Goal: Task Accomplishment & Management: Manage account settings

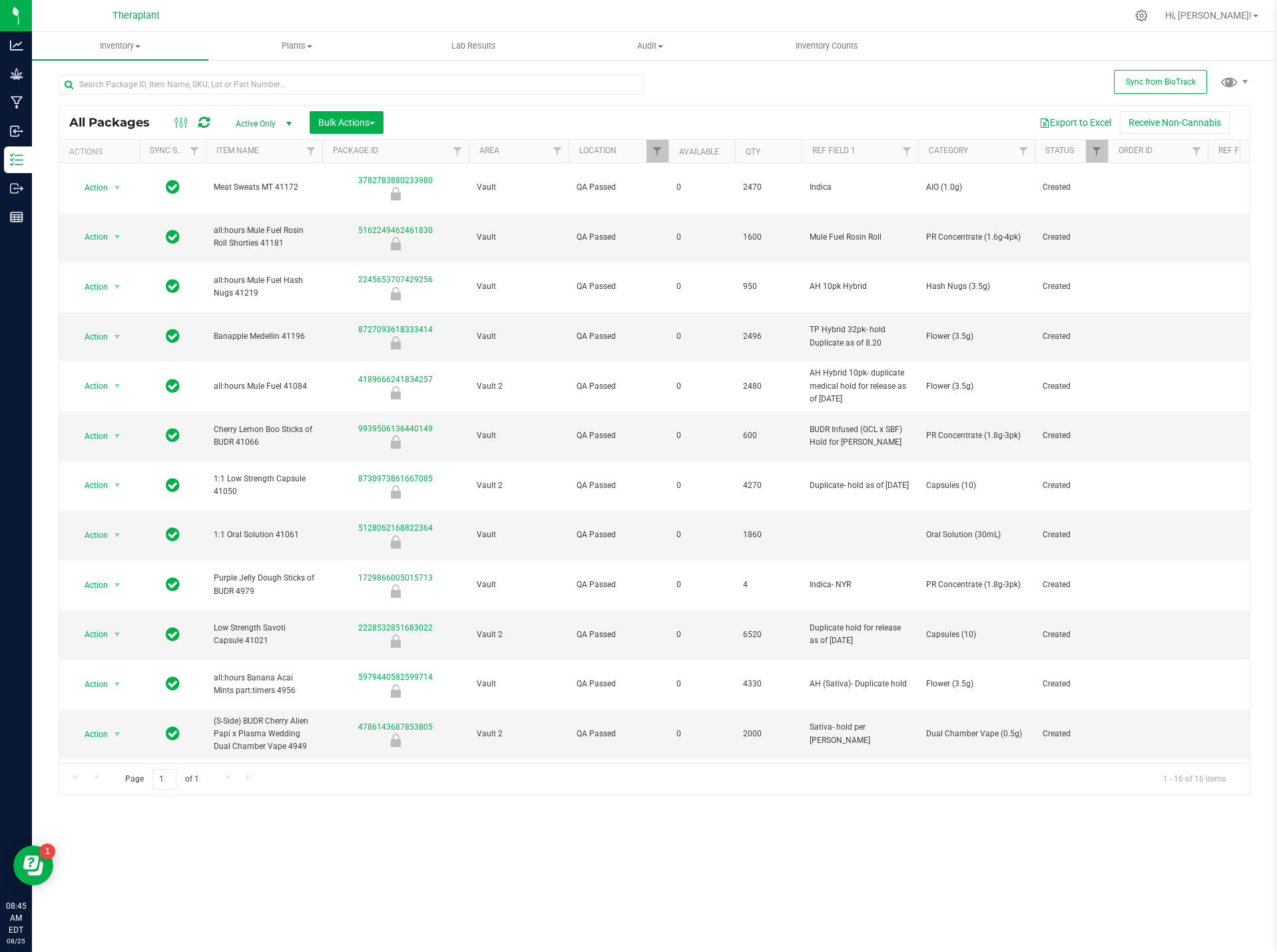
click at [206, 122] on icon at bounding box center [203, 122] width 11 height 13
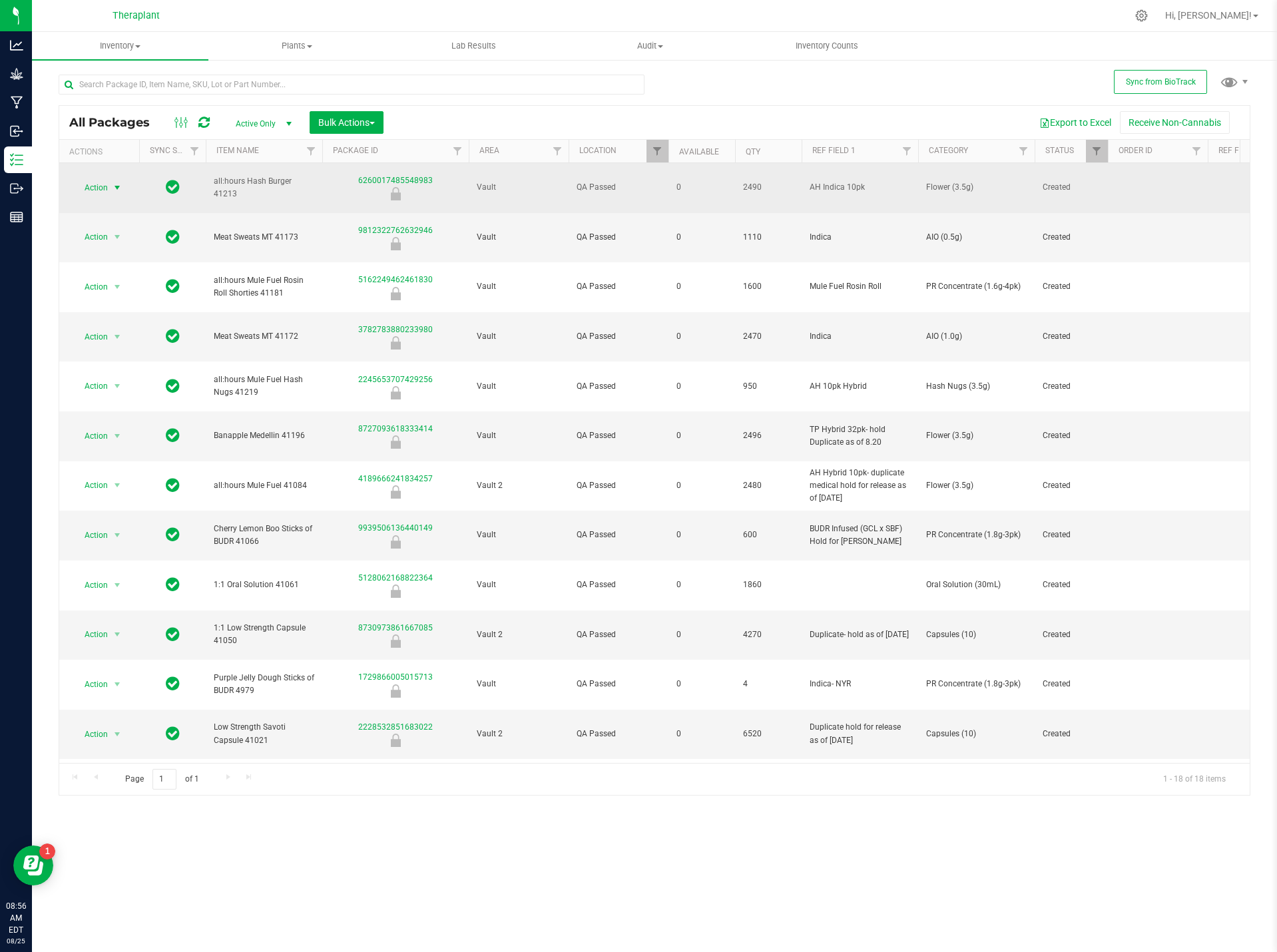
click at [83, 182] on span "Action" at bounding box center [90, 188] width 36 height 18
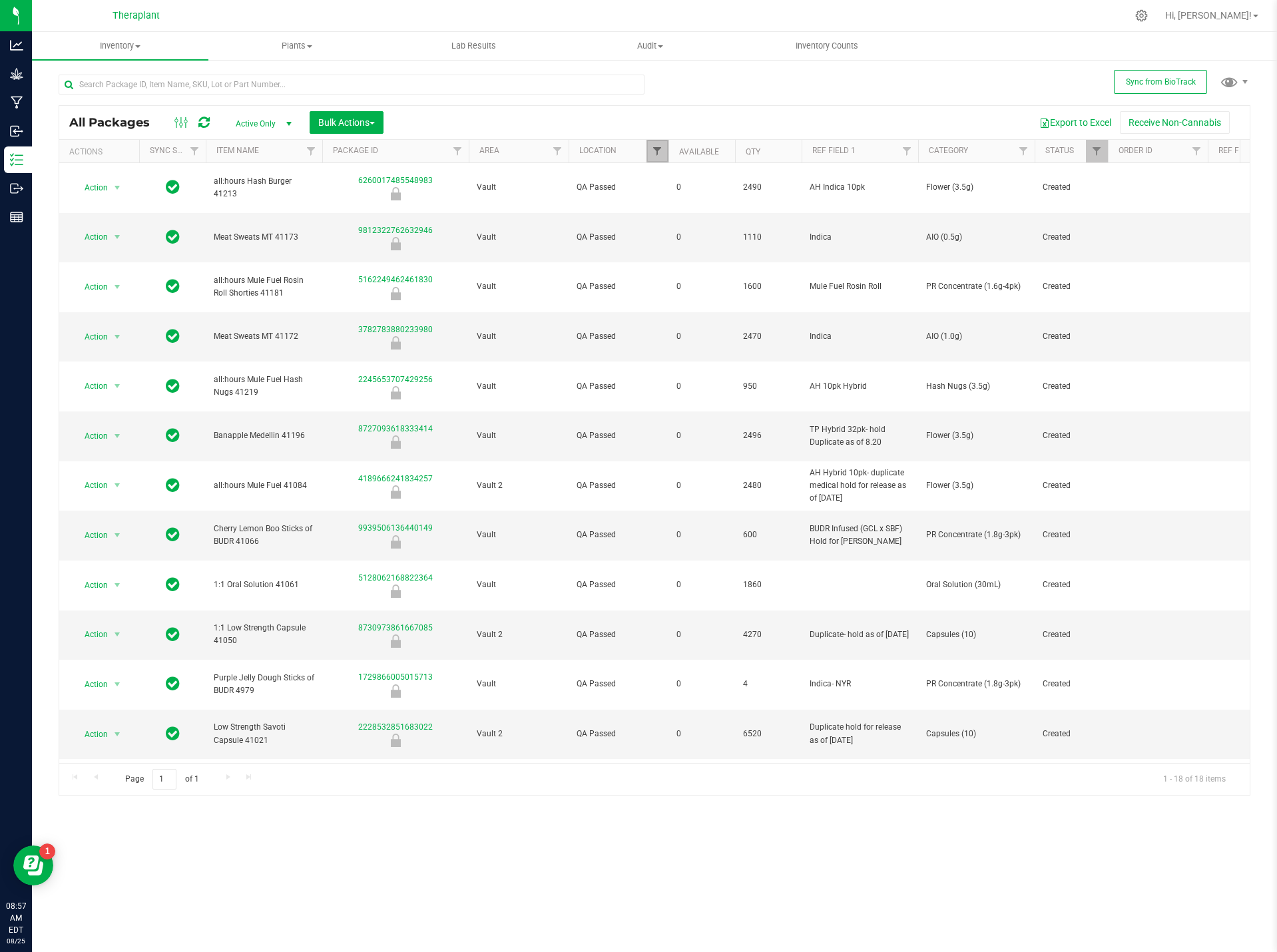
click at [658, 151] on span "Filter" at bounding box center [657, 151] width 11 height 11
click at [754, 440] on button "Clear" at bounding box center [766, 443] width 69 height 29
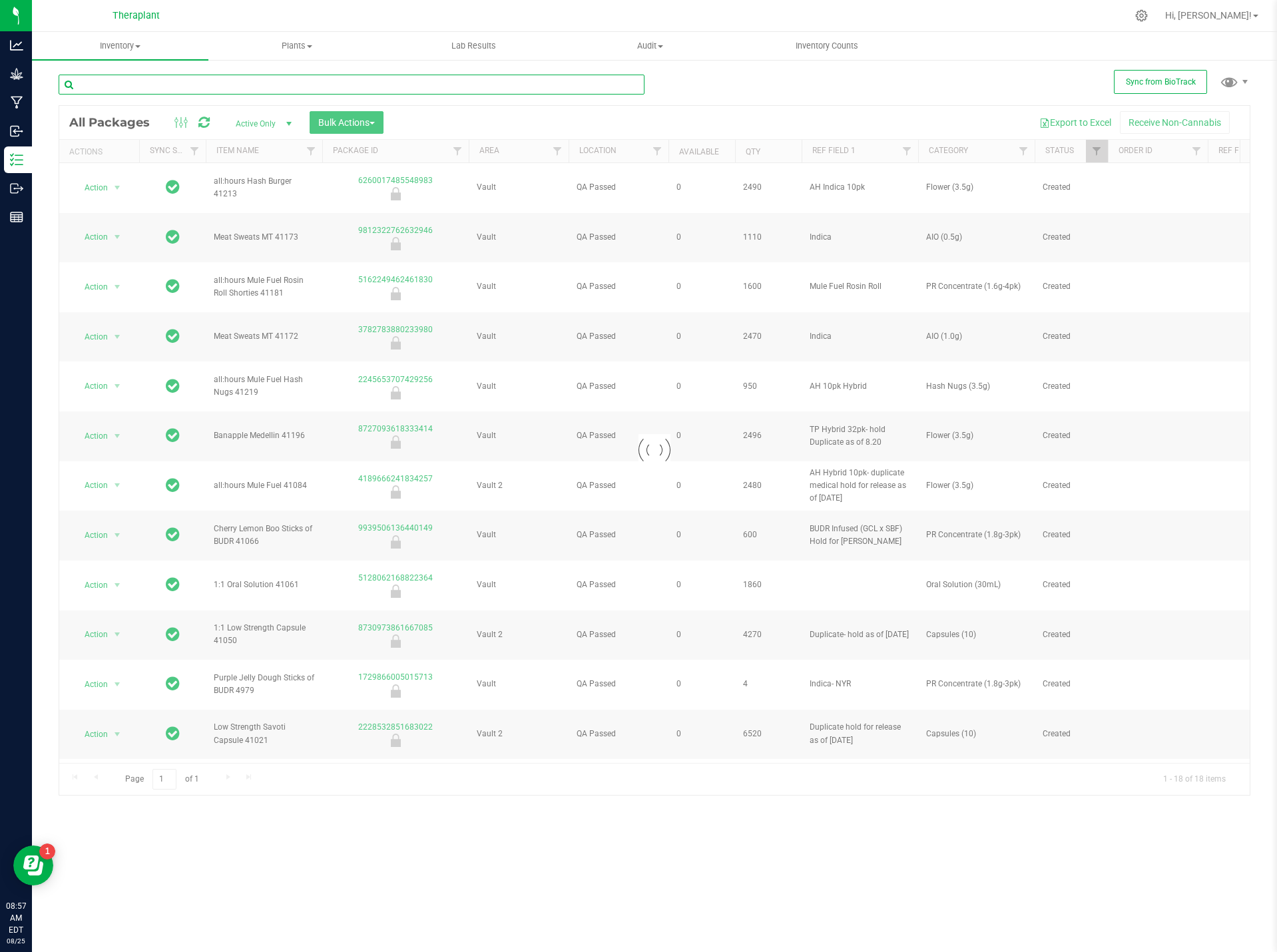
click at [183, 77] on input "text" at bounding box center [351, 85] width 586 height 20
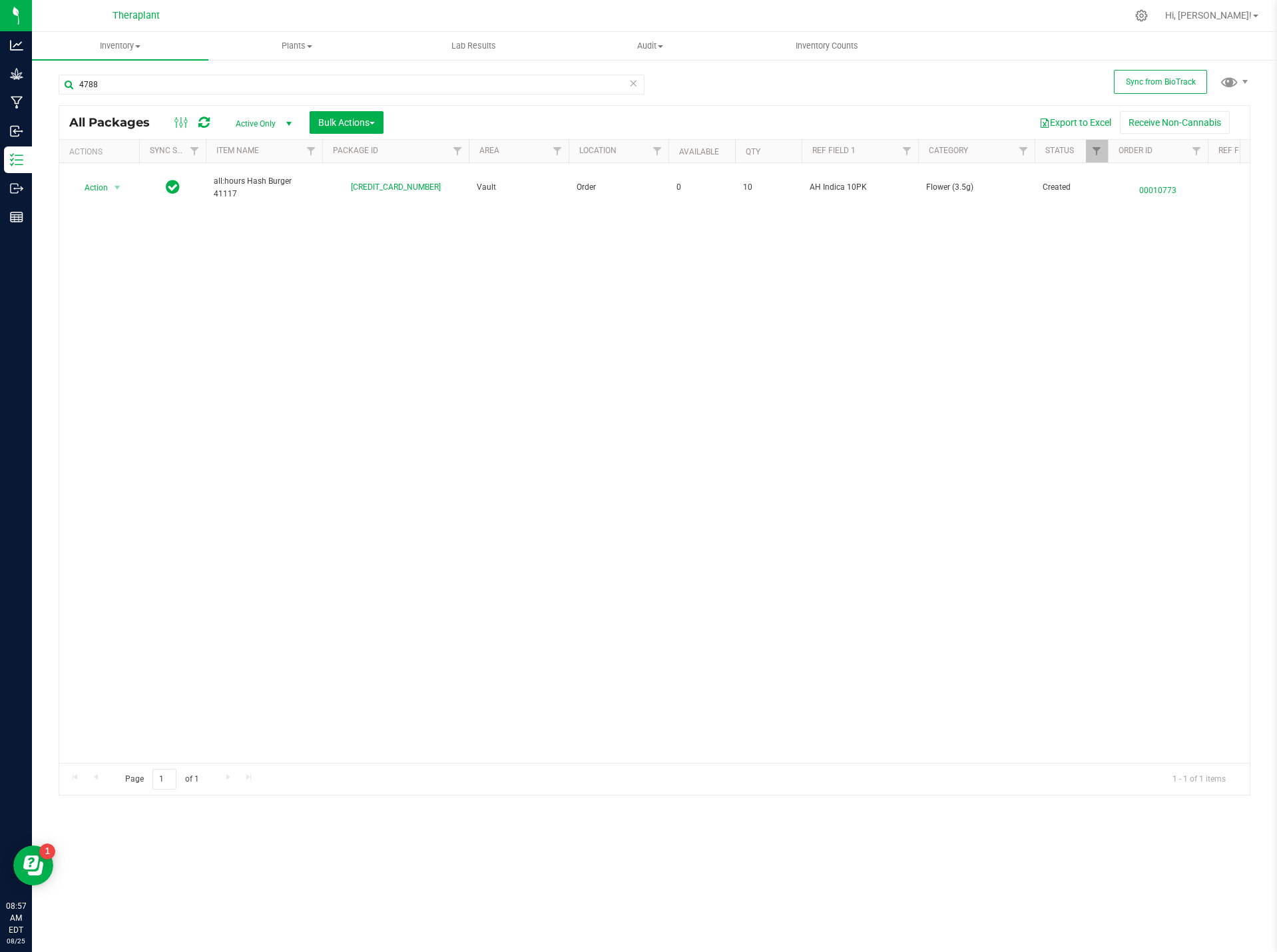
click at [188, 353] on div "Action Action Adjust qty Create package Edit attributes Global inventory Locate…" at bounding box center [653, 462] width 1190 height 600
click at [107, 84] on input "4788" at bounding box center [351, 85] width 586 height 20
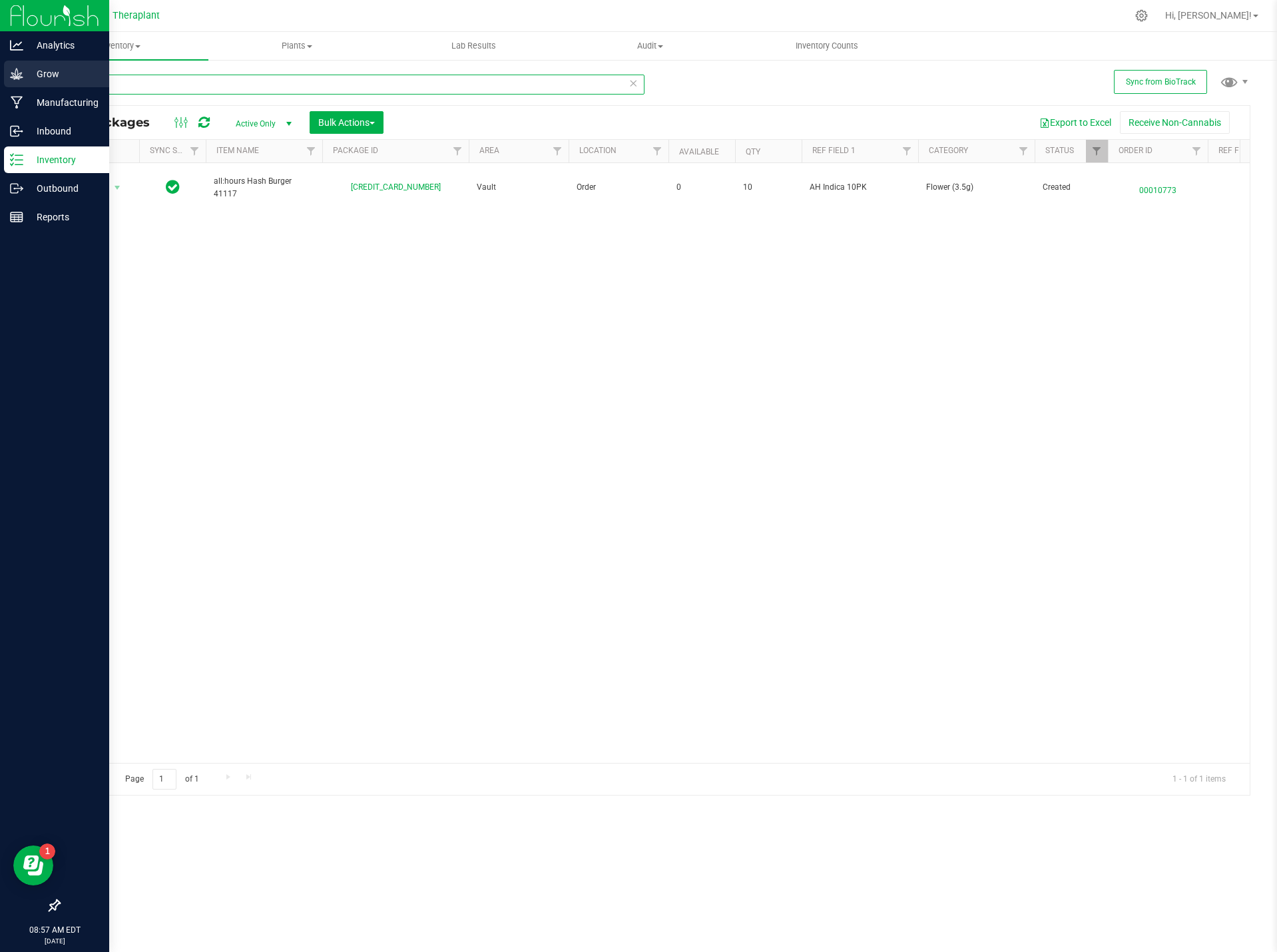
drag, startPoint x: 110, startPoint y: 76, endPoint x: 8, endPoint y: 83, distance: 102.2
click at [8, 83] on div "Analytics Grow Manufacturing Inbound Inventory Outbound Reports 08:57 AM EDT 08…" at bounding box center [638, 476] width 1277 height 952
type input "4788"
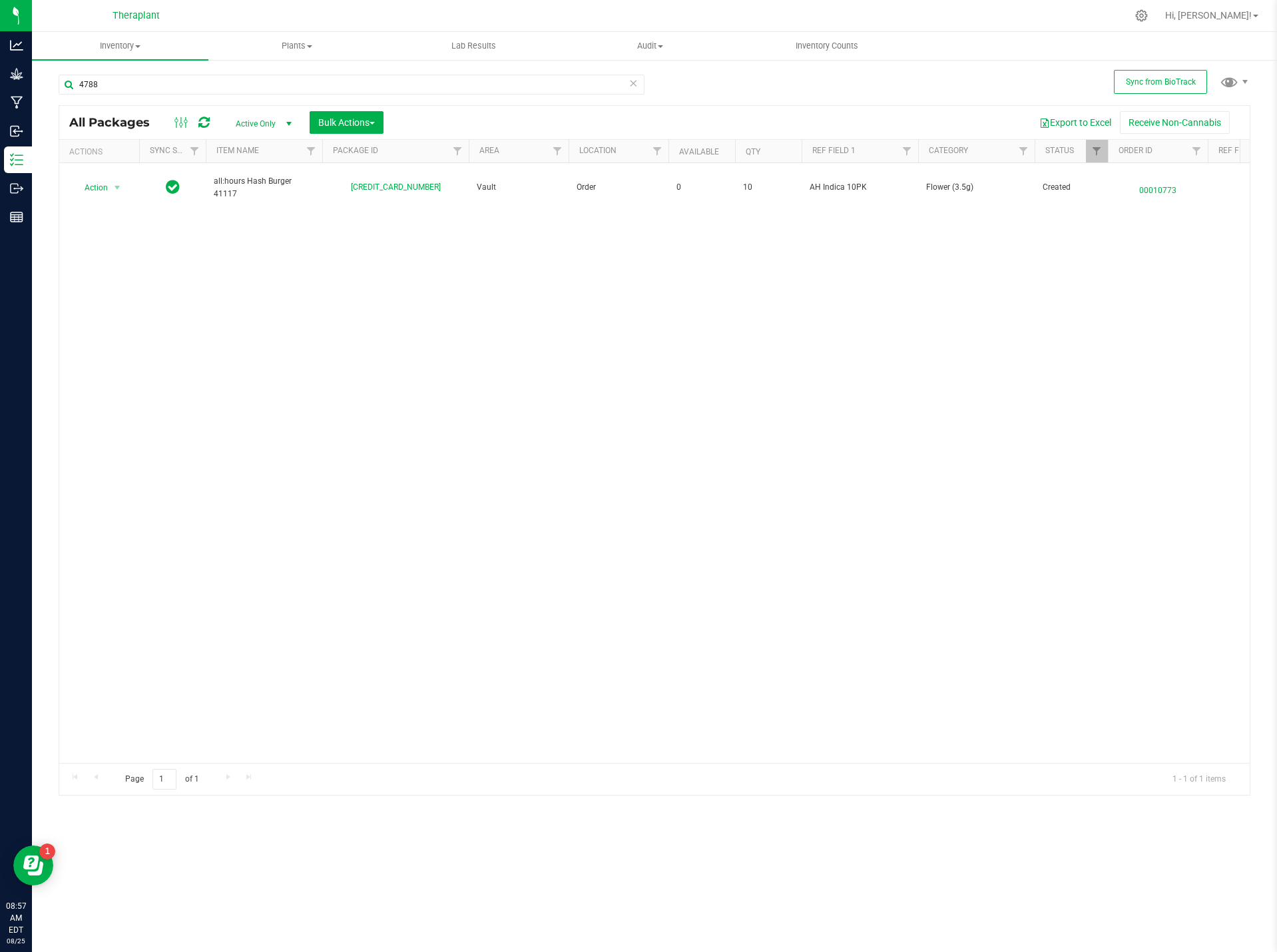
click at [326, 347] on div "Action Action Adjust qty Create package Edit attributes Global inventory Locate…" at bounding box center [653, 462] width 1190 height 600
click at [207, 119] on icon at bounding box center [203, 122] width 11 height 13
click at [278, 85] on input "4788" at bounding box center [351, 85] width 586 height 20
click at [633, 82] on icon at bounding box center [632, 83] width 10 height 16
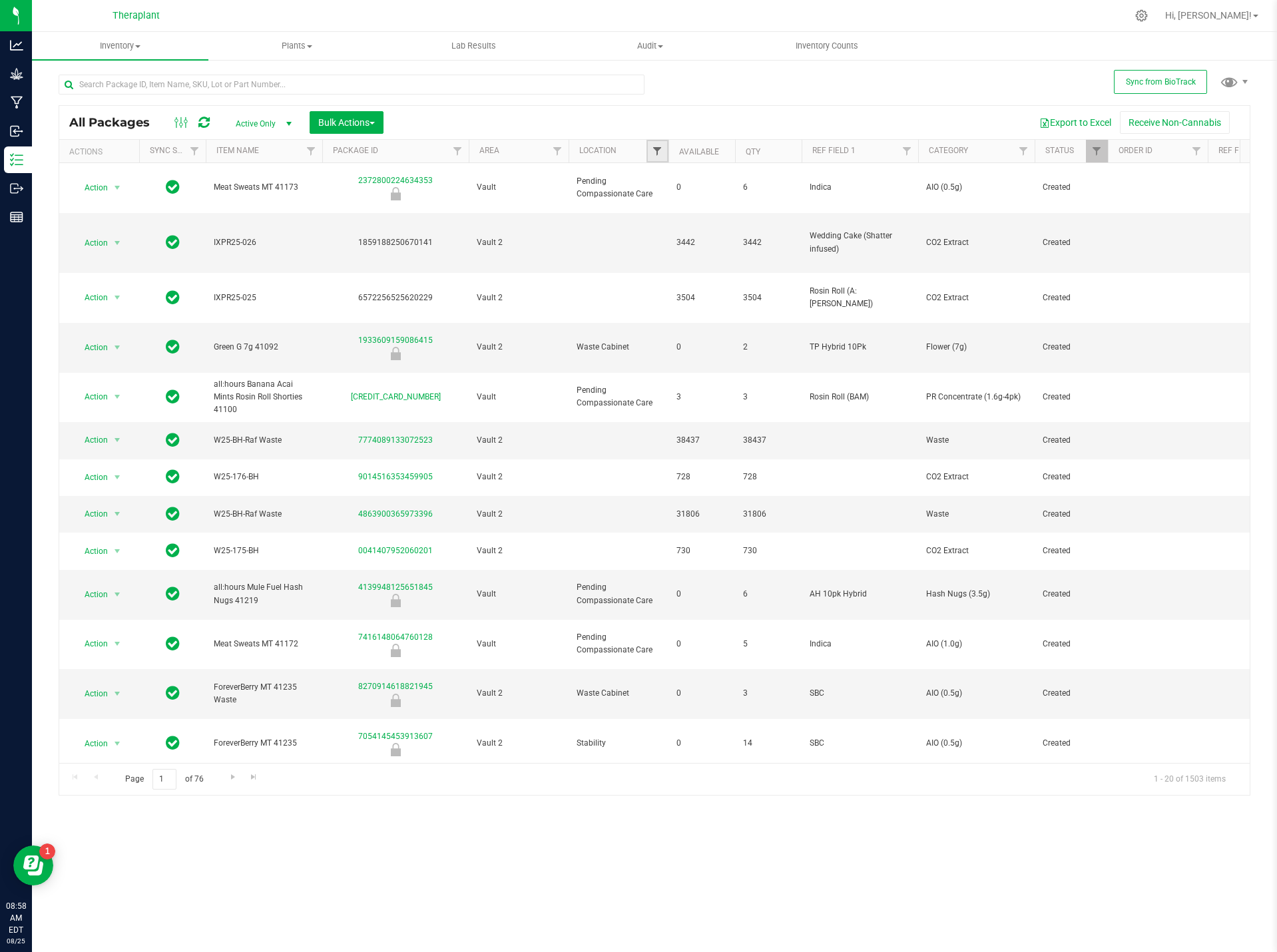
click at [654, 150] on span "Filter" at bounding box center [657, 151] width 11 height 11
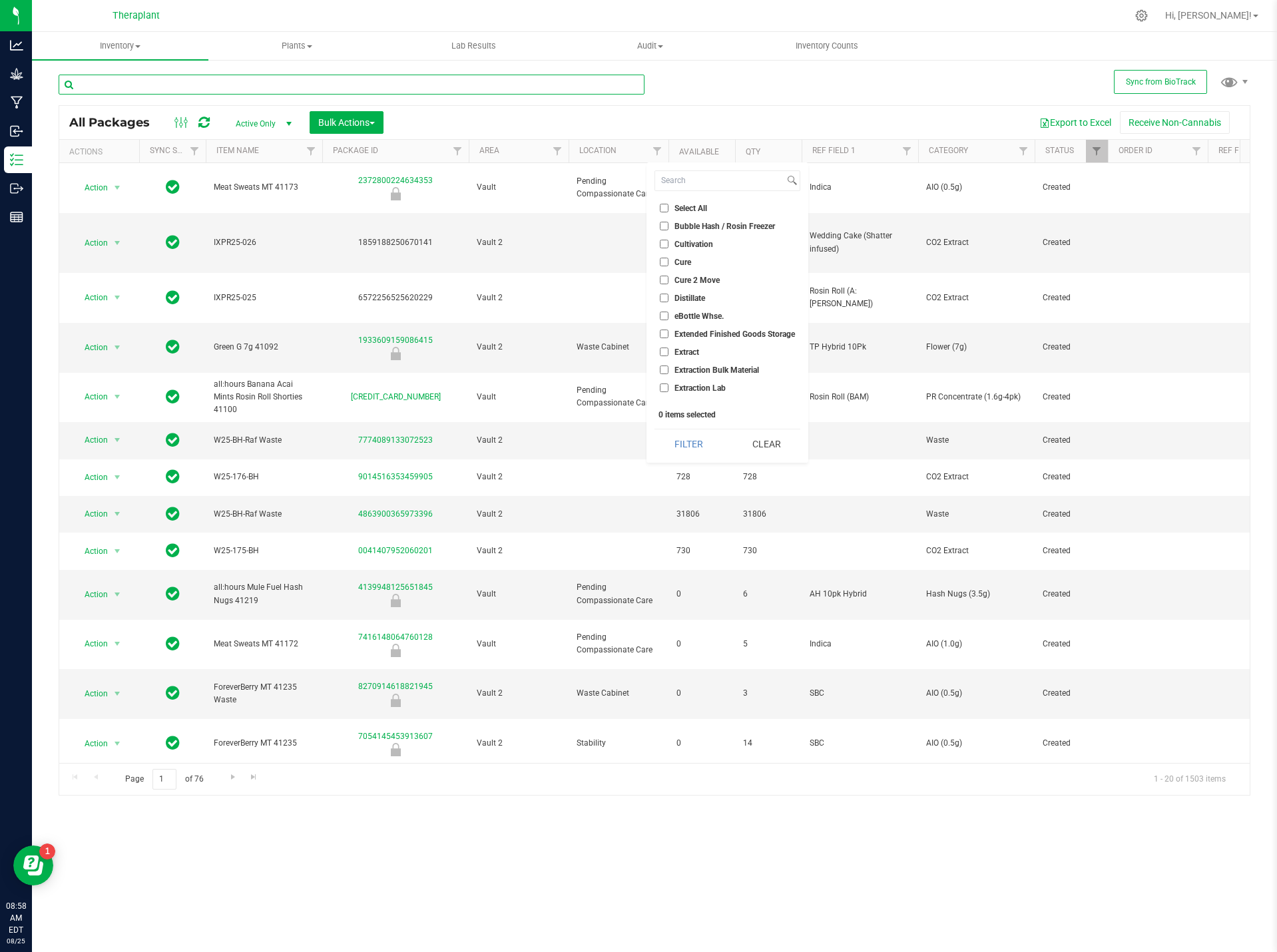
click at [170, 86] on input "text" at bounding box center [351, 85] width 586 height 20
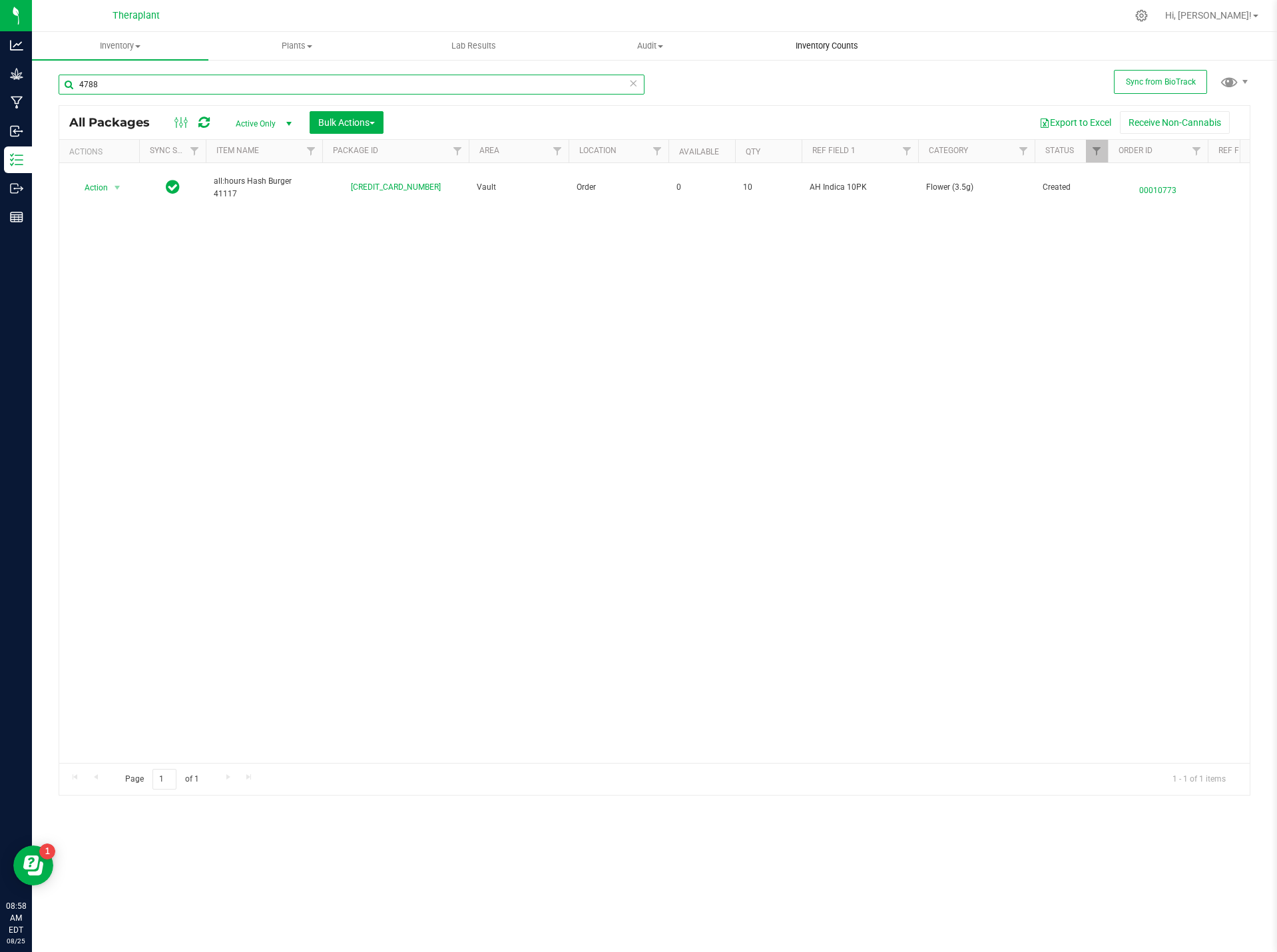
type input "4788"
click at [846, 52] on uib-tab-heading "Inventory Counts" at bounding box center [826, 46] width 175 height 26
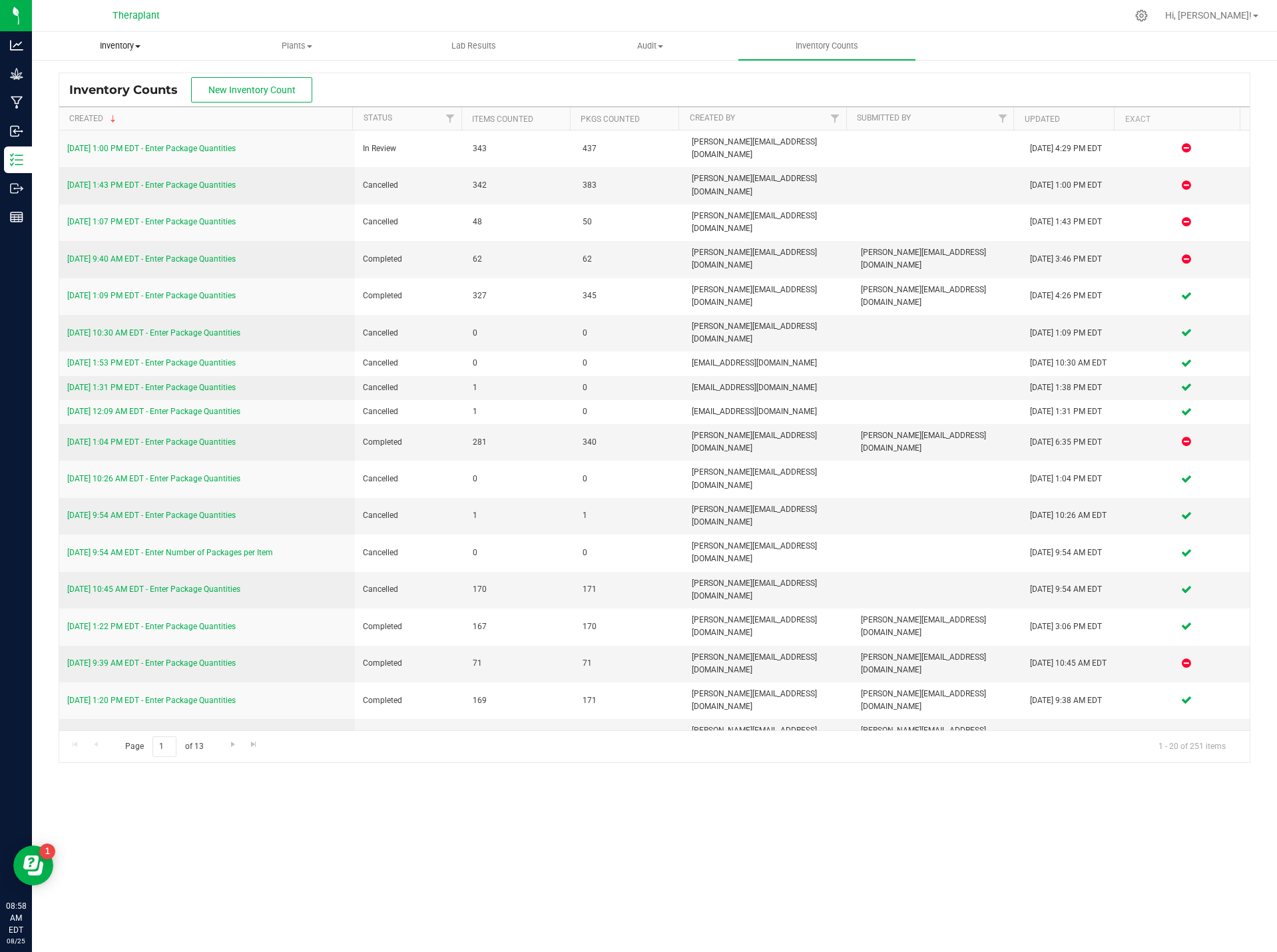
click at [129, 45] on span "Inventory" at bounding box center [120, 46] width 175 height 12
click at [106, 45] on span "Inventory" at bounding box center [120, 46] width 176 height 12
click at [107, 43] on span "Inventory" at bounding box center [120, 46] width 176 height 12
click at [77, 89] on li "All inventory" at bounding box center [120, 97] width 176 height 16
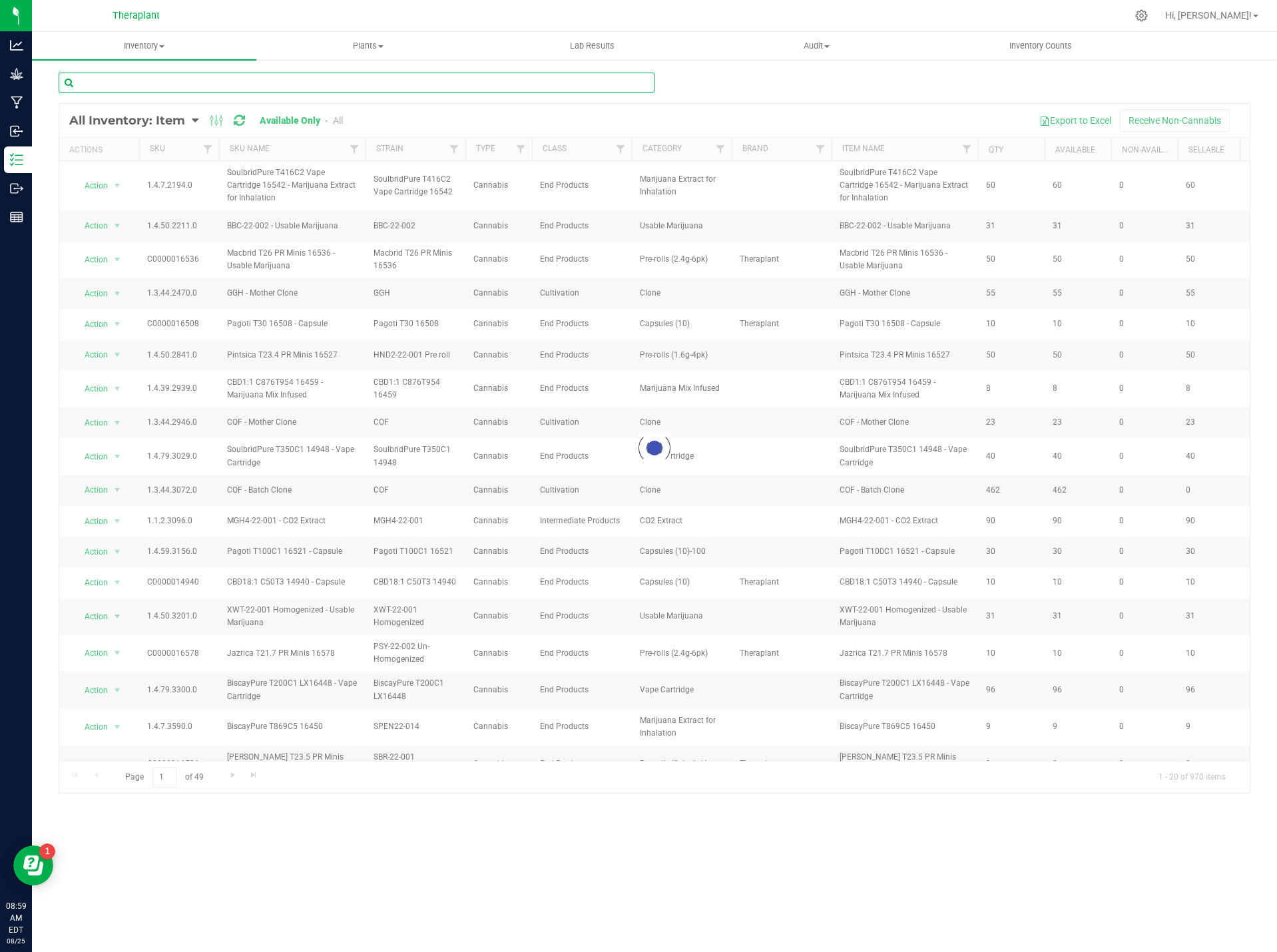
click at [271, 83] on input "text" at bounding box center [357, 82] width 595 height 20
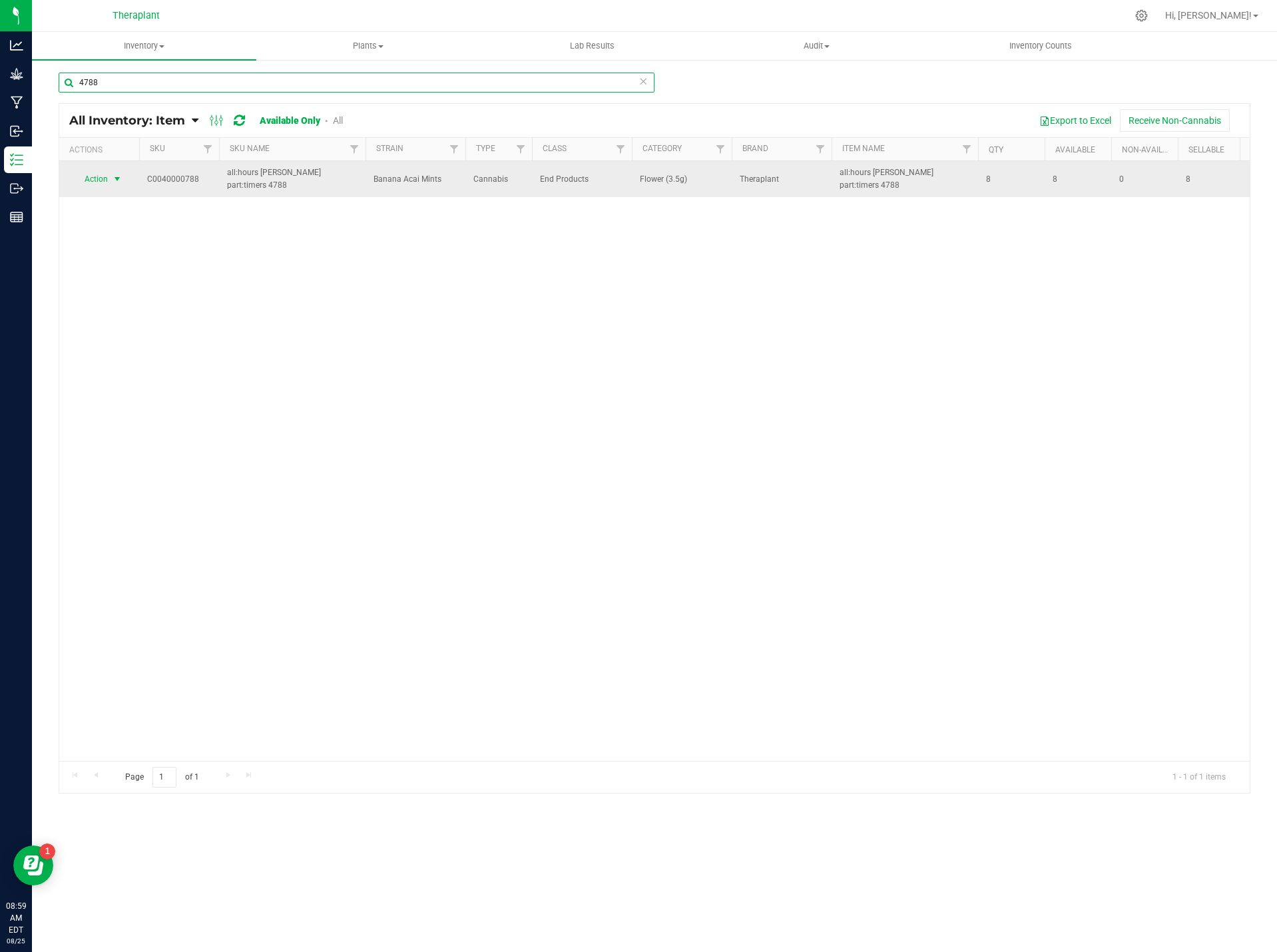
type input "4788"
click at [91, 181] on span "Action" at bounding box center [90, 179] width 36 height 18
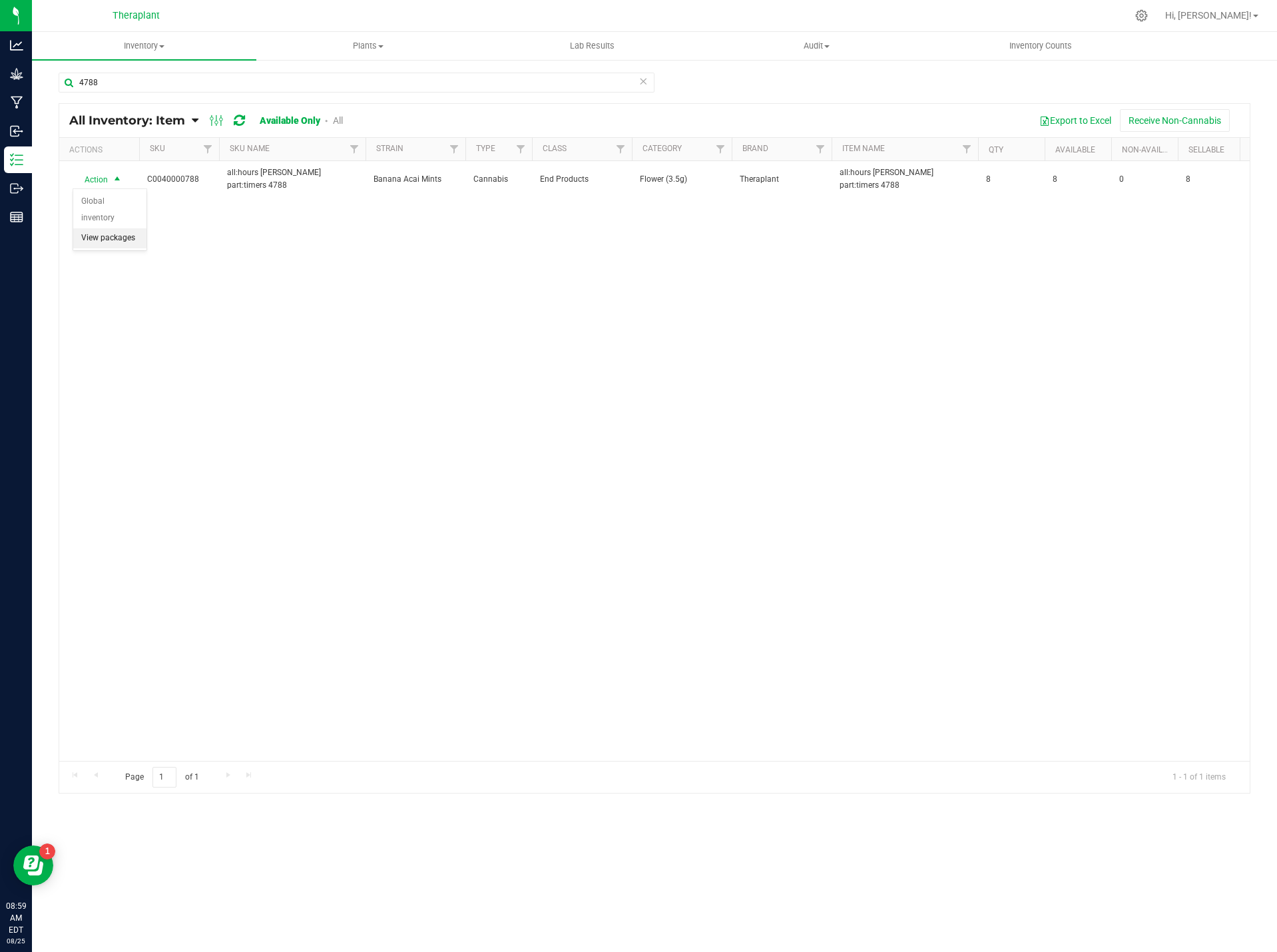
click at [134, 228] on li "View packages" at bounding box center [109, 238] width 73 height 20
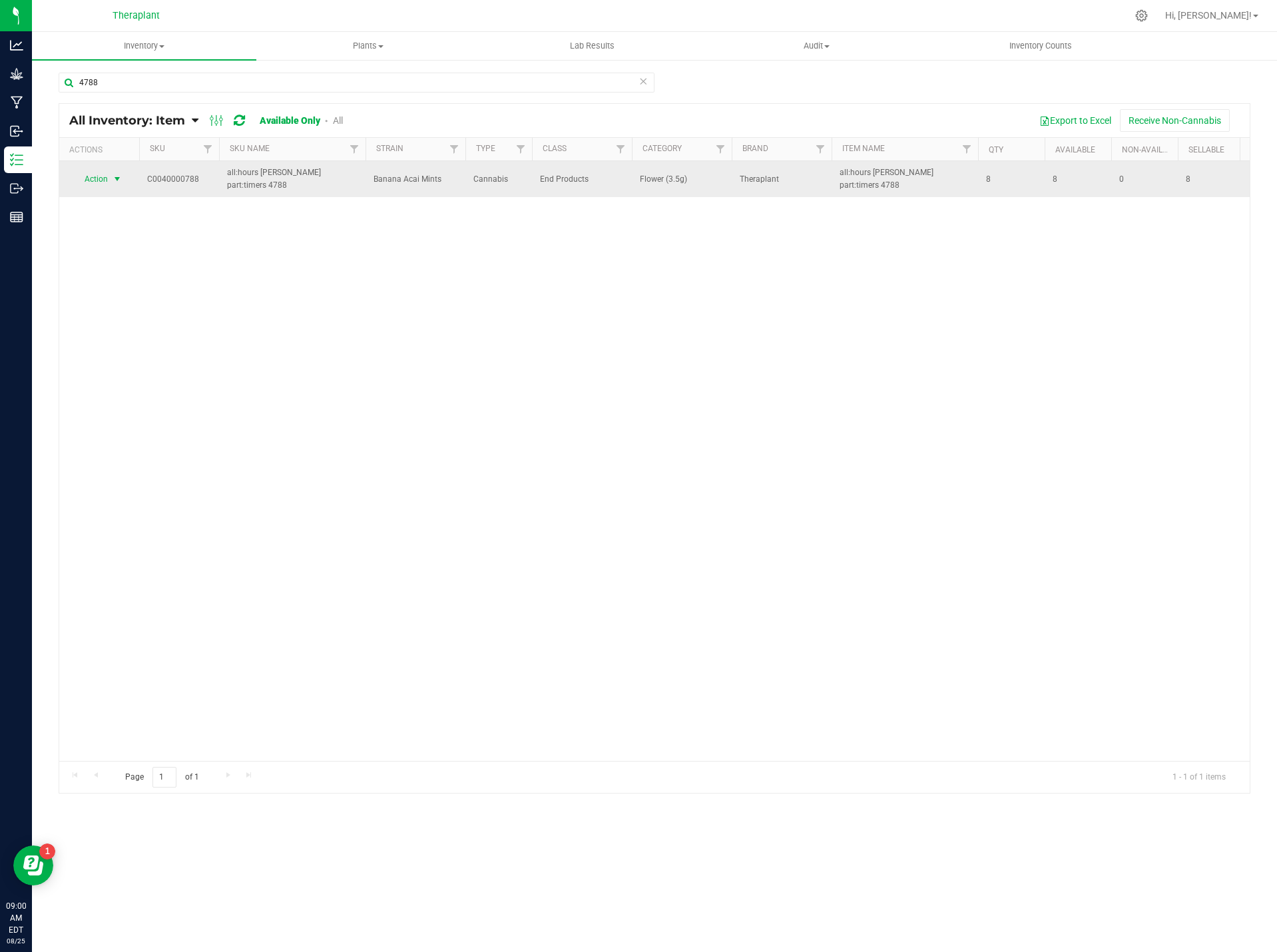
click at [91, 178] on span "Action" at bounding box center [90, 179] width 36 height 18
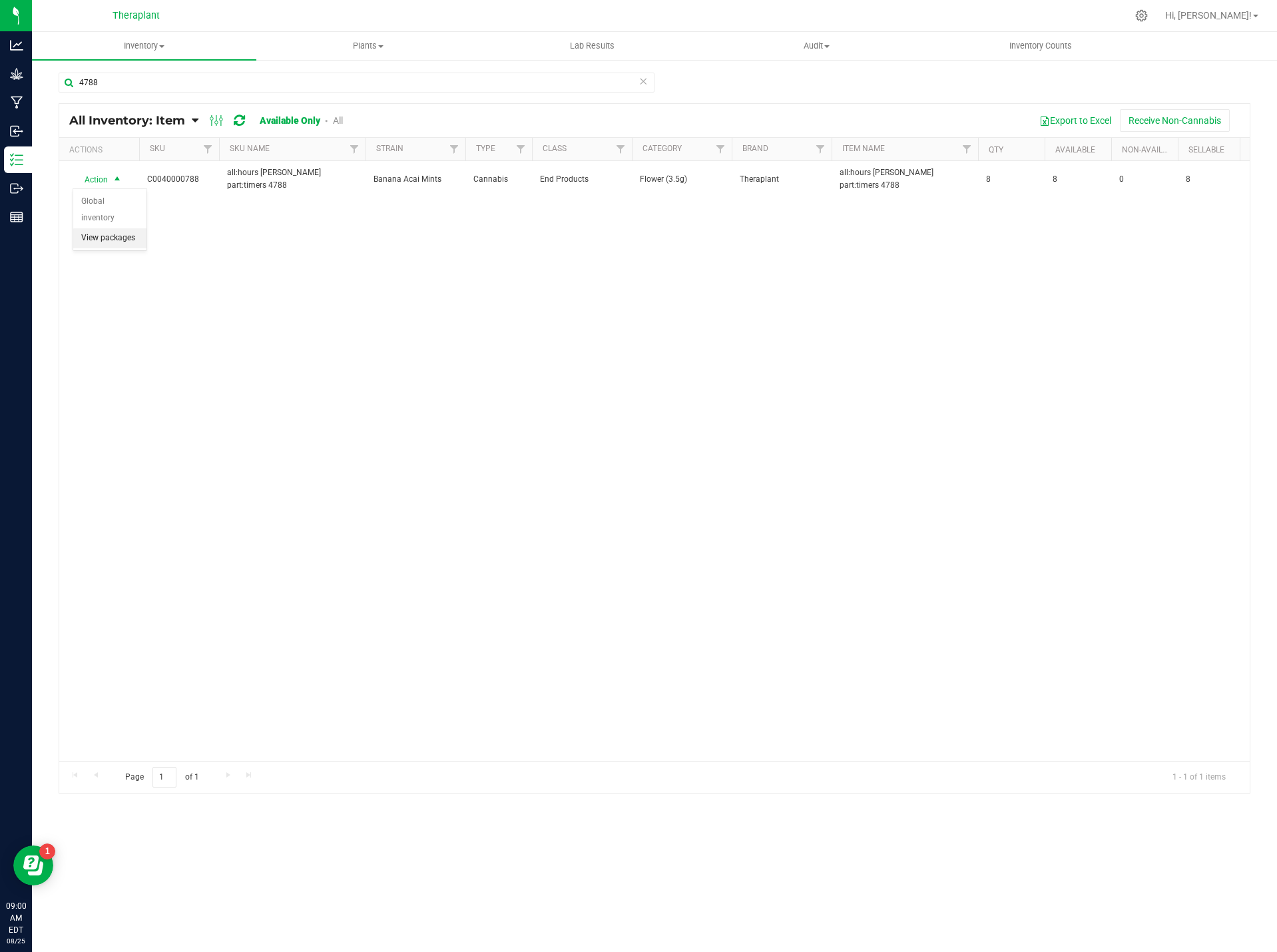
click at [118, 228] on li "View packages" at bounding box center [109, 238] width 73 height 20
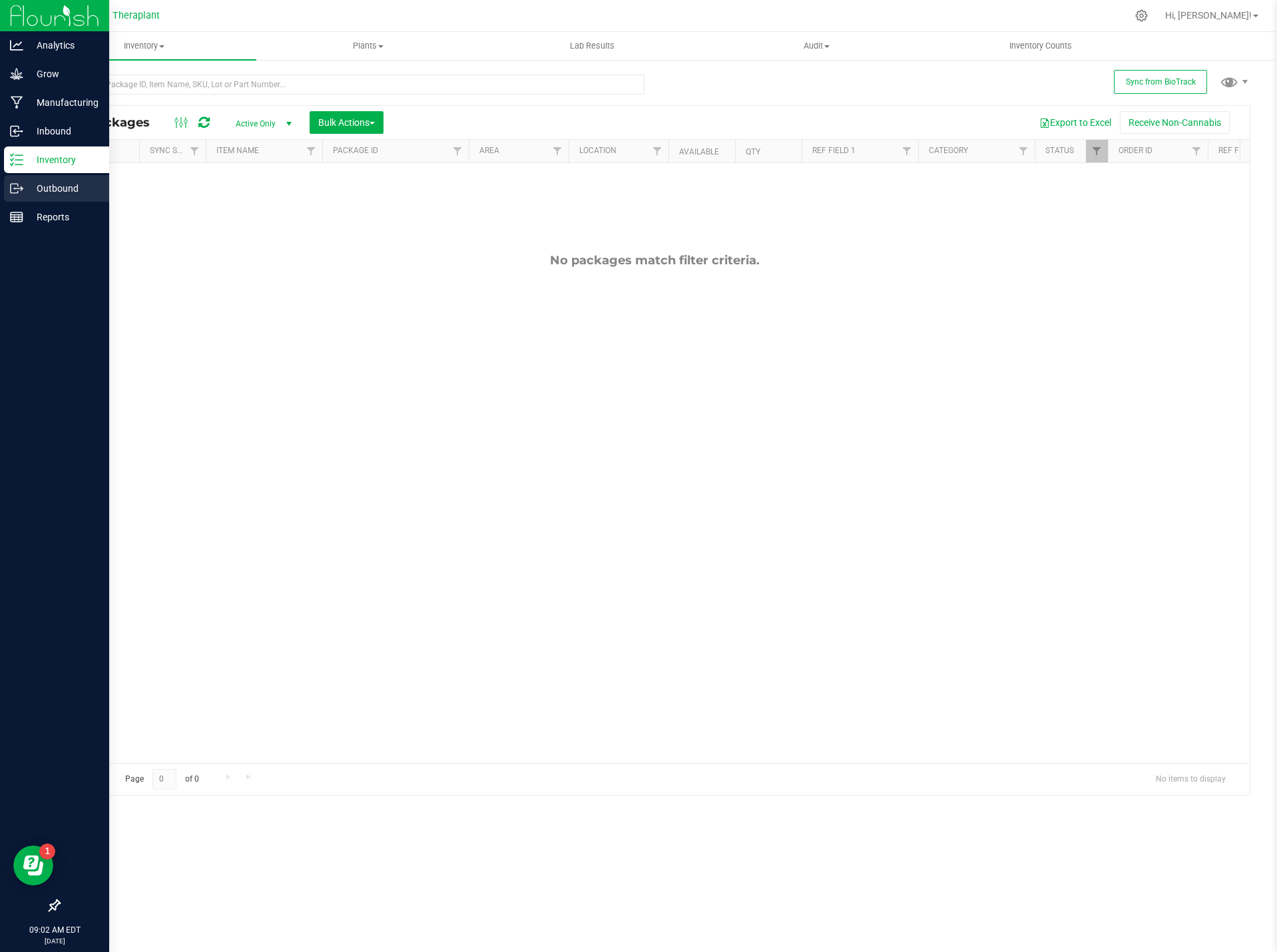
click at [55, 192] on p "Outbound" at bounding box center [63, 188] width 80 height 16
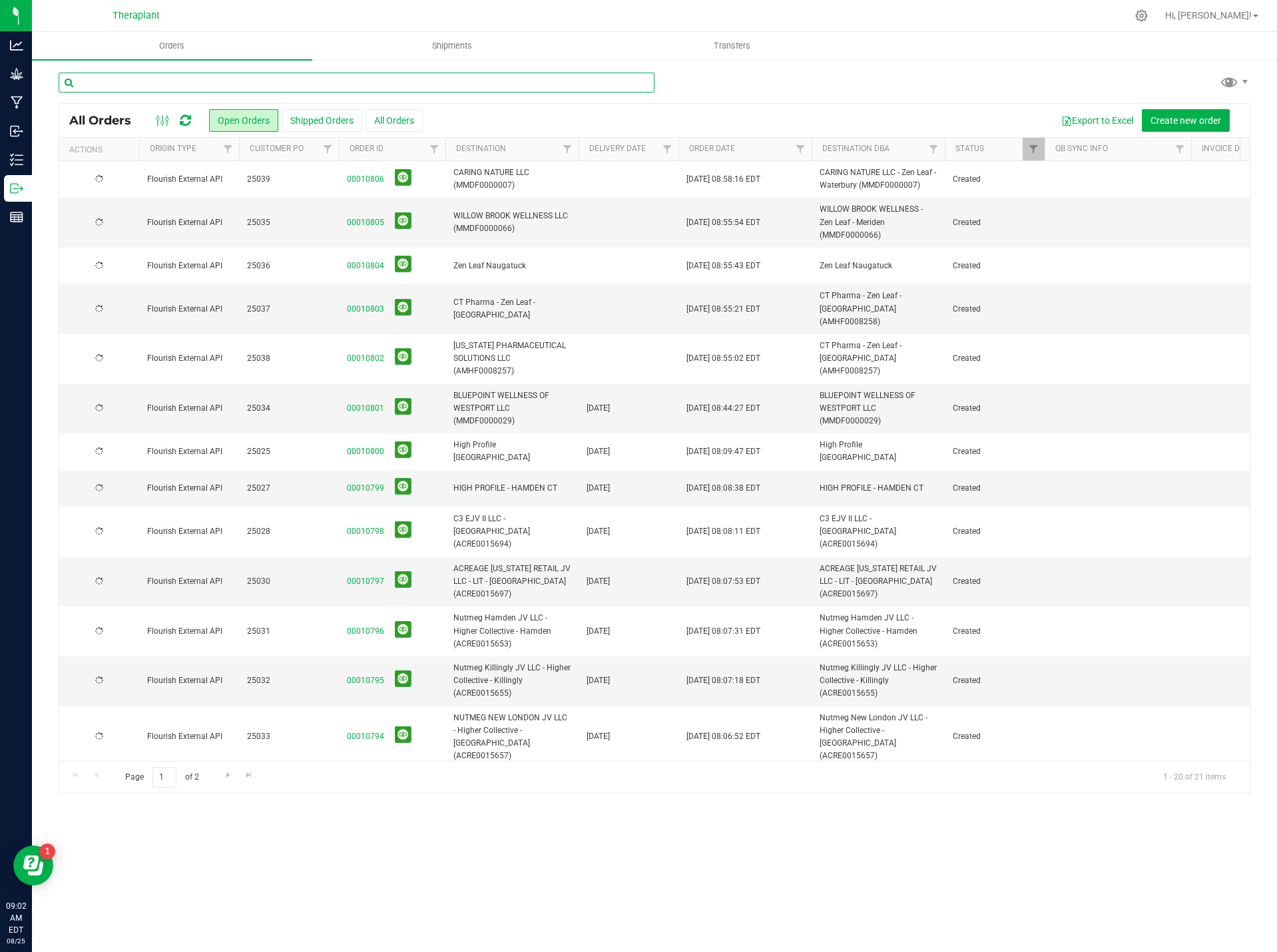
click at [172, 77] on input "text" at bounding box center [357, 82] width 595 height 20
click at [660, 145] on link "Filter" at bounding box center [667, 149] width 22 height 23
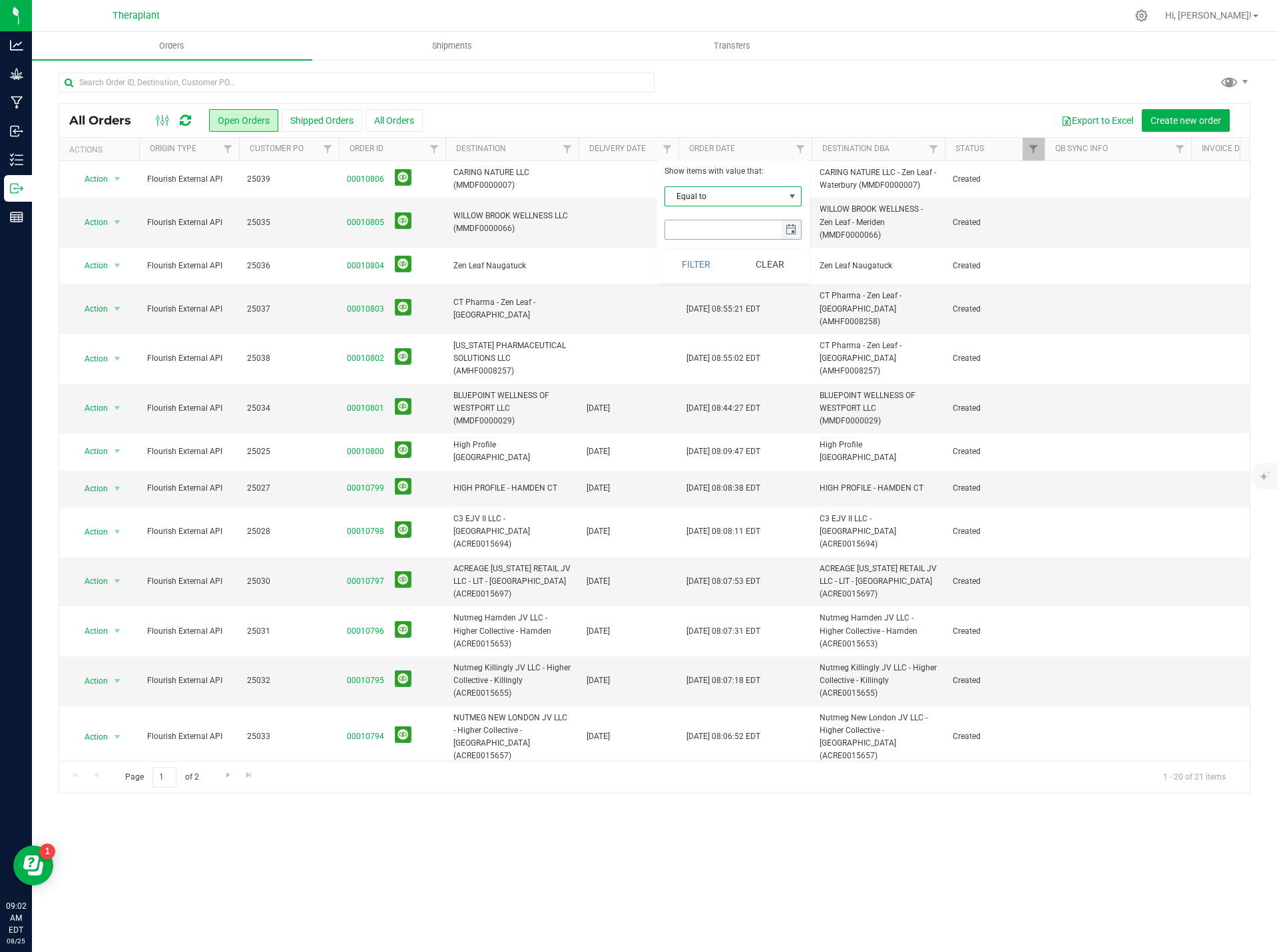
click at [783, 230] on span "select" at bounding box center [791, 229] width 19 height 18
click at [716, 388] on link "26" at bounding box center [715, 389] width 19 height 20
type input "8/26/2025"
click at [710, 271] on button "Filter" at bounding box center [696, 263] width 64 height 29
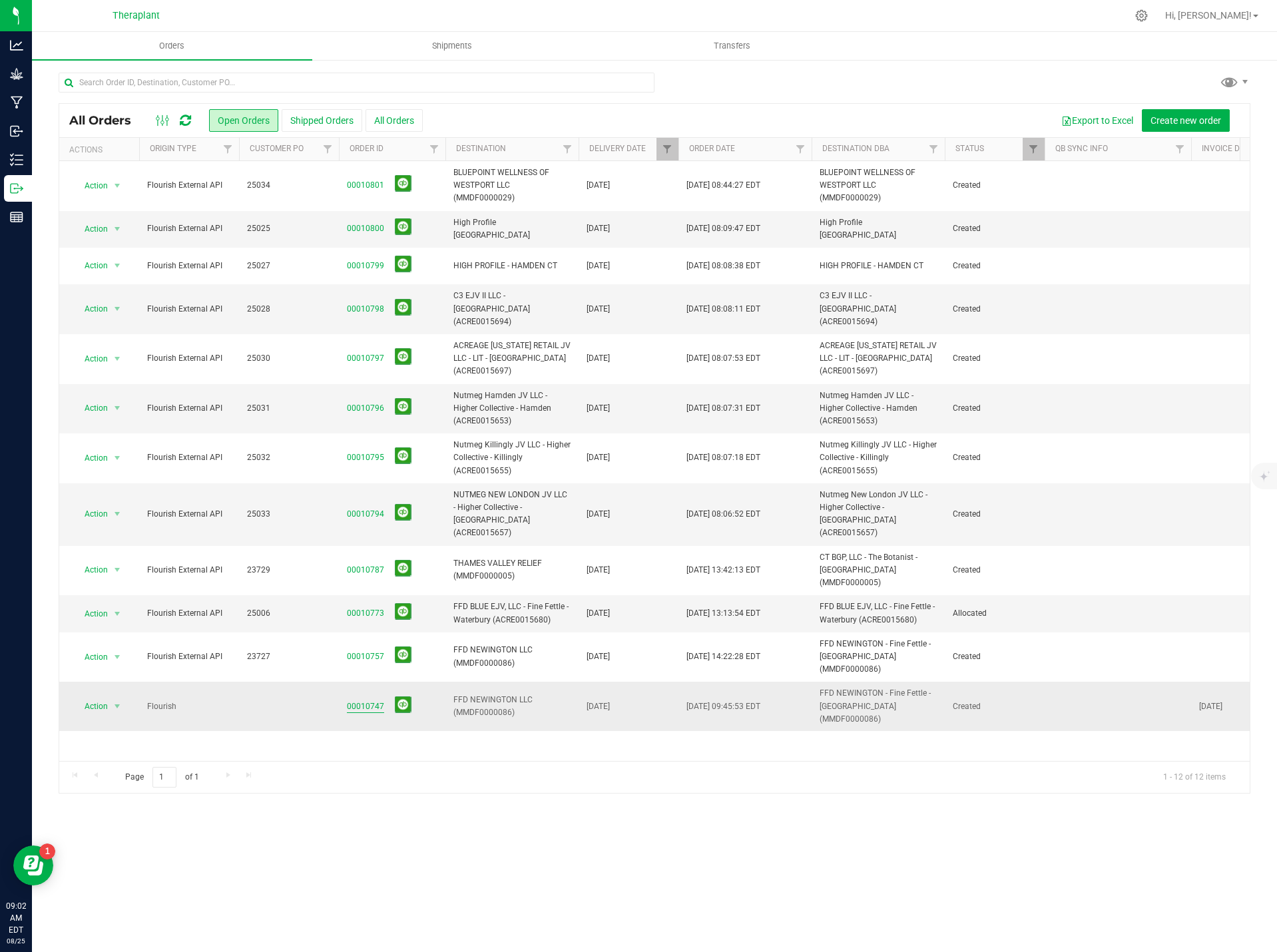
click at [365, 700] on link "00010747" at bounding box center [365, 706] width 37 height 12
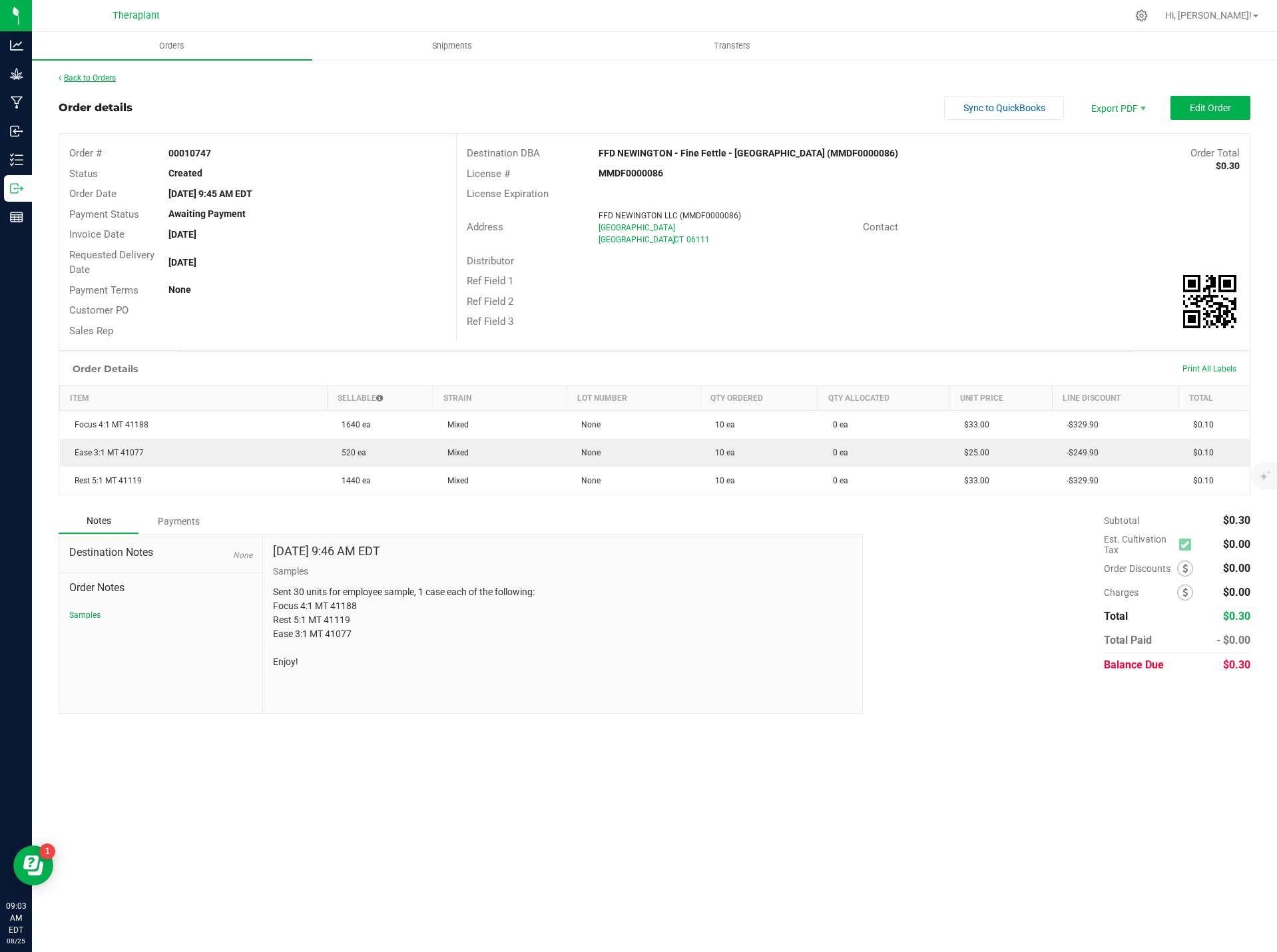
click at [79, 77] on link "Back to Orders" at bounding box center [87, 77] width 57 height 10
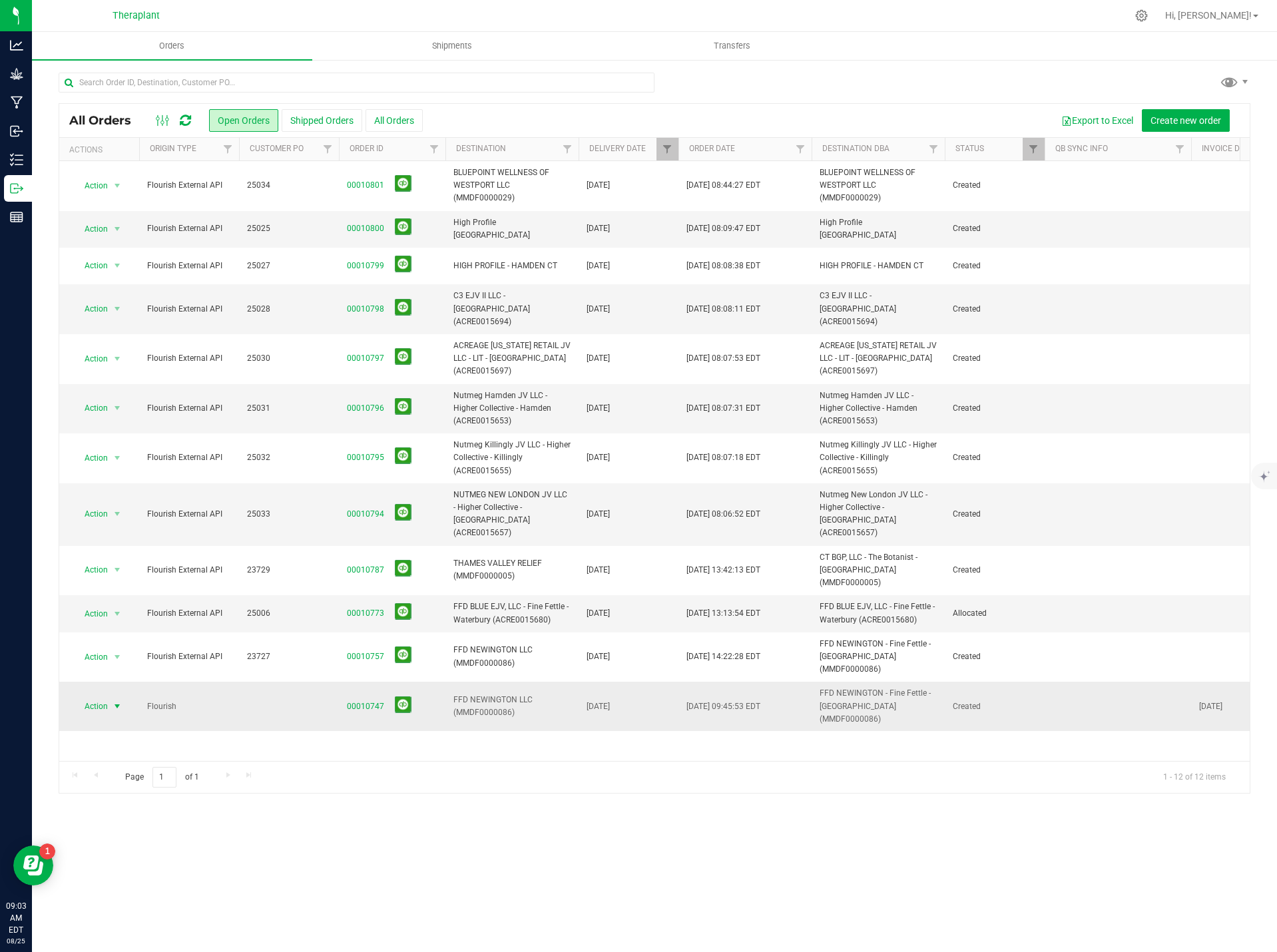
click at [104, 697] on span "Action" at bounding box center [90, 705] width 36 height 18
click at [122, 668] on li "Cancel order" at bounding box center [122, 670] width 100 height 20
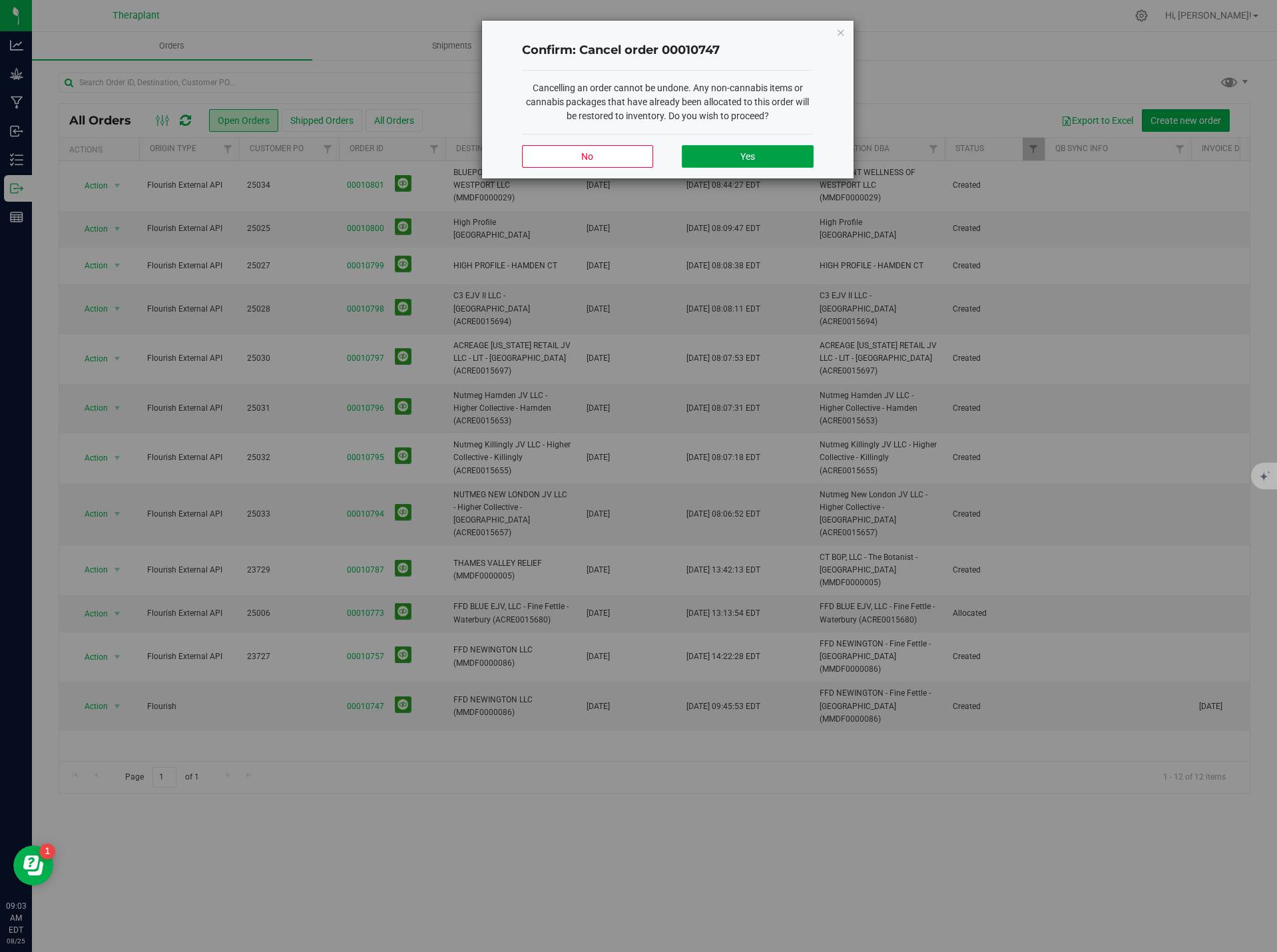
click at [778, 155] on button "Yes" at bounding box center [747, 157] width 131 height 23
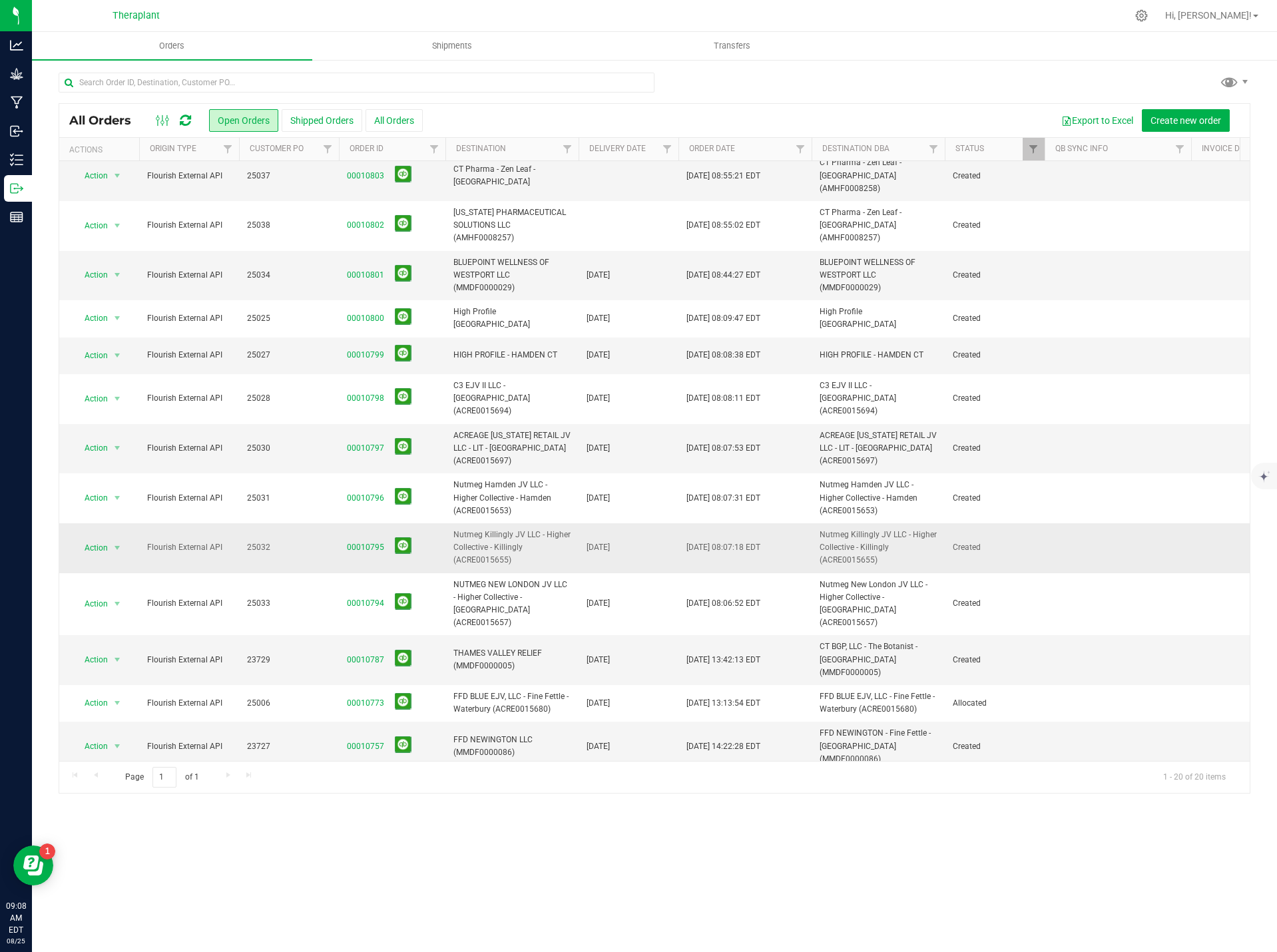
scroll to position [262, 0]
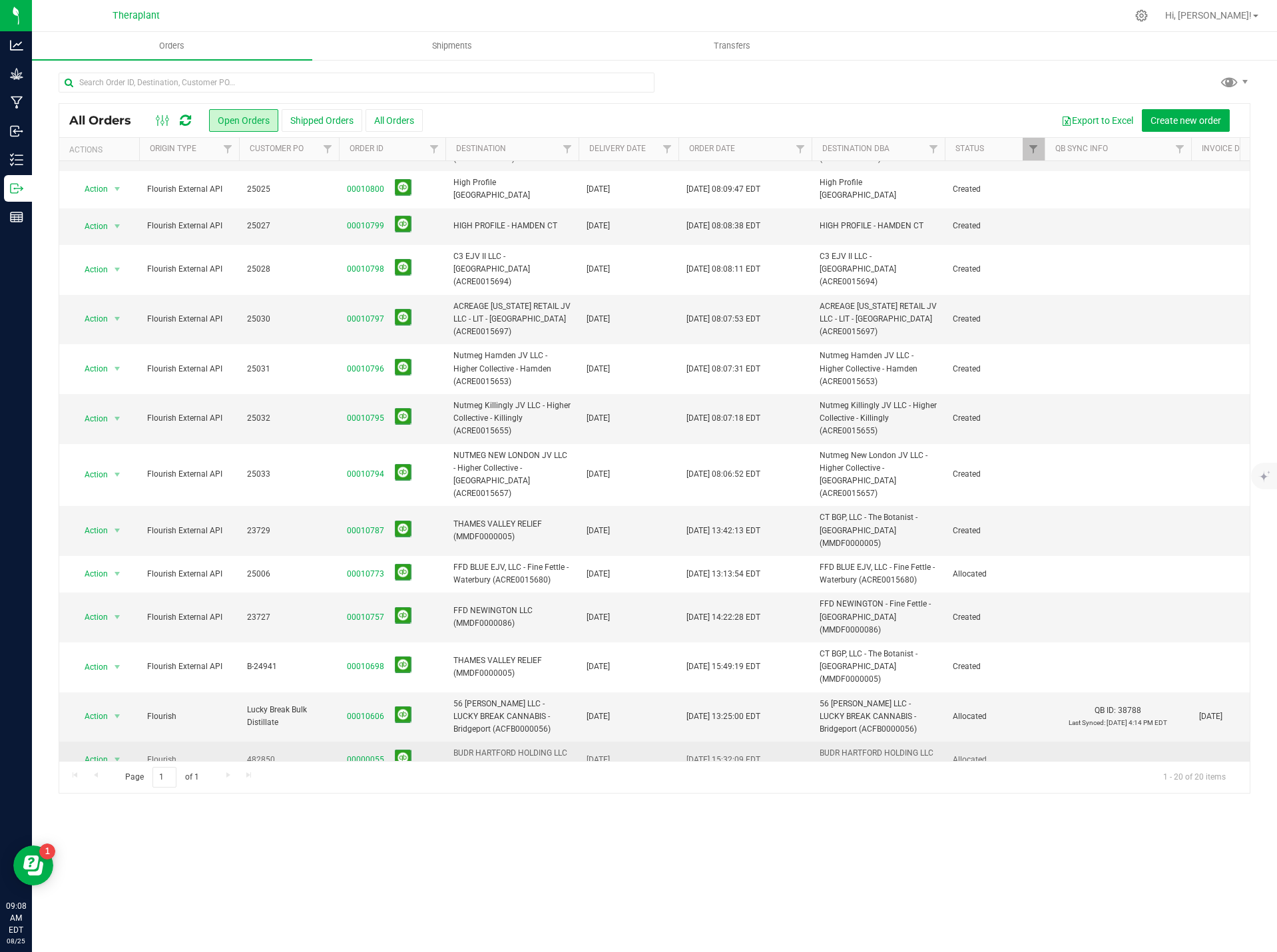
drag, startPoint x: 277, startPoint y: 682, endPoint x: 247, endPoint y: 683, distance: 30.0
click at [247, 754] on span "482850" at bounding box center [288, 760] width 84 height 12
click at [303, 754] on span "482850" at bounding box center [288, 760] width 84 height 12
click at [358, 754] on link "00000055" at bounding box center [365, 760] width 37 height 12
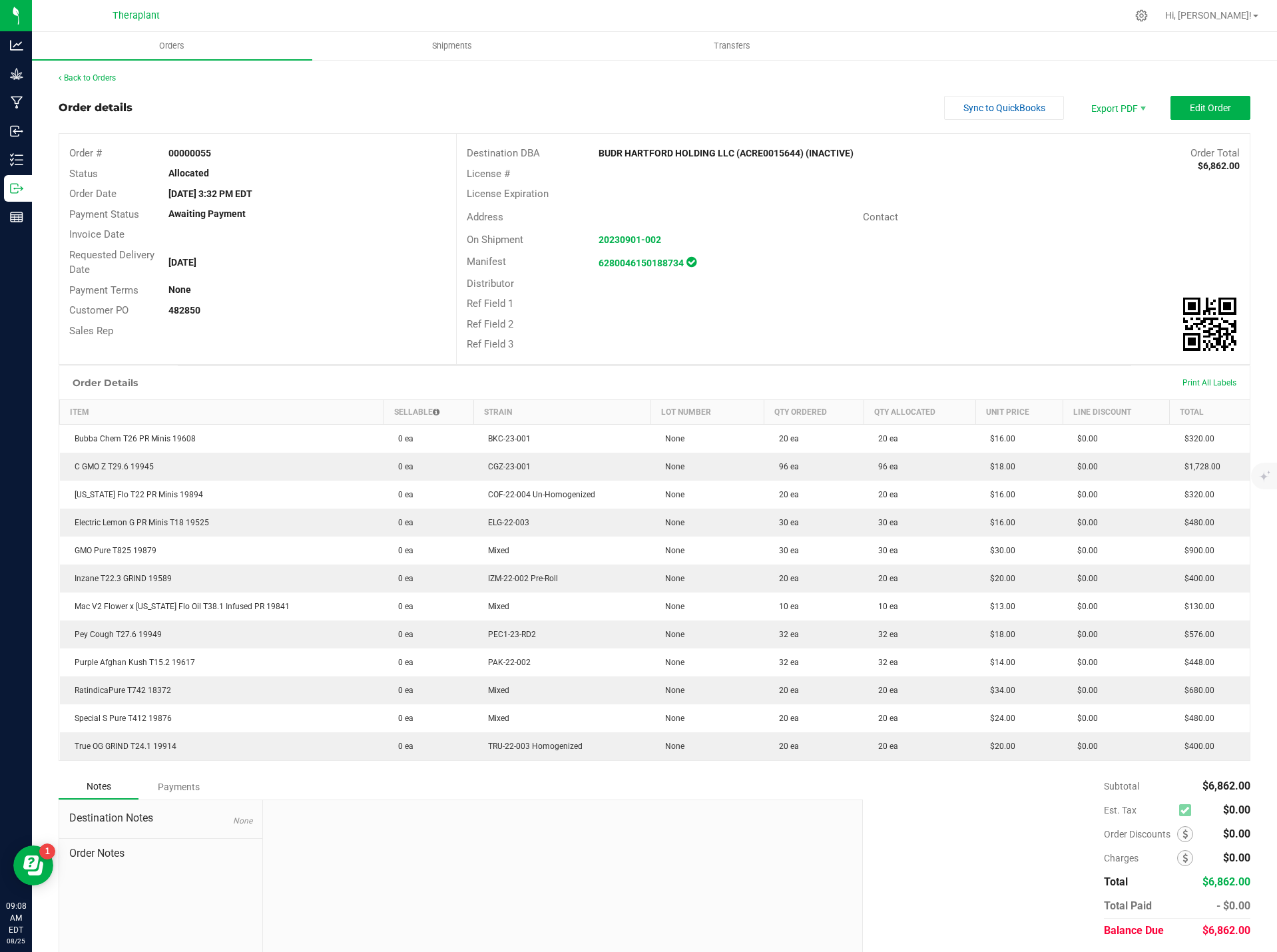
click at [92, 71] on div "Back to Orders Order details Sync to QuickBooks Export PDF Edit Order Order # 0…" at bounding box center [653, 526] width 1244 height 934
click at [92, 80] on link "Back to Orders" at bounding box center [87, 77] width 57 height 10
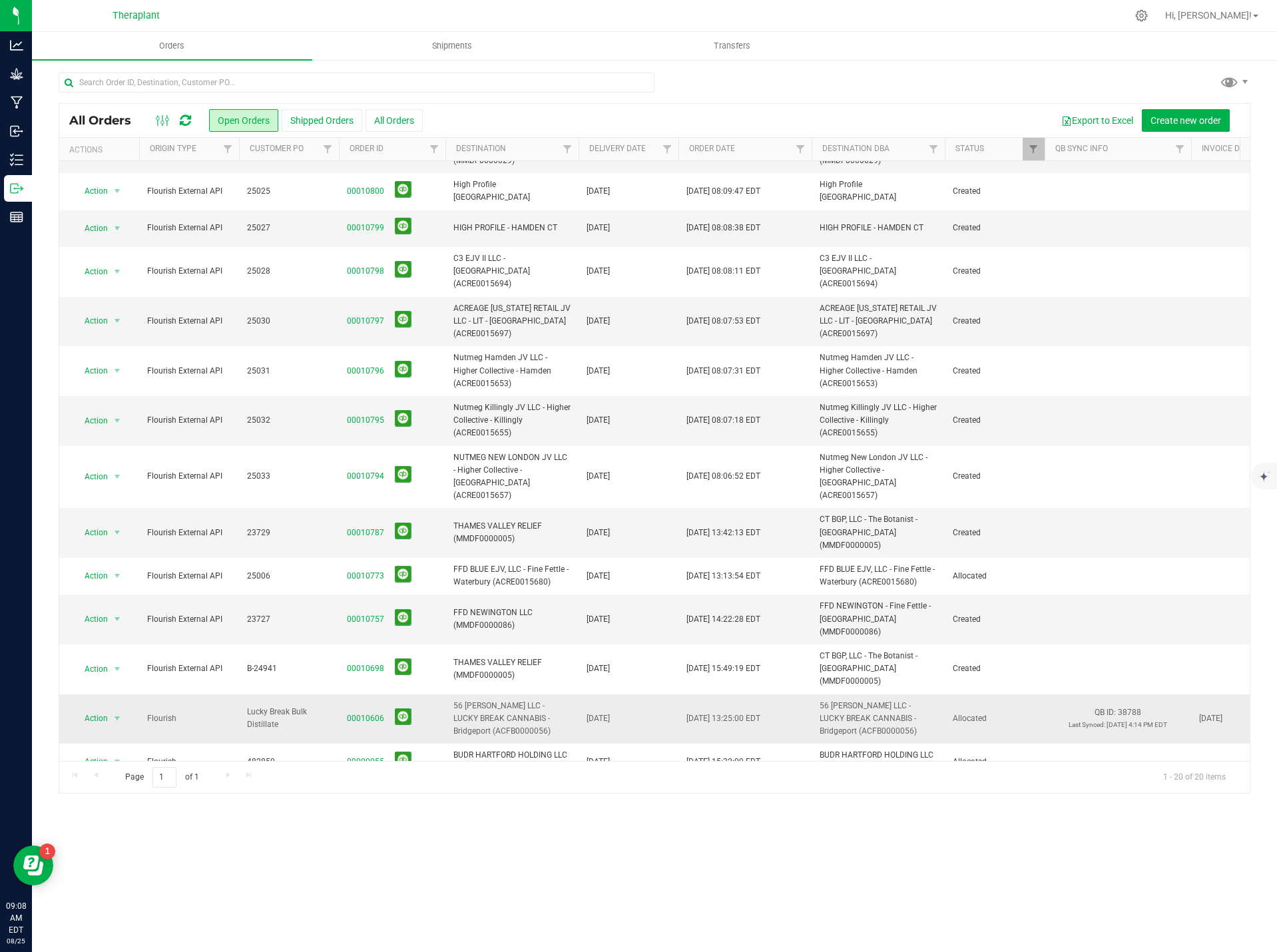
scroll to position [262, 0]
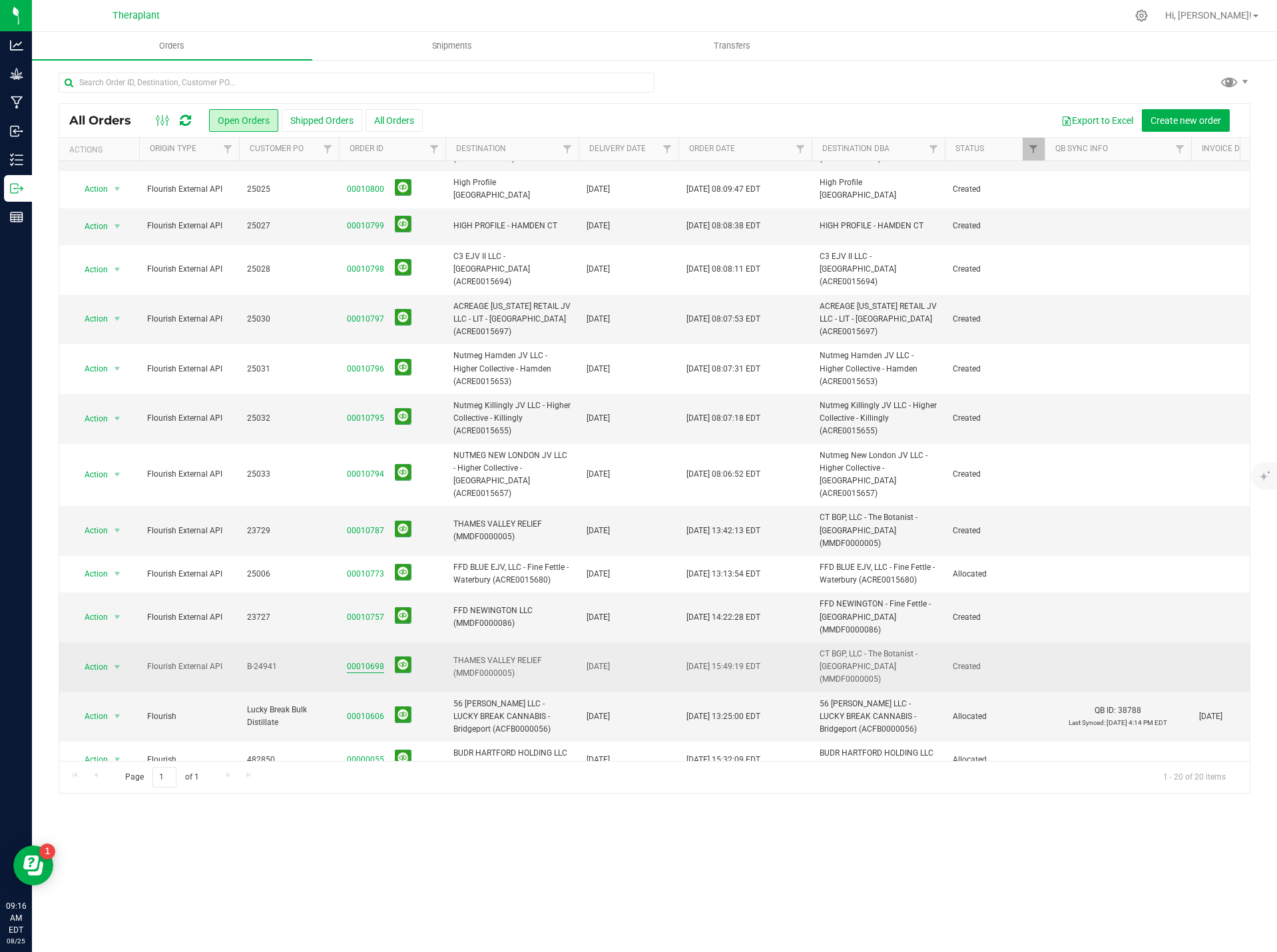
click at [358, 660] on link "00010698" at bounding box center [365, 667] width 37 height 12
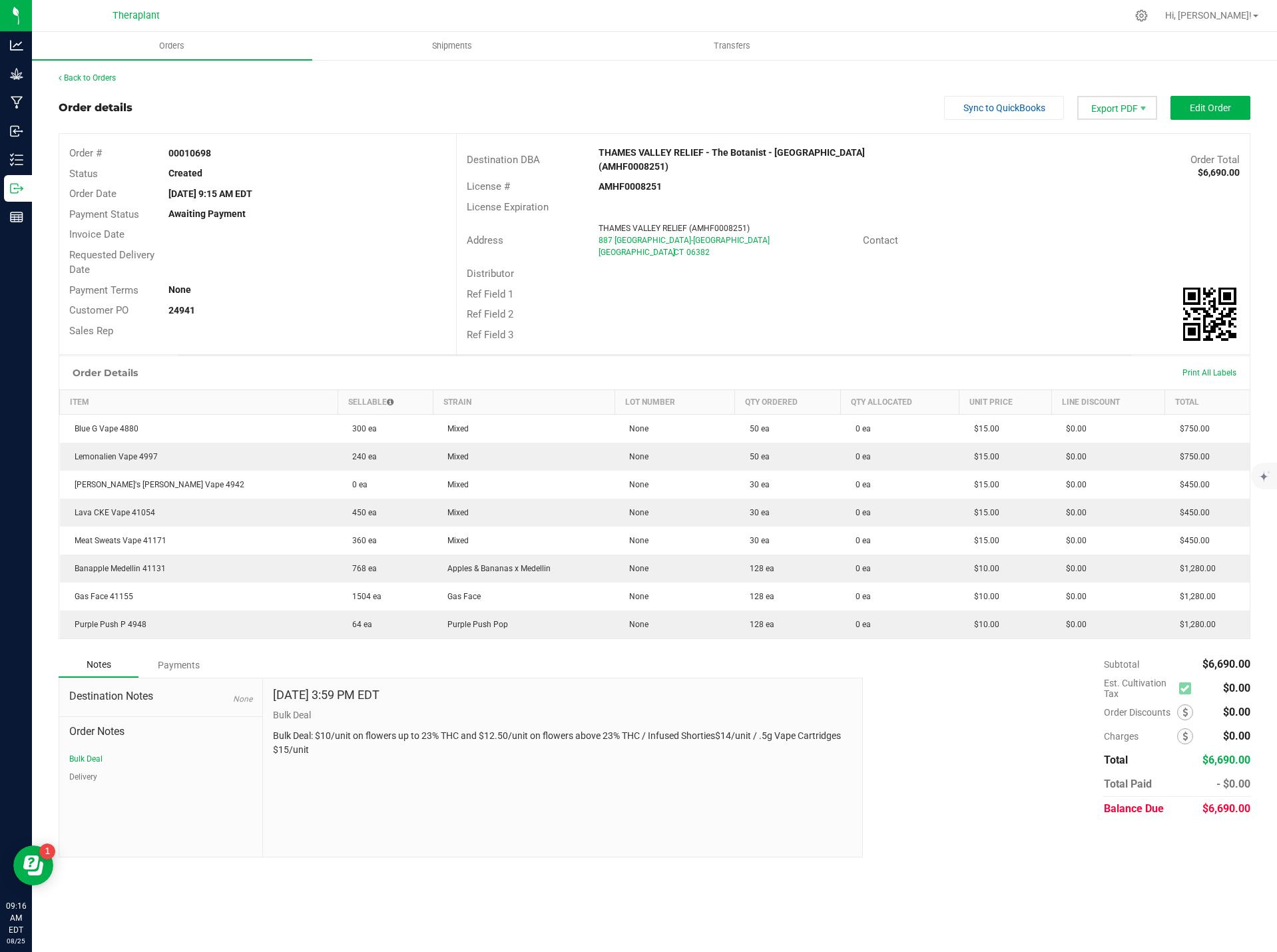
click at [1121, 105] on span "Export PDF" at bounding box center [1117, 107] width 80 height 24
click at [1123, 149] on span "Invoice PDF" at bounding box center [1119, 150] width 83 height 19
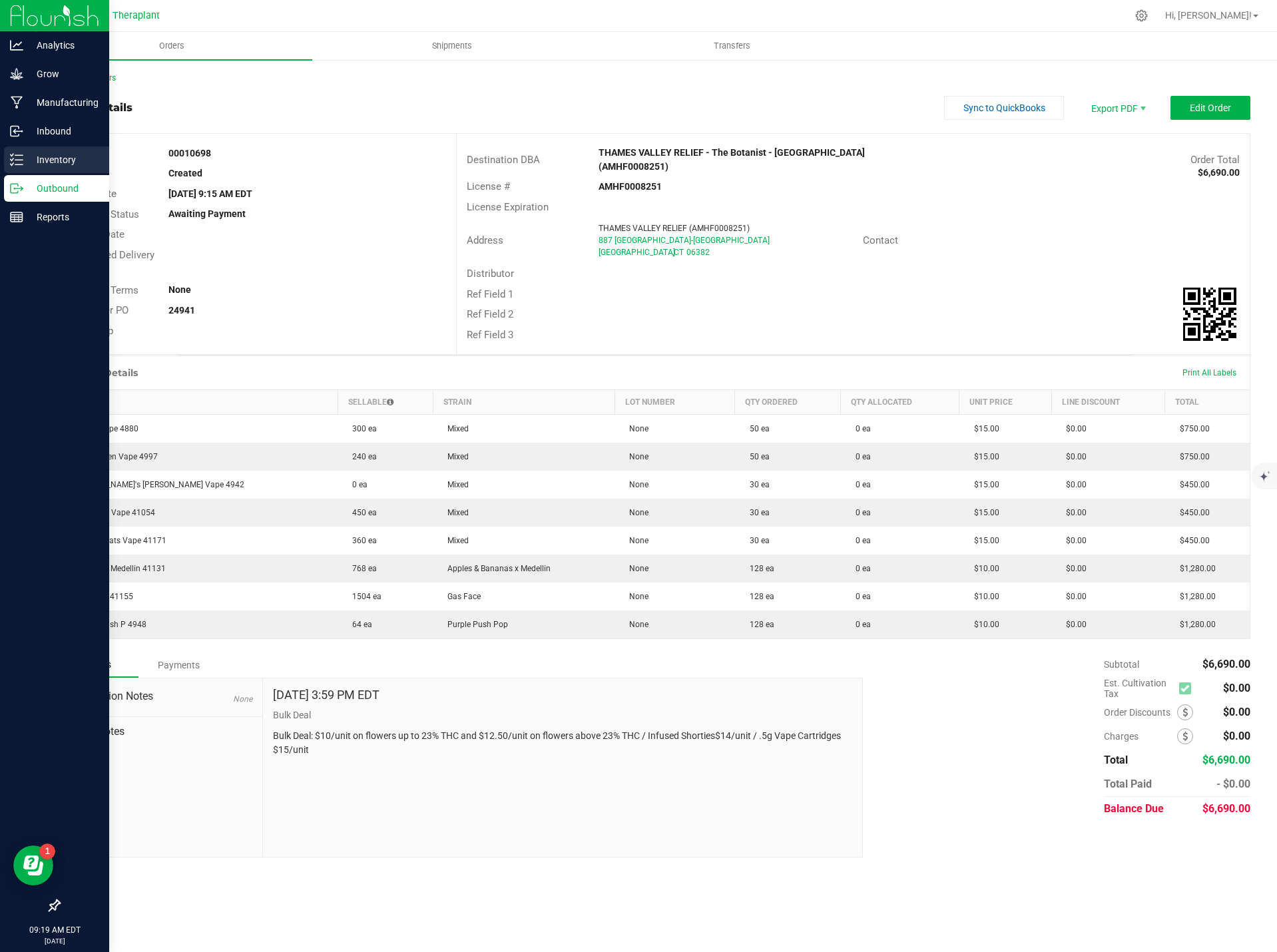
click at [22, 159] on line at bounding box center [18, 159] width 7 height 0
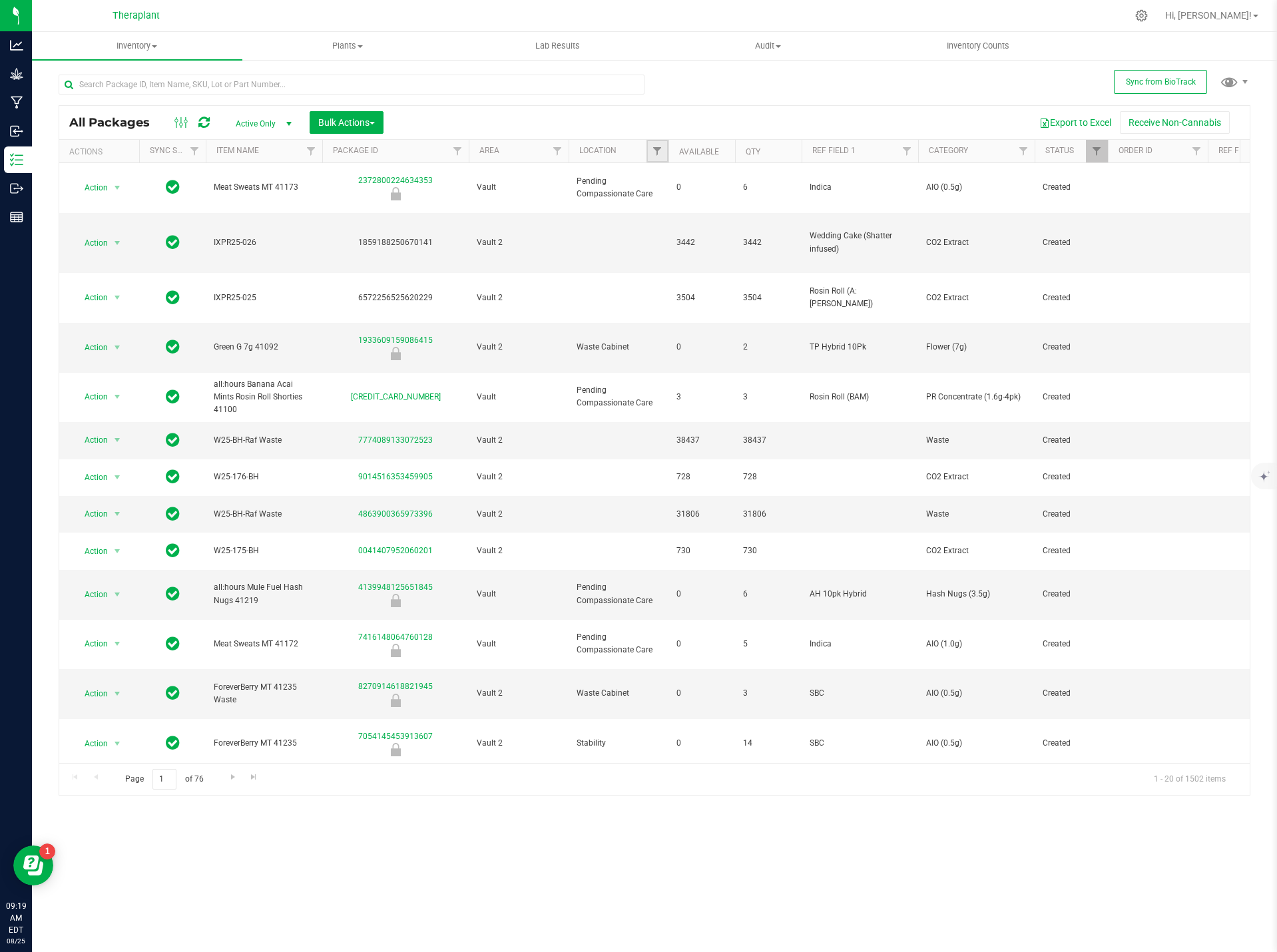
click at [655, 145] on link "Filter" at bounding box center [657, 151] width 22 height 23
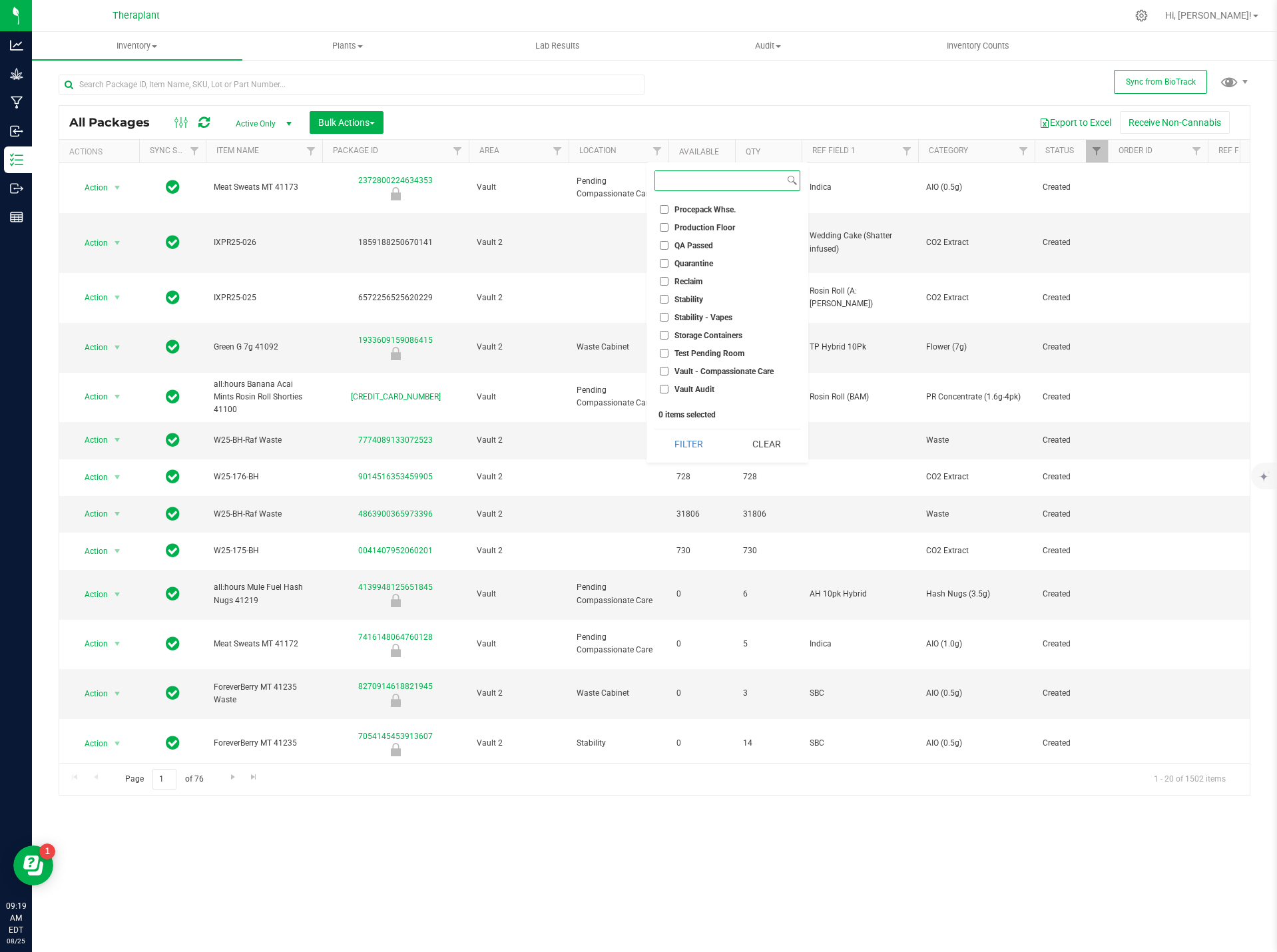
scroll to position [399, 0]
click at [664, 311] on input "QA Passed" at bounding box center [664, 312] width 9 height 9
checkbox input "true"
click at [679, 442] on button "Filter" at bounding box center [688, 443] width 68 height 29
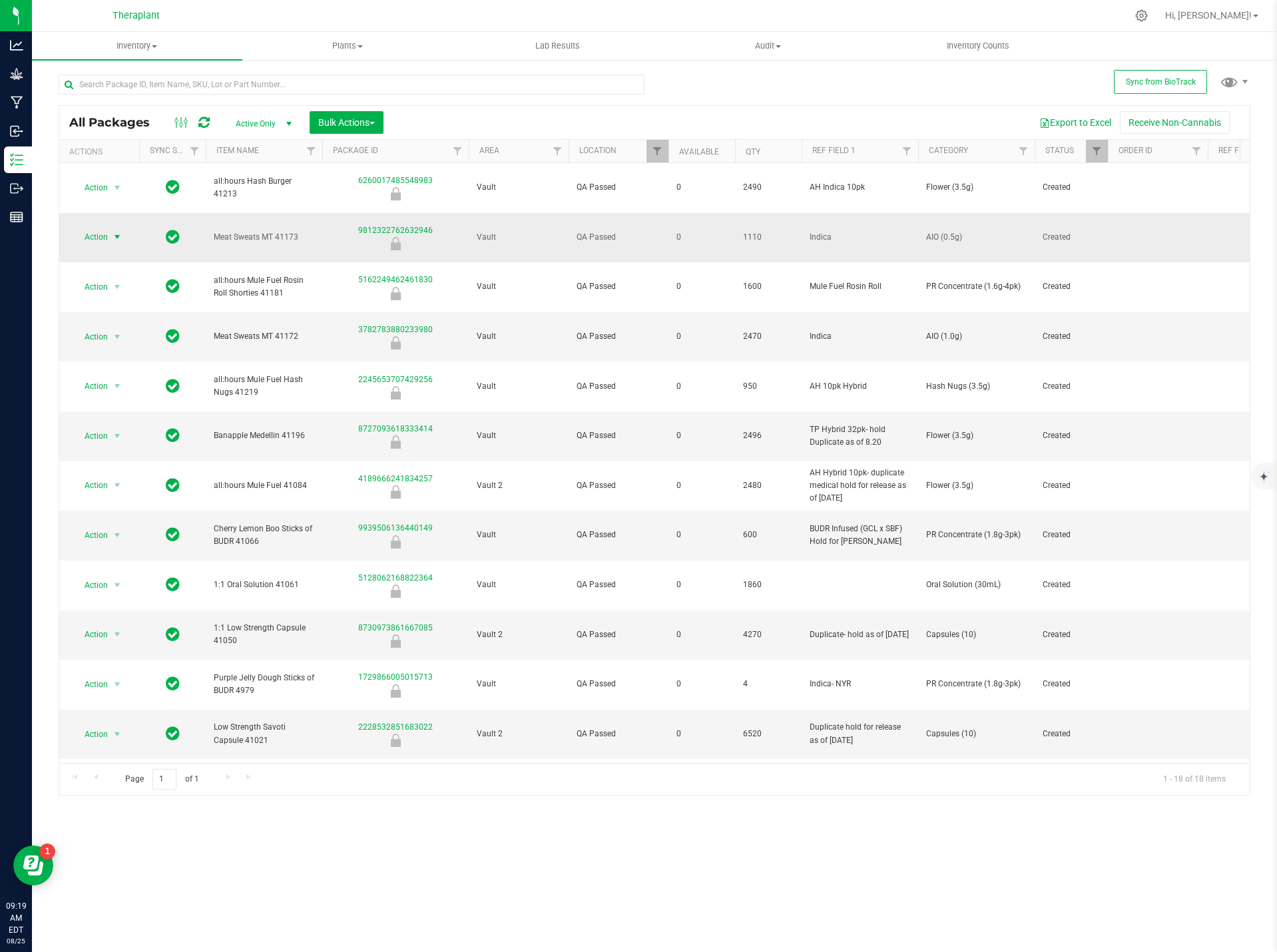
click at [104, 227] on span "Action" at bounding box center [90, 236] width 36 height 18
click at [132, 387] on li "Unlock package" at bounding box center [114, 396] width 84 height 20
click at [107, 328] on span "Action" at bounding box center [90, 336] width 36 height 18
click at [131, 461] on li "Unlock package" at bounding box center [114, 471] width 84 height 20
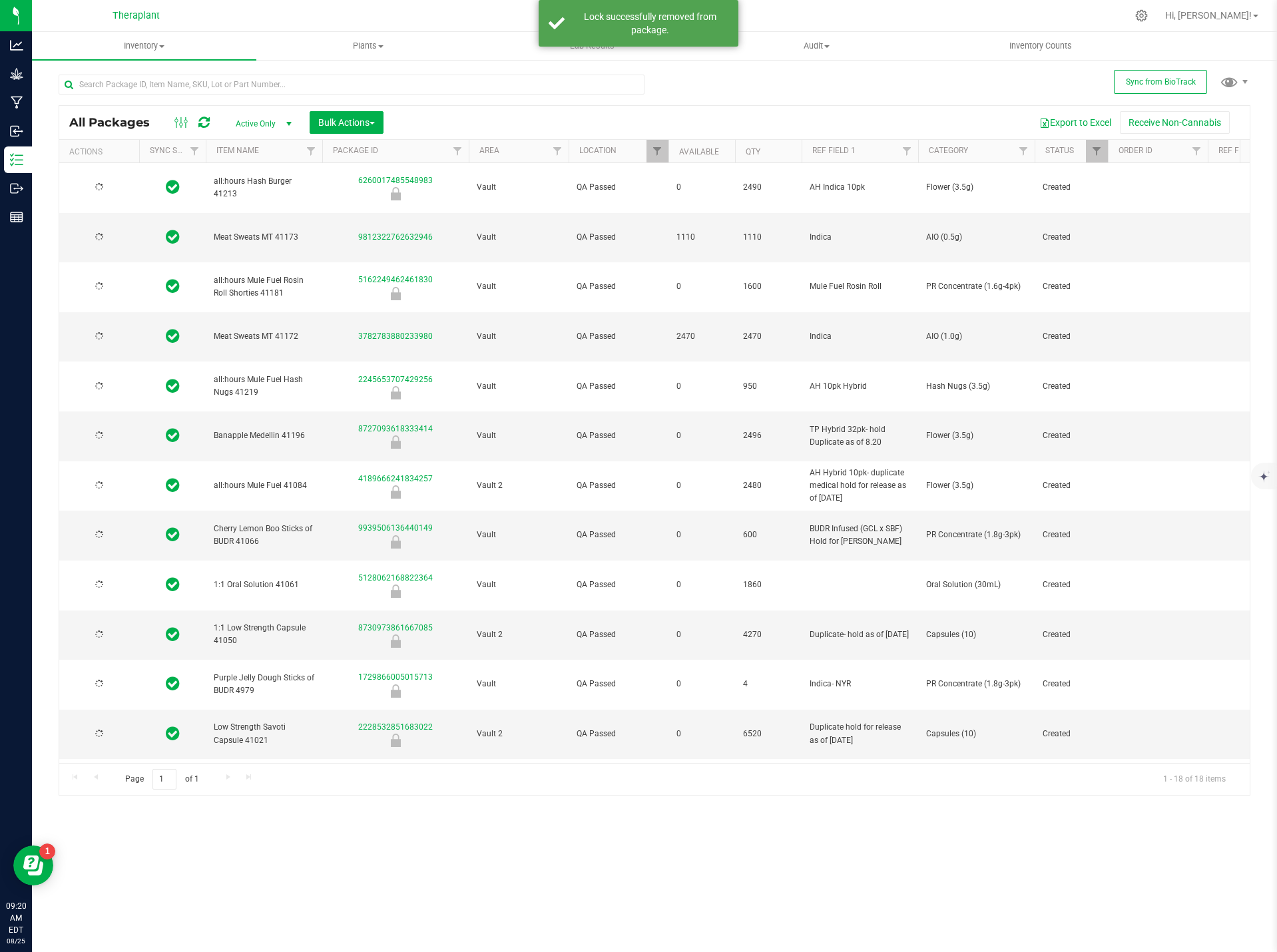
type input "2026-08-18"
type input "2026-08-14"
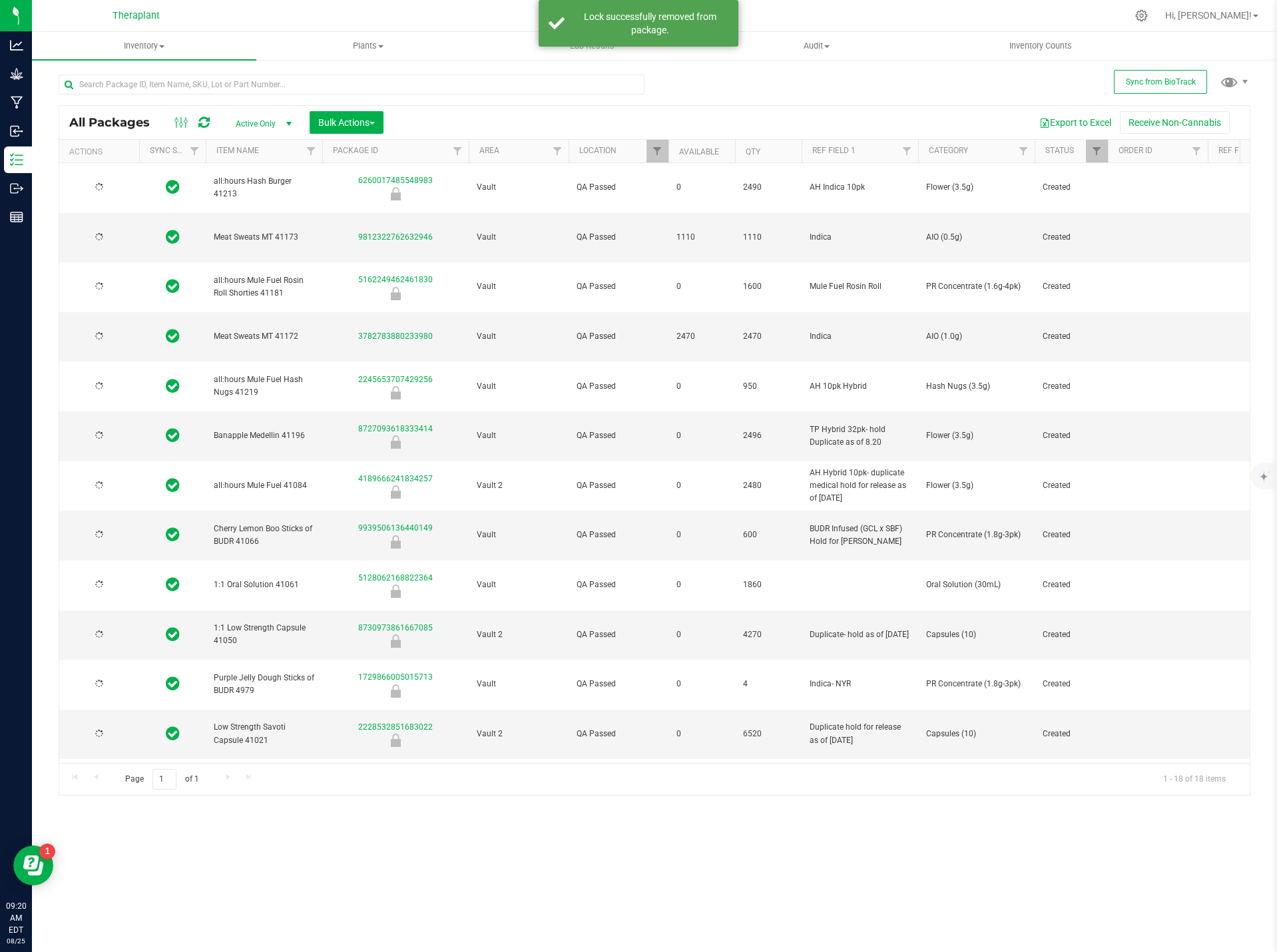
type input "2026-08-13"
type input "2026-06-30"
type input "2026-06-25"
type input "2026-06-17"
type input "2026-06-18"
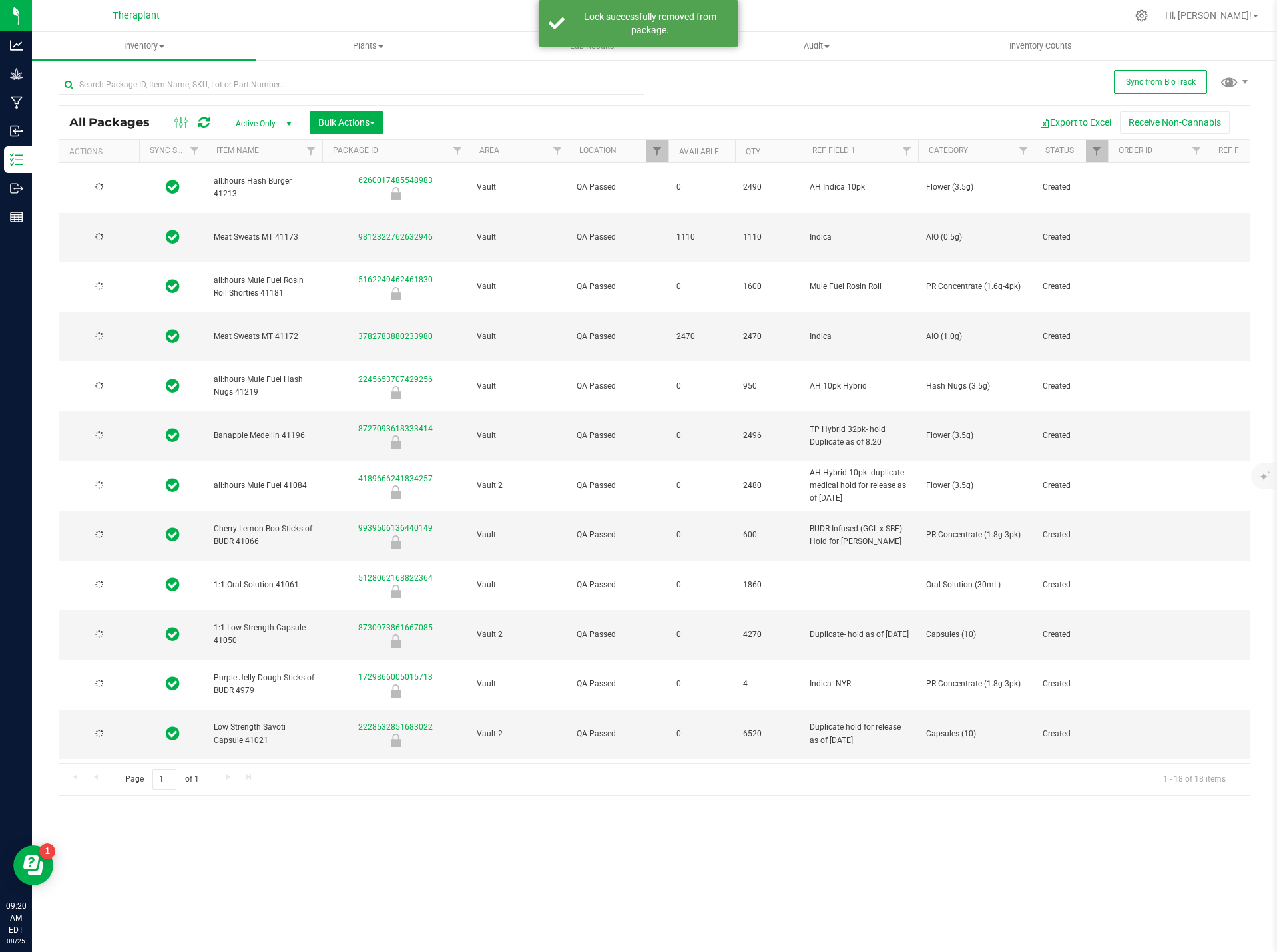
type input "2026-06-03"
type input "2026-06-10"
type input "2026-05-08"
type input "2026-05-05"
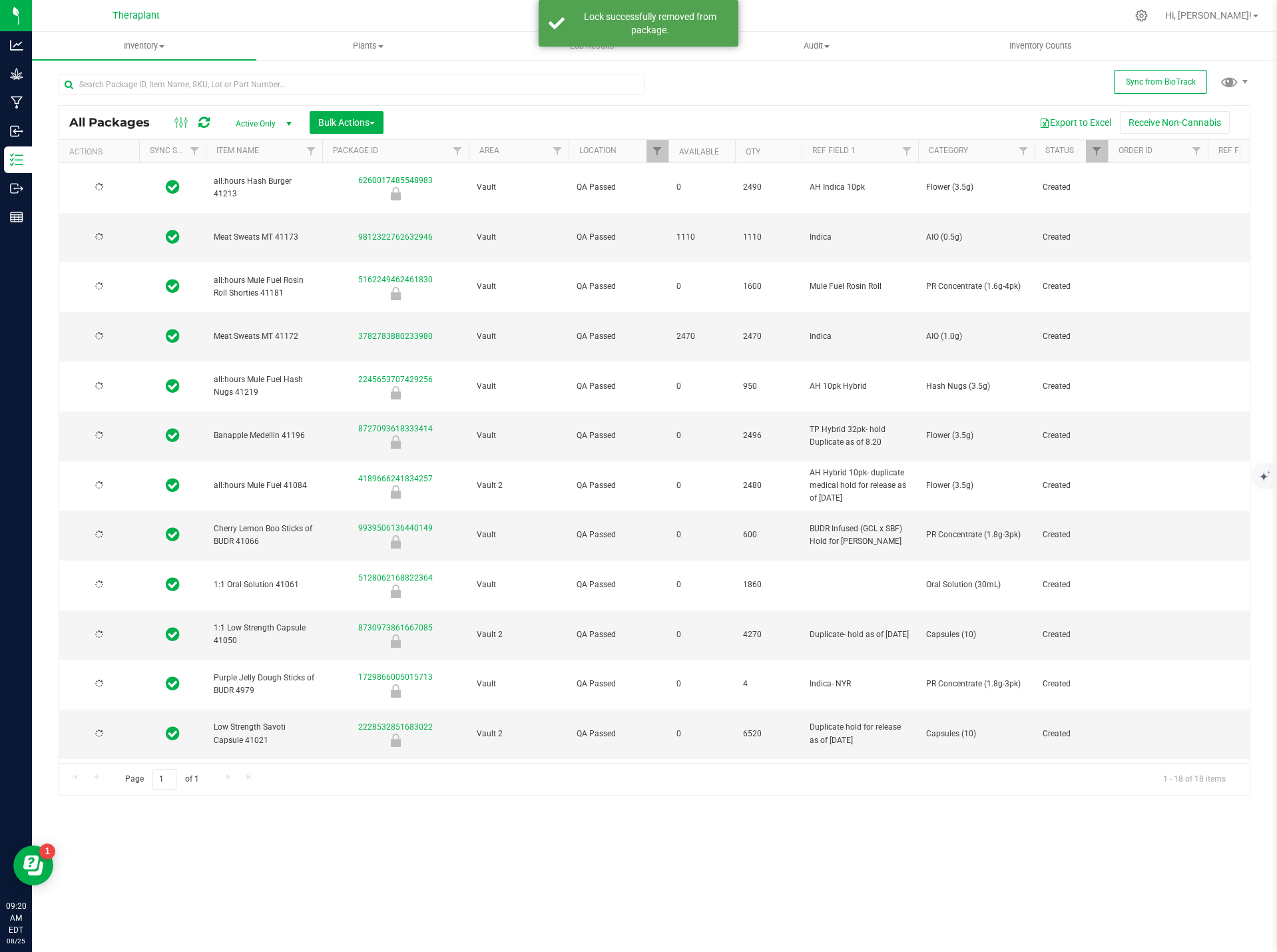
type input "2026-04-30"
type input "2026-02-26"
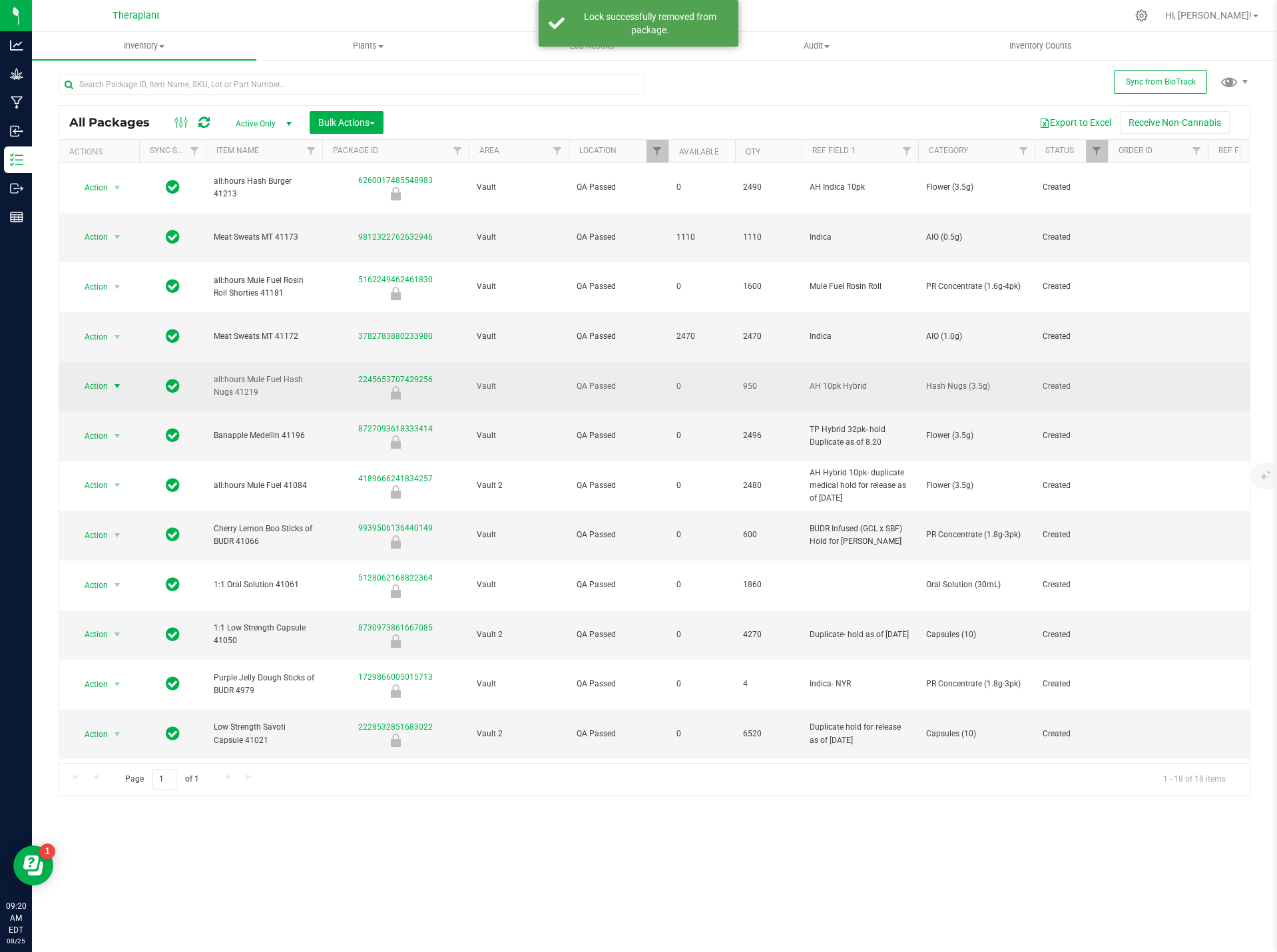
click at [113, 380] on span "select" at bounding box center [117, 386] width 11 height 11
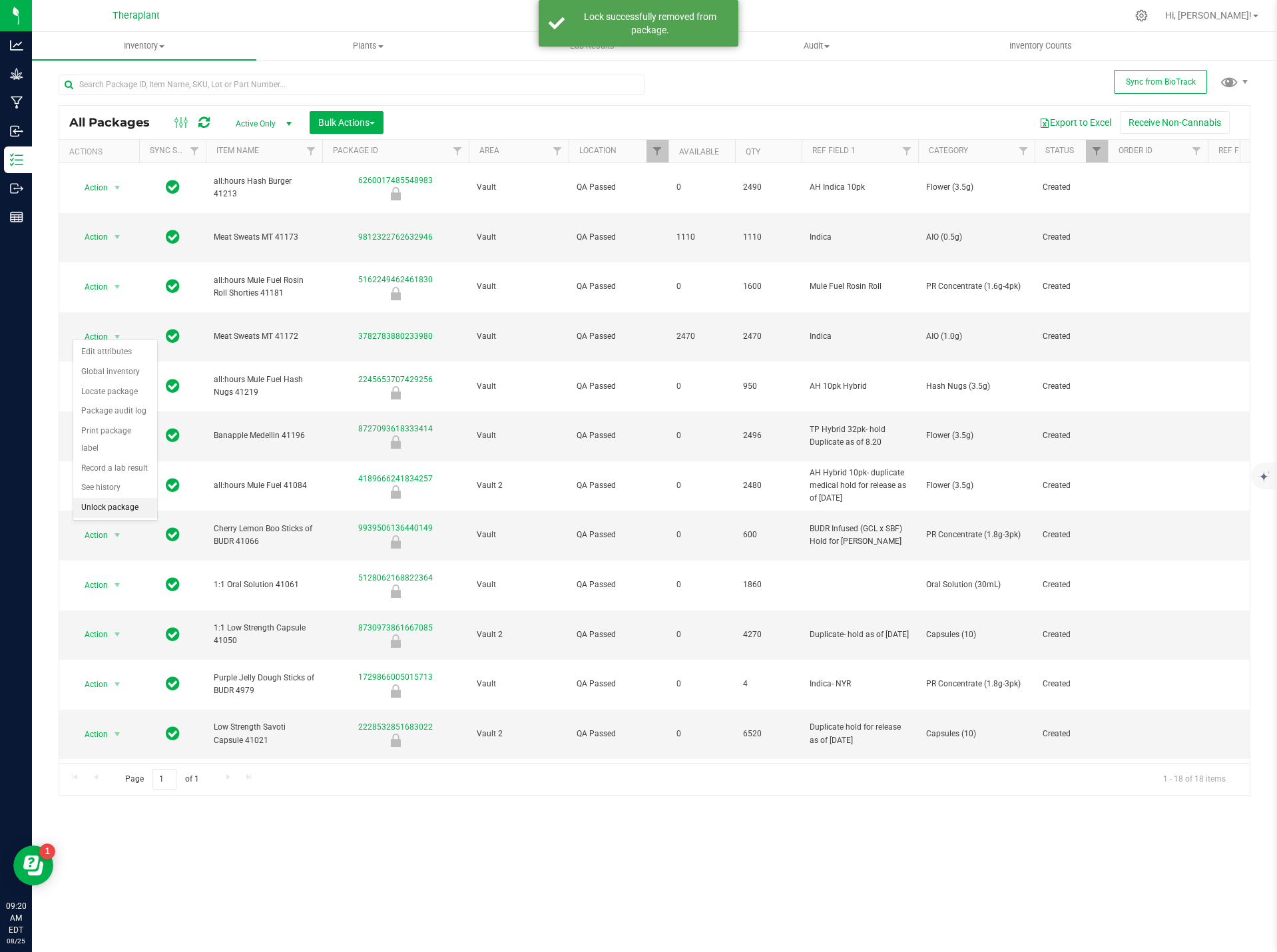
click at [122, 498] on li "Unlock package" at bounding box center [114, 507] width 84 height 20
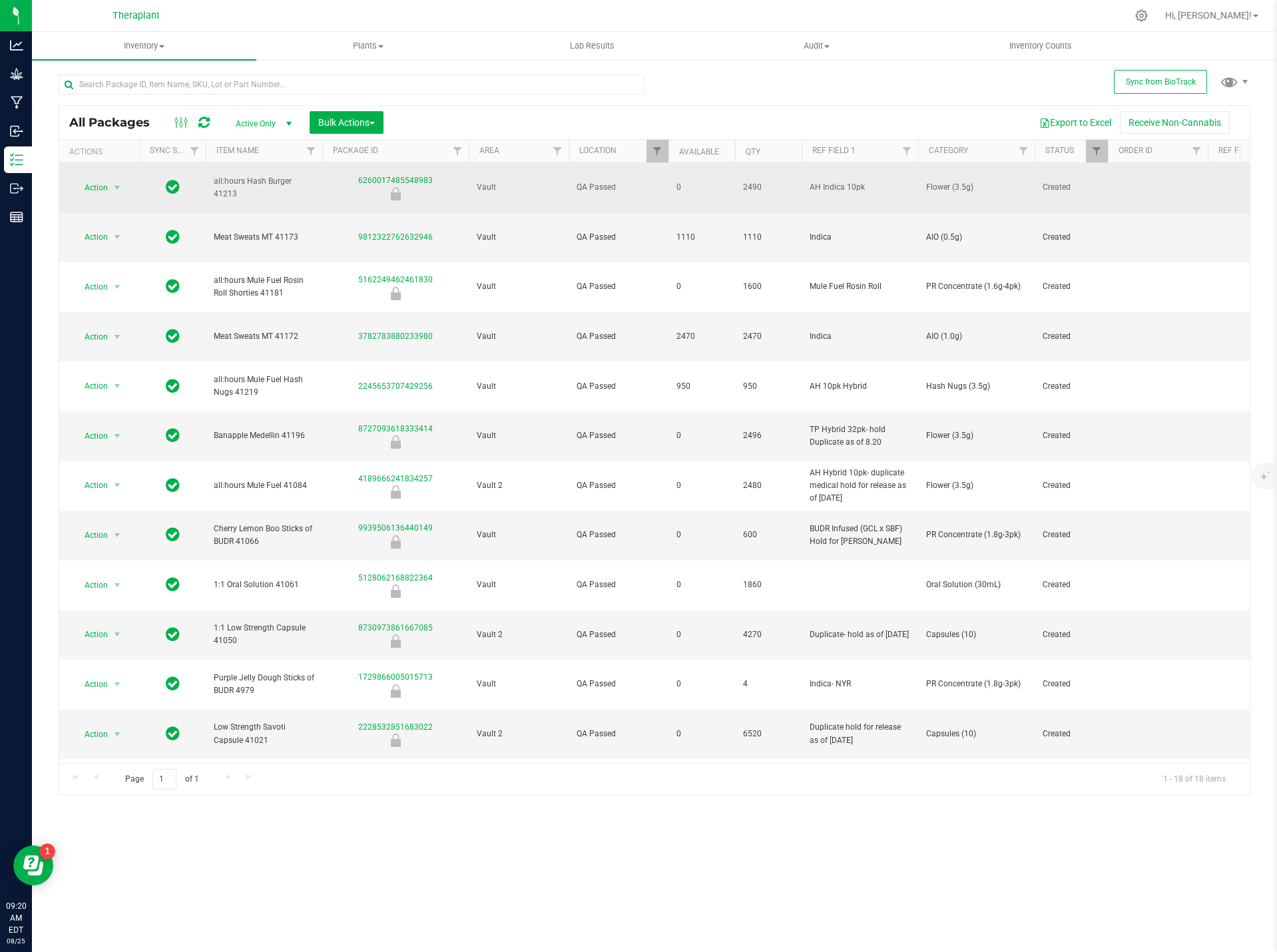
click at [863, 181] on span "AH Indica 10pk" at bounding box center [860, 188] width 100 height 12
type input "AH Indica 10pk- Hold for duplicate 8.25.25"
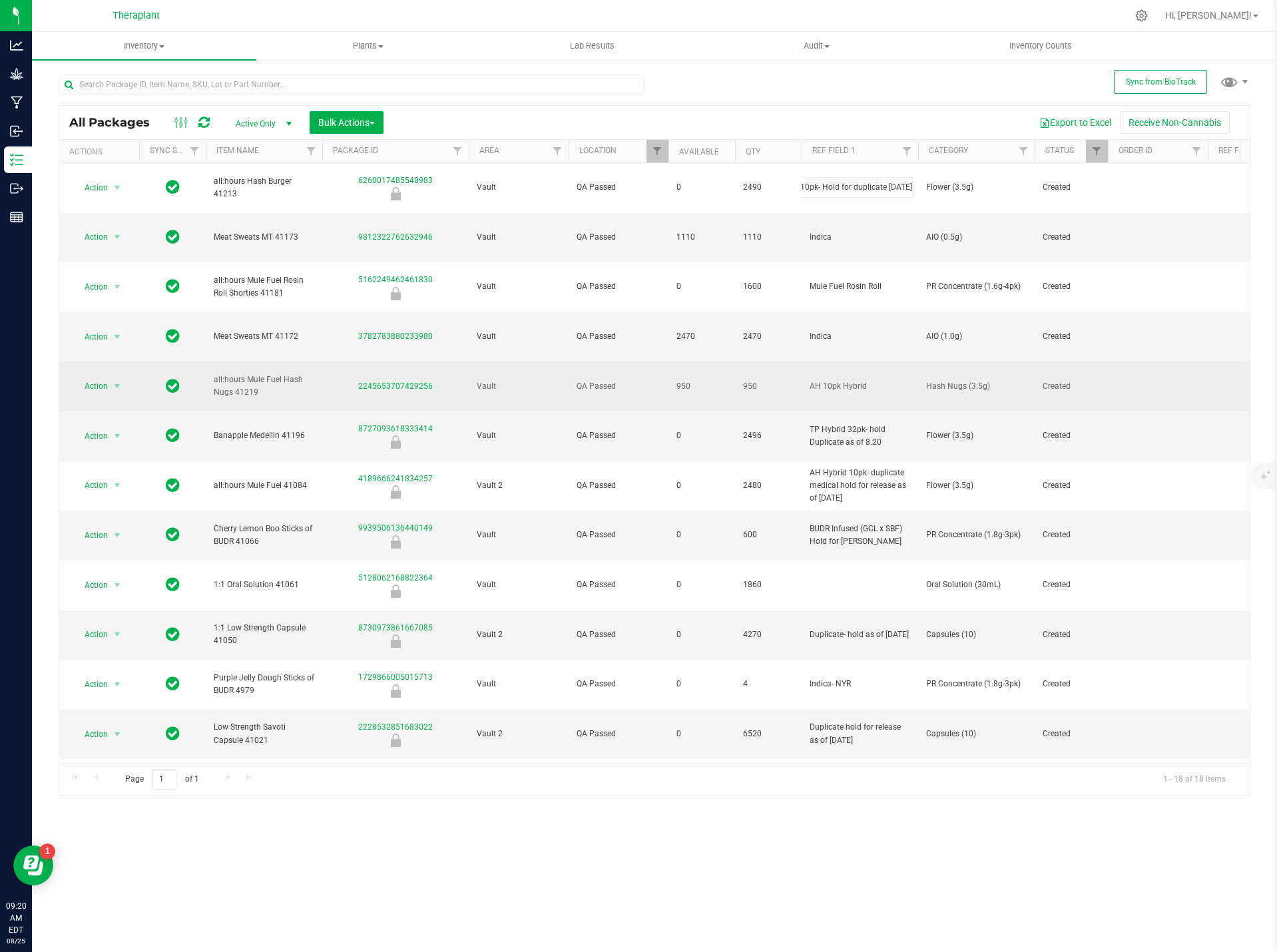
click at [492, 321] on div "All Packages Active Only Active Only Lab Samples Locked All External Internal B…" at bounding box center [654, 450] width 1192 height 690
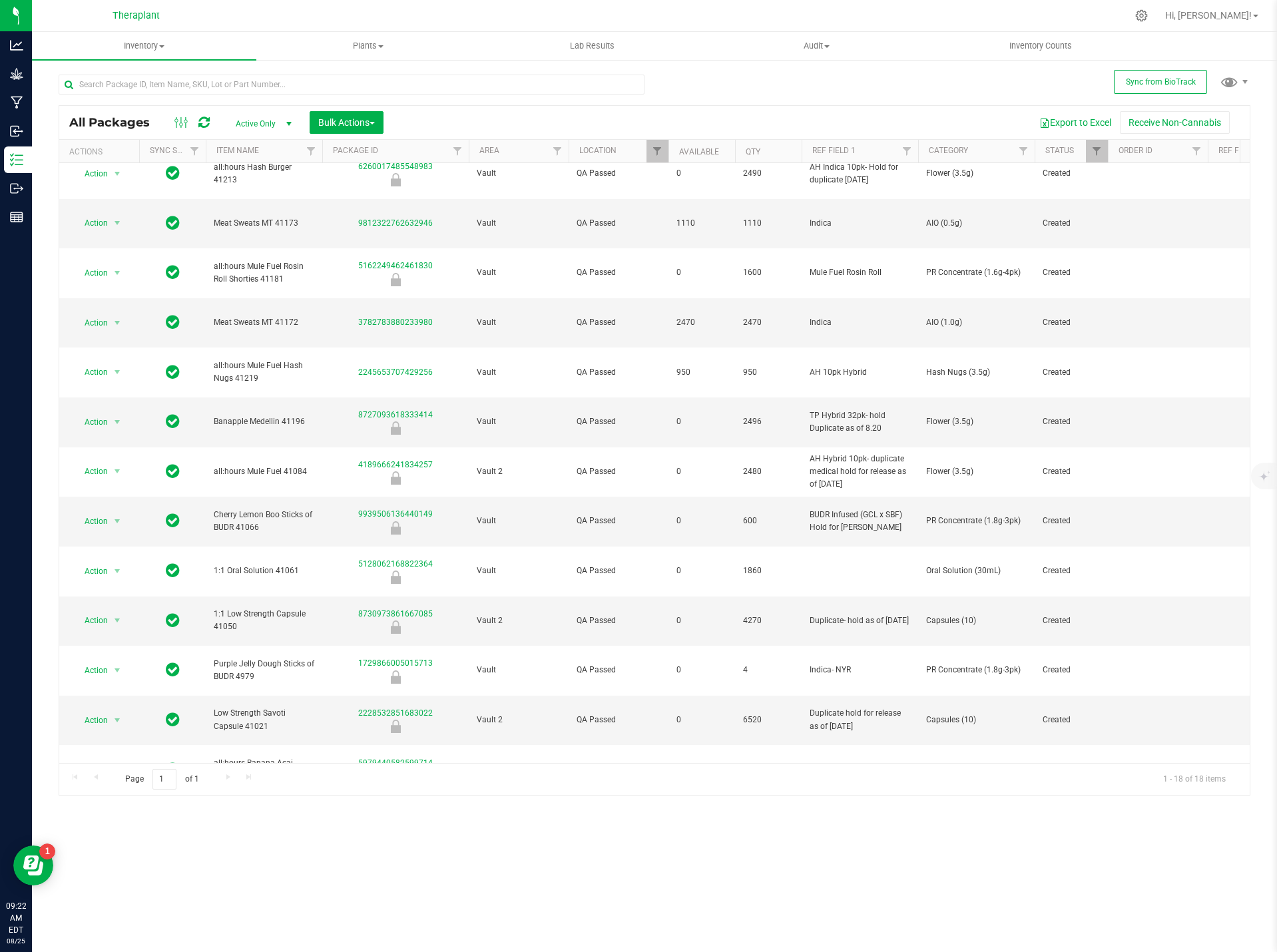
scroll to position [0, 0]
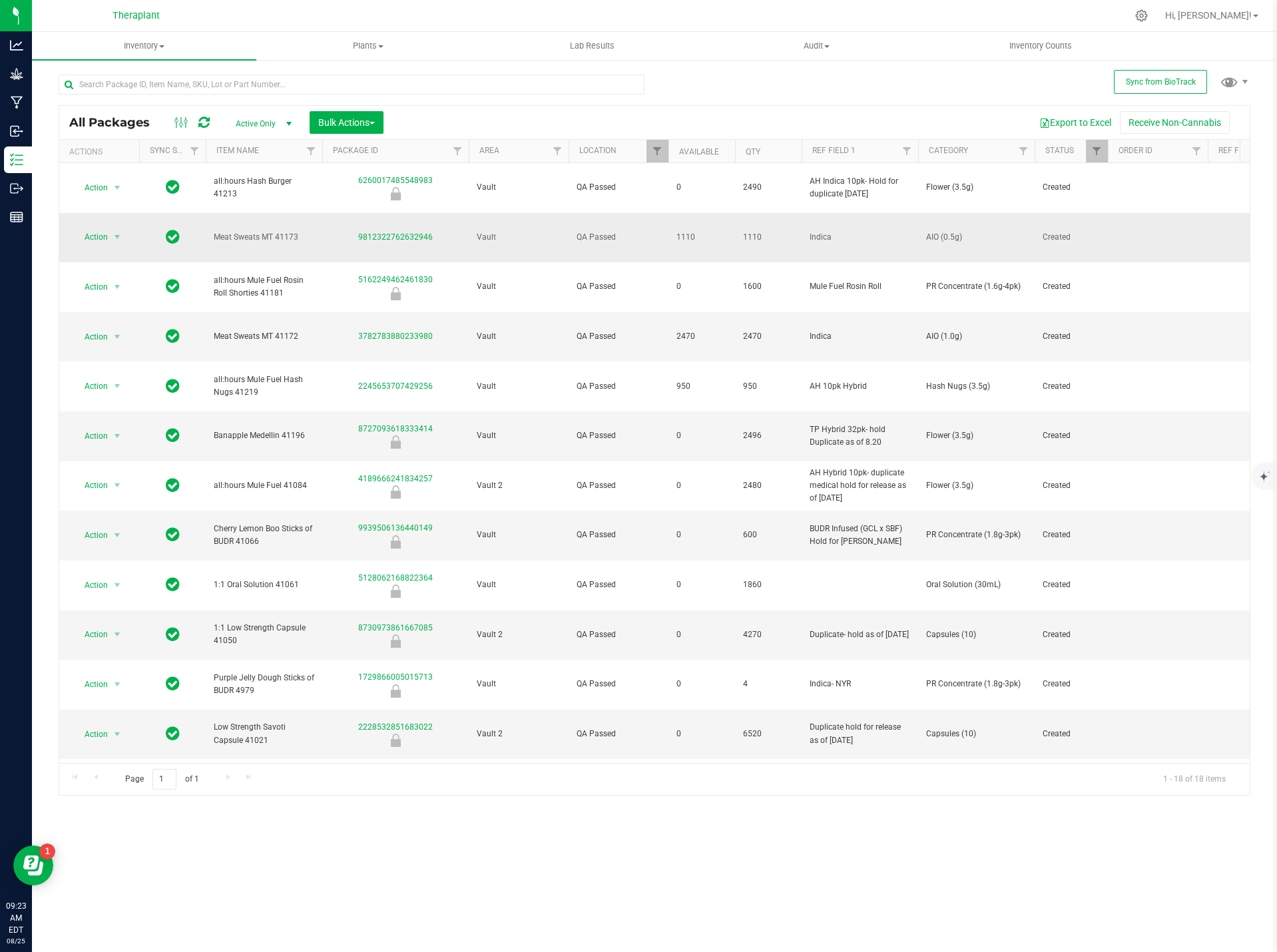
click at [945, 231] on span "AIO (0.5g)" at bounding box center [976, 237] width 100 height 12
copy tr "AIO (0.5g)"
click at [281, 231] on span "Meat Sweats MT 41173" at bounding box center [264, 237] width 100 height 12
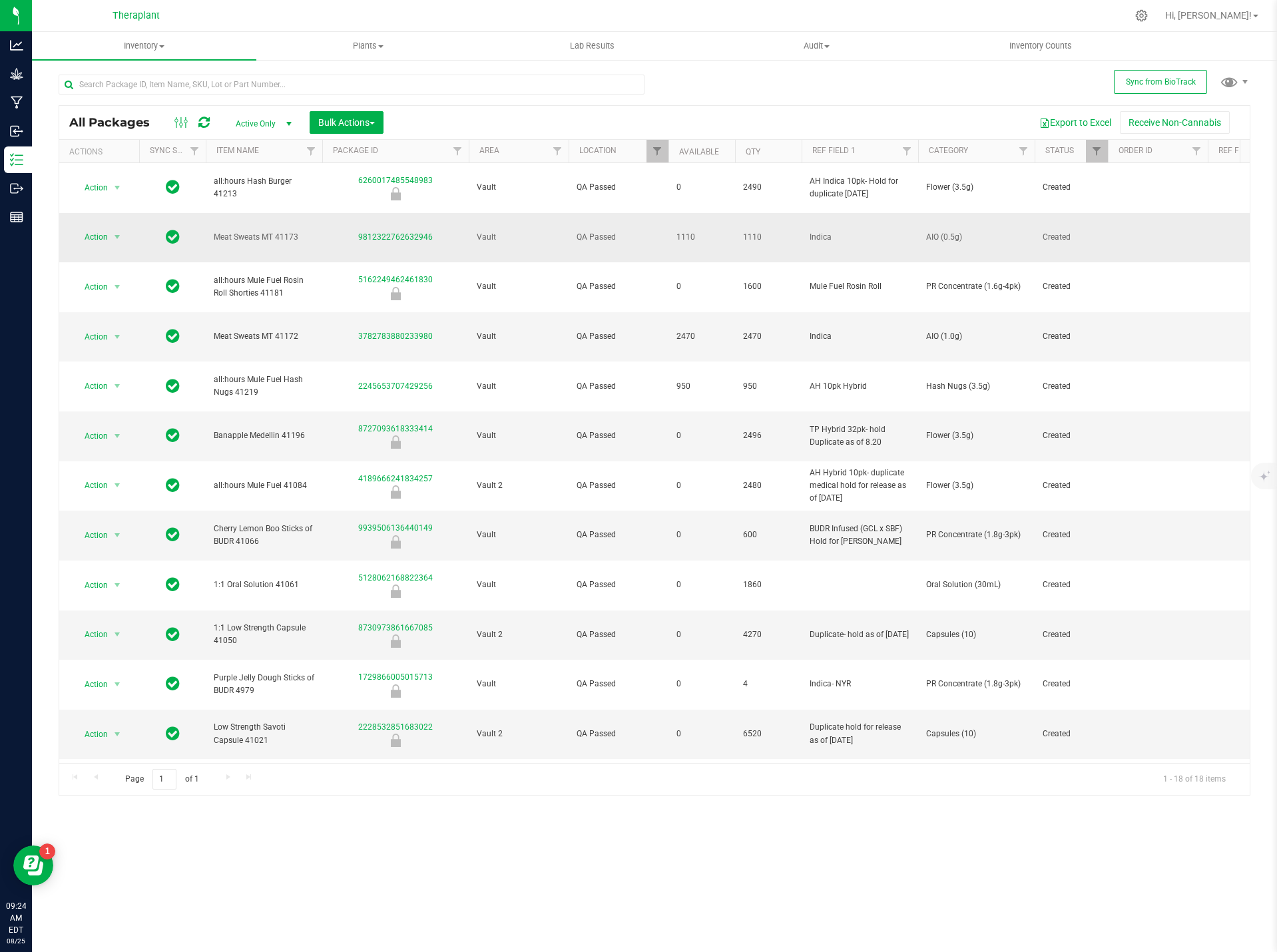
click at [281, 231] on span "Meat Sweats MT 41173" at bounding box center [264, 237] width 100 height 12
copy tr "Meat Sweats MT 41173"
click at [253, 330] on span "Meat Sweats MT 41172" at bounding box center [264, 336] width 100 height 12
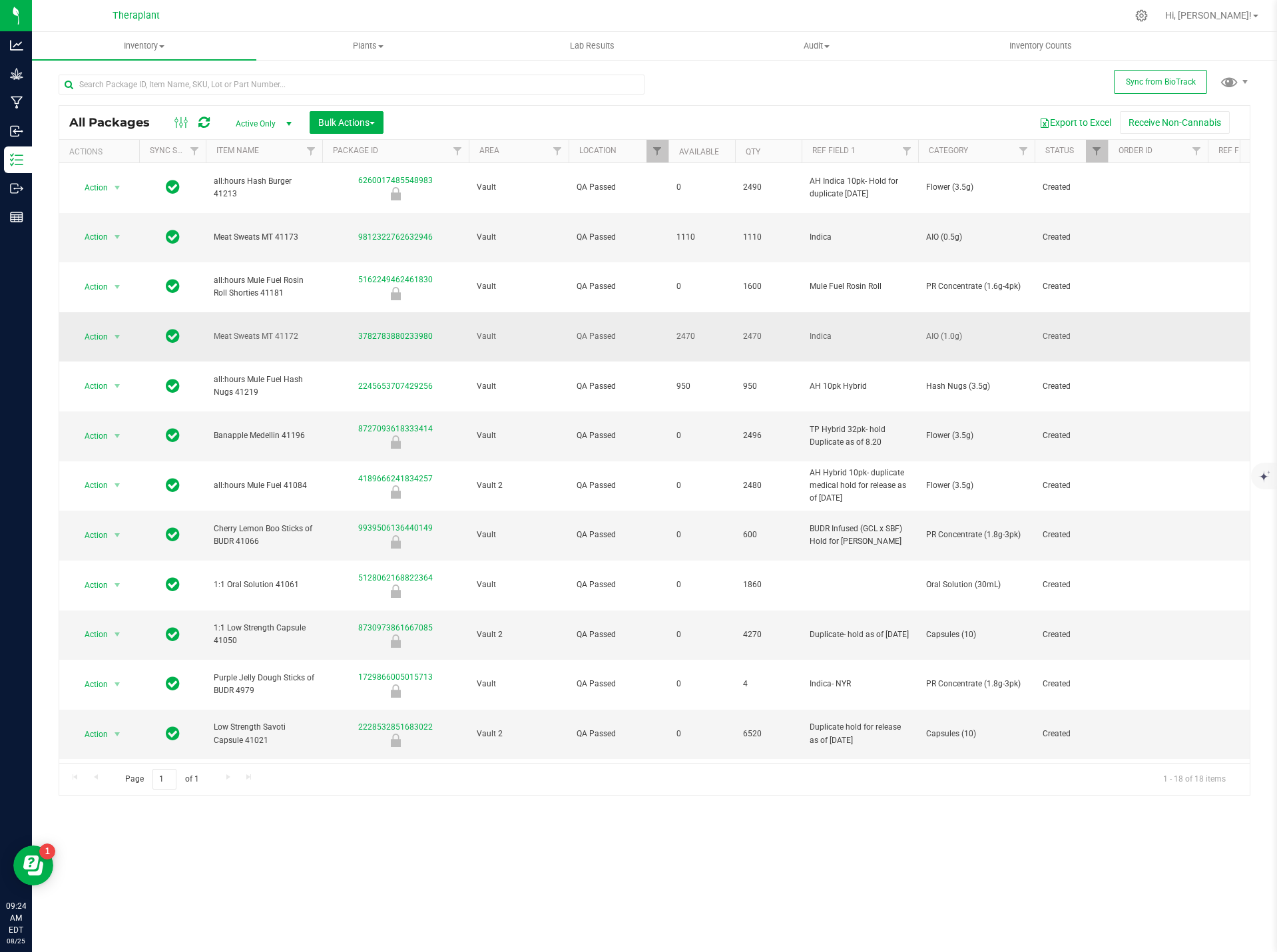
click at [253, 330] on span "Meat Sweats MT 41172" at bounding box center [264, 336] width 100 height 12
copy tr "Meat Sweats MT 41172"
click at [926, 330] on span "AIO (1.0g)" at bounding box center [976, 336] width 100 height 12
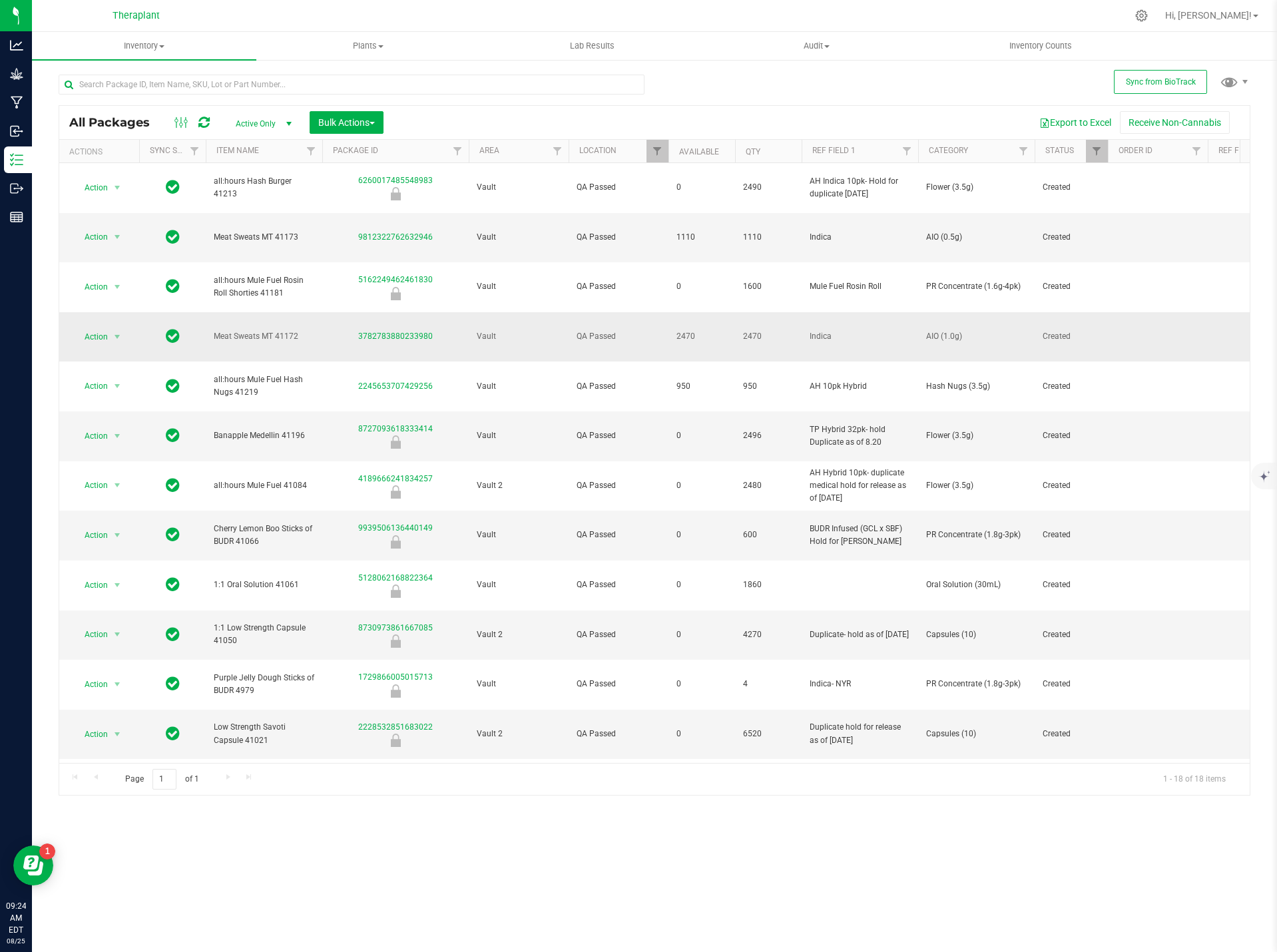
click at [926, 330] on span "AIO (1.0g)" at bounding box center [976, 336] width 100 height 12
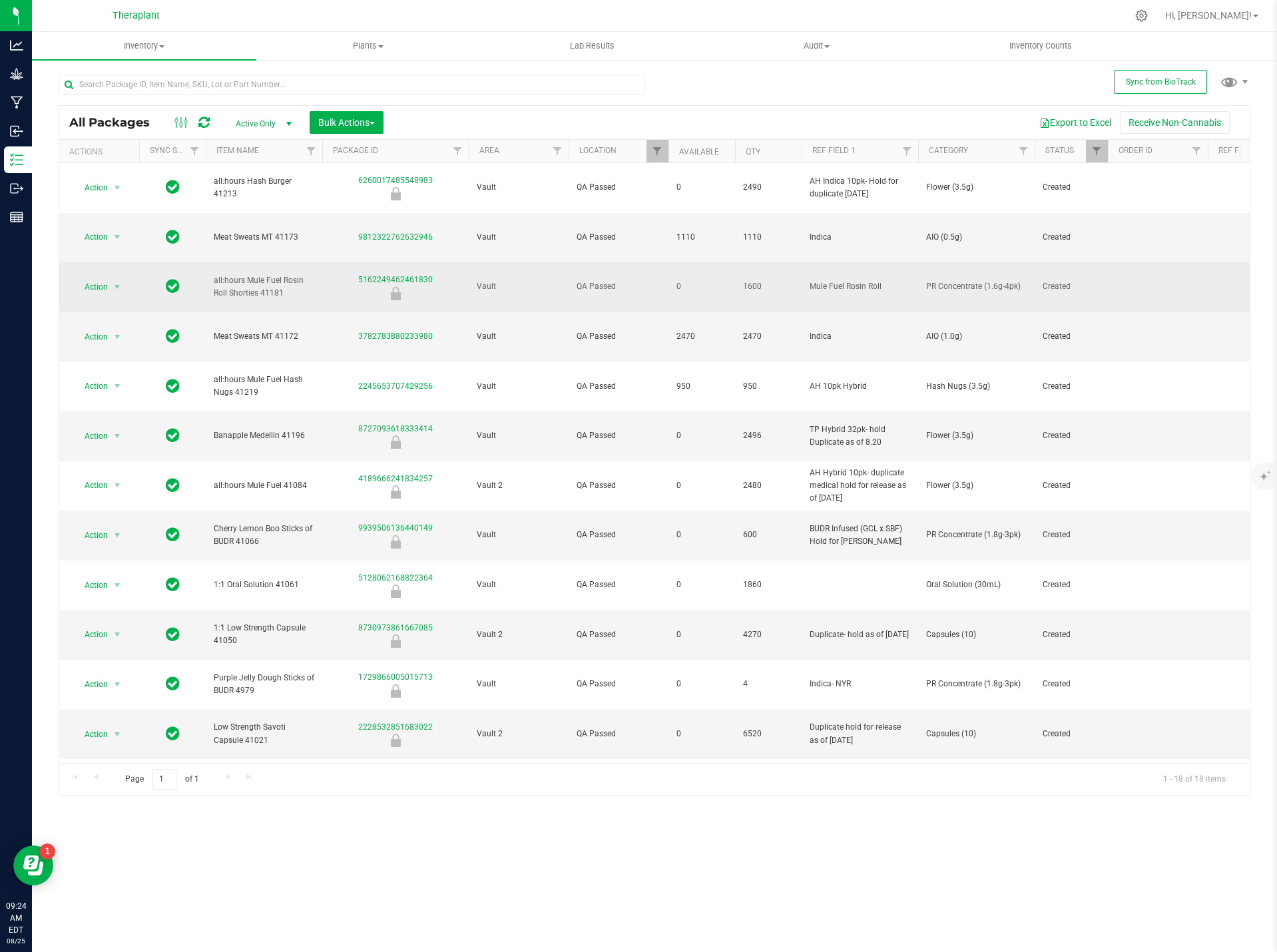
drag, startPoint x: 926, startPoint y: 288, endPoint x: 938, endPoint y: 272, distance: 20.0
click at [938, 272] on td "PR Concentrate (1.6g-4pk)" at bounding box center [976, 287] width 116 height 50
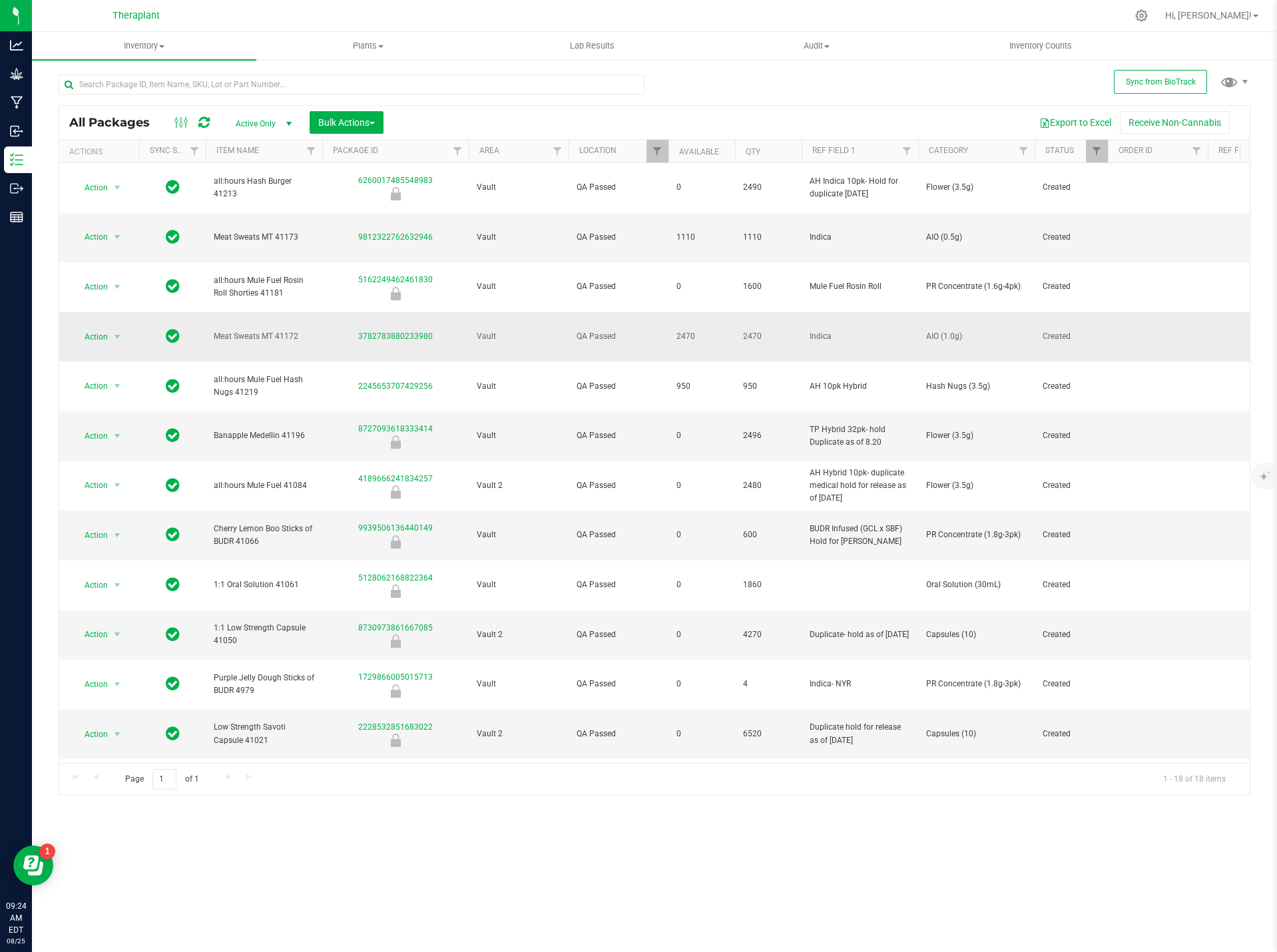
click at [944, 330] on span "AIO (1.0g)" at bounding box center [976, 336] width 100 height 12
copy tr "AIO (1.0g)"
click at [235, 330] on span "Meat Sweats MT 41172" at bounding box center [264, 336] width 100 height 12
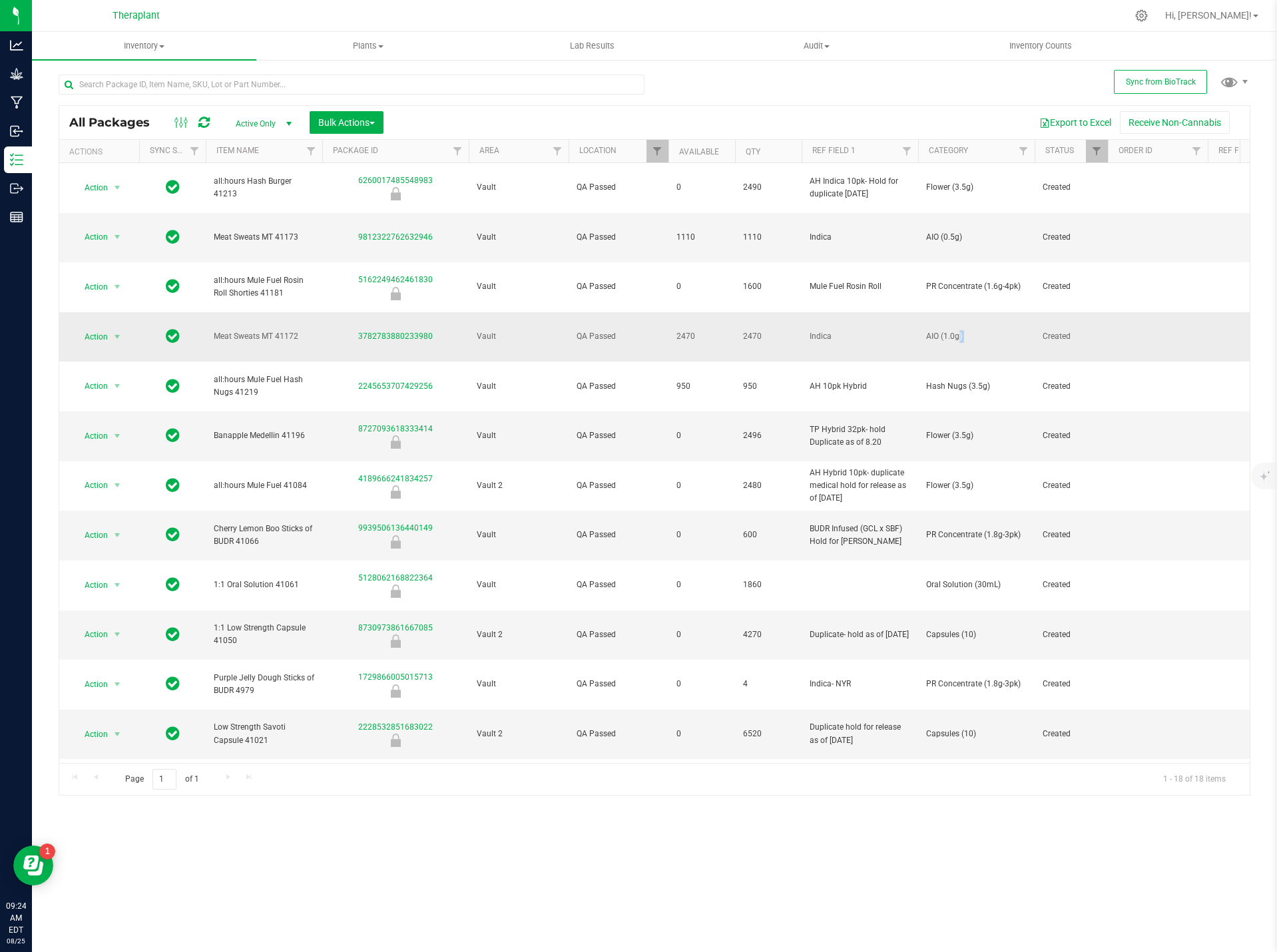
click at [235, 330] on span "Meat Sweats MT 41172" at bounding box center [264, 336] width 100 height 12
copy tr "Meat Sweats MT 41172"
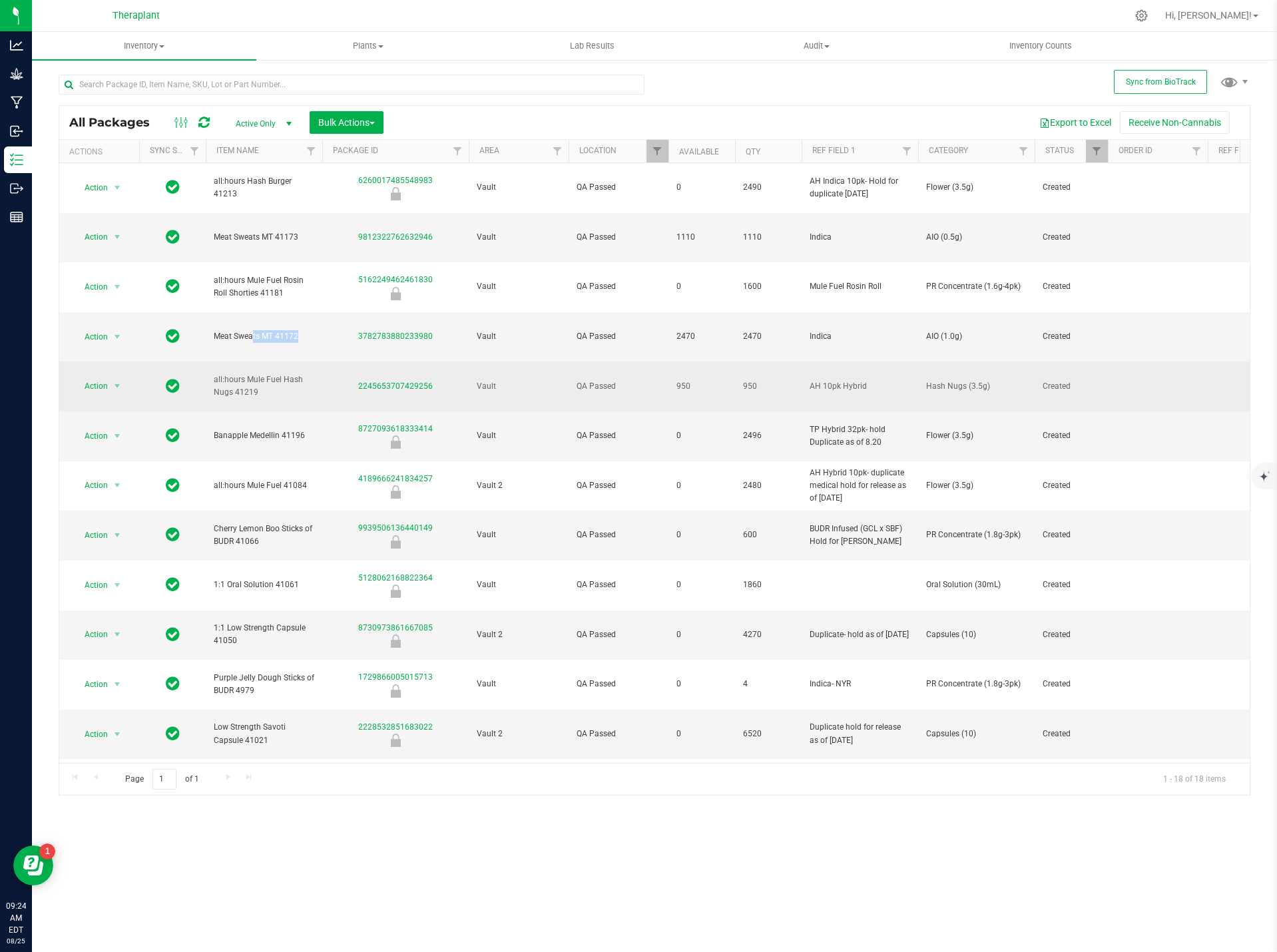
click at [967, 380] on span "Hash Nugs (3.5g)" at bounding box center [976, 387] width 100 height 12
copy tr "Hash Nugs (3.5g)"
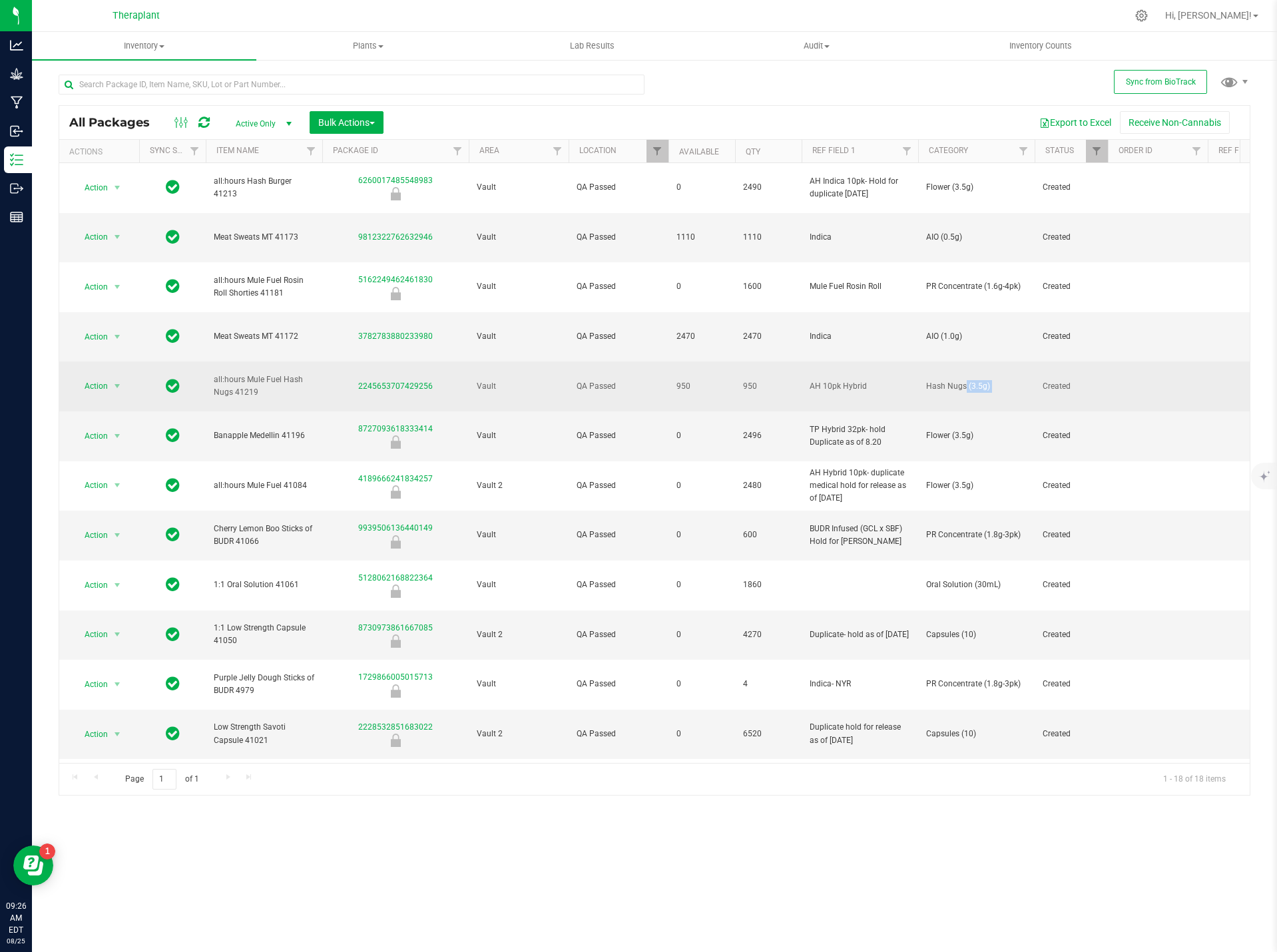
click at [251, 373] on span "all:hours Mule Fuel Hash Nugs 41219" at bounding box center [264, 386] width 100 height 26
click at [253, 373] on span "all:hours Mule Fuel Hash Nugs 41219" at bounding box center [264, 386] width 100 height 26
click at [255, 373] on span "all:hours Mule Fuel Hash Nugs 41219" at bounding box center [264, 386] width 100 height 26
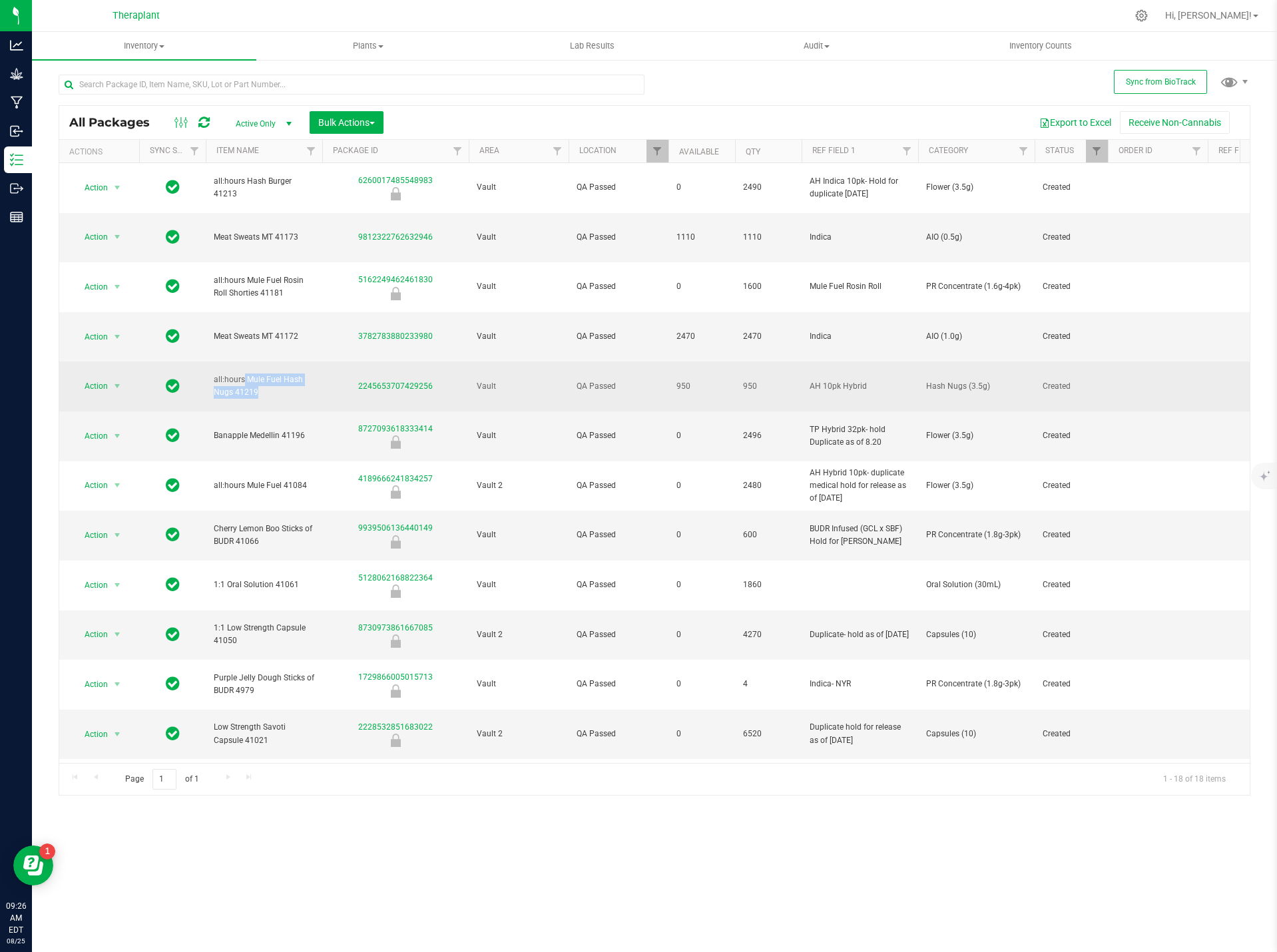
click at [255, 373] on span "all:hours Mule Fuel Hash Nugs 41219" at bounding box center [264, 386] width 100 height 26
drag, startPoint x: 255, startPoint y: 328, endPoint x: 304, endPoint y: 332, distance: 49.2
click at [304, 373] on span "all:hours Mule Fuel Hash Nugs 41219" at bounding box center [264, 386] width 100 height 26
click at [258, 373] on span "all:hours Mule Fuel Hash Nugs 41219" at bounding box center [264, 386] width 100 height 26
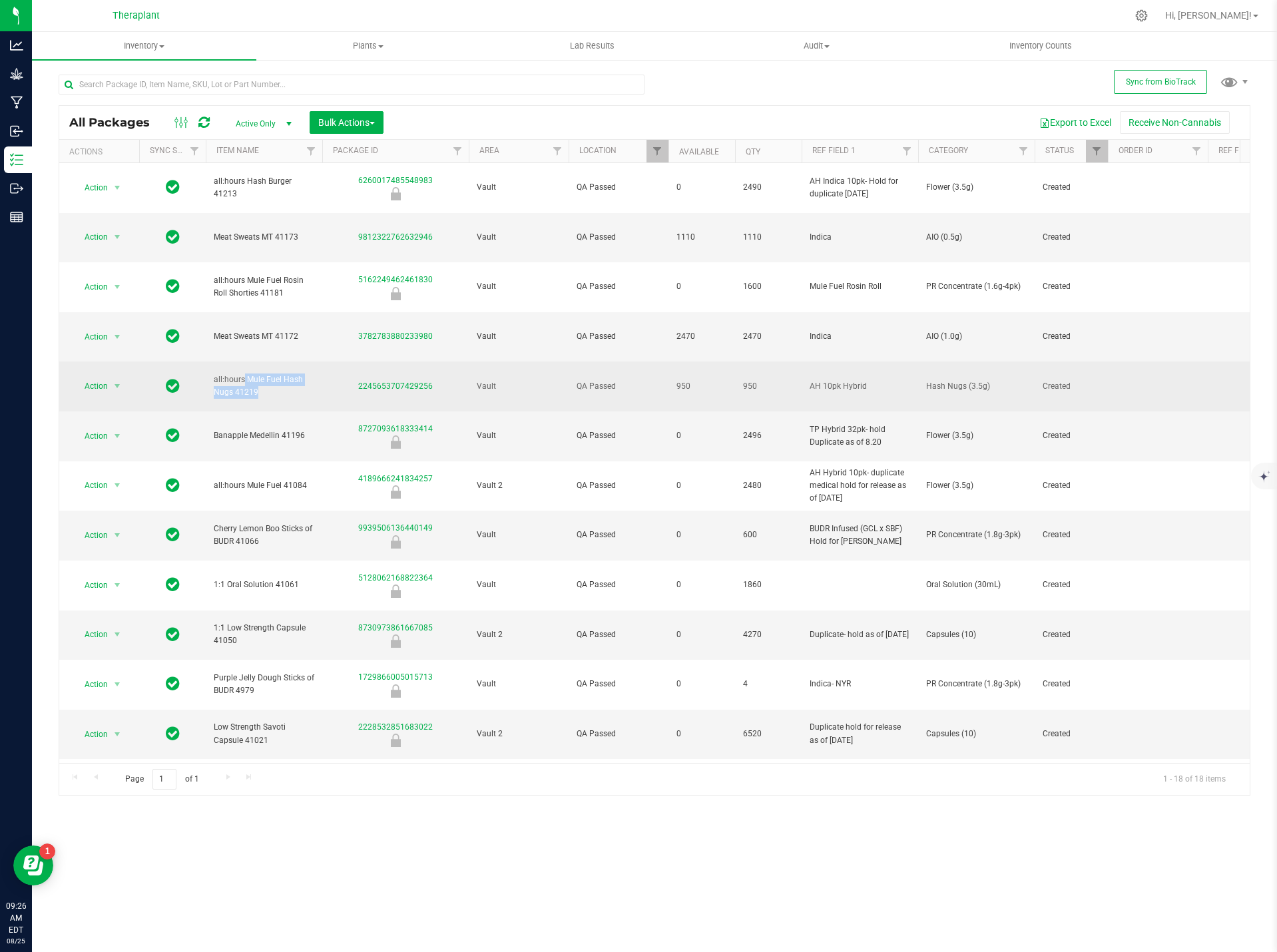
click at [258, 373] on span "all:hours Mule Fuel Hash Nugs 41219" at bounding box center [264, 386] width 100 height 26
copy tr "all:hours Mule Fuel Hash Nugs 41219"
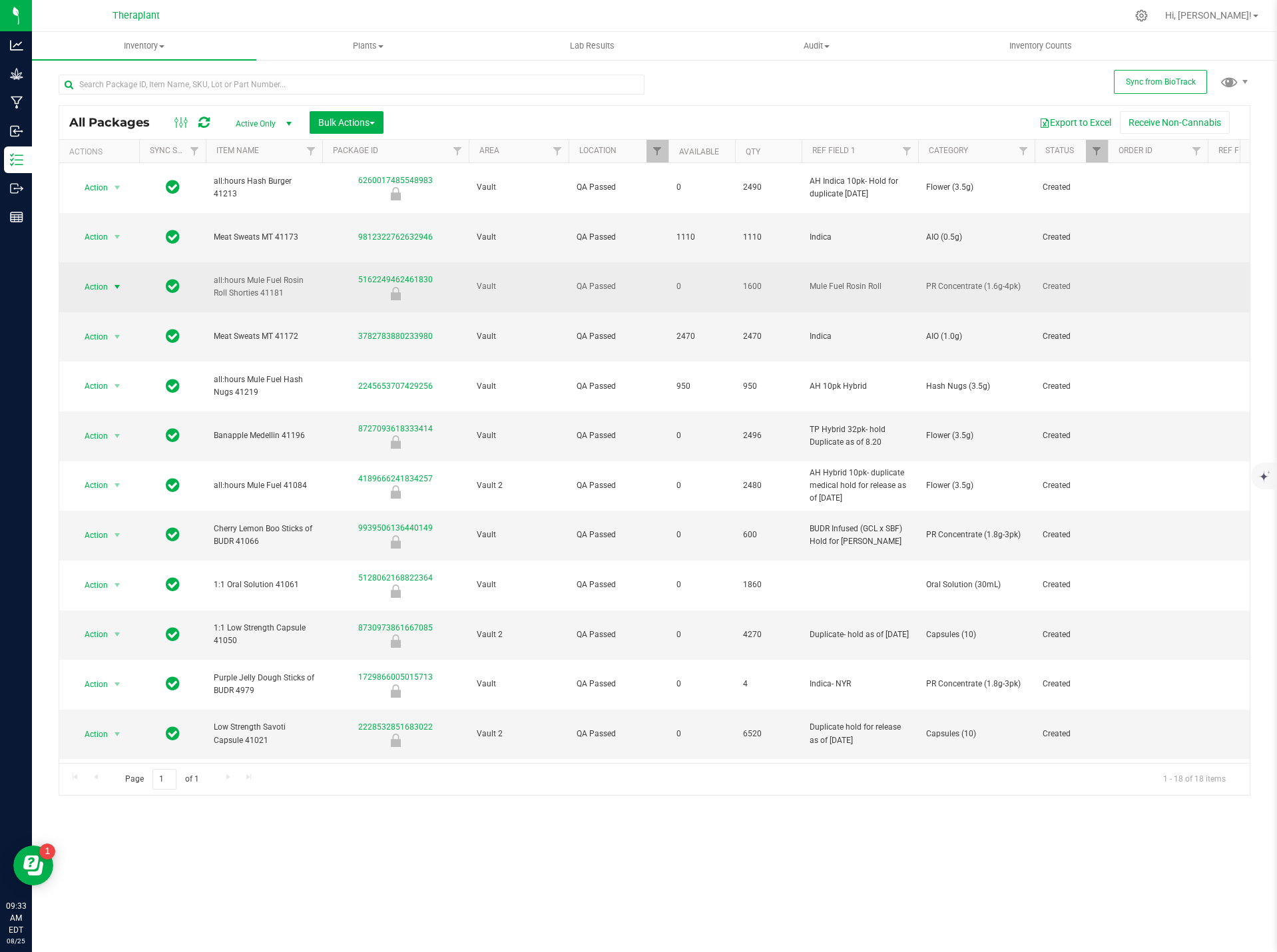
click at [102, 277] on span "Action" at bounding box center [90, 286] width 36 height 18
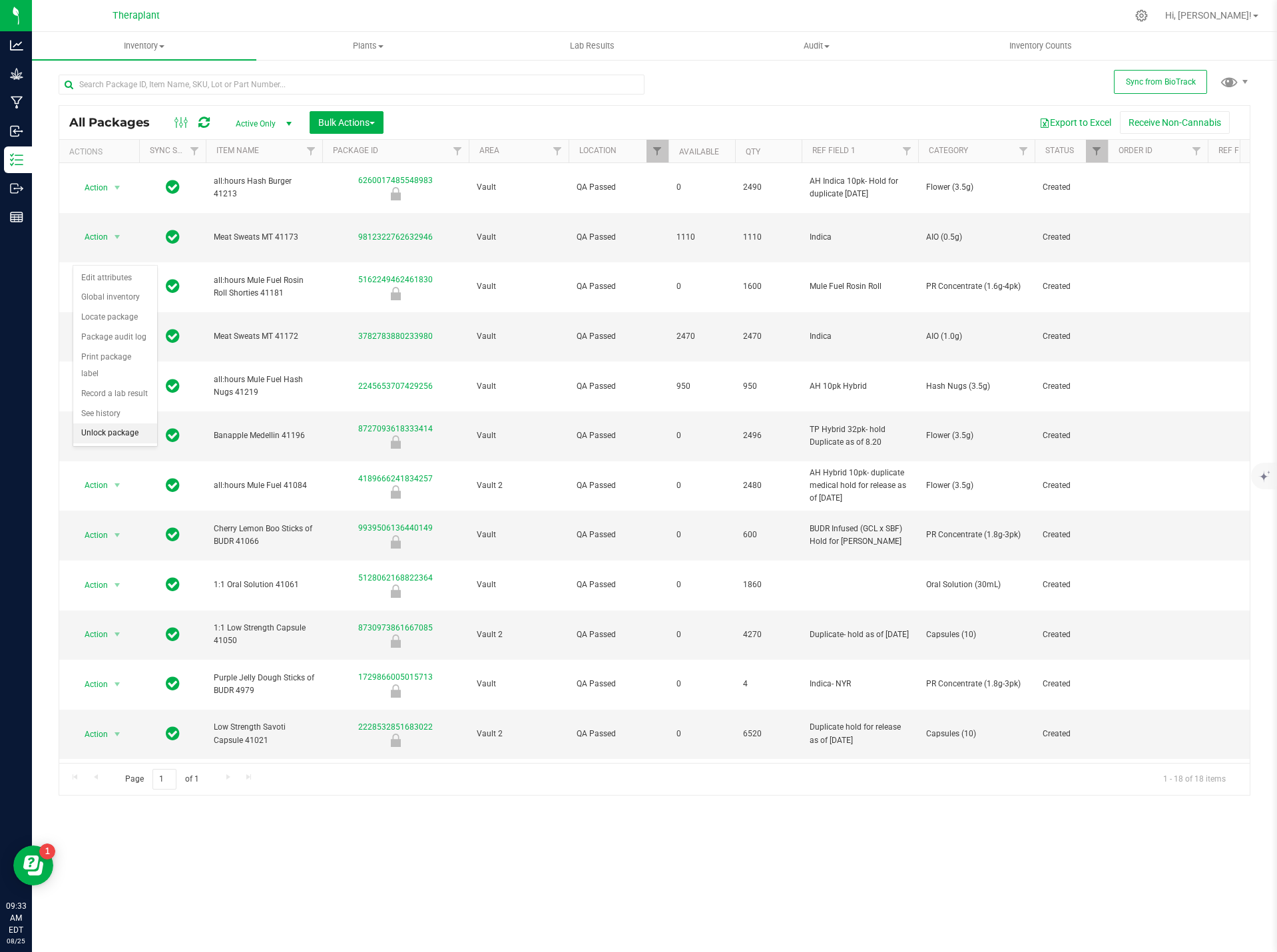
click at [131, 424] on li "Unlock package" at bounding box center [114, 433] width 84 height 20
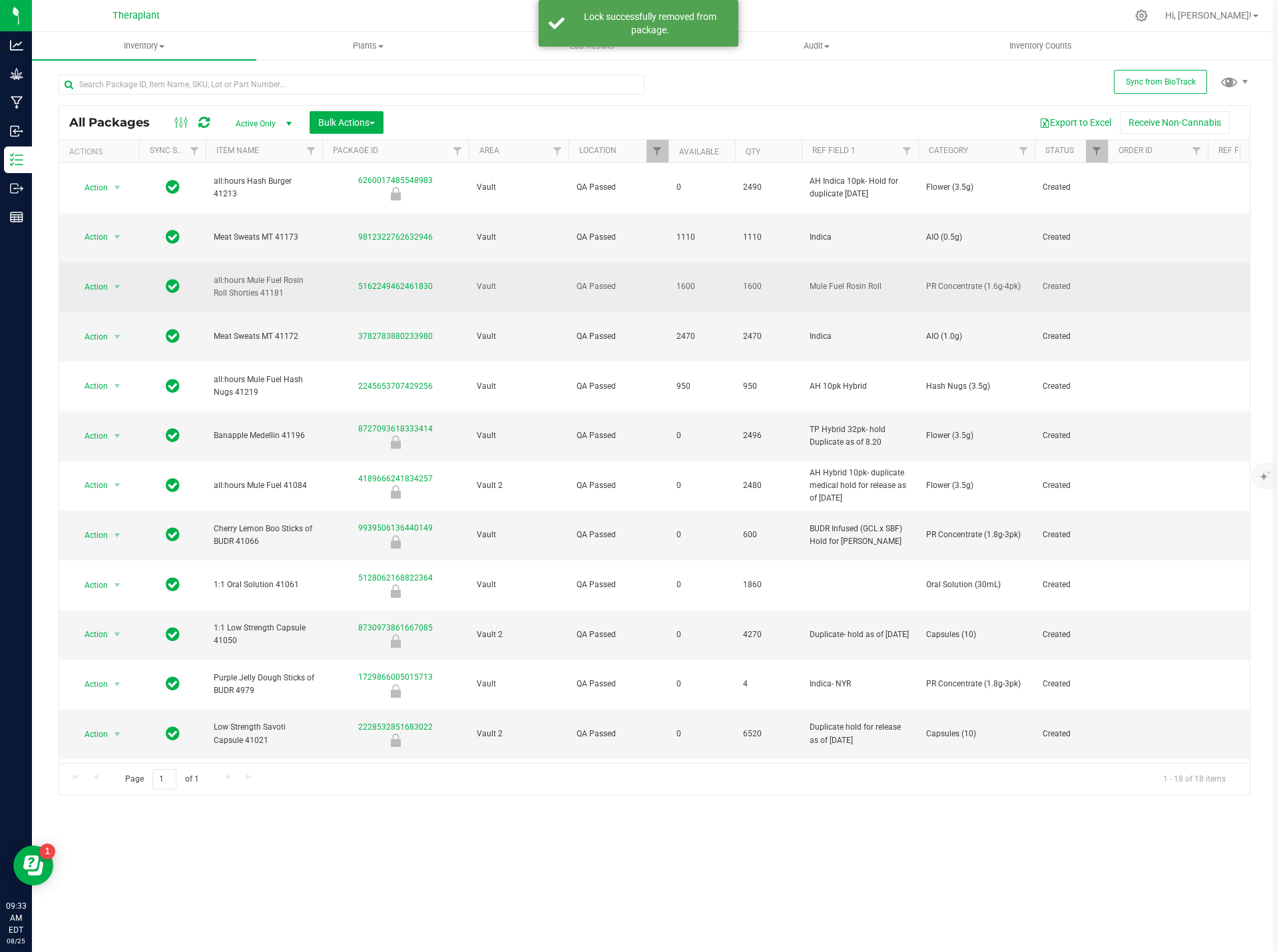
click at [279, 274] on span "all:hours Mule Fuel Rosin Roll Shorties 41181" at bounding box center [264, 286] width 100 height 26
click at [269, 274] on span "all:hours Mule Fuel Rosin Roll Shorties 41181" at bounding box center [264, 286] width 100 height 26
drag, startPoint x: 309, startPoint y: 259, endPoint x: 215, endPoint y: 253, distance: 94.2
click at [215, 274] on span "all:hours Mule Fuel Rosin Roll Shorties 41181" at bounding box center [264, 286] width 100 height 26
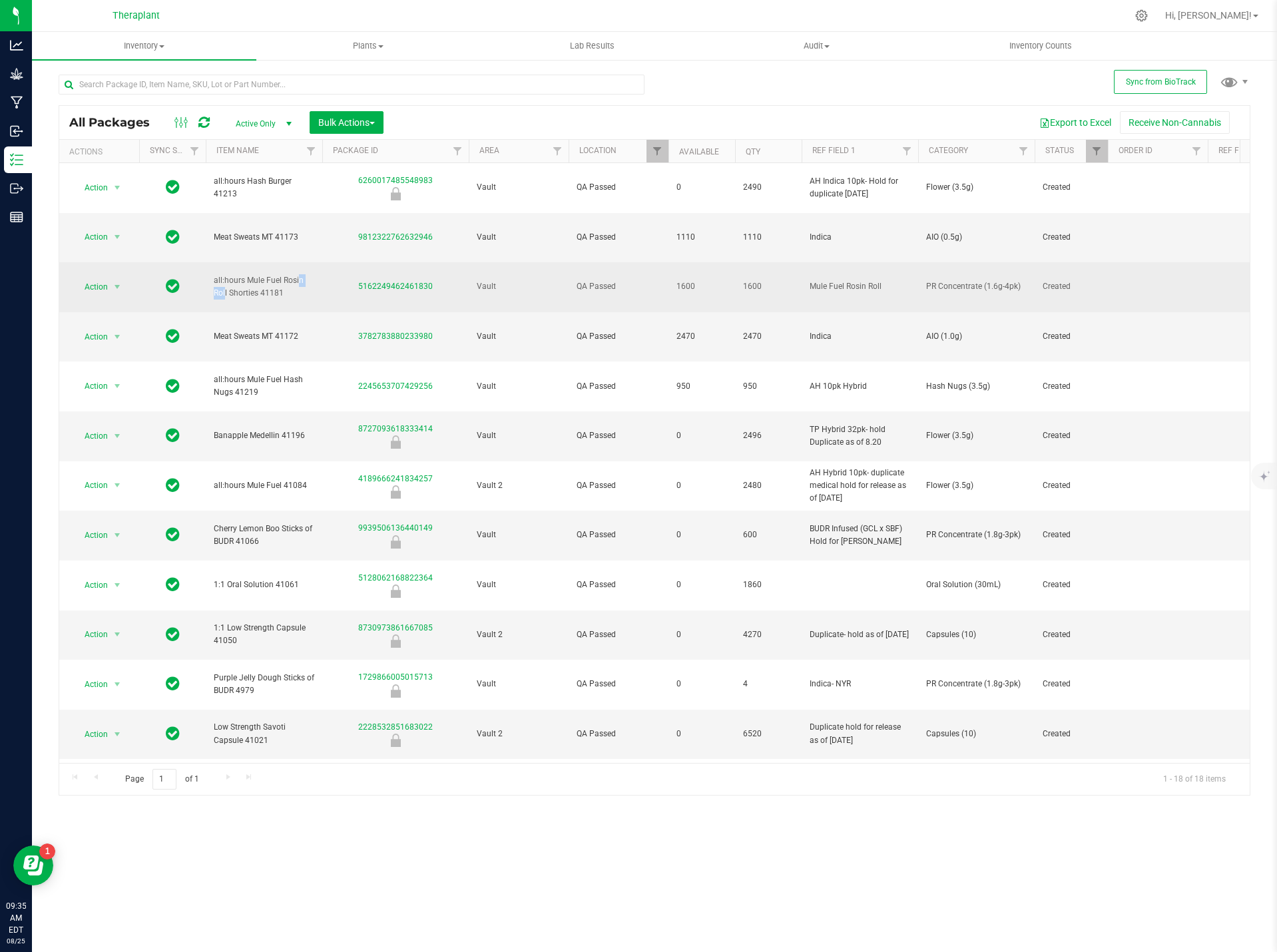
click at [217, 274] on span "all:hours Mule Fuel Rosin Roll Shorties 41181" at bounding box center [264, 286] width 100 height 26
copy span "all:hours Mule Fuel Rosin Roll Shorties 41181"
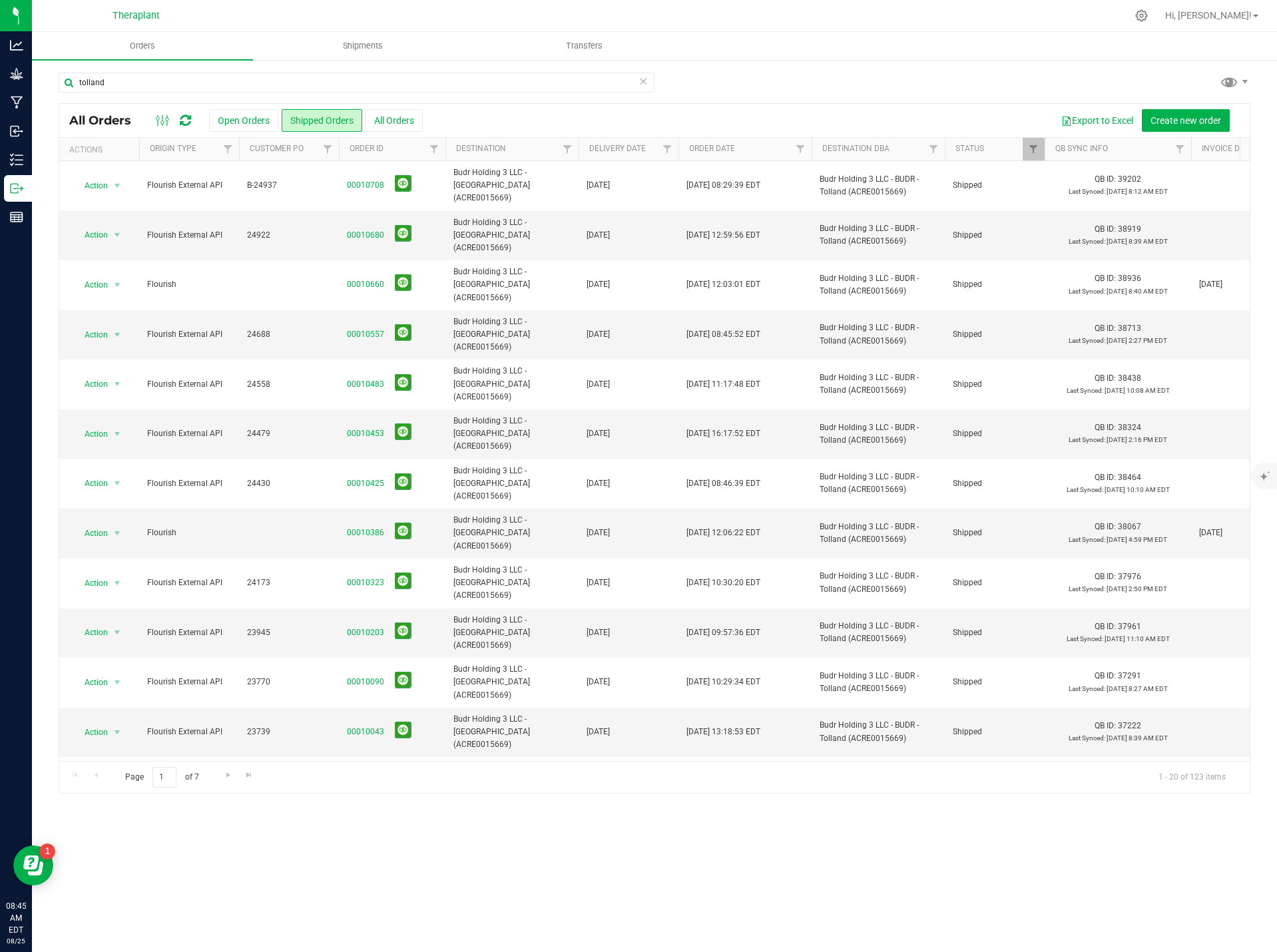
click at [640, 77] on icon at bounding box center [643, 80] width 10 height 16
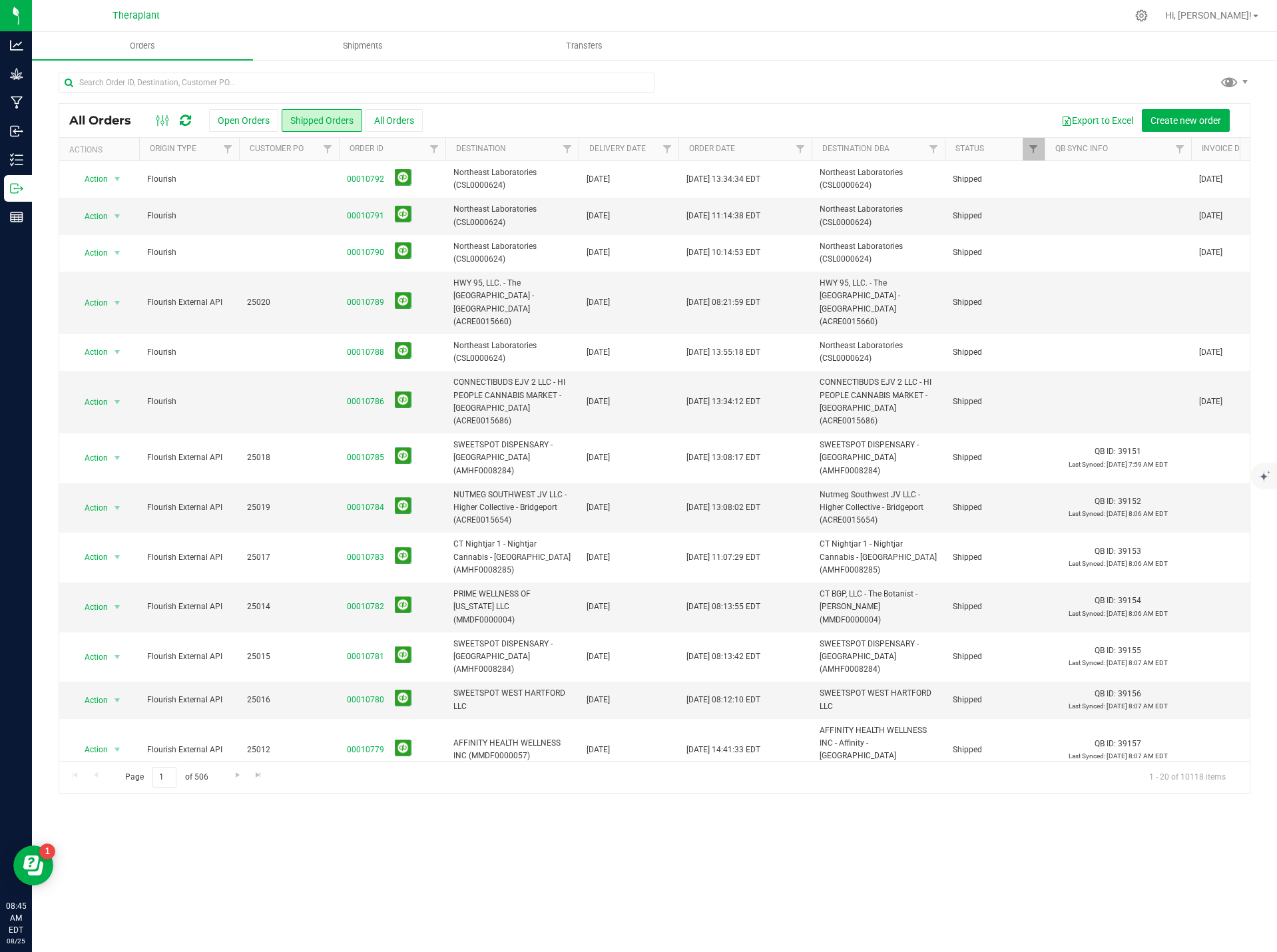
click at [255, 122] on button "Open Orders" at bounding box center [243, 121] width 70 height 23
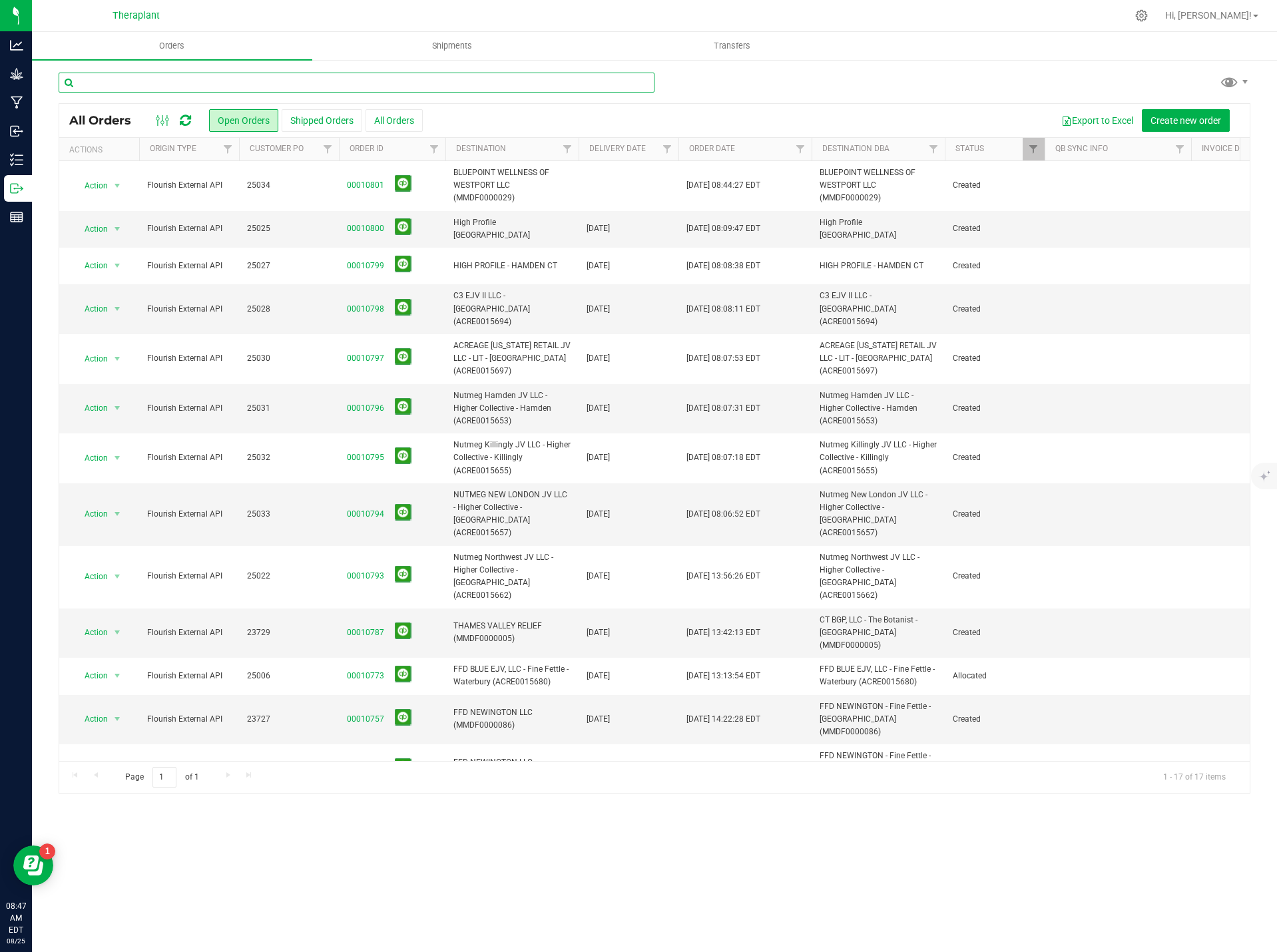
click at [288, 85] on input "text" at bounding box center [357, 82] width 595 height 20
type input "hamden"
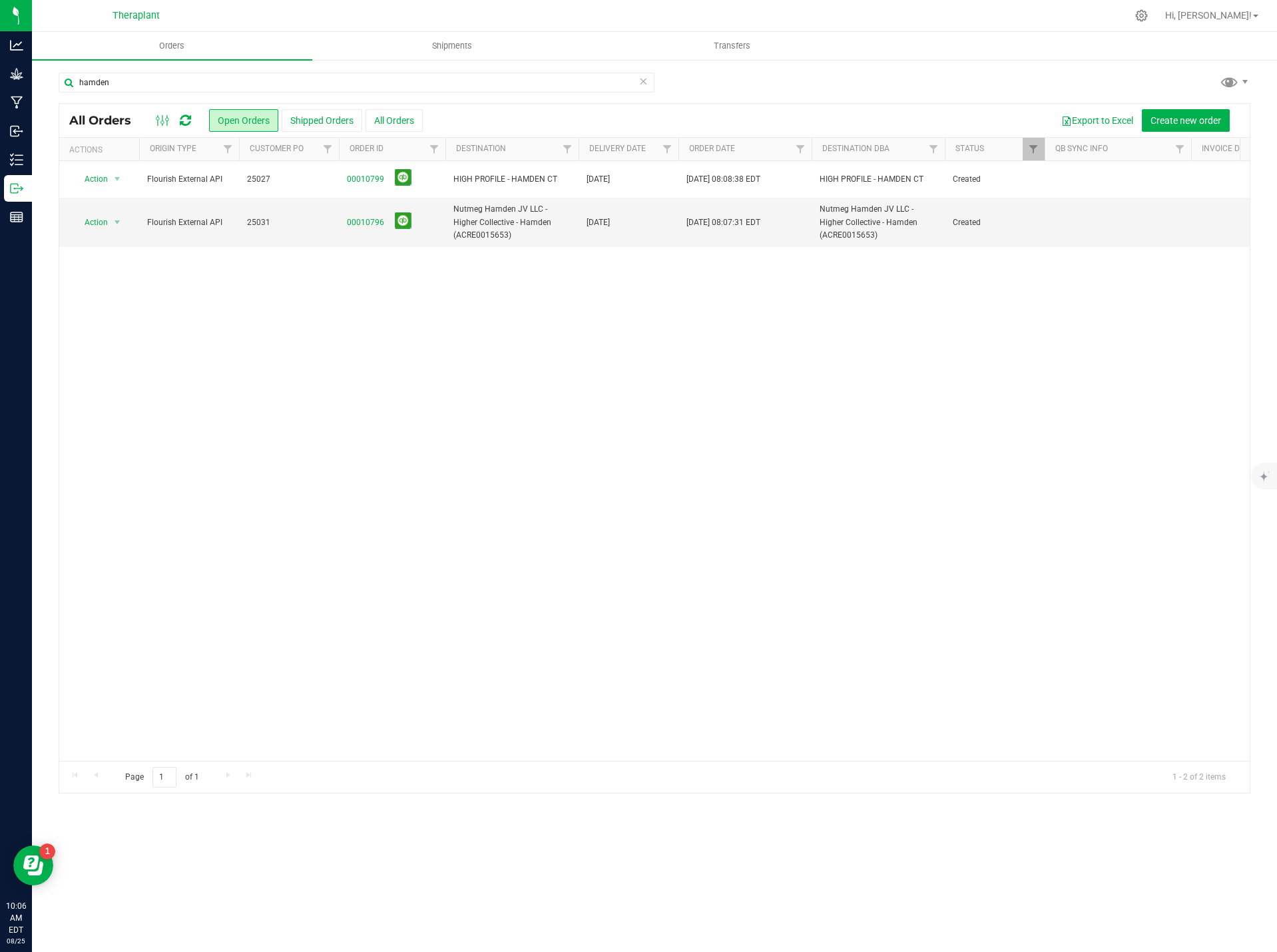
click at [657, 80] on div "hamden" at bounding box center [654, 87] width 1192 height 31
click at [643, 80] on icon at bounding box center [643, 80] width 10 height 16
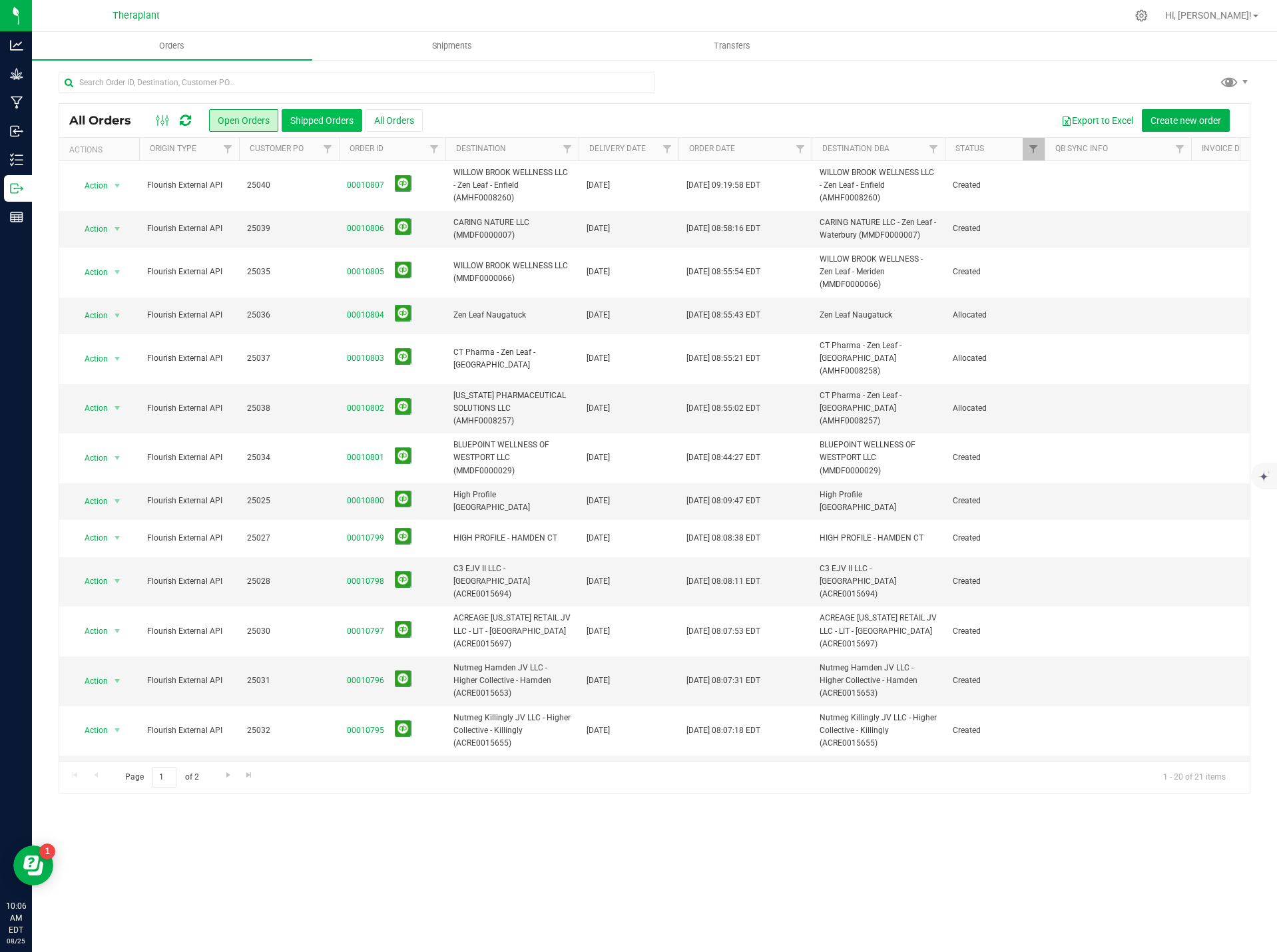
click at [328, 113] on button "Shipped Orders" at bounding box center [321, 121] width 80 height 23
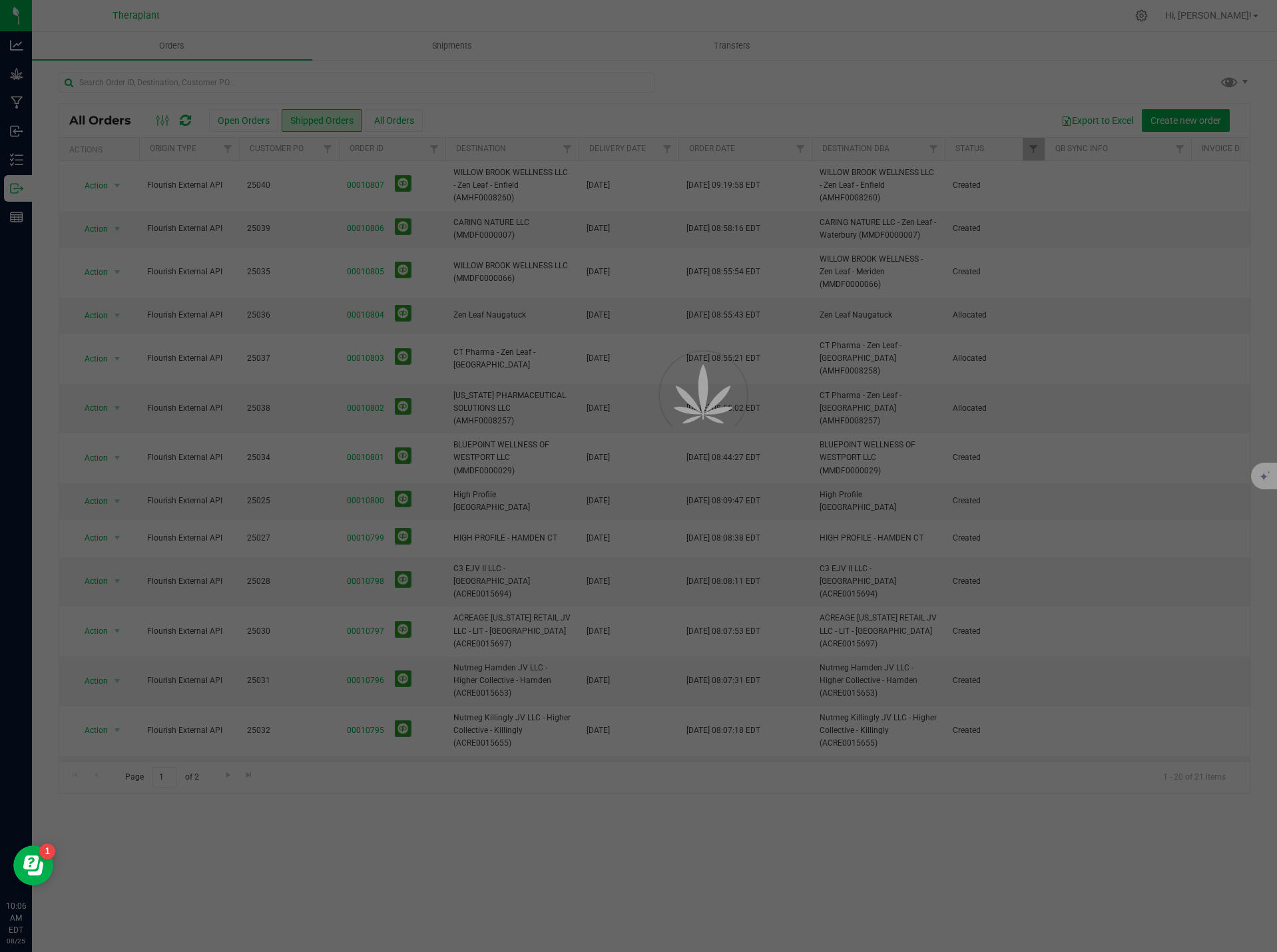
click at [162, 73] on div at bounding box center [638, 476] width 1277 height 952
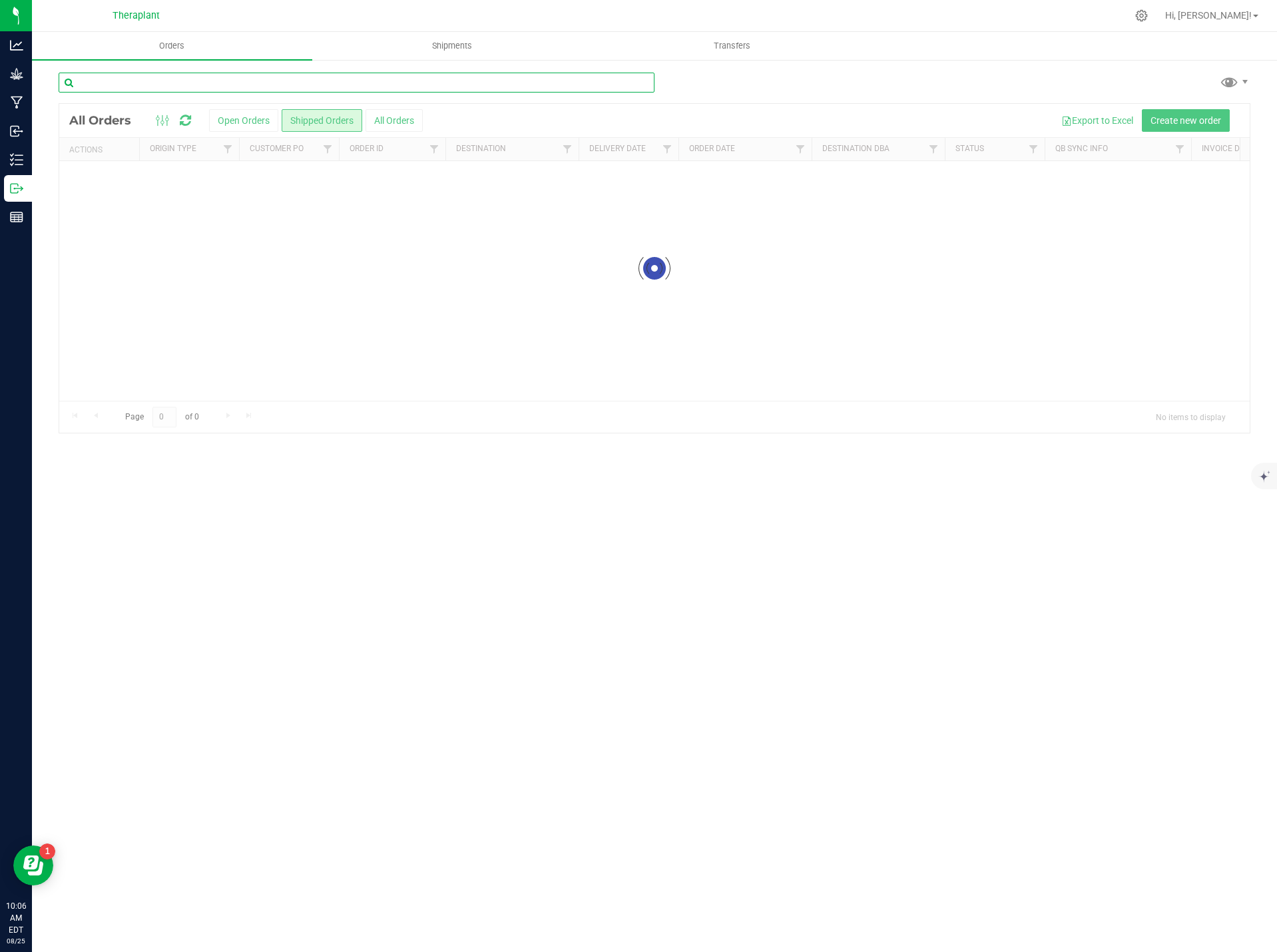
click at [141, 85] on input "text" at bounding box center [357, 82] width 595 height 20
type input "r"
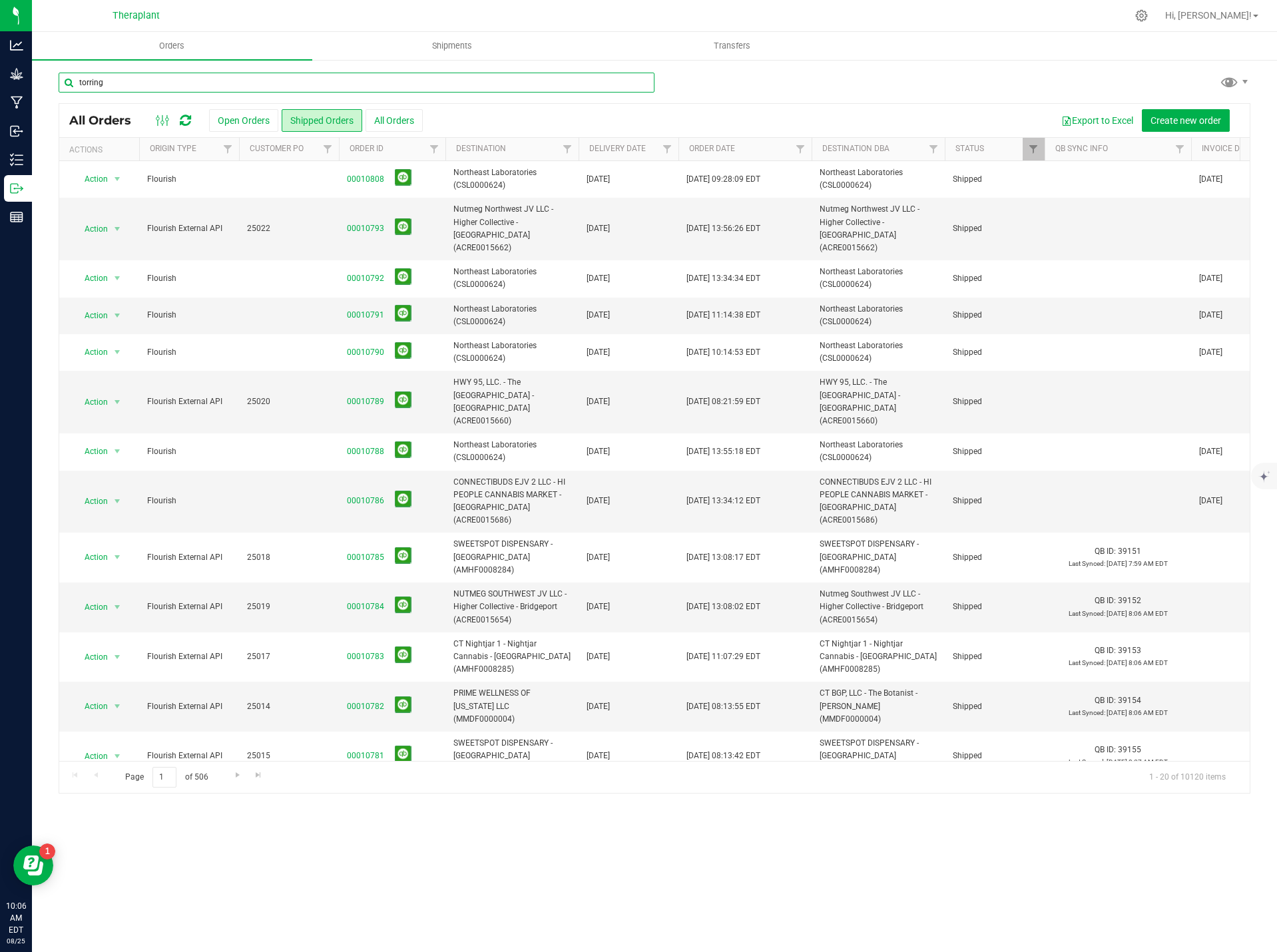
type input "torring"
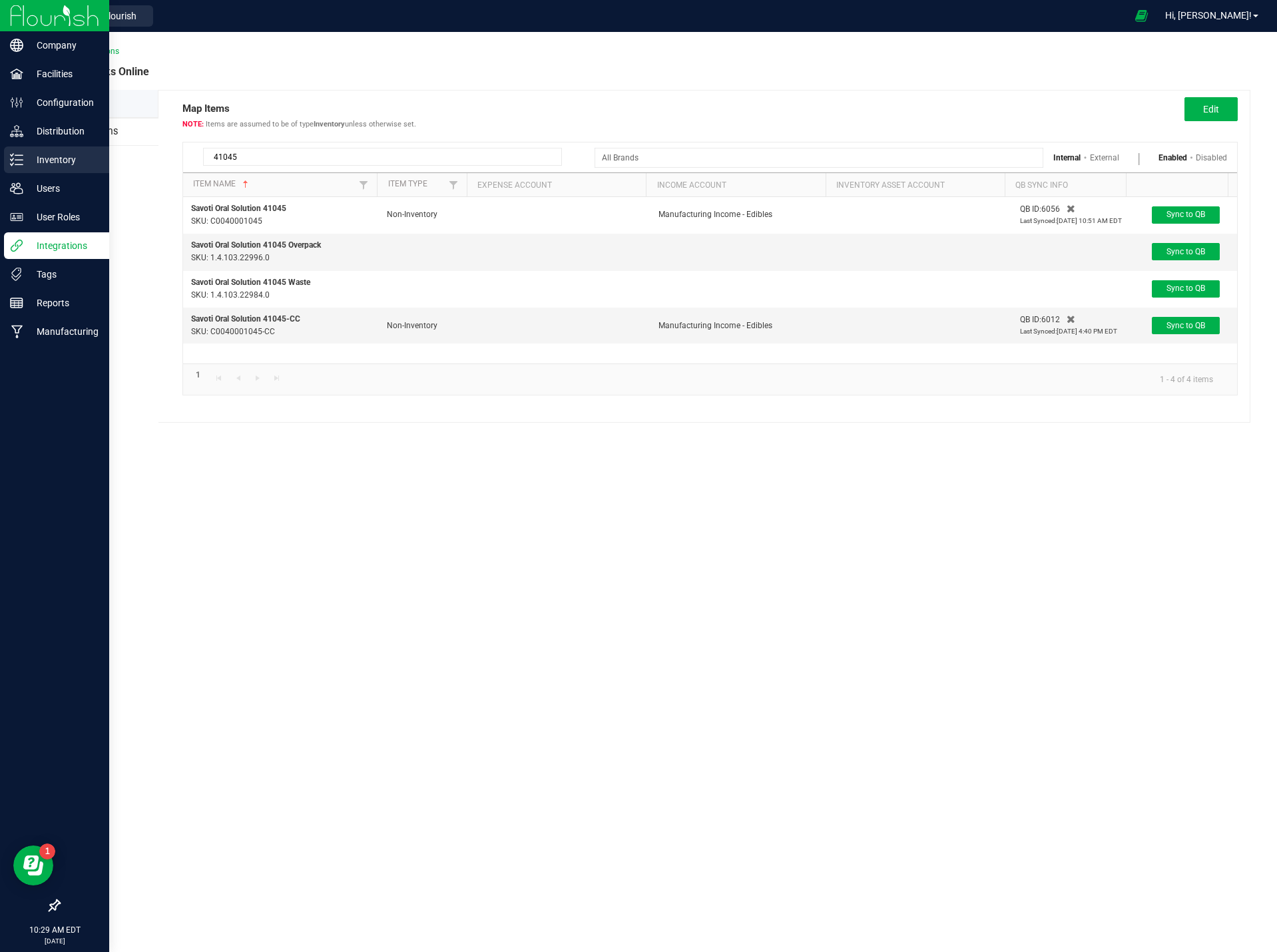
click at [57, 158] on p "Inventory" at bounding box center [63, 159] width 80 height 16
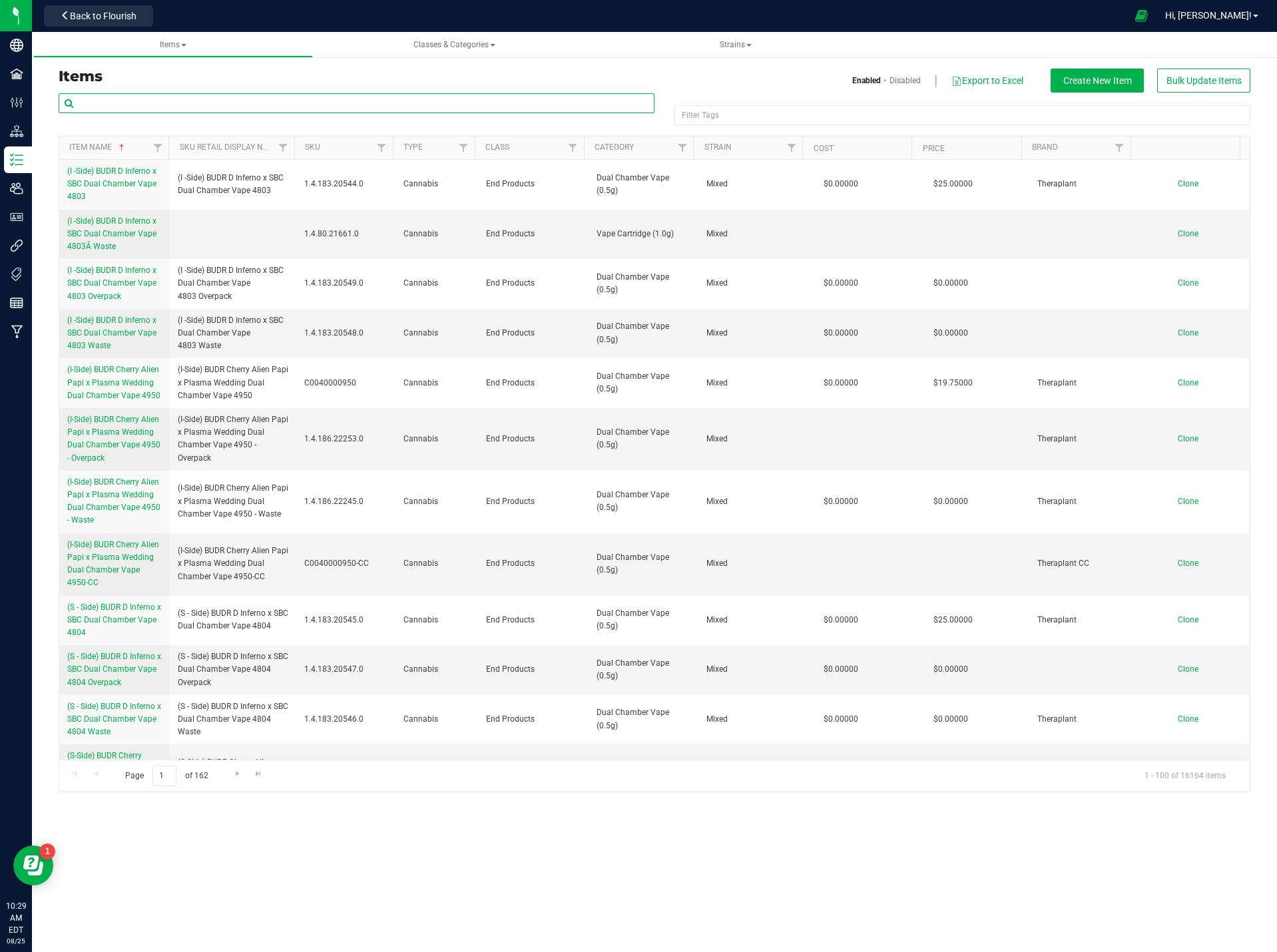
click at [231, 100] on input "text" at bounding box center [357, 103] width 595 height 20
type input "41219"
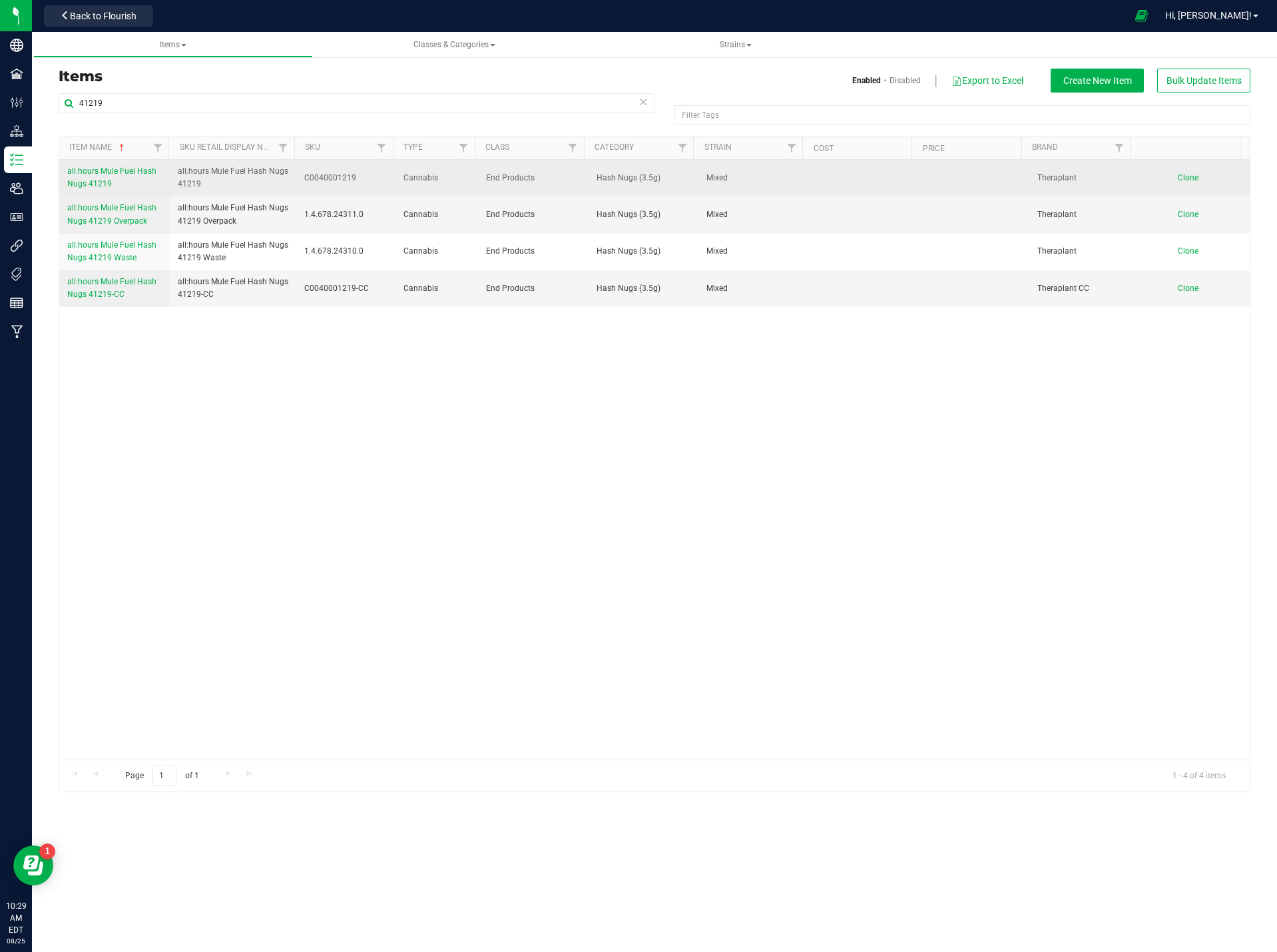
click at [104, 175] on span "all:hours Mule Fuel Hash Nugs 41219" at bounding box center [111, 177] width 89 height 22
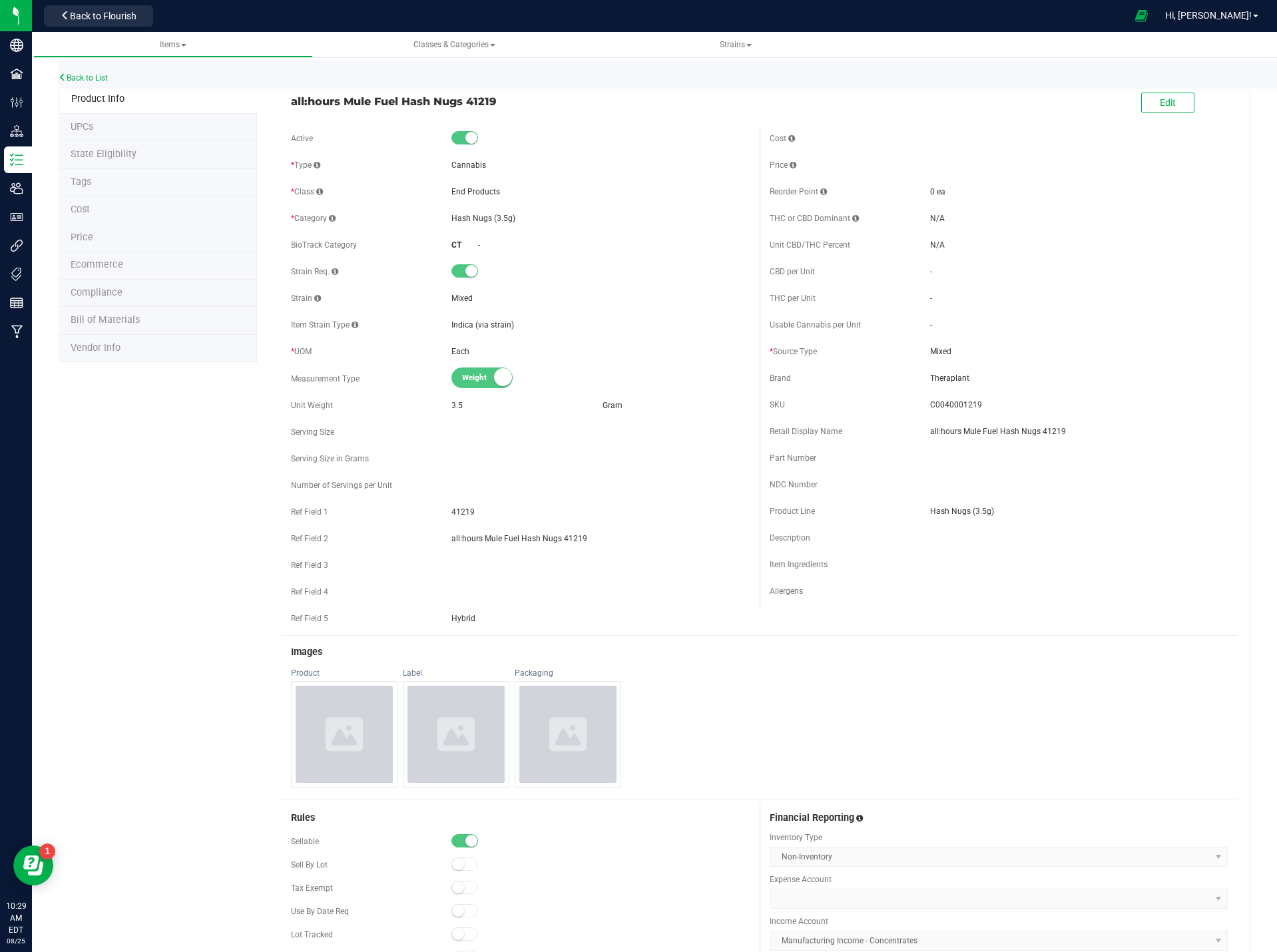
click at [105, 237] on li "Price" at bounding box center [158, 239] width 198 height 28
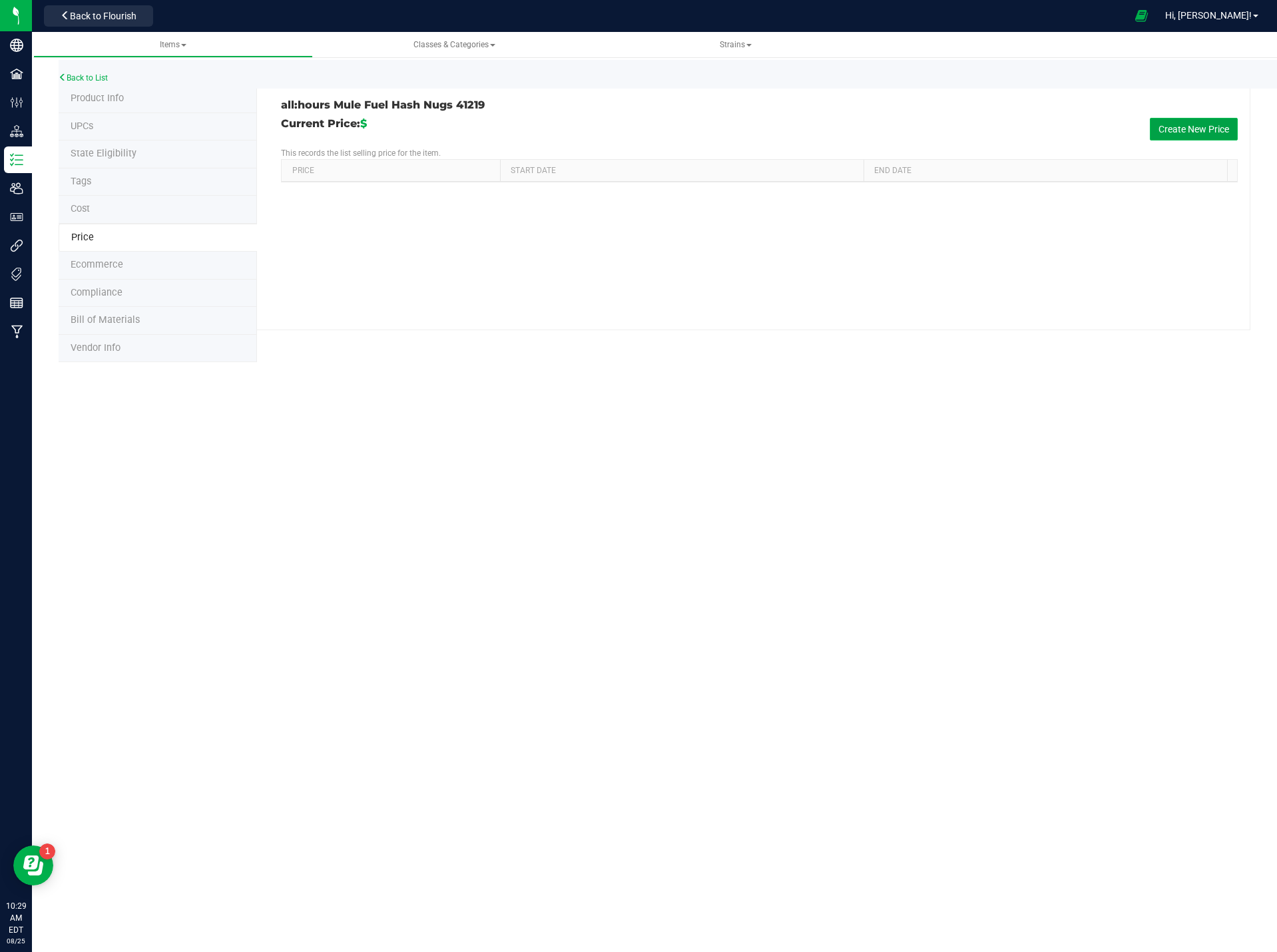
click at [1209, 118] on button "Create New Price" at bounding box center [1193, 129] width 88 height 23
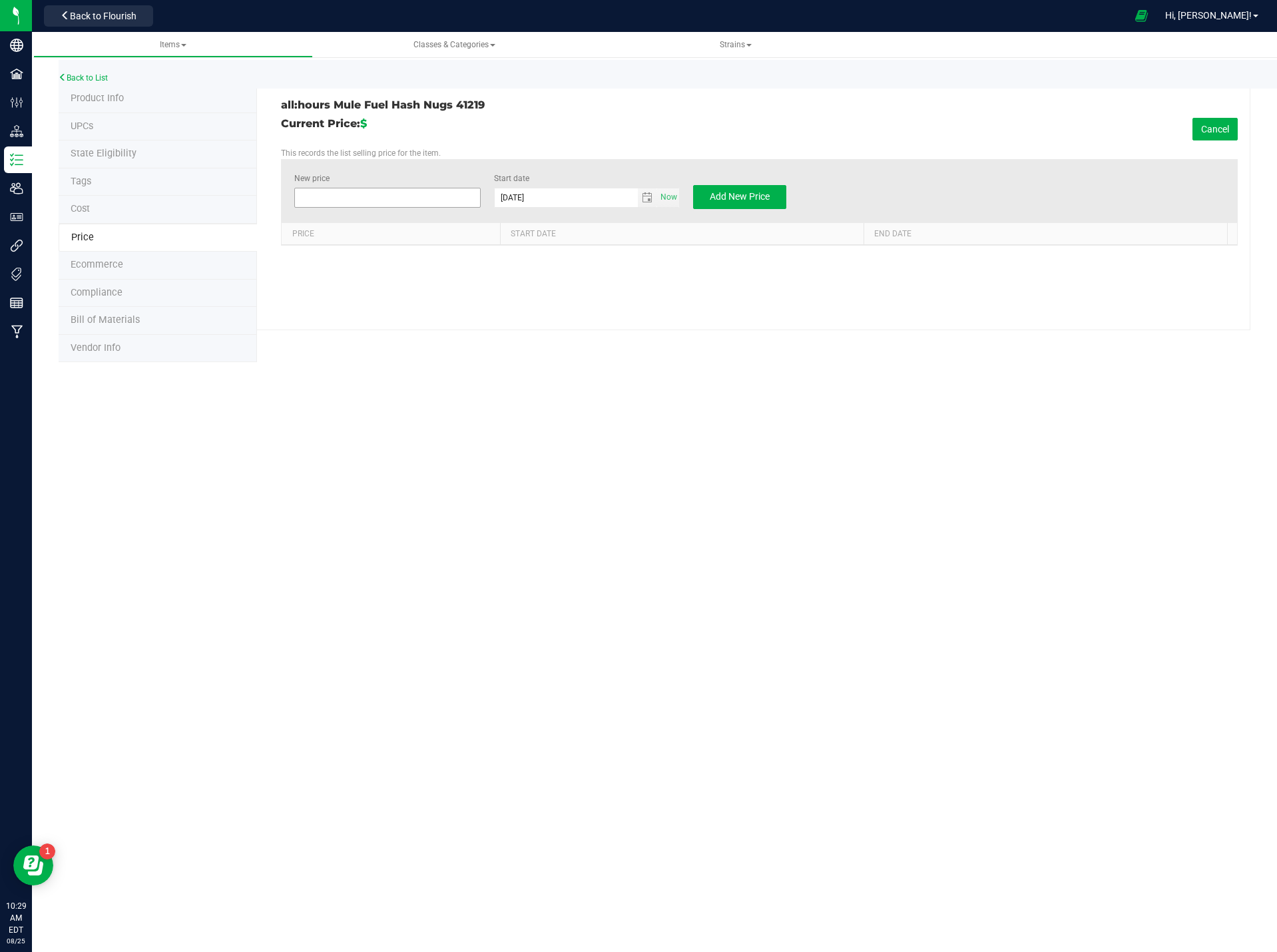
click at [396, 189] on span at bounding box center [387, 197] width 186 height 20
type input "30"
click at [712, 190] on button "Add New Price" at bounding box center [740, 196] width 93 height 24
type input "$0.00000"
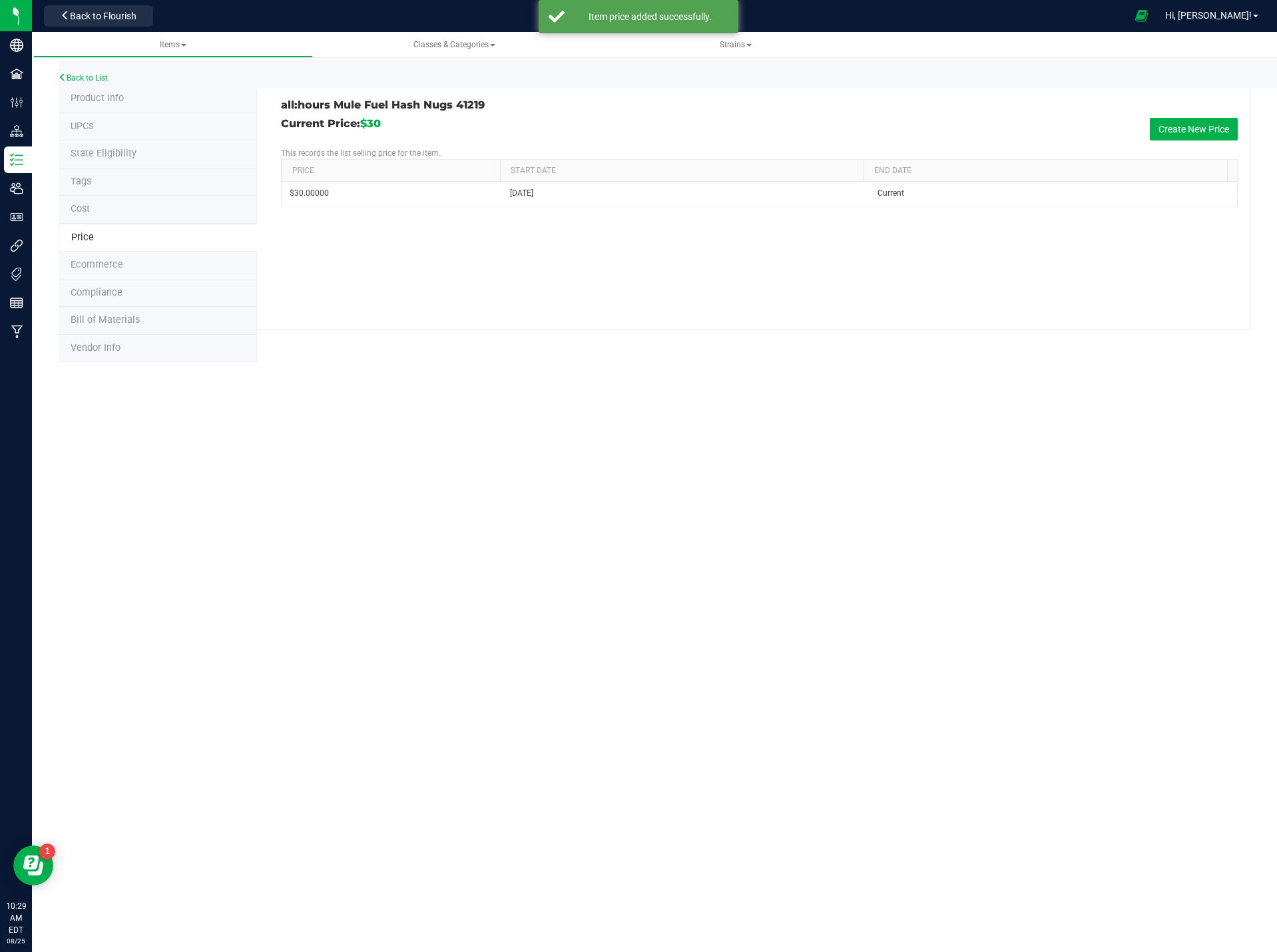
click at [113, 102] on span "Product Info" at bounding box center [97, 98] width 53 height 11
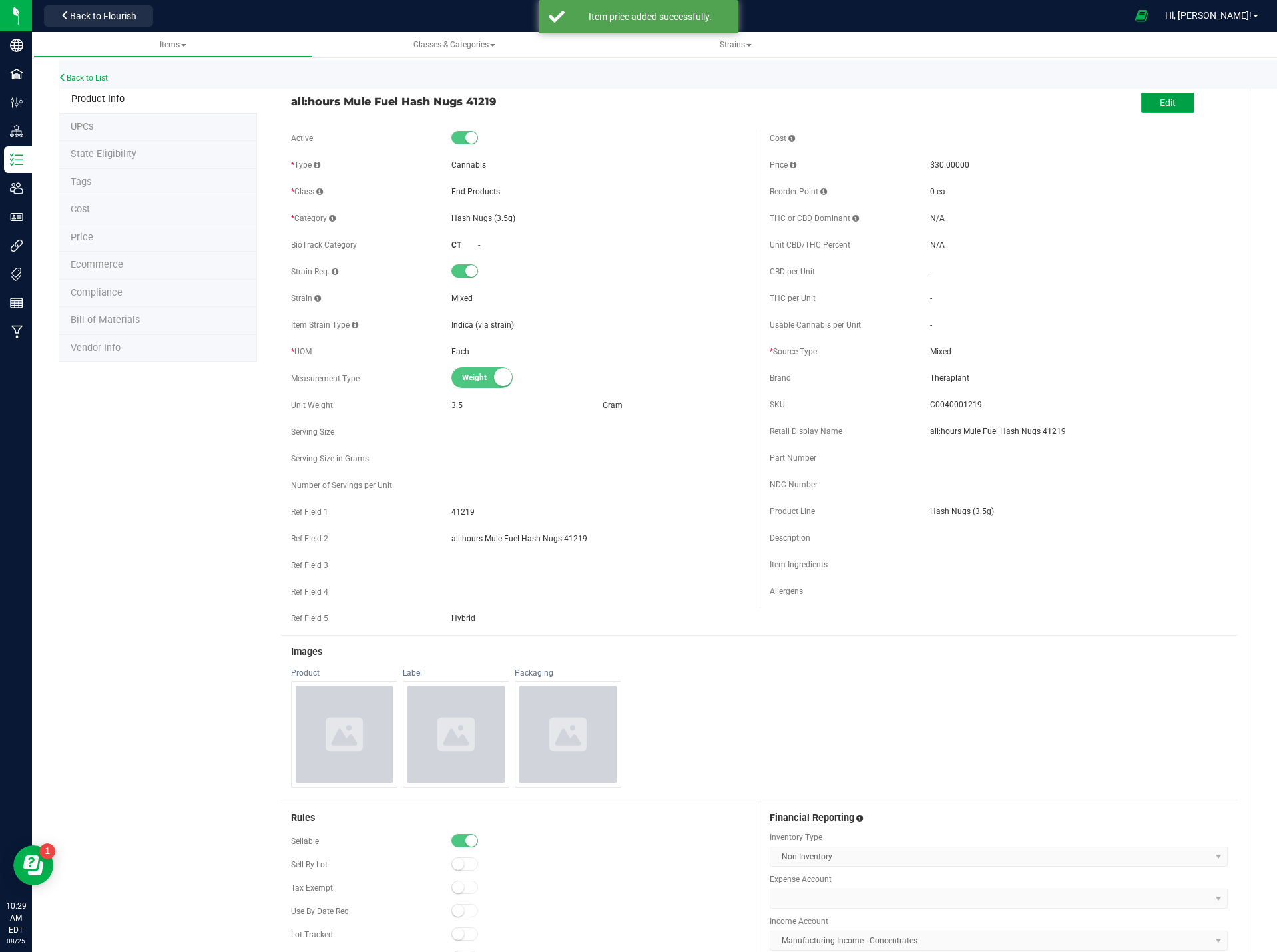
click at [1140, 100] on button "Edit" at bounding box center [1167, 102] width 53 height 20
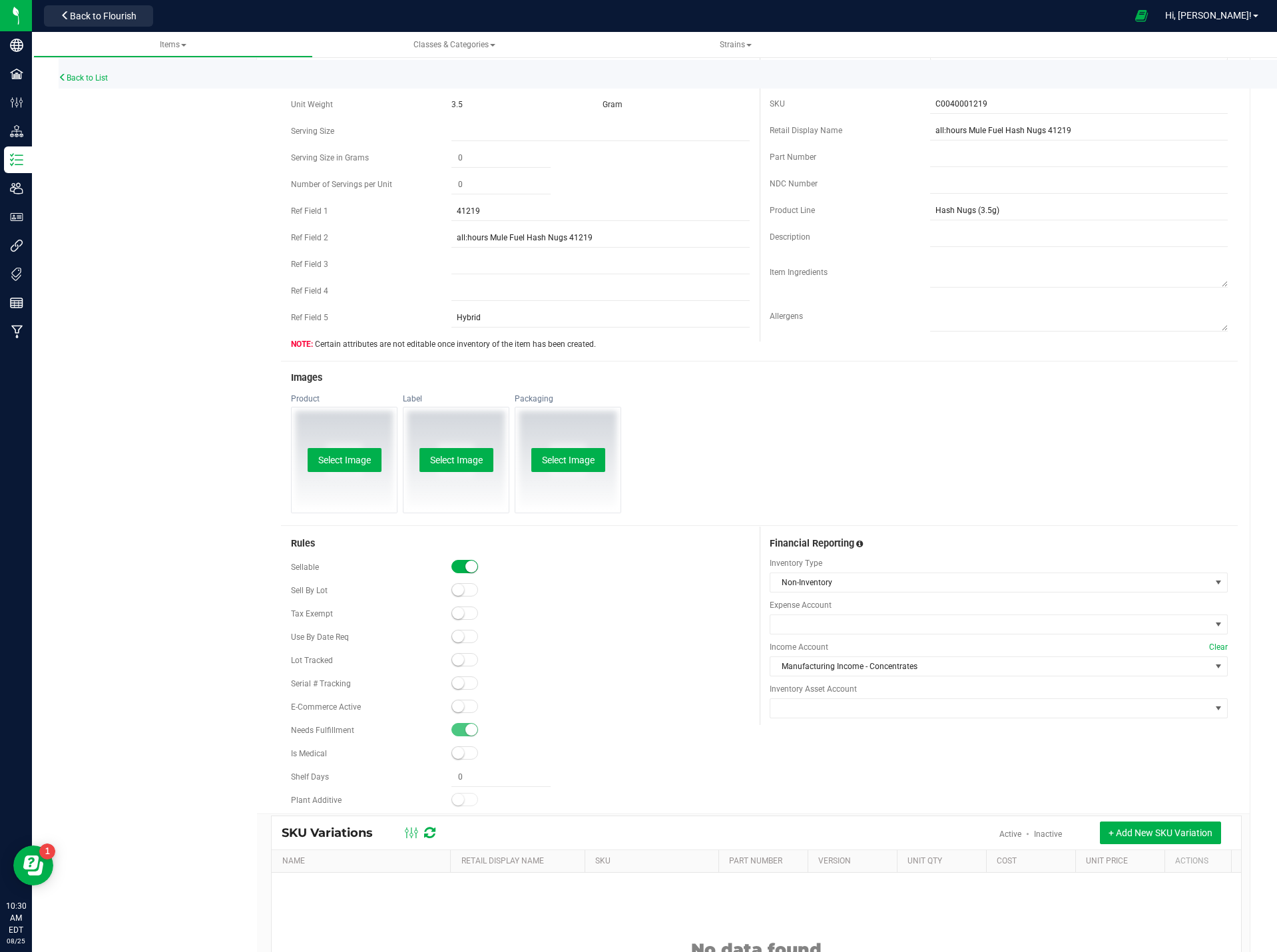
scroll to position [396, 0]
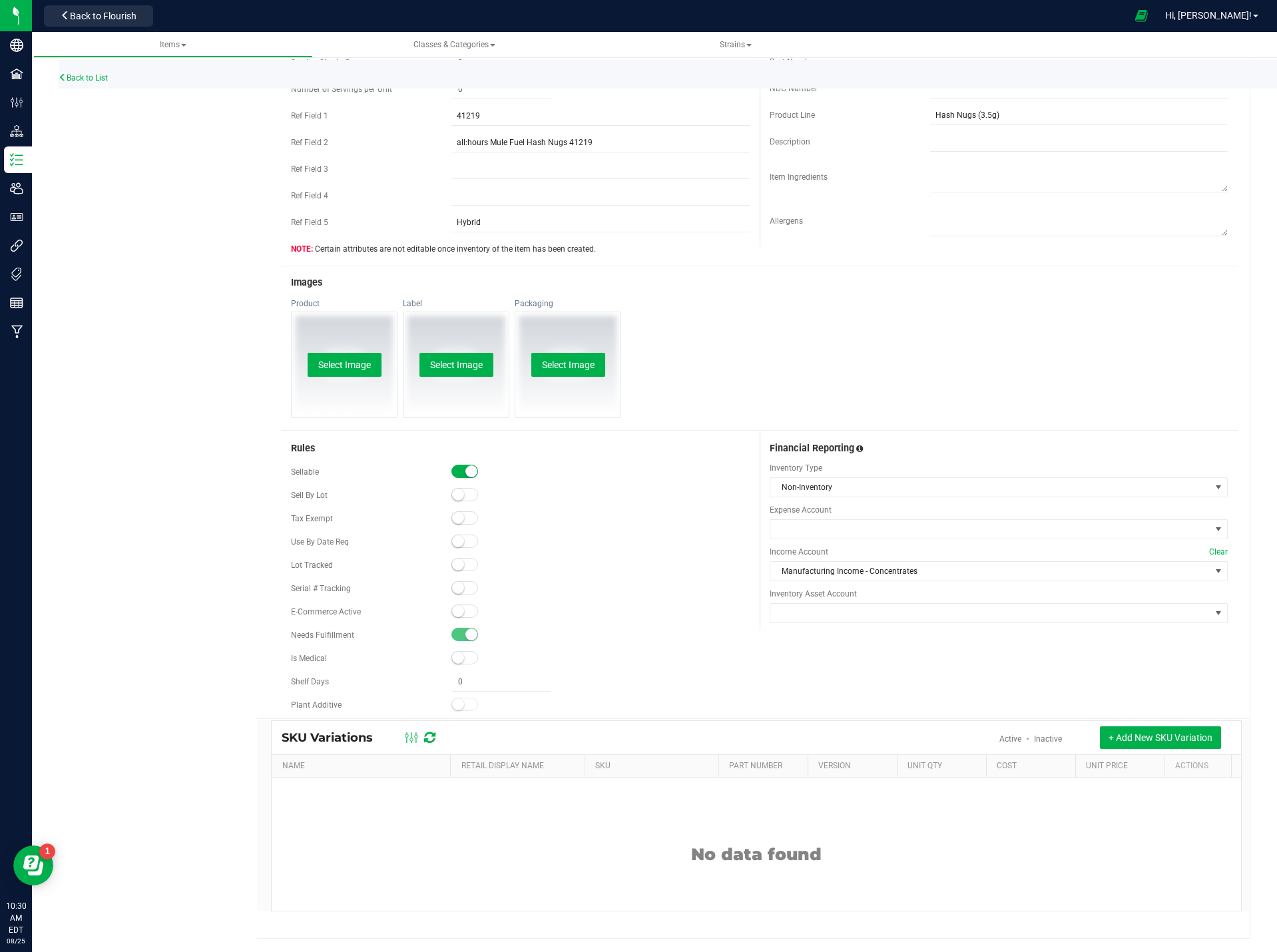
click at [462, 604] on span at bounding box center [464, 610] width 26 height 13
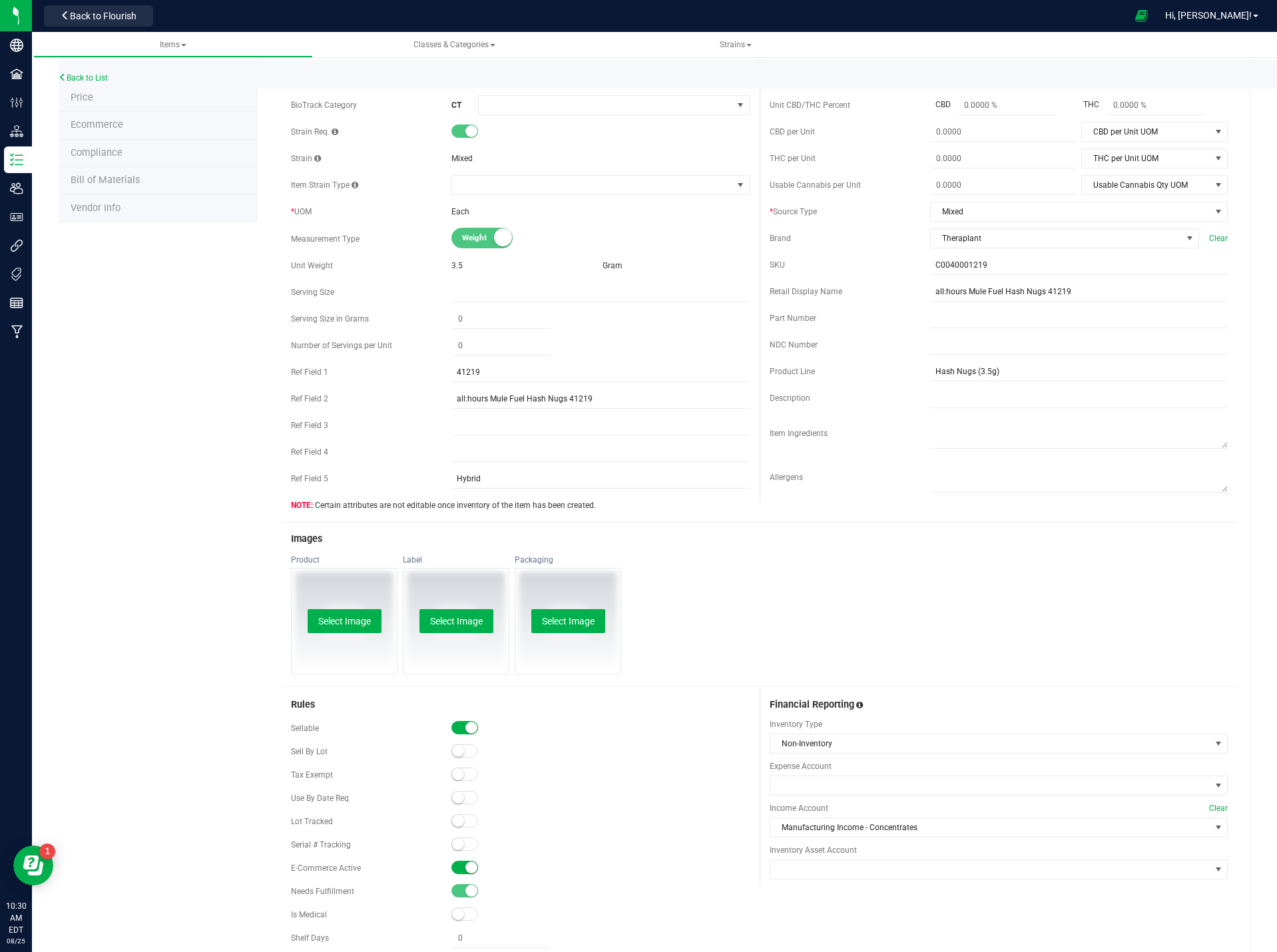
scroll to position [0, 0]
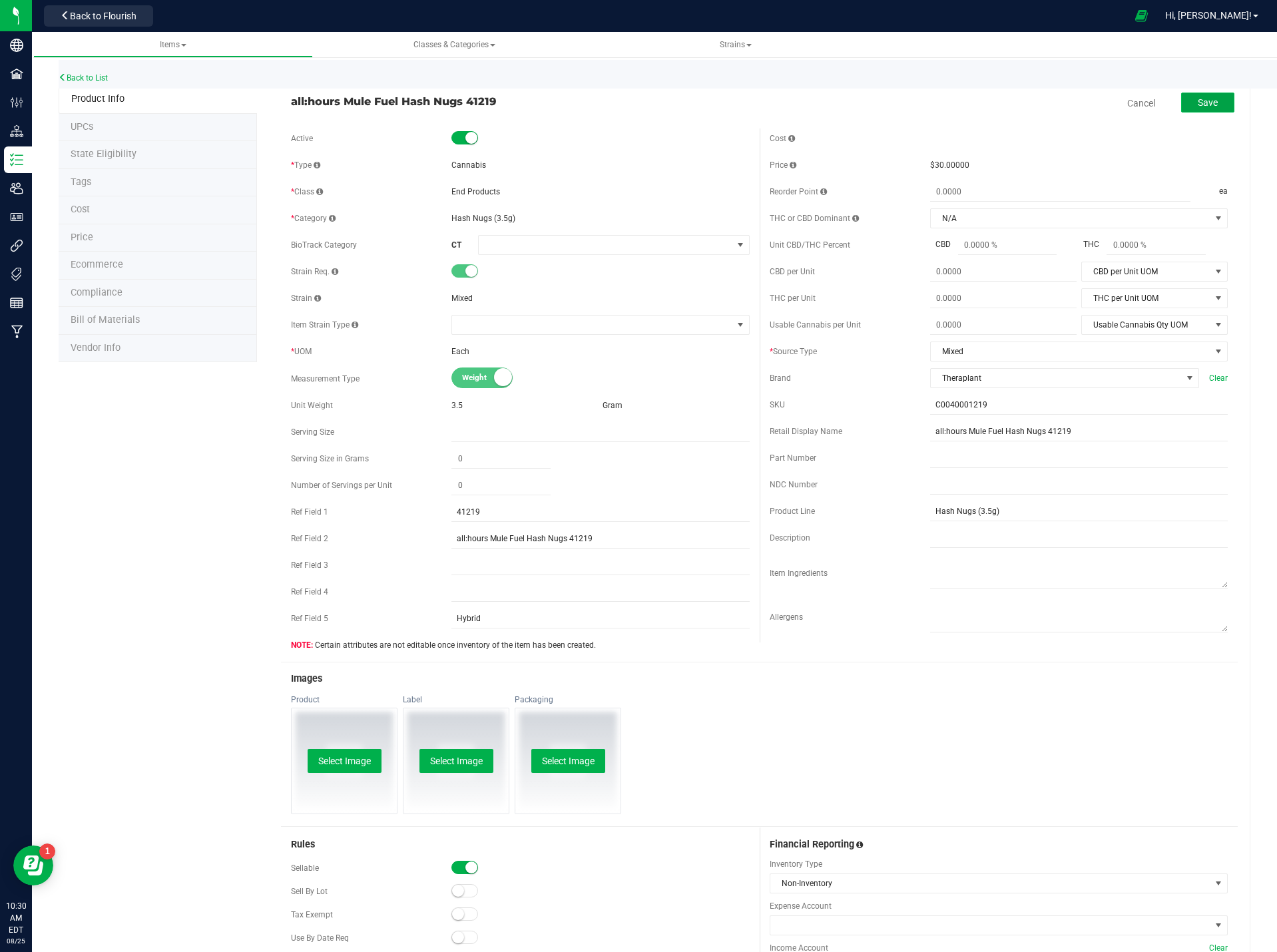
click at [1198, 105] on span "Save" at bounding box center [1207, 102] width 20 height 11
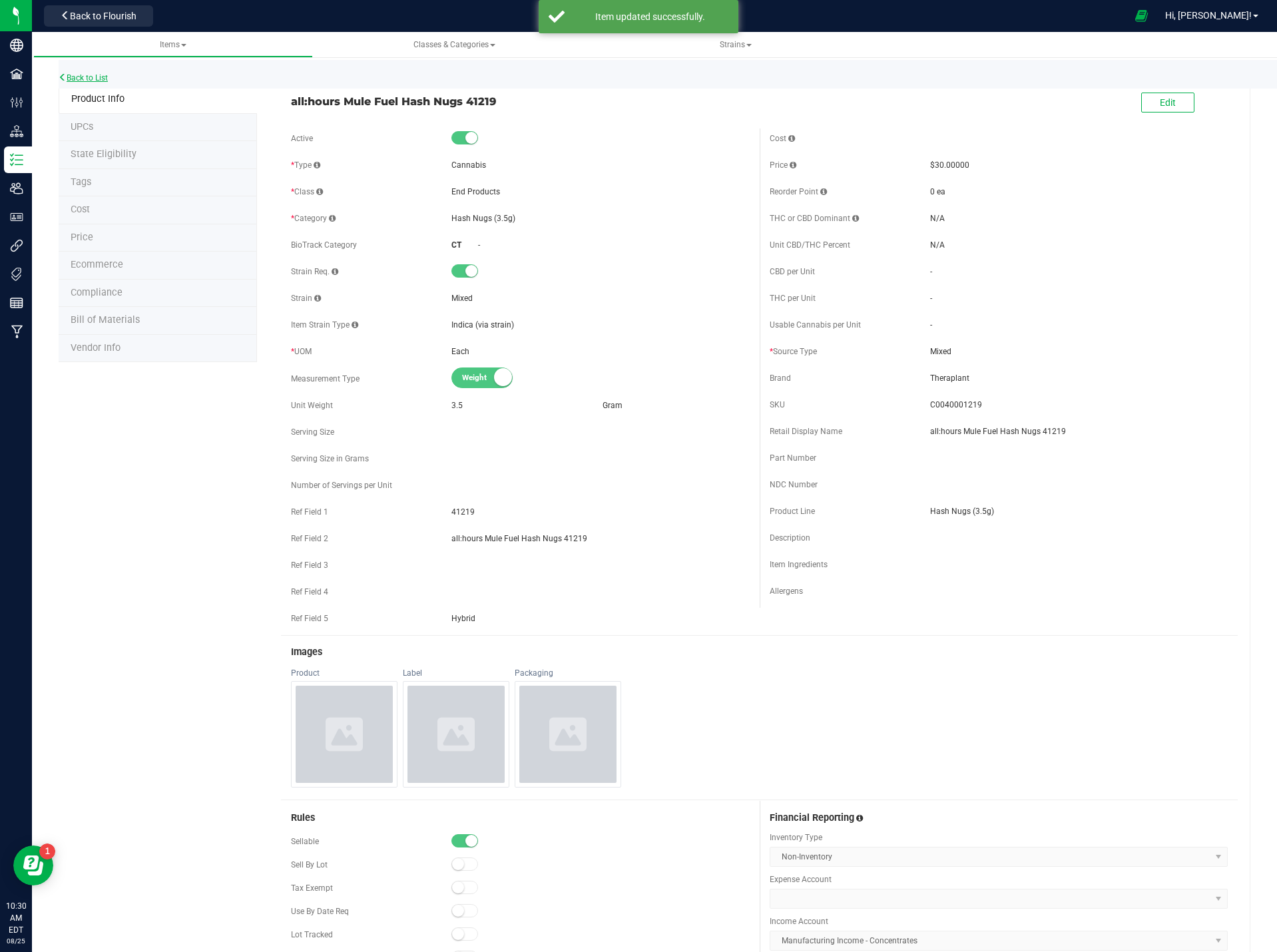
click at [83, 73] on link "Back to List" at bounding box center [84, 77] width 49 height 10
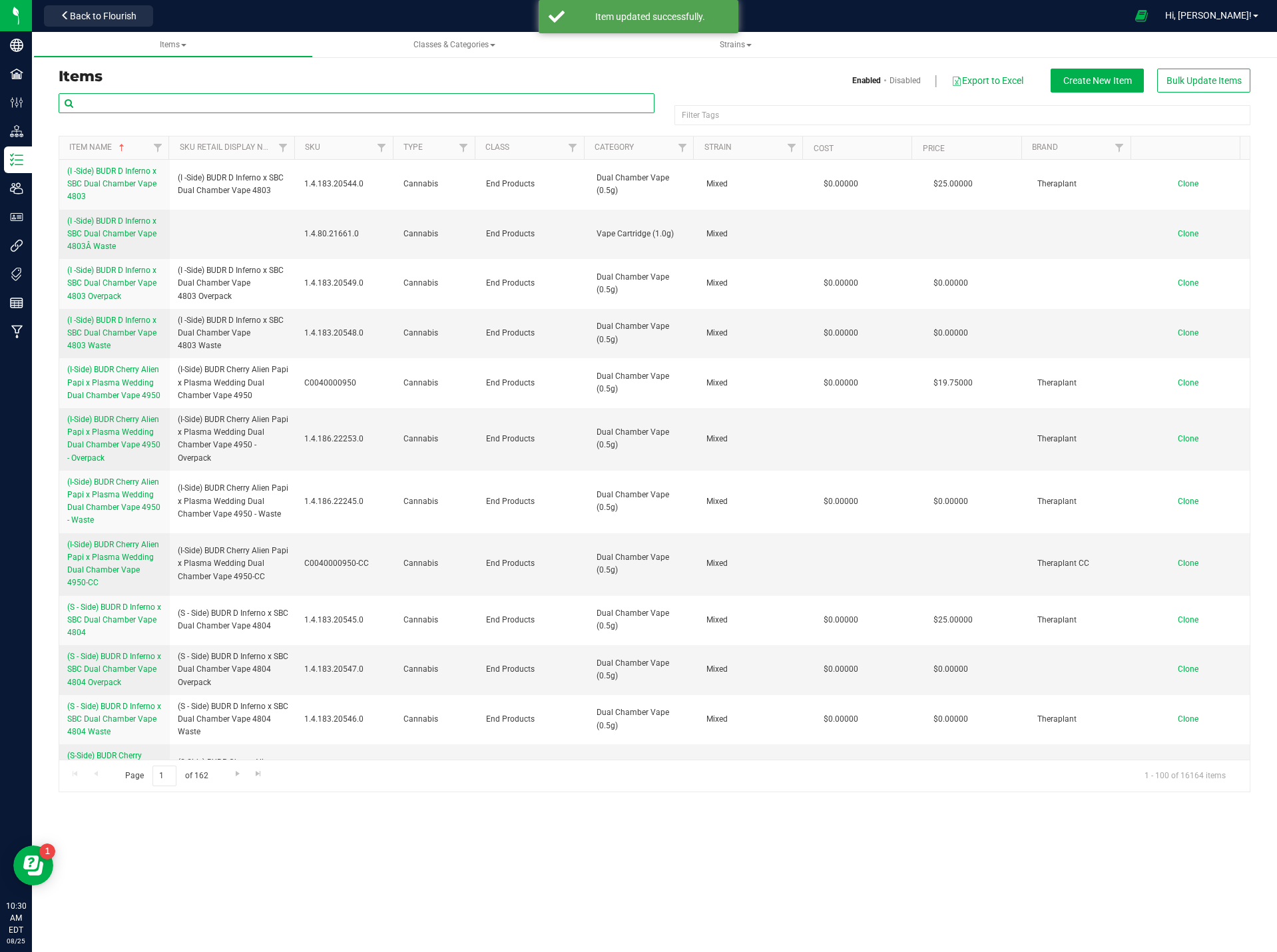
click at [226, 98] on input "text" at bounding box center [357, 103] width 595 height 20
type input "41181"
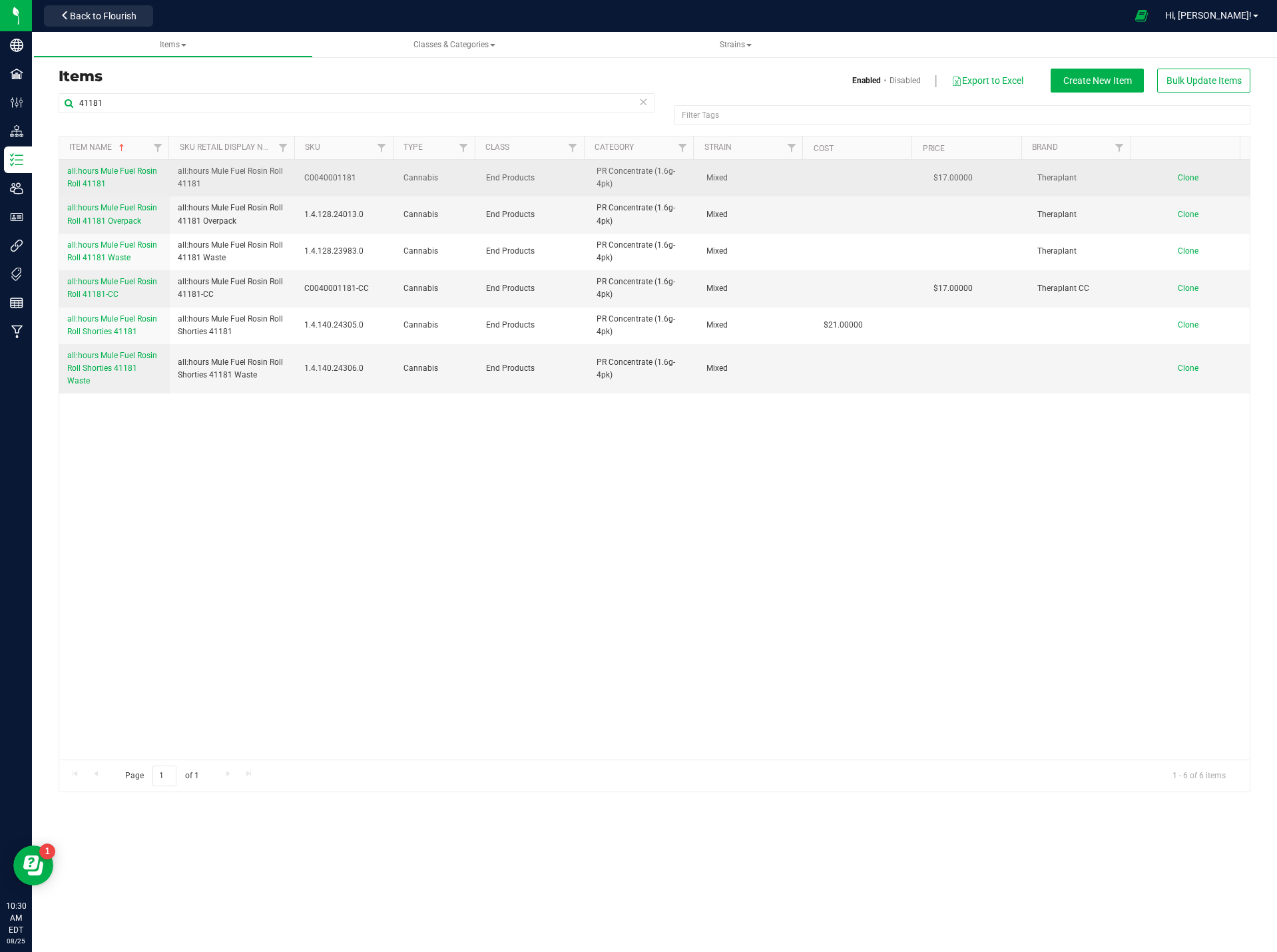
click at [129, 173] on span "all:hours Mule Fuel Rosin Roll 41181" at bounding box center [112, 177] width 90 height 22
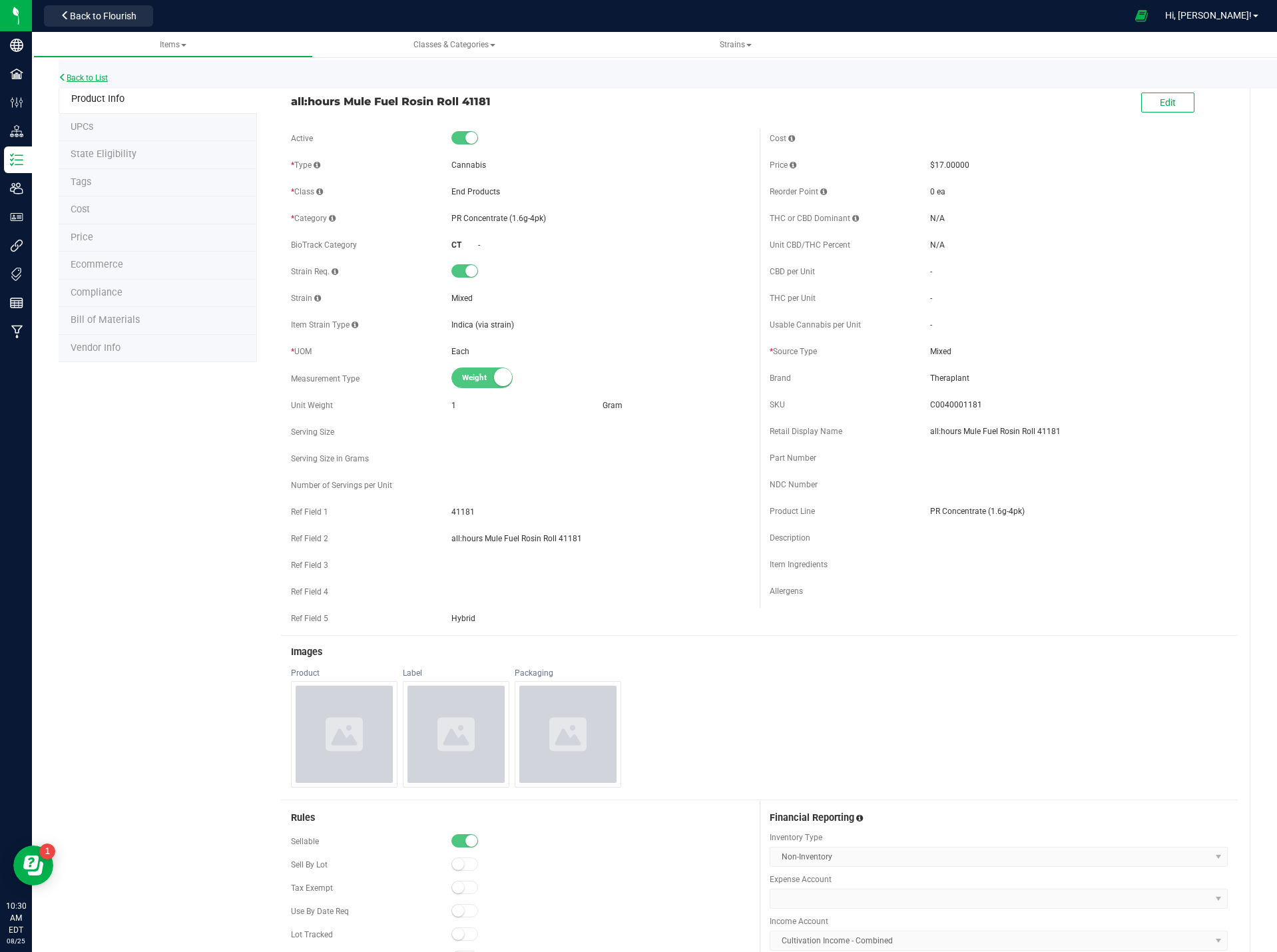
click at [105, 80] on link "Back to List" at bounding box center [84, 77] width 49 height 10
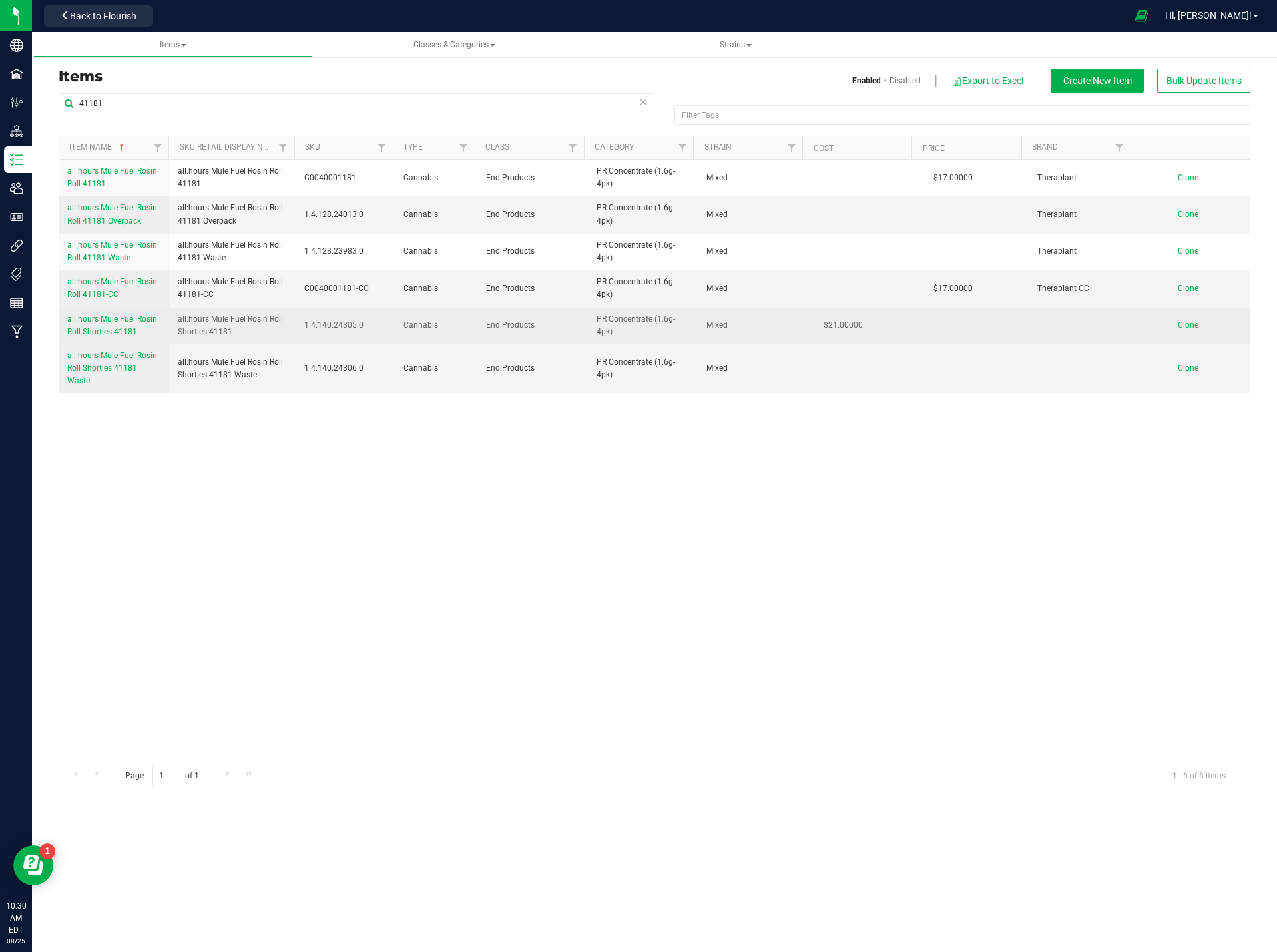
click at [122, 323] on link "all:hours Mule Fuel Rosin Roll Shorties 41181" at bounding box center [114, 325] width 94 height 26
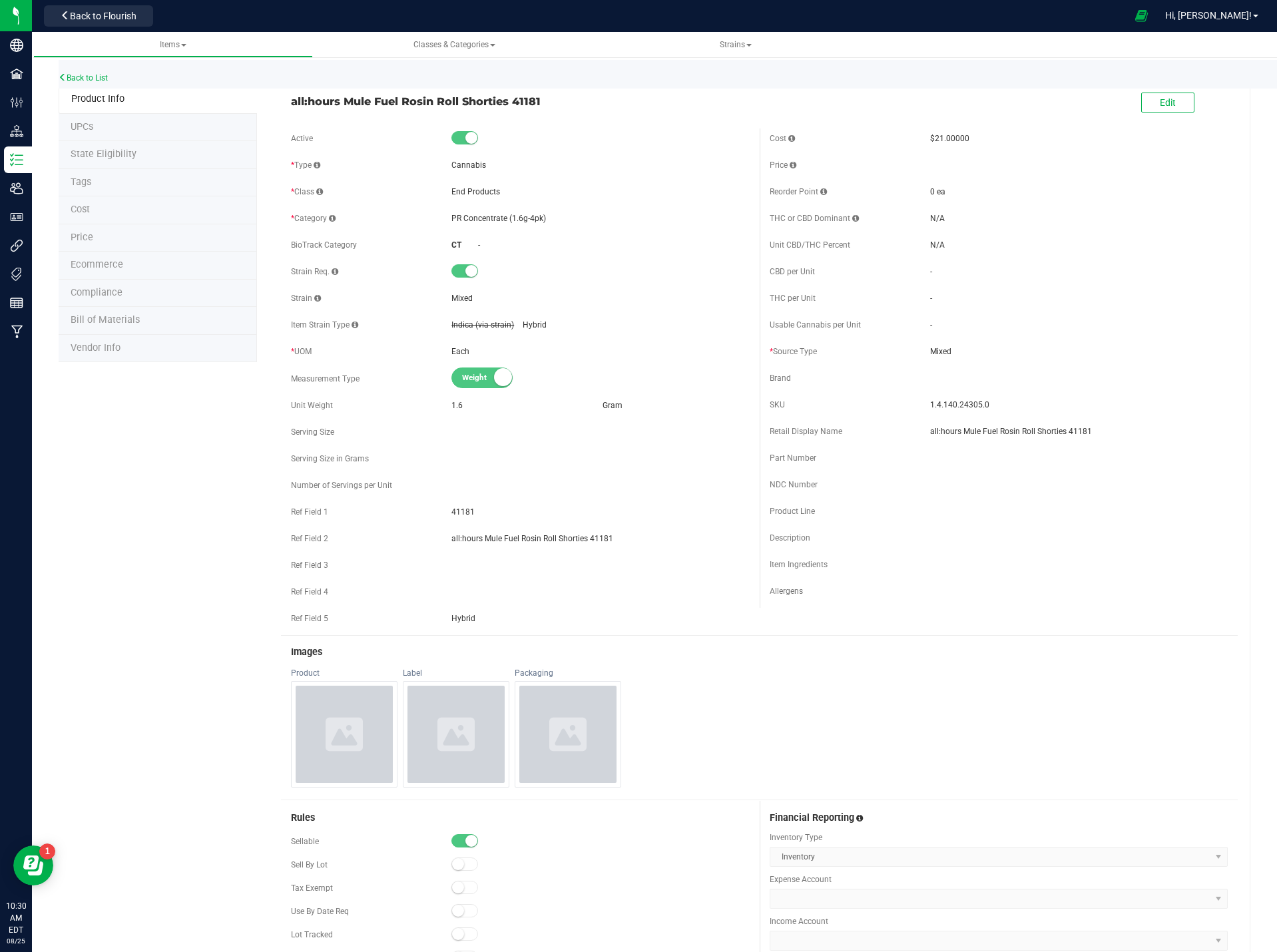
click at [89, 239] on span "Price" at bounding box center [82, 237] width 23 height 11
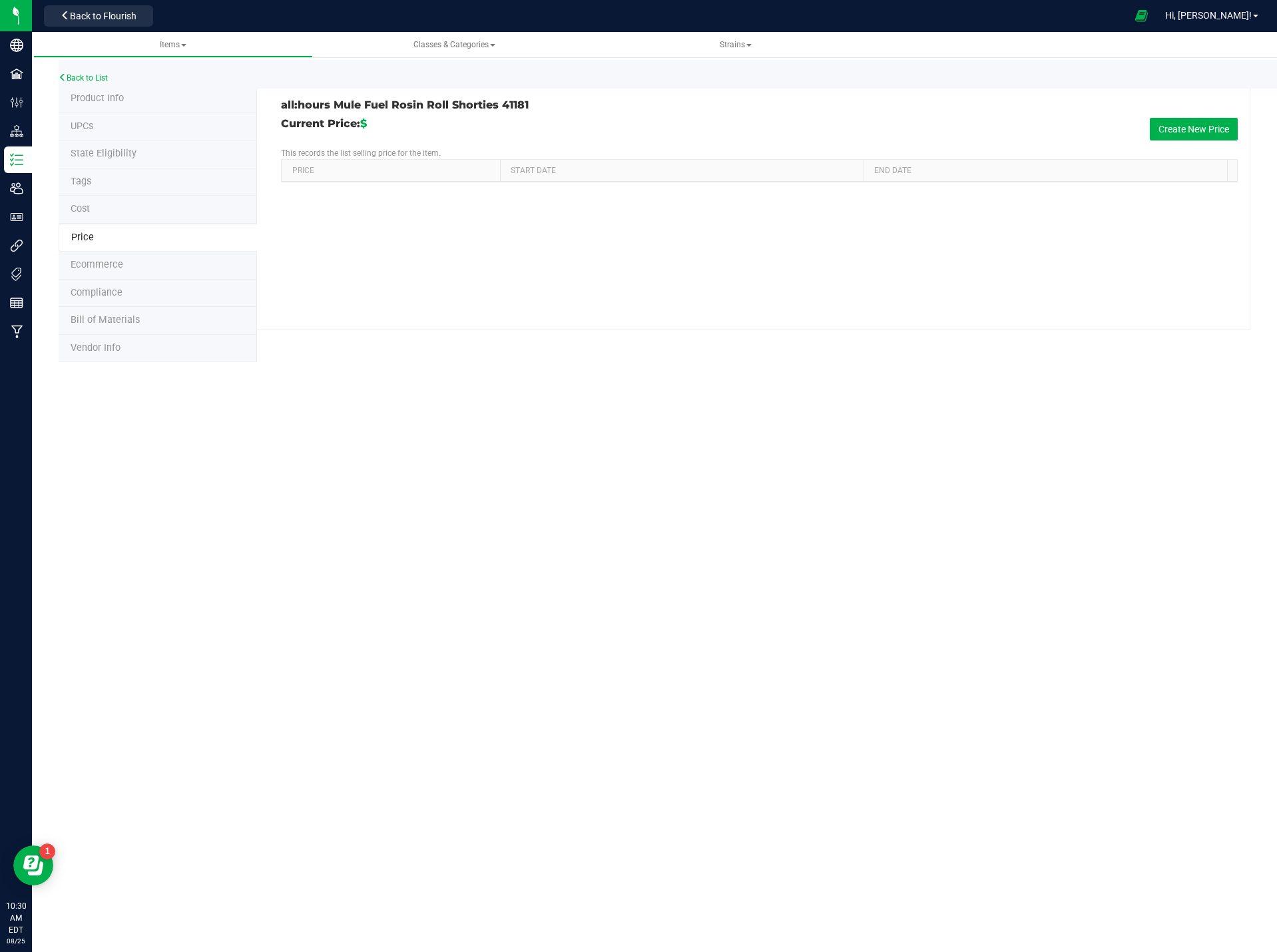
click at [122, 218] on li "Cost" at bounding box center [158, 210] width 198 height 28
click at [89, 243] on span "Price" at bounding box center [82, 237] width 23 height 11
click at [1187, 137] on button "Create New Price" at bounding box center [1193, 129] width 88 height 23
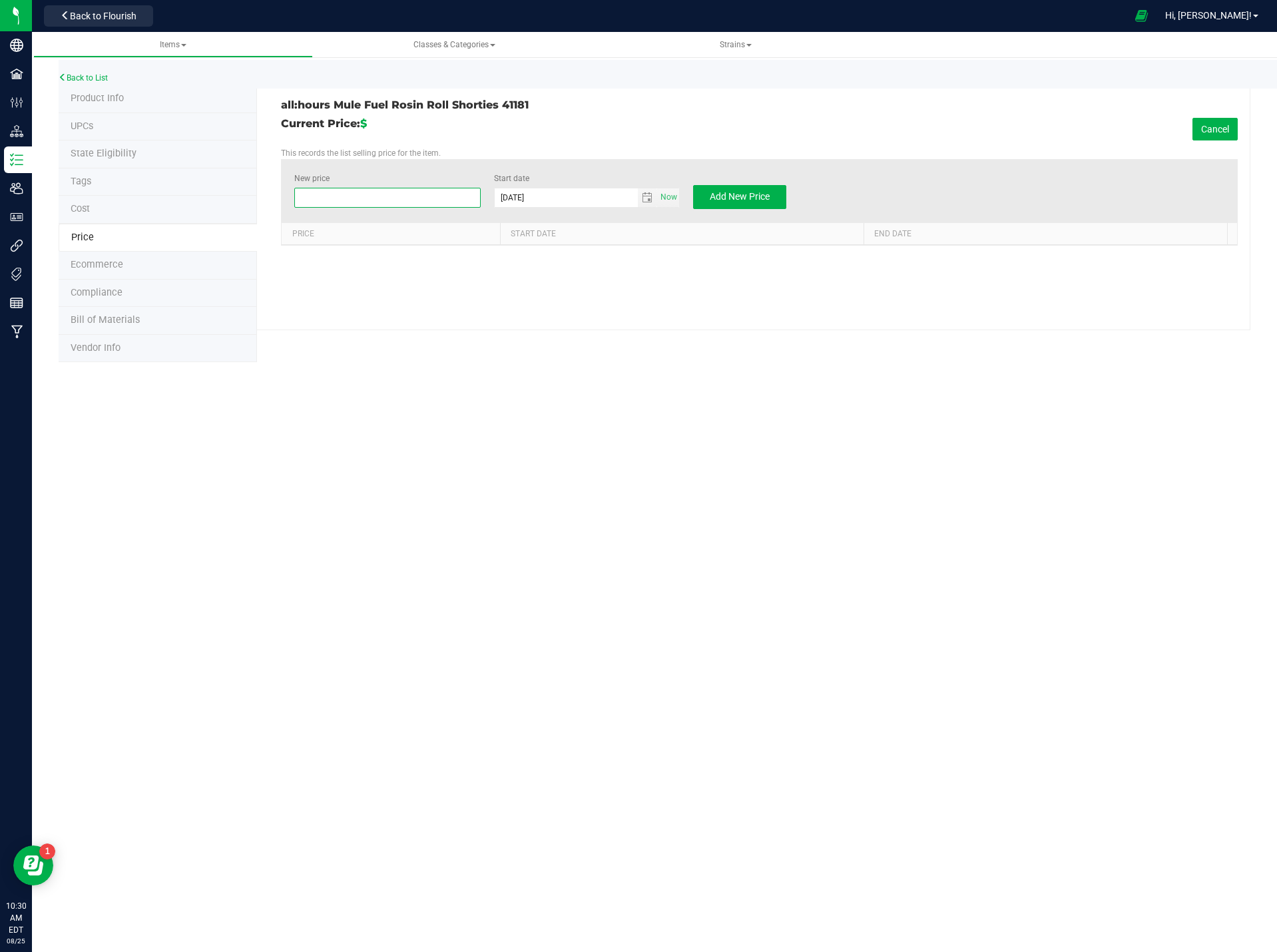
click at [367, 194] on span at bounding box center [387, 197] width 186 height 20
type input "21.0"
click at [659, 414] on div "Items Classes & Categories Strains Back to List Product Info UPCs State Eligibi…" at bounding box center [653, 491] width 1244 height 919
click at [756, 193] on span "Add New Price" at bounding box center [740, 196] width 60 height 11
type input "$0.00000"
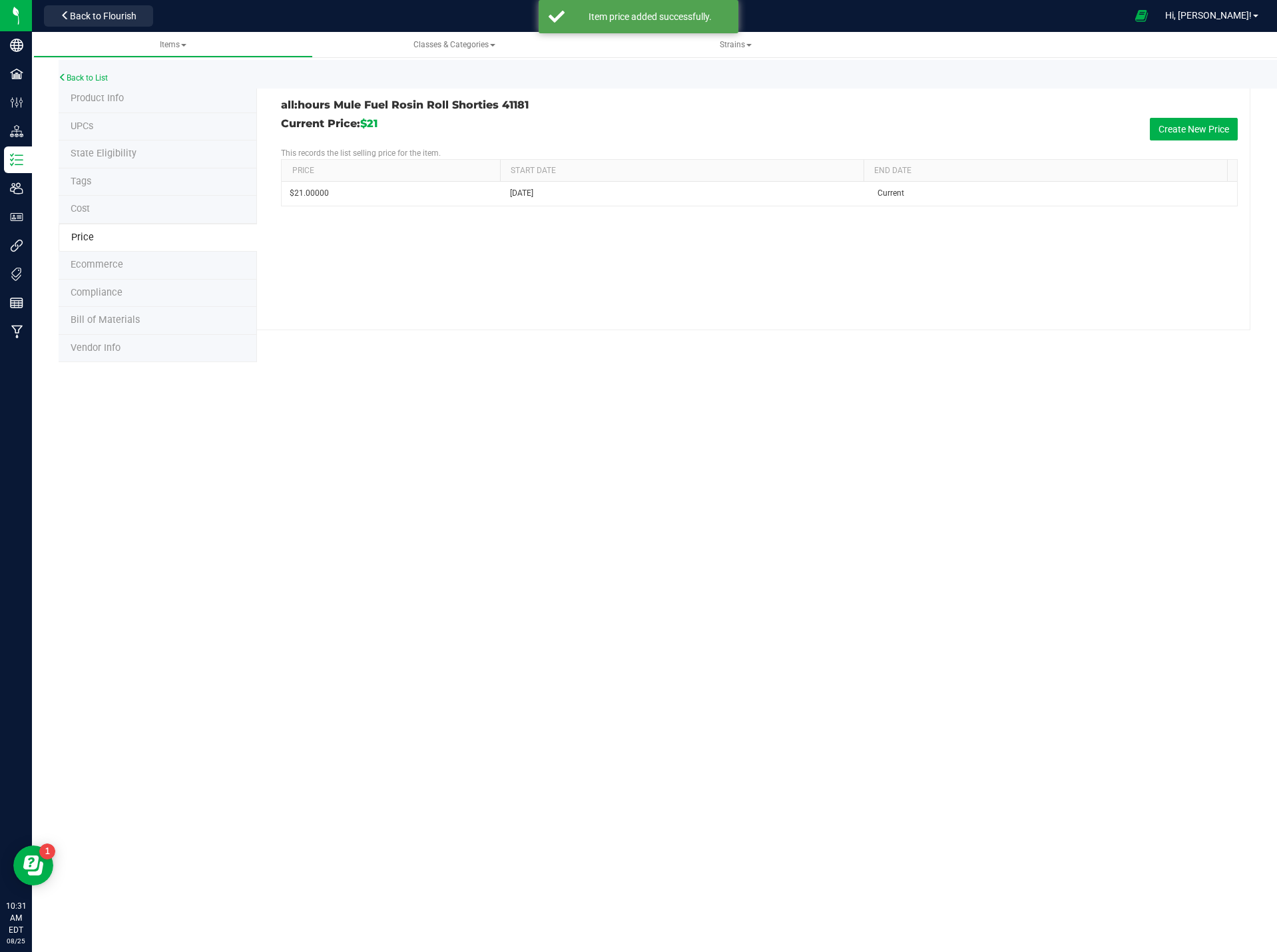
click at [101, 96] on span "Product Info" at bounding box center [97, 98] width 53 height 11
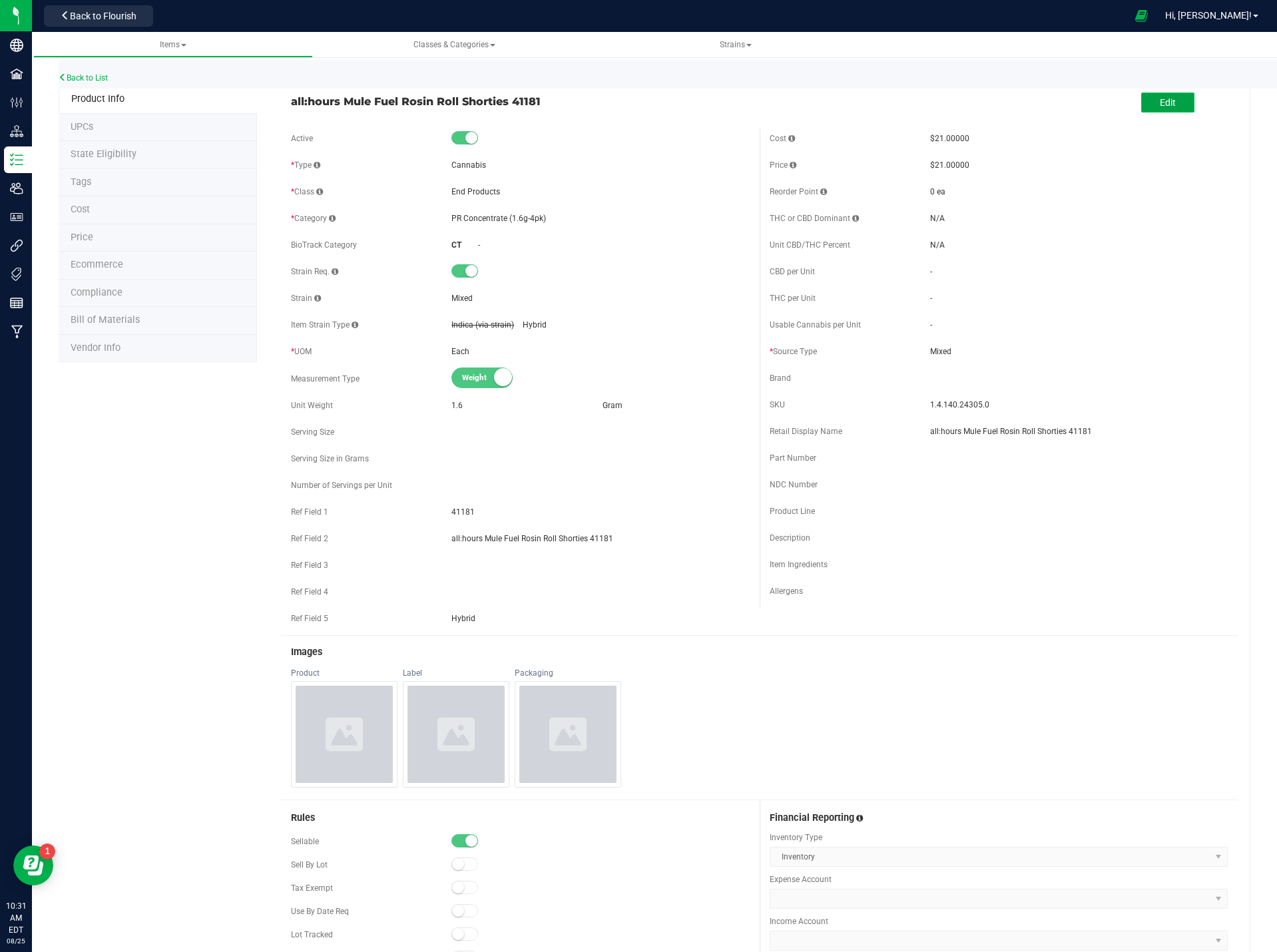
click at [1160, 105] on span "Edit" at bounding box center [1168, 102] width 16 height 11
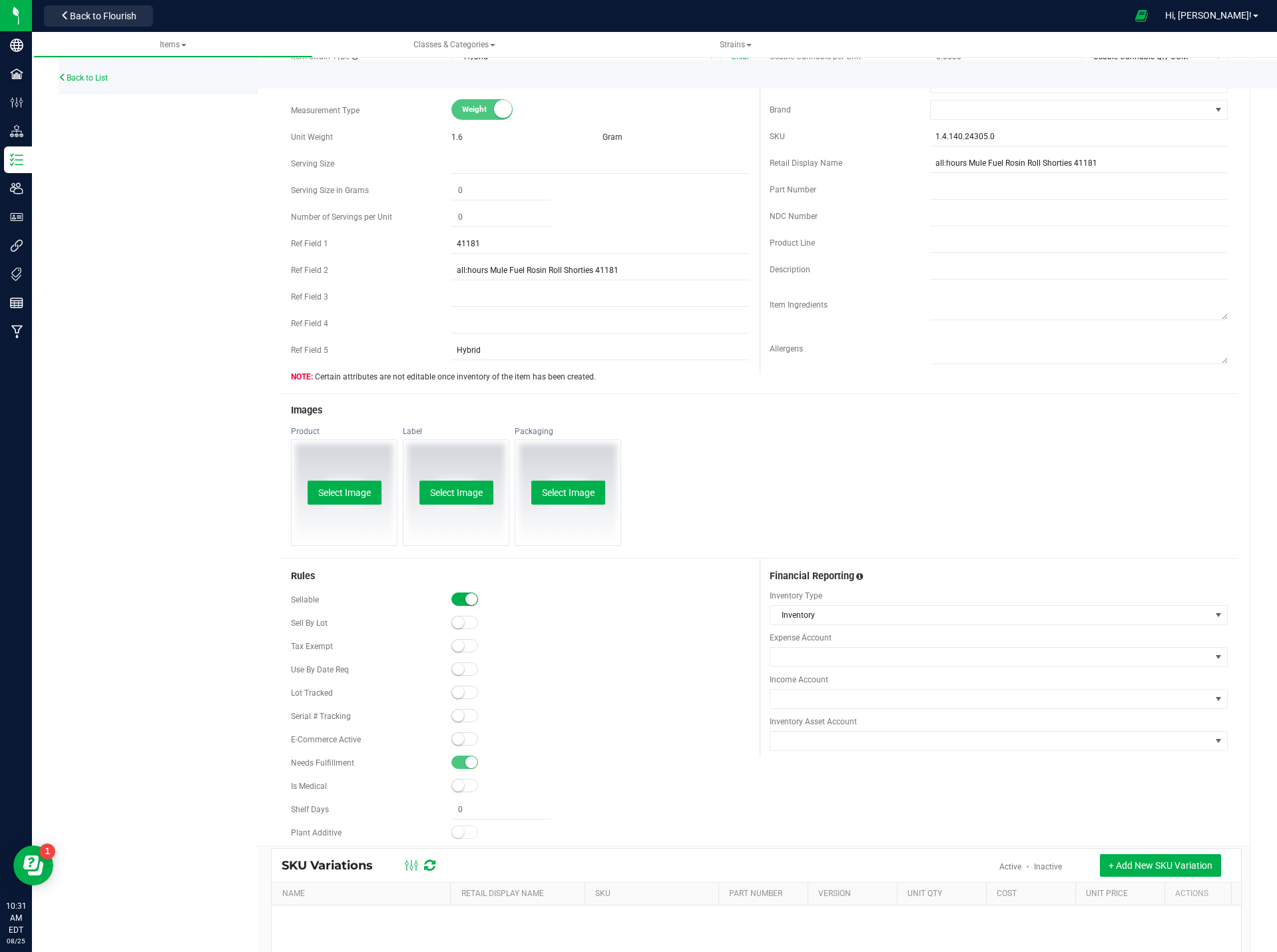
scroll to position [333, 0]
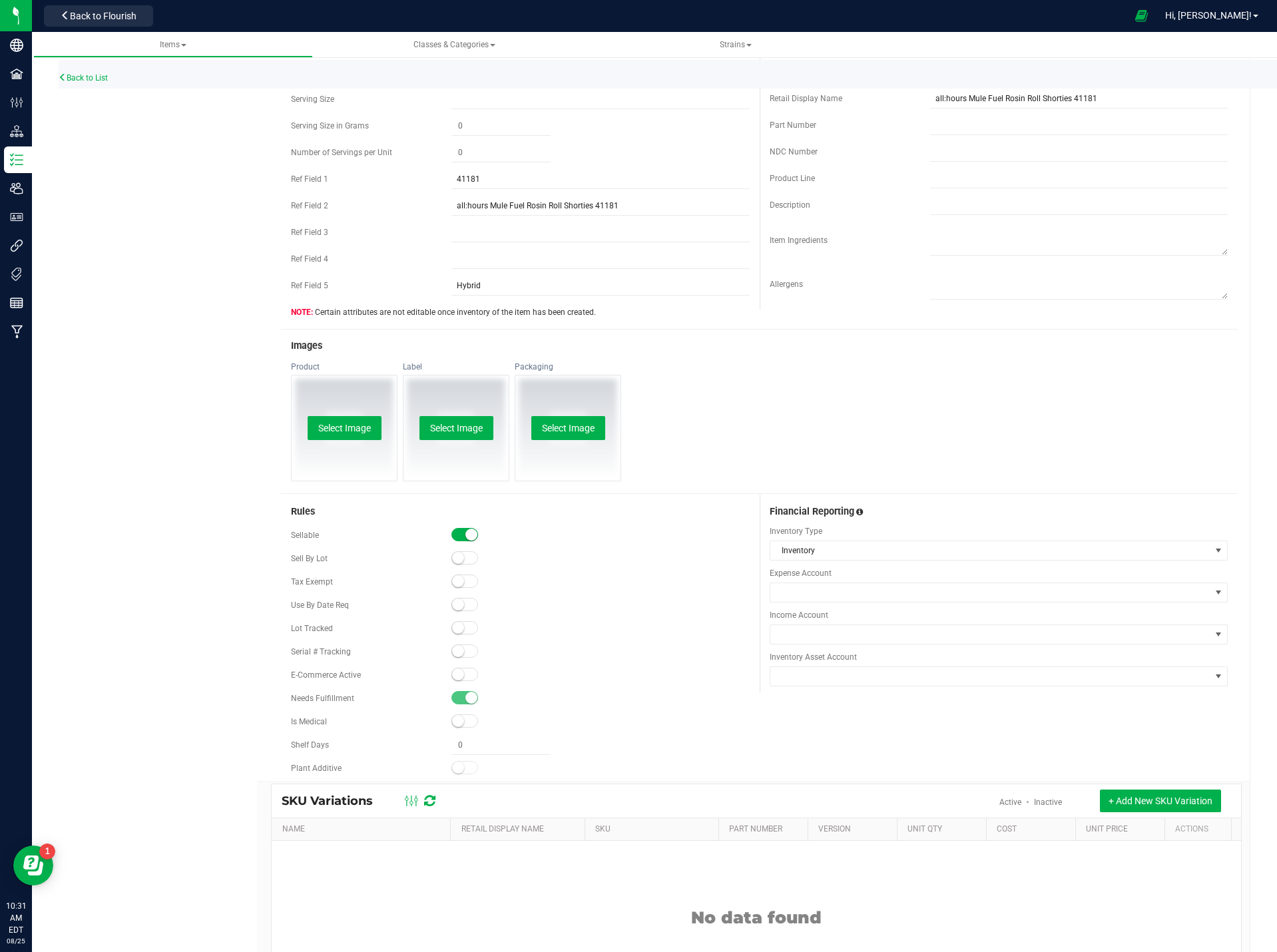
click at [464, 673] on span at bounding box center [464, 674] width 26 height 13
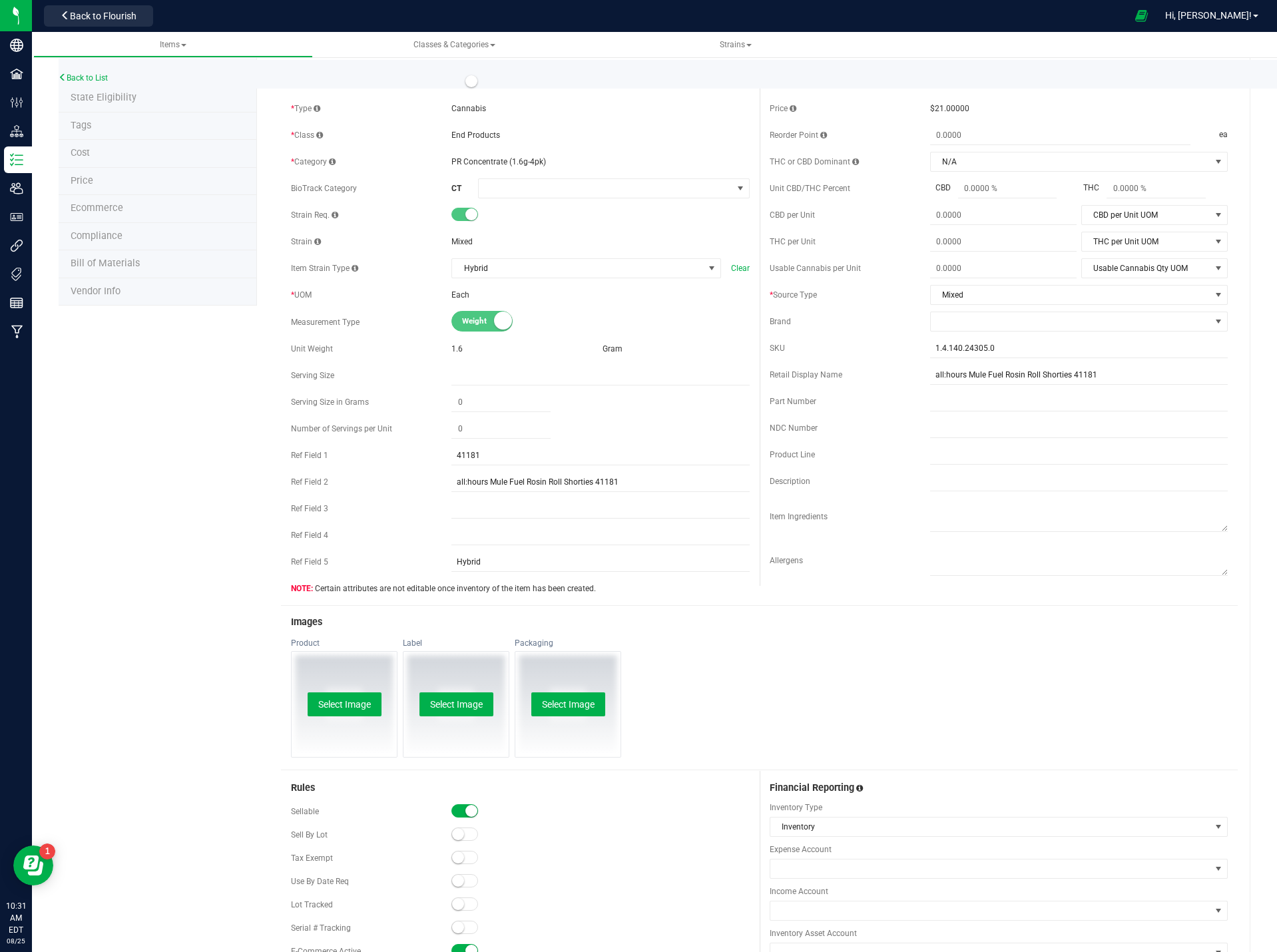
scroll to position [133, 0]
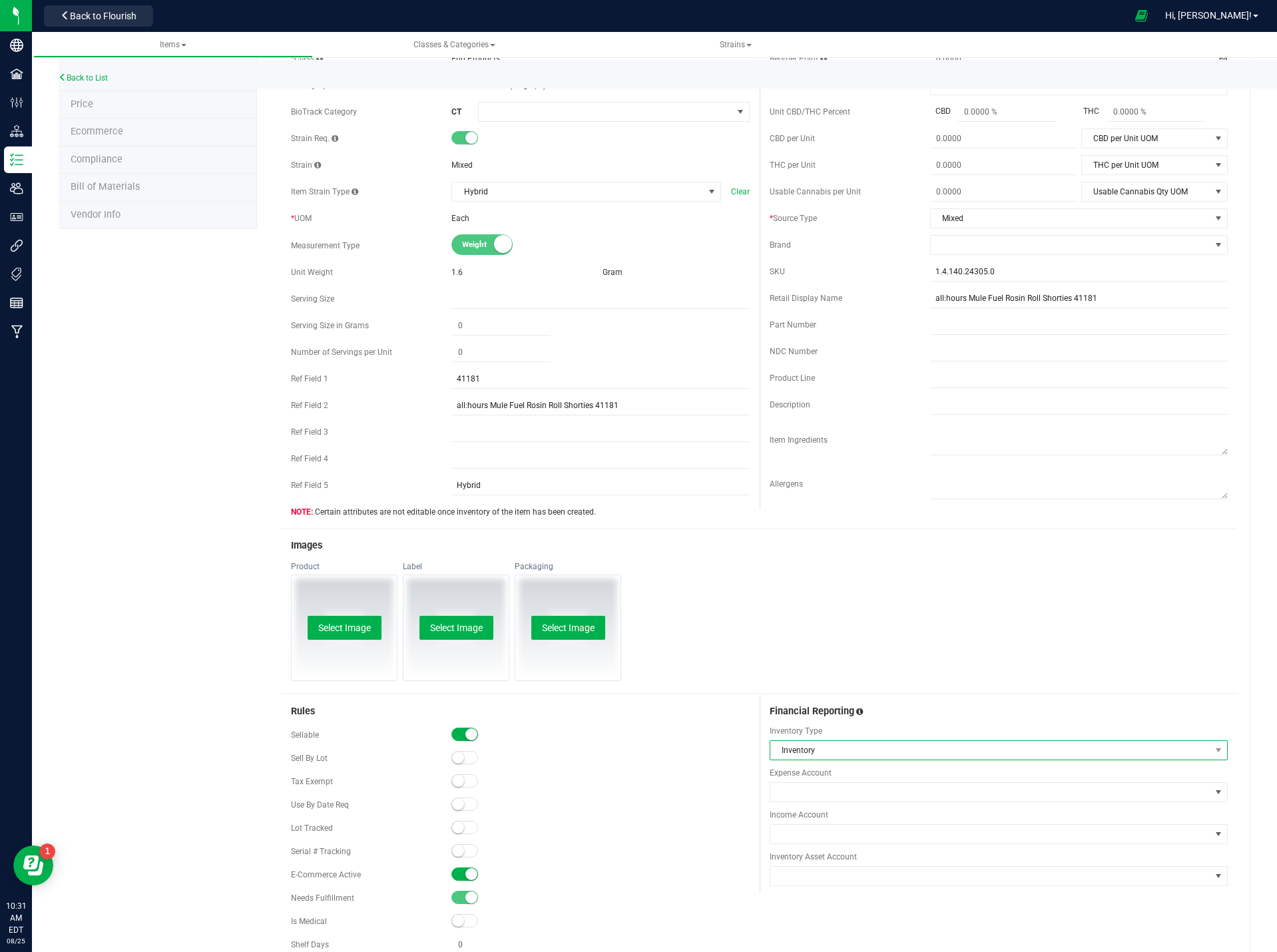
click at [777, 751] on span "Inventory" at bounding box center [990, 749] width 440 height 18
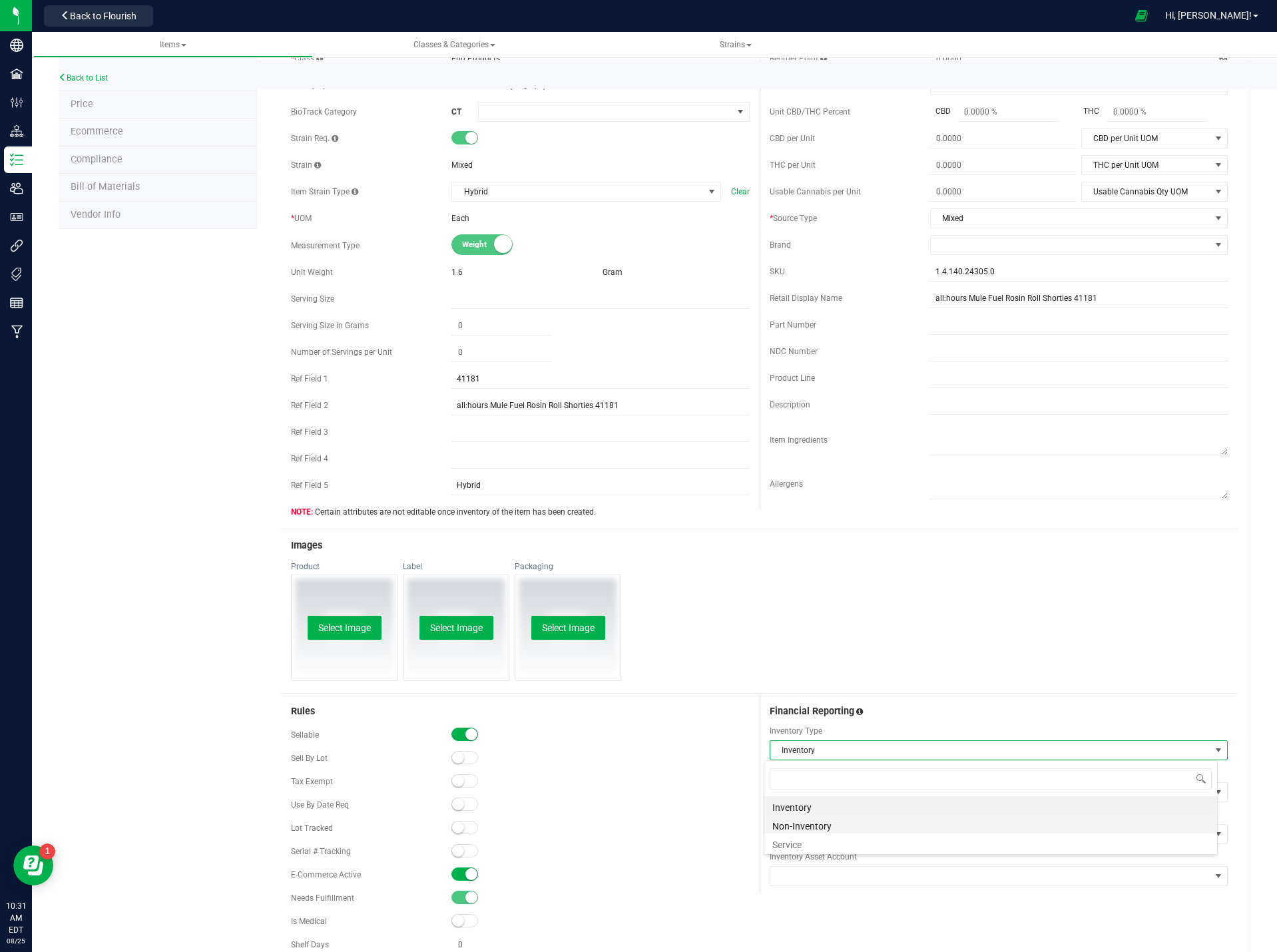
click at [808, 824] on li "Non-Inventory" at bounding box center [991, 823] width 453 height 18
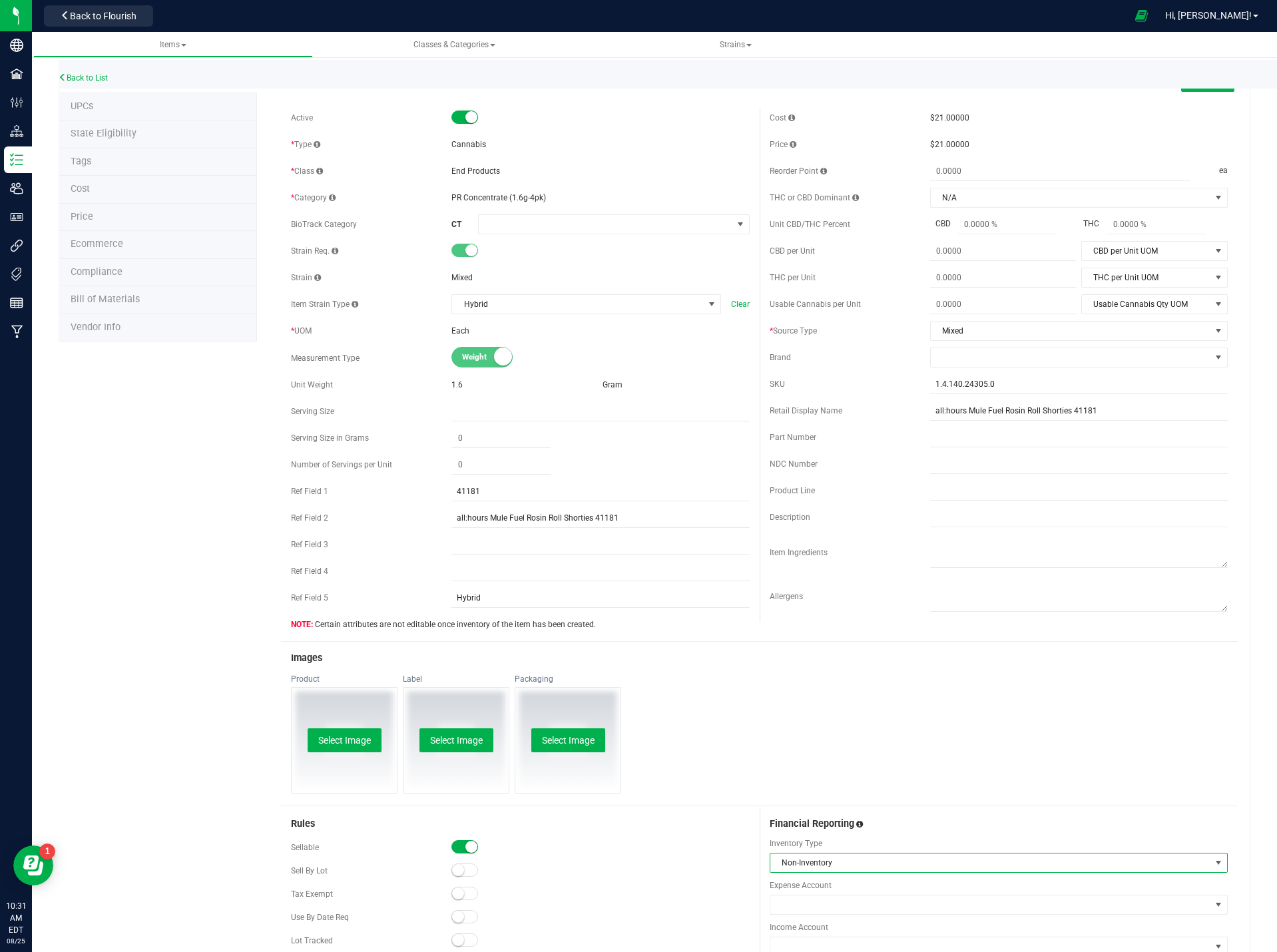
scroll to position [0, 0]
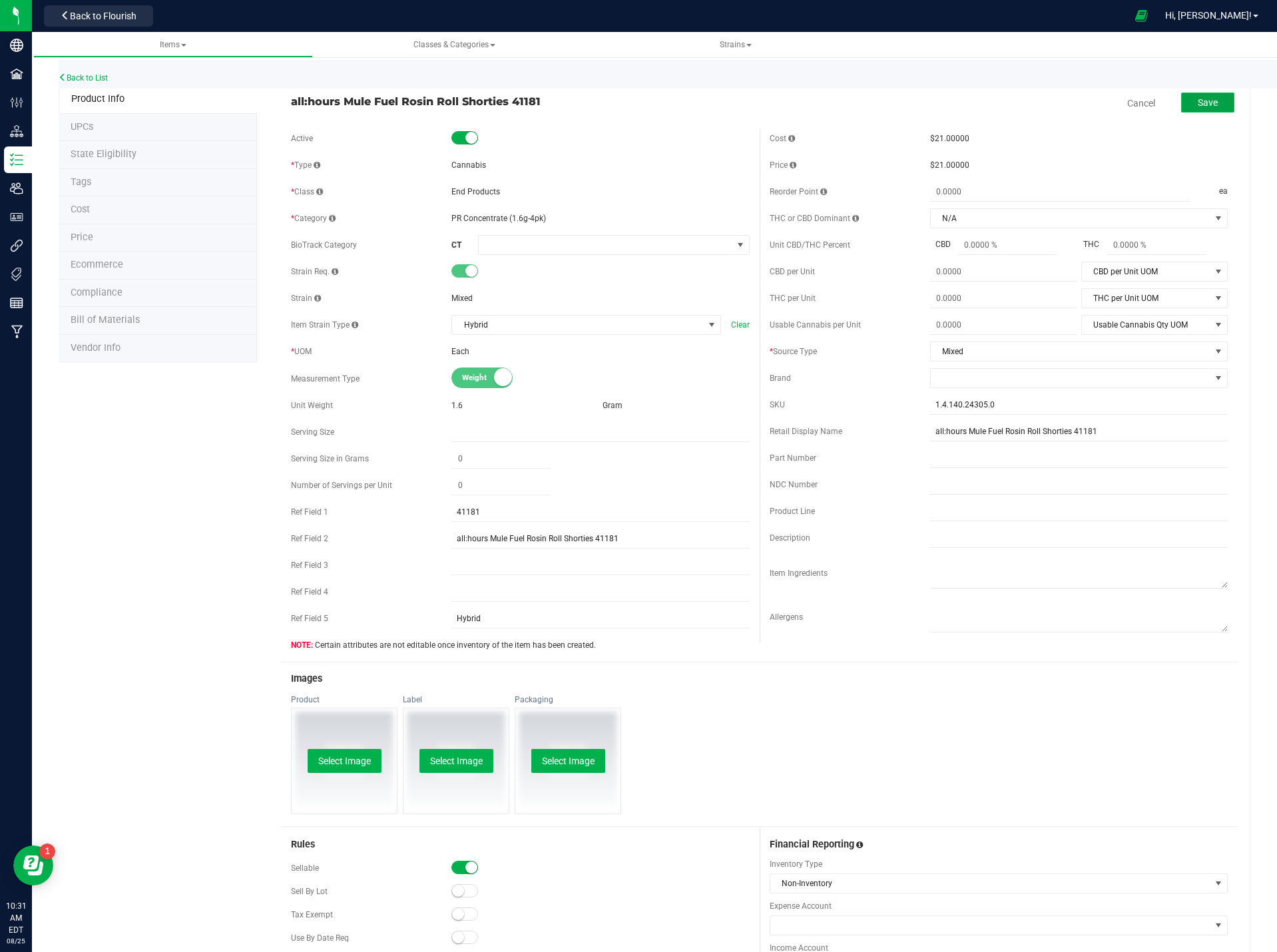
click at [1214, 106] on button "Save" at bounding box center [1207, 102] width 53 height 20
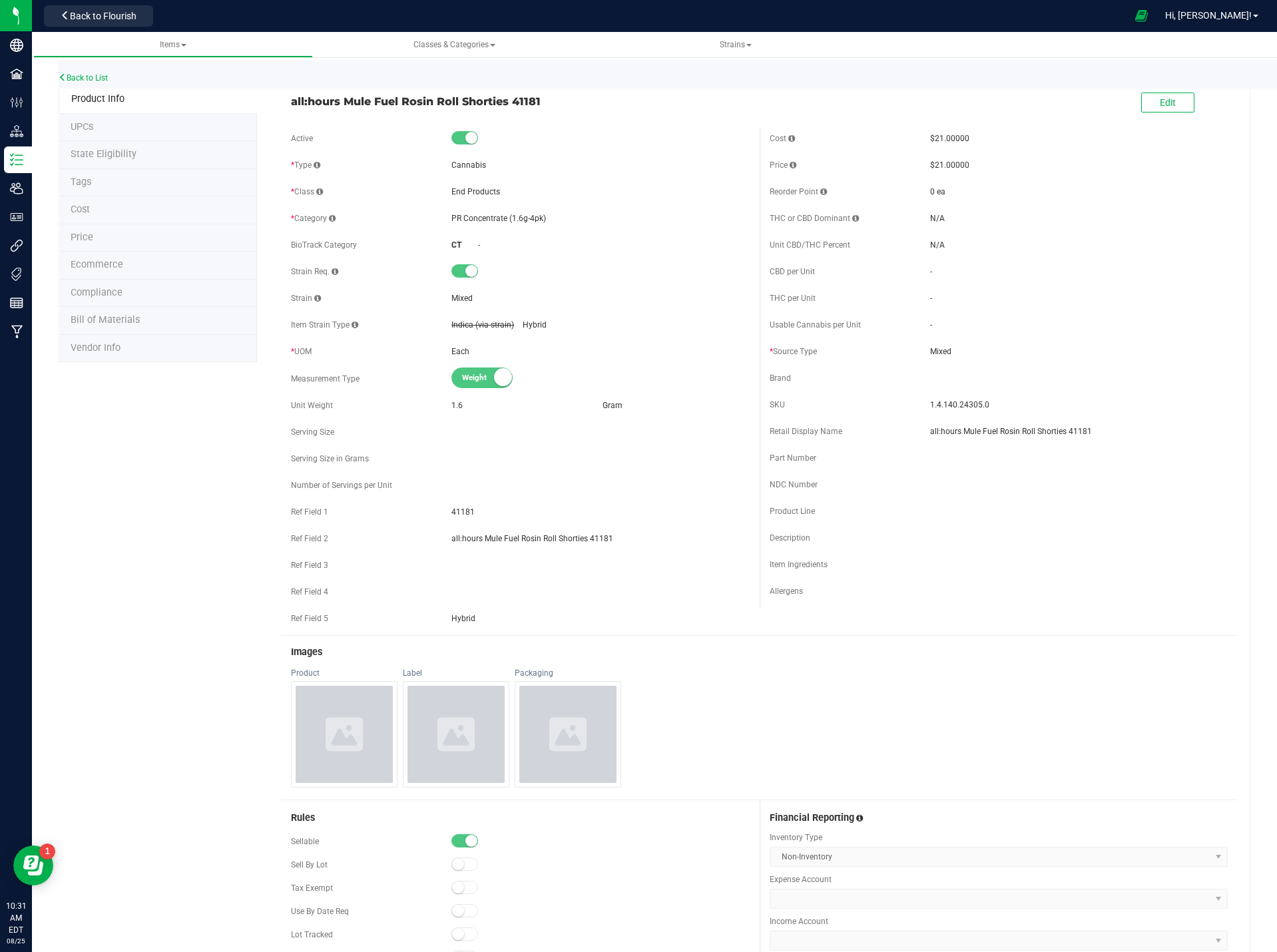
click at [97, 72] on div "Back to List" at bounding box center [698, 74] width 1277 height 28
click at [98, 70] on div "Back to List" at bounding box center [698, 74] width 1277 height 28
click at [92, 74] on link "Back to List" at bounding box center [84, 77] width 49 height 10
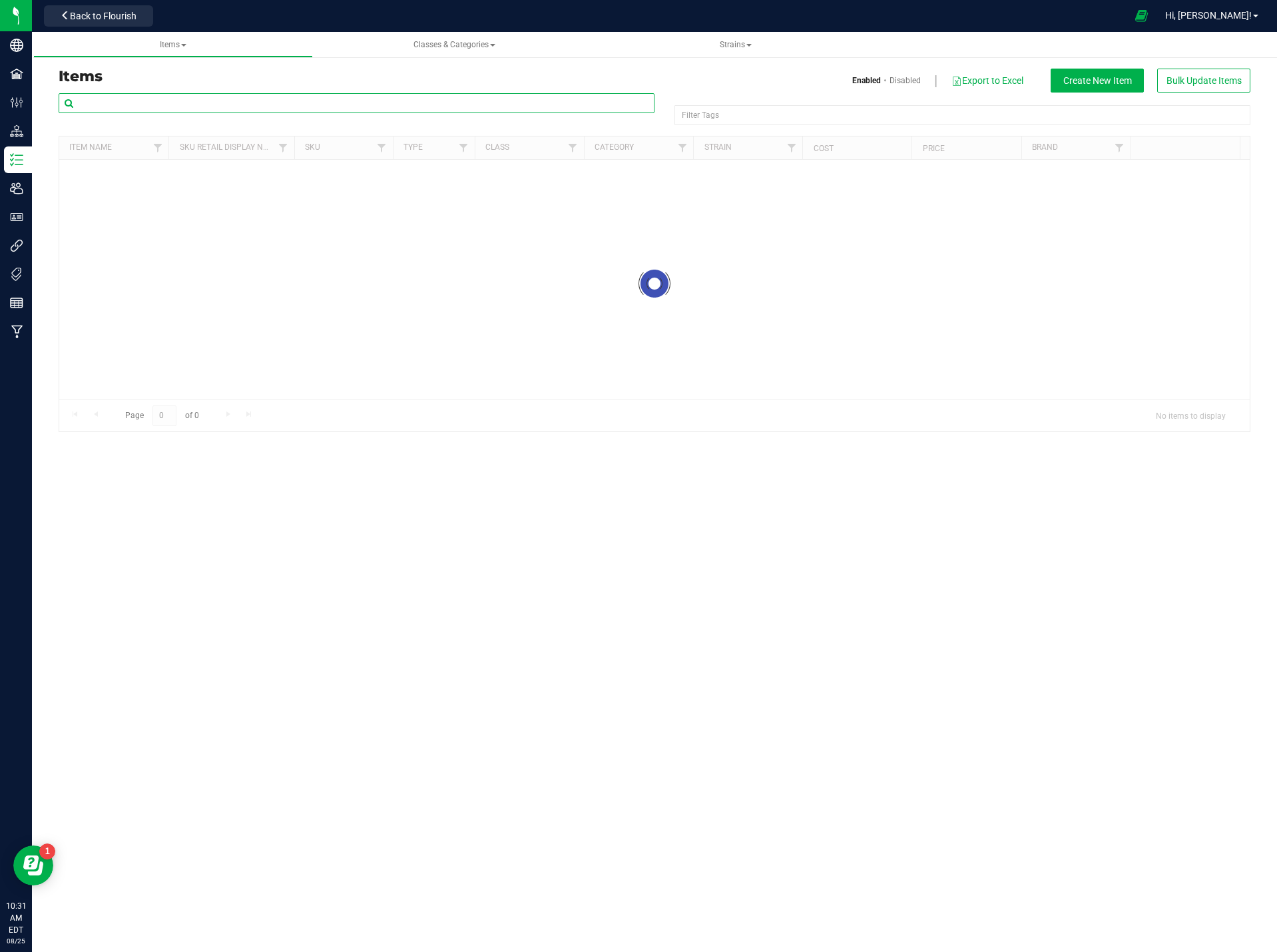
click at [206, 103] on input "text" at bounding box center [357, 103] width 595 height 20
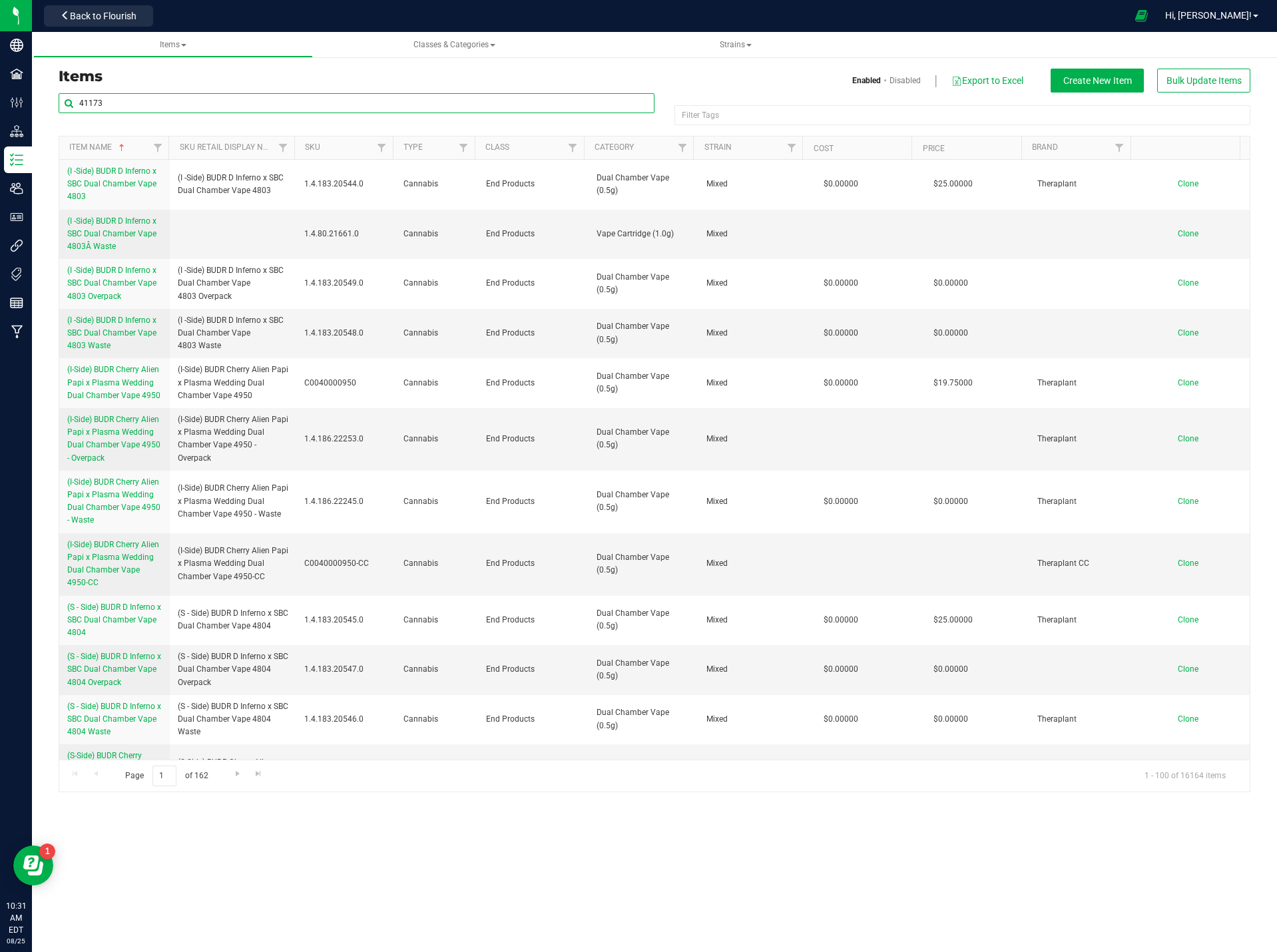
type input "41173"
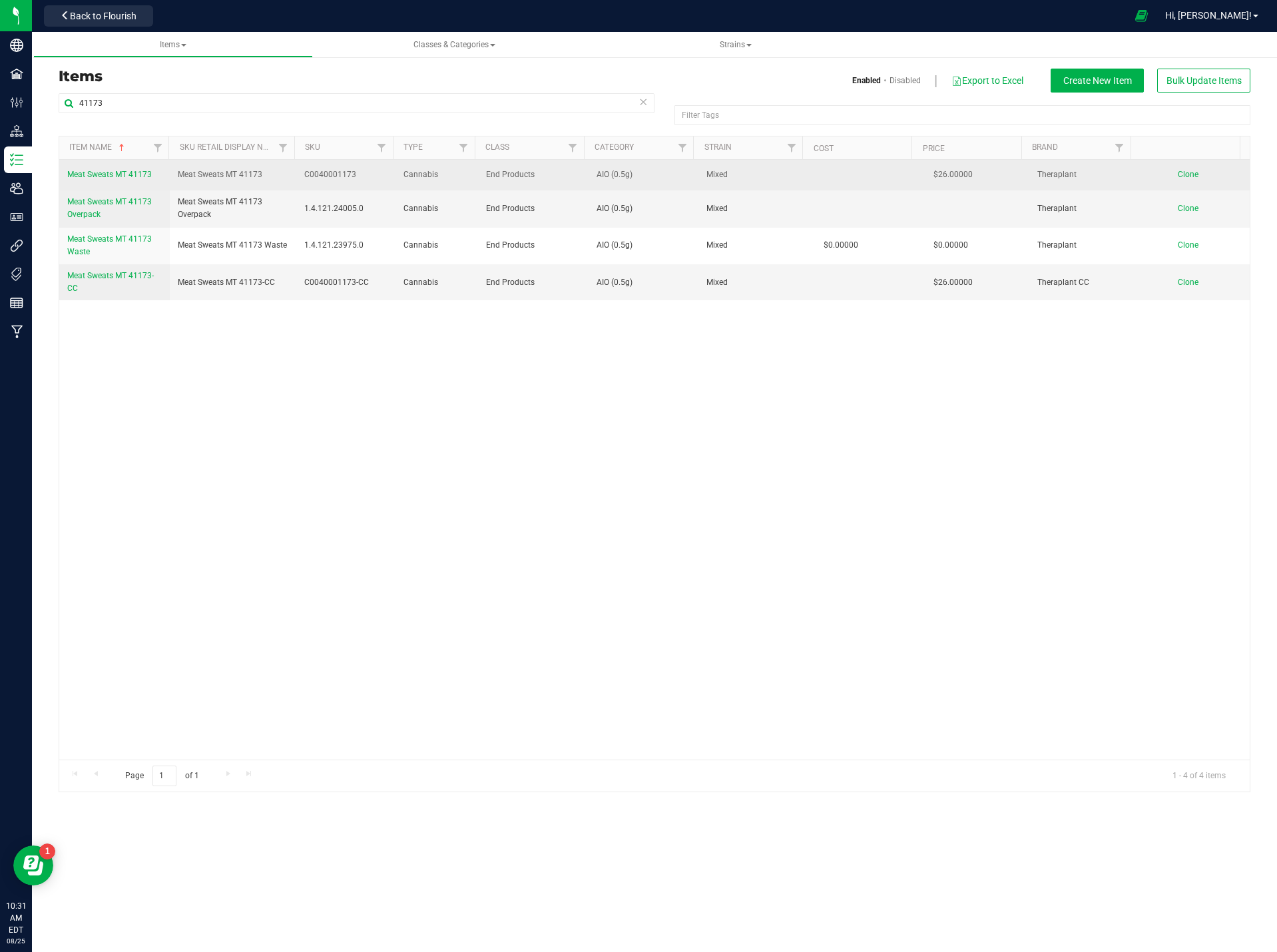
click at [144, 176] on span "Meat Sweats MT 41173" at bounding box center [109, 174] width 85 height 10
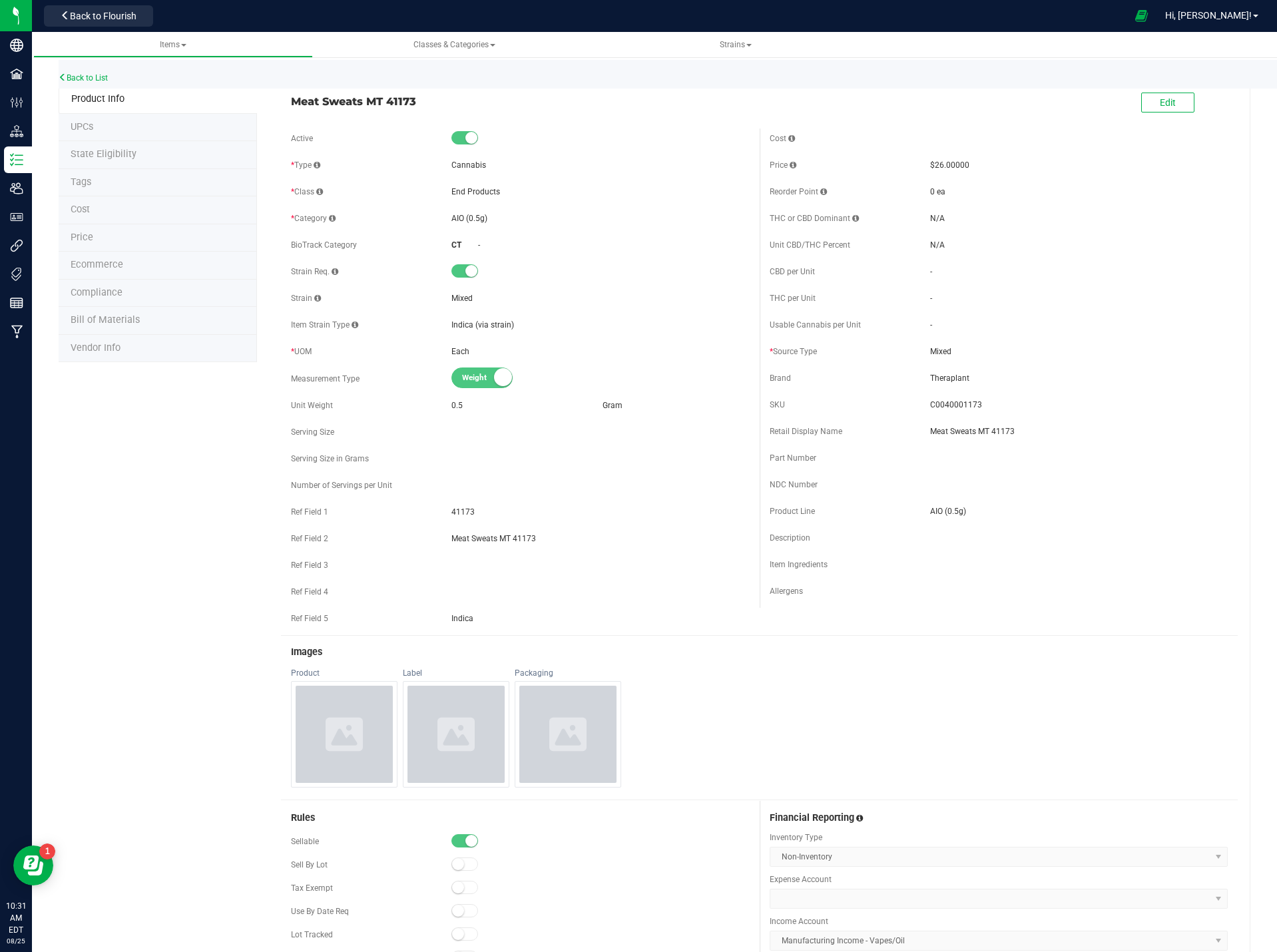
click at [83, 244] on li "Price" at bounding box center [158, 239] width 198 height 28
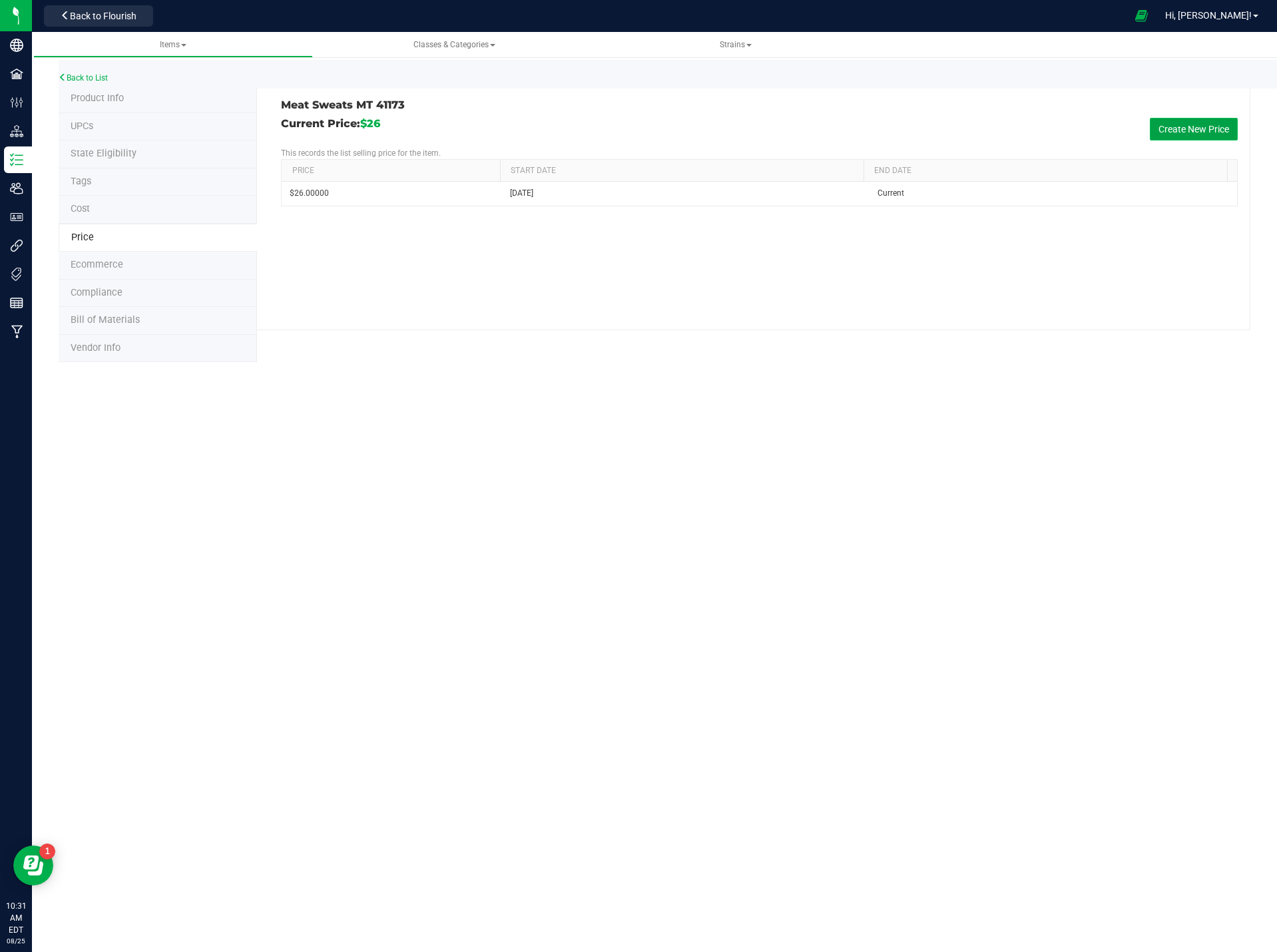
click at [1217, 123] on button "Create New Price" at bounding box center [1193, 129] width 88 height 23
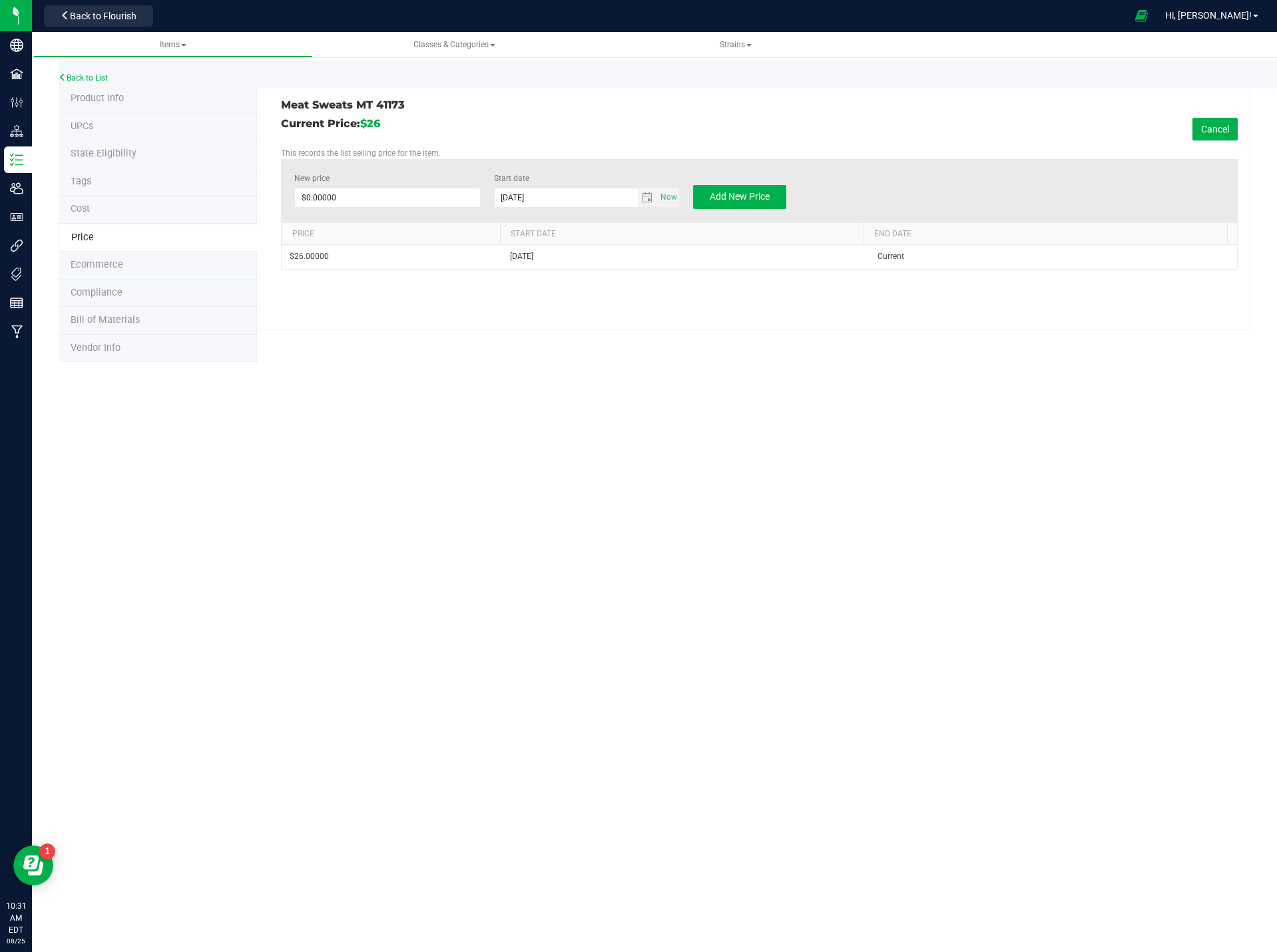
click at [388, 181] on label "New price" at bounding box center [387, 179] width 186 height 12
click at [0, 0] on input "0" at bounding box center [0, 0] width 0 height 0
click at [388, 191] on span at bounding box center [387, 197] width 186 height 20
type input "22.50"
click at [481, 364] on div "Back to List Product Info UPCs State Eligibility Tags Cost Price Ecommerce Comp…" at bounding box center [653, 207] width 1244 height 336
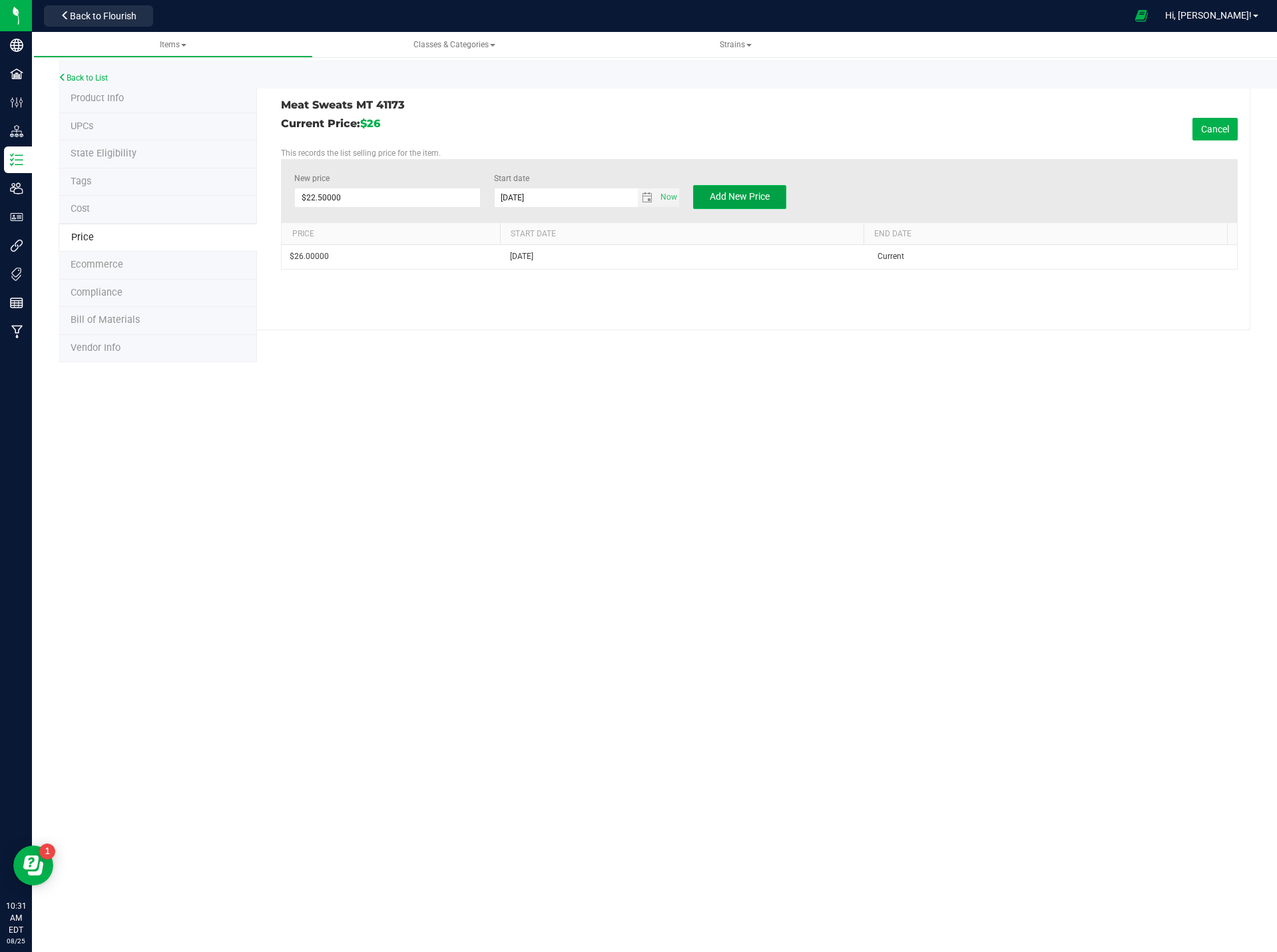
click at [749, 190] on button "Add New Price" at bounding box center [740, 196] width 93 height 24
type input "$0.00000"
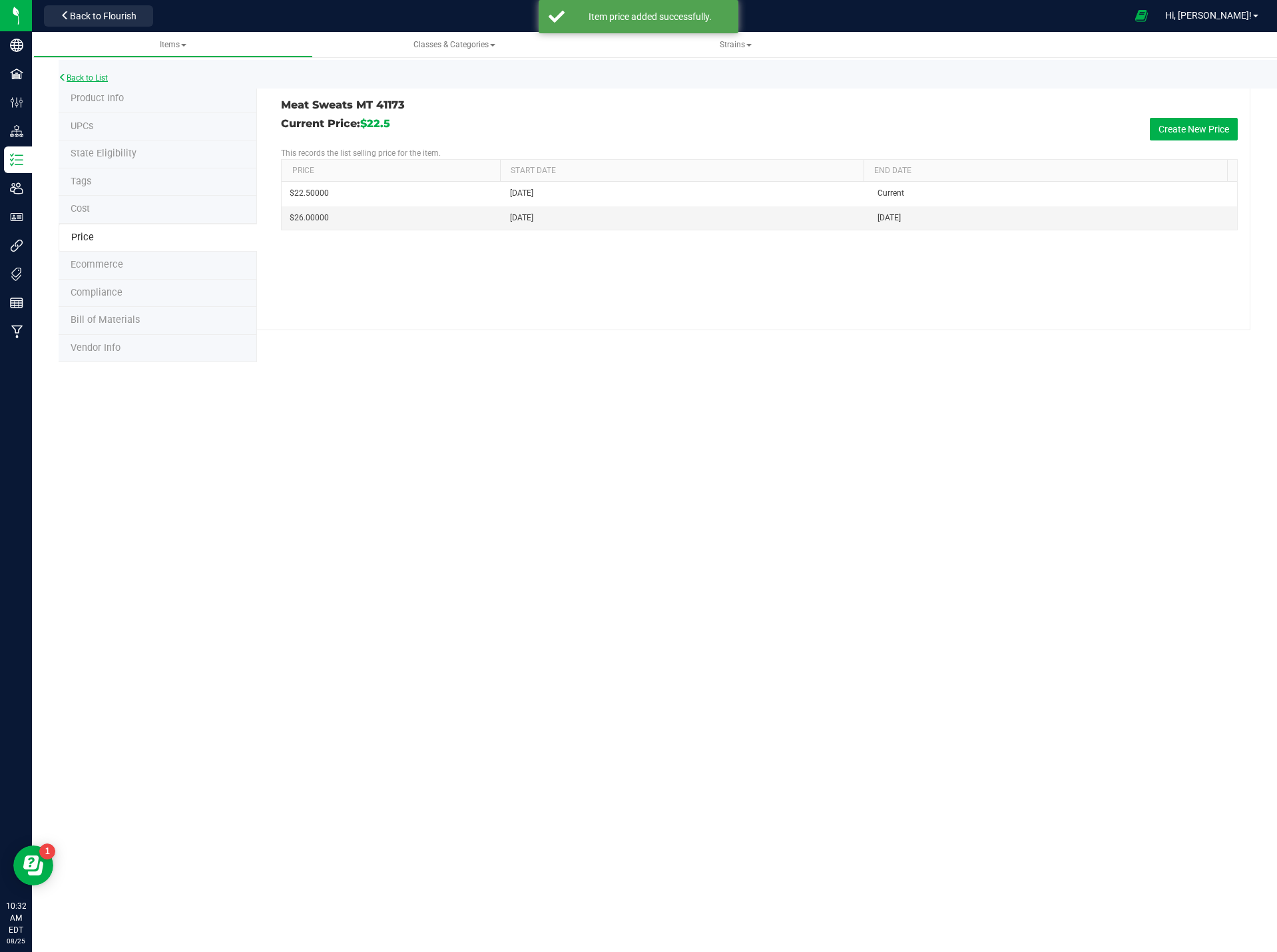
click at [99, 75] on link "Back to List" at bounding box center [84, 77] width 49 height 10
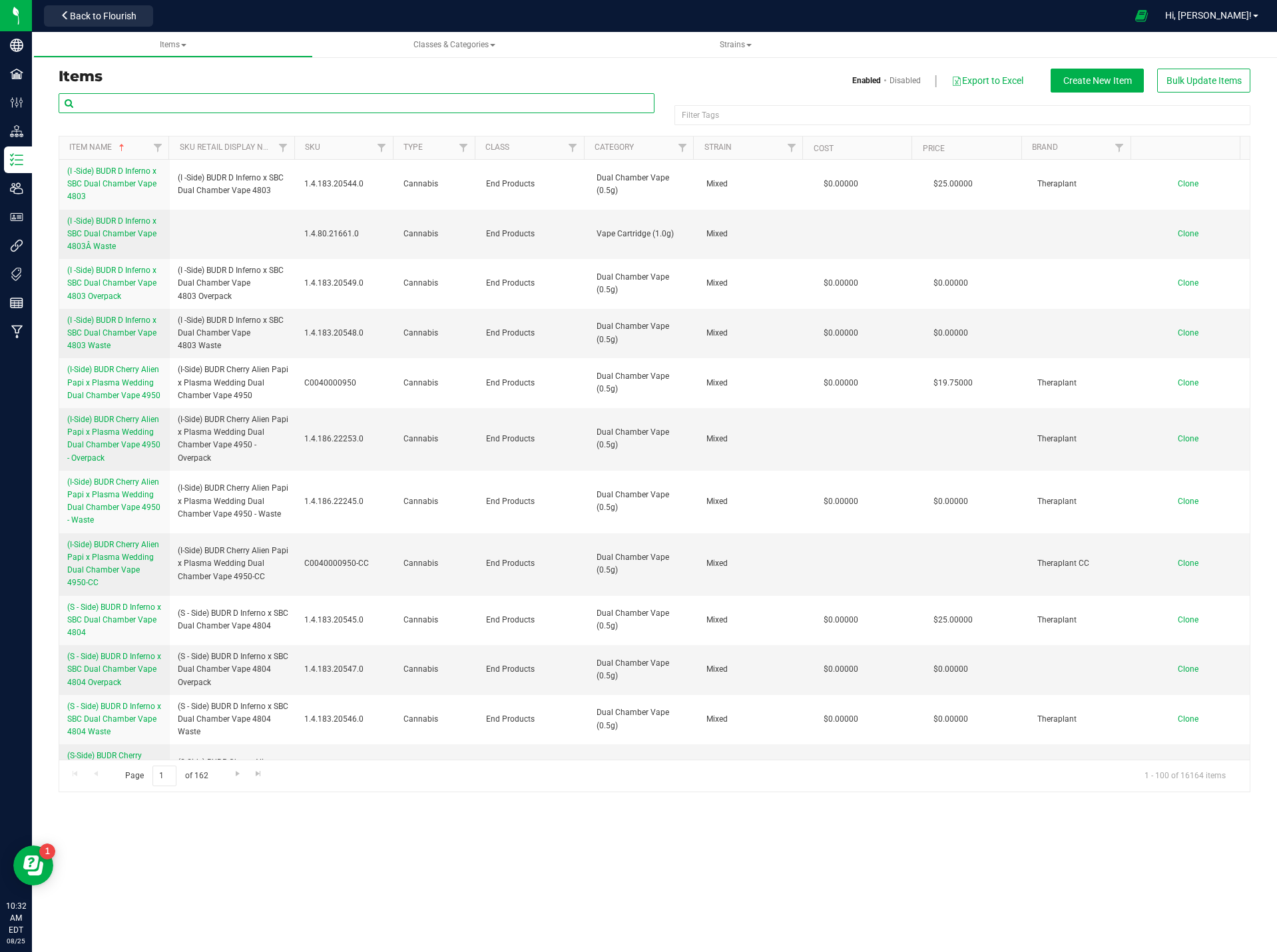
click at [157, 104] on input "text" at bounding box center [357, 103] width 595 height 20
type input "41173"
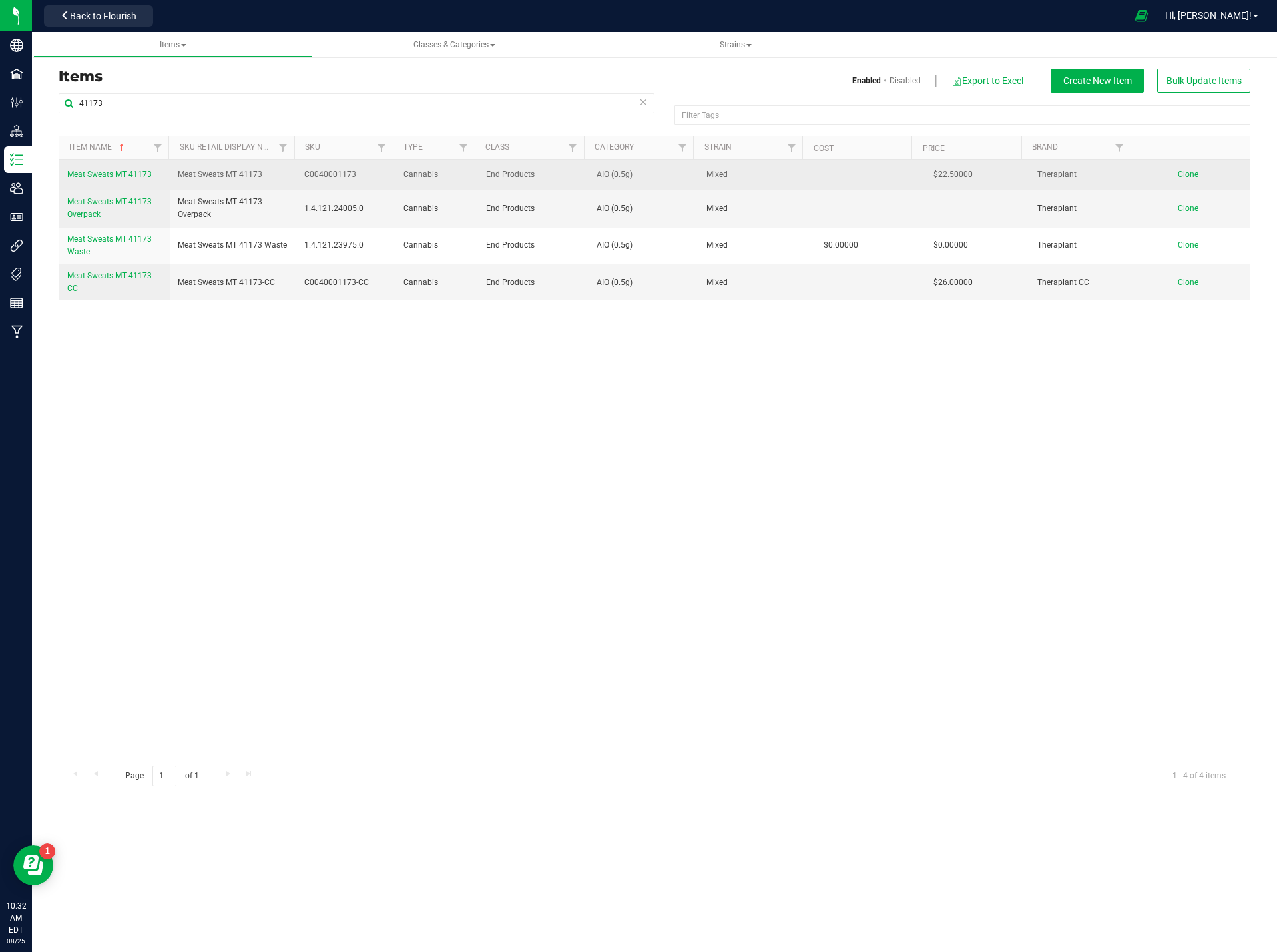
click at [106, 171] on span "Meat Sweats MT 41173" at bounding box center [109, 174] width 85 height 10
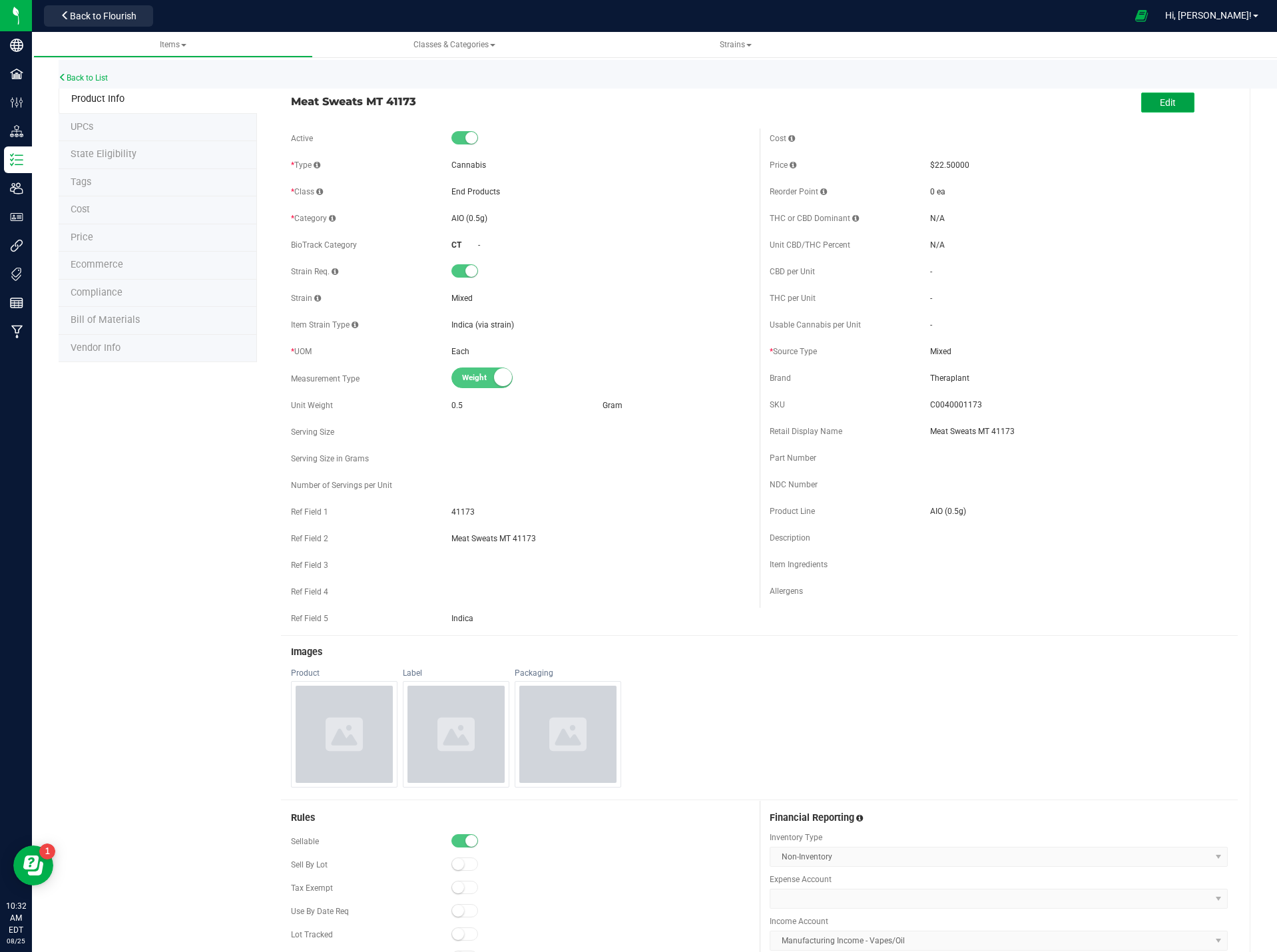
click at [1165, 96] on button "Edit" at bounding box center [1167, 102] width 53 height 20
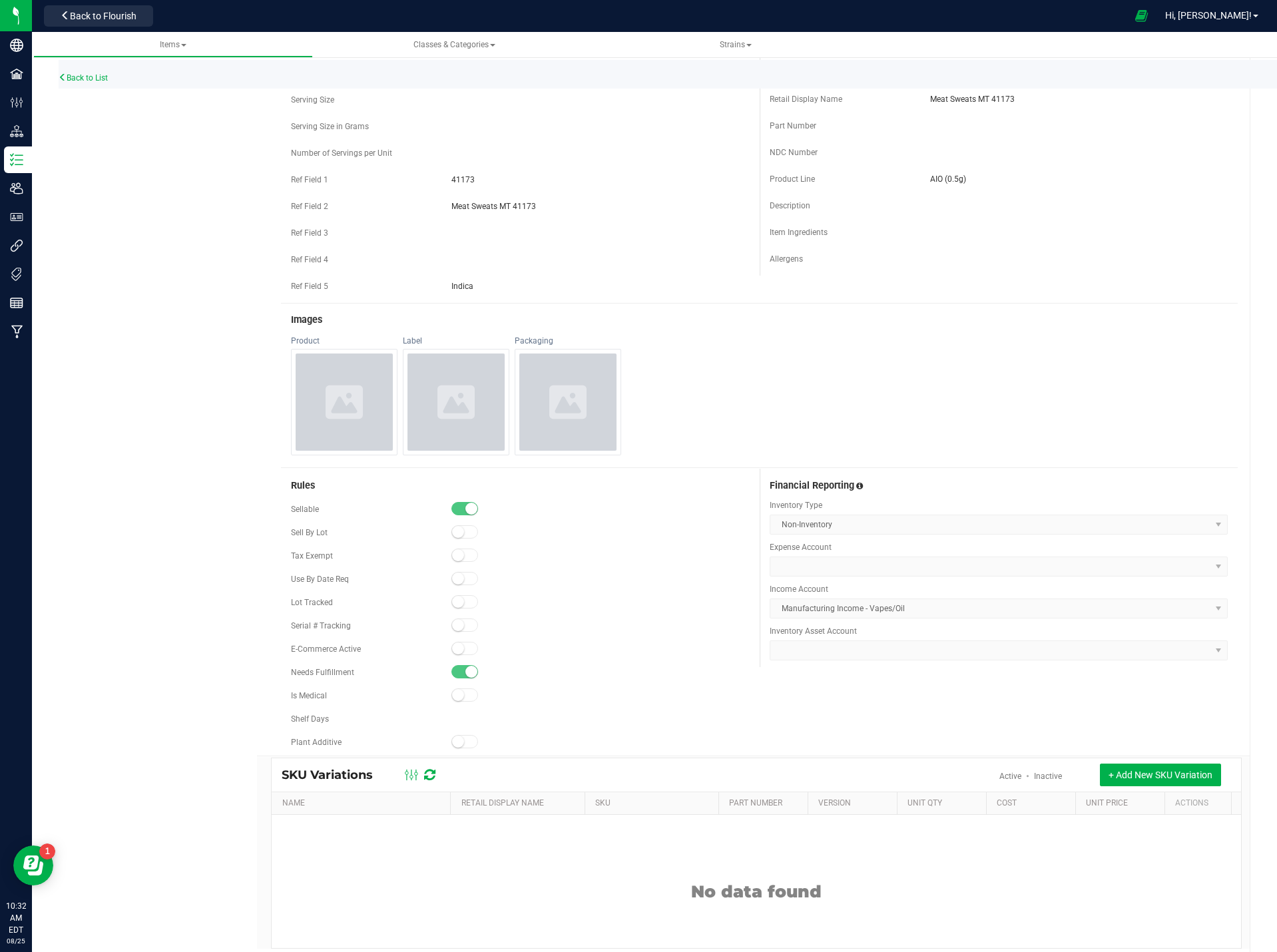
scroll to position [333, 0]
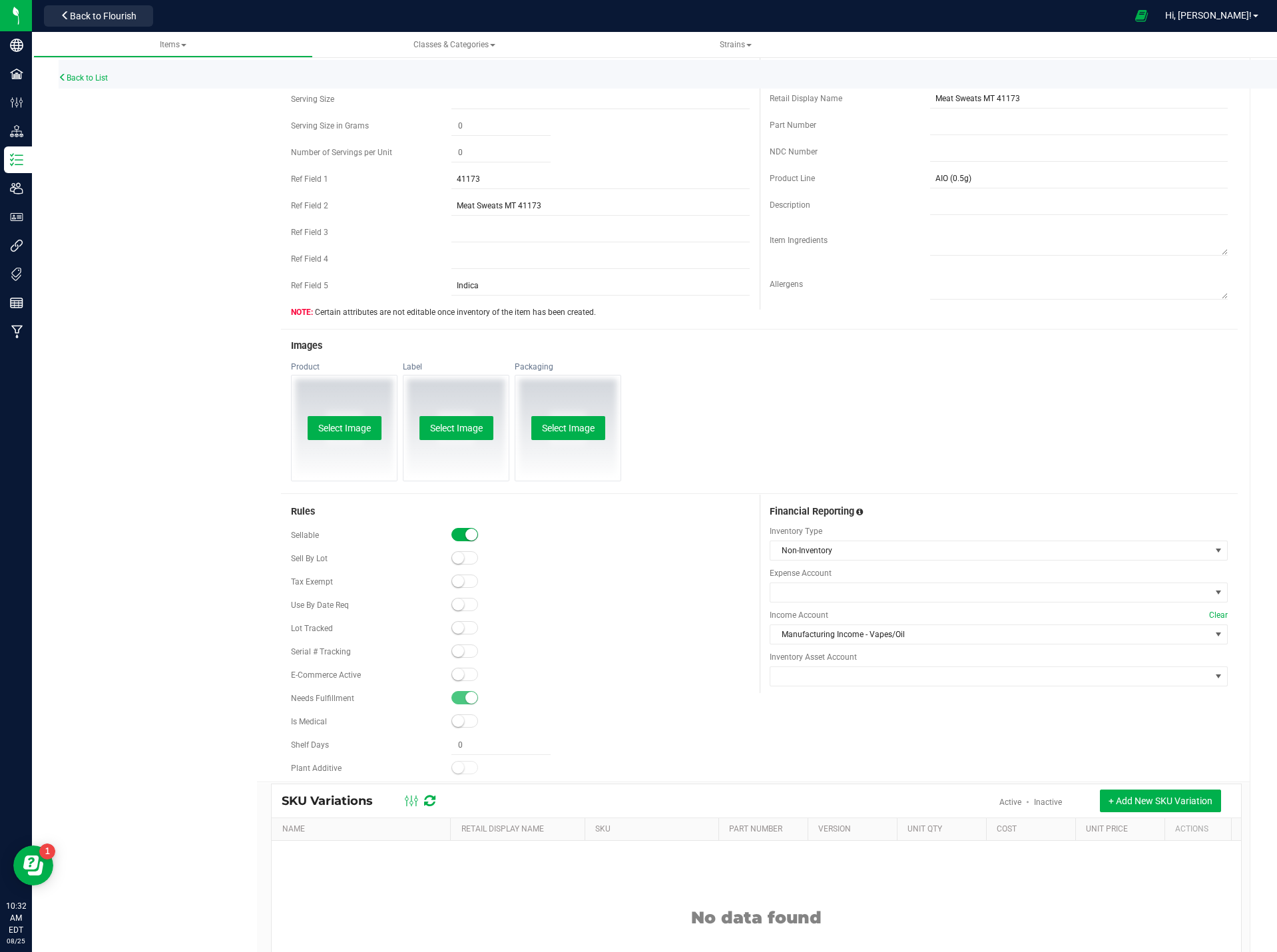
click at [452, 679] on small at bounding box center [458, 675] width 12 height 12
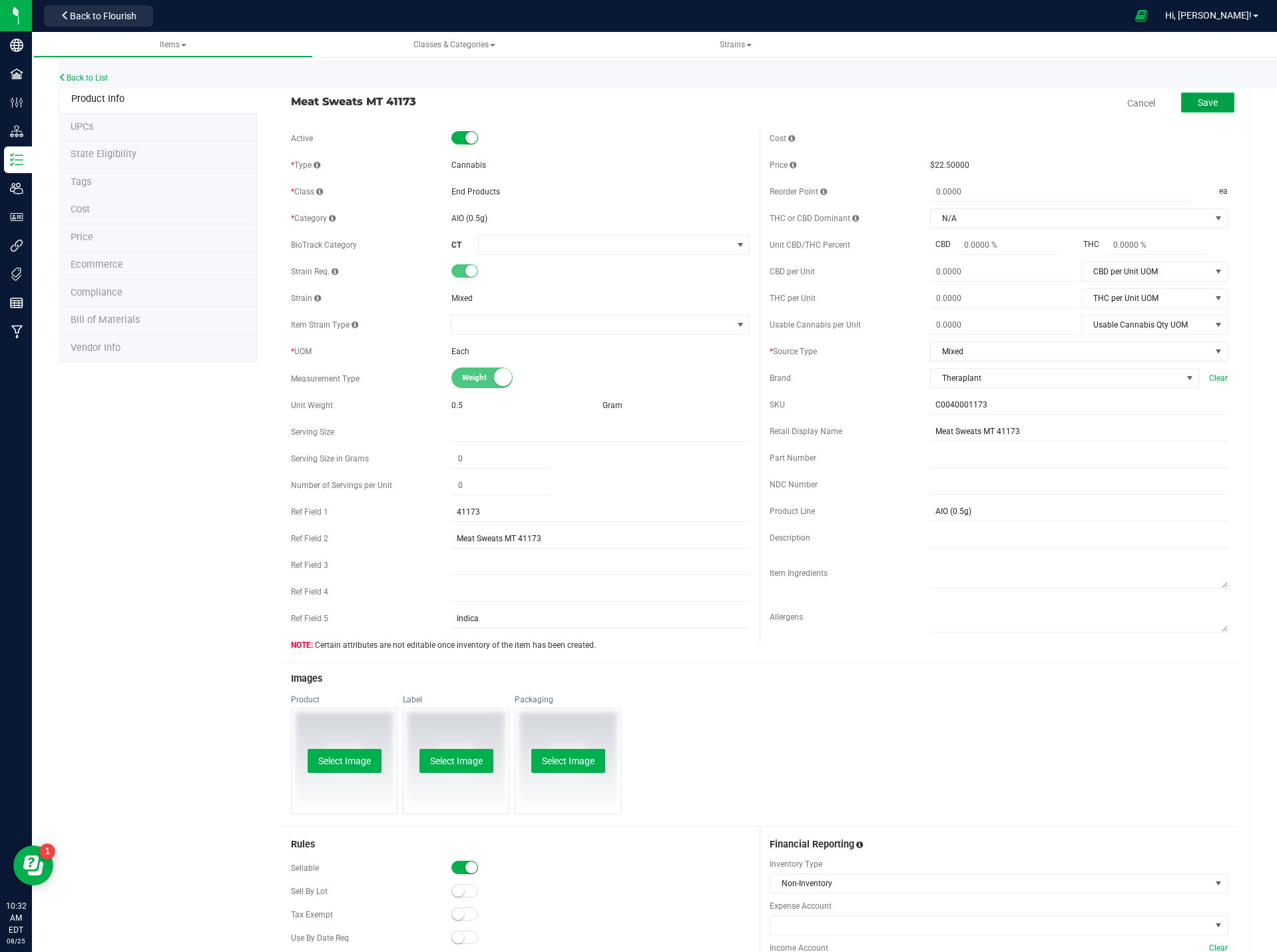
click at [1198, 100] on span "Save" at bounding box center [1207, 102] width 20 height 11
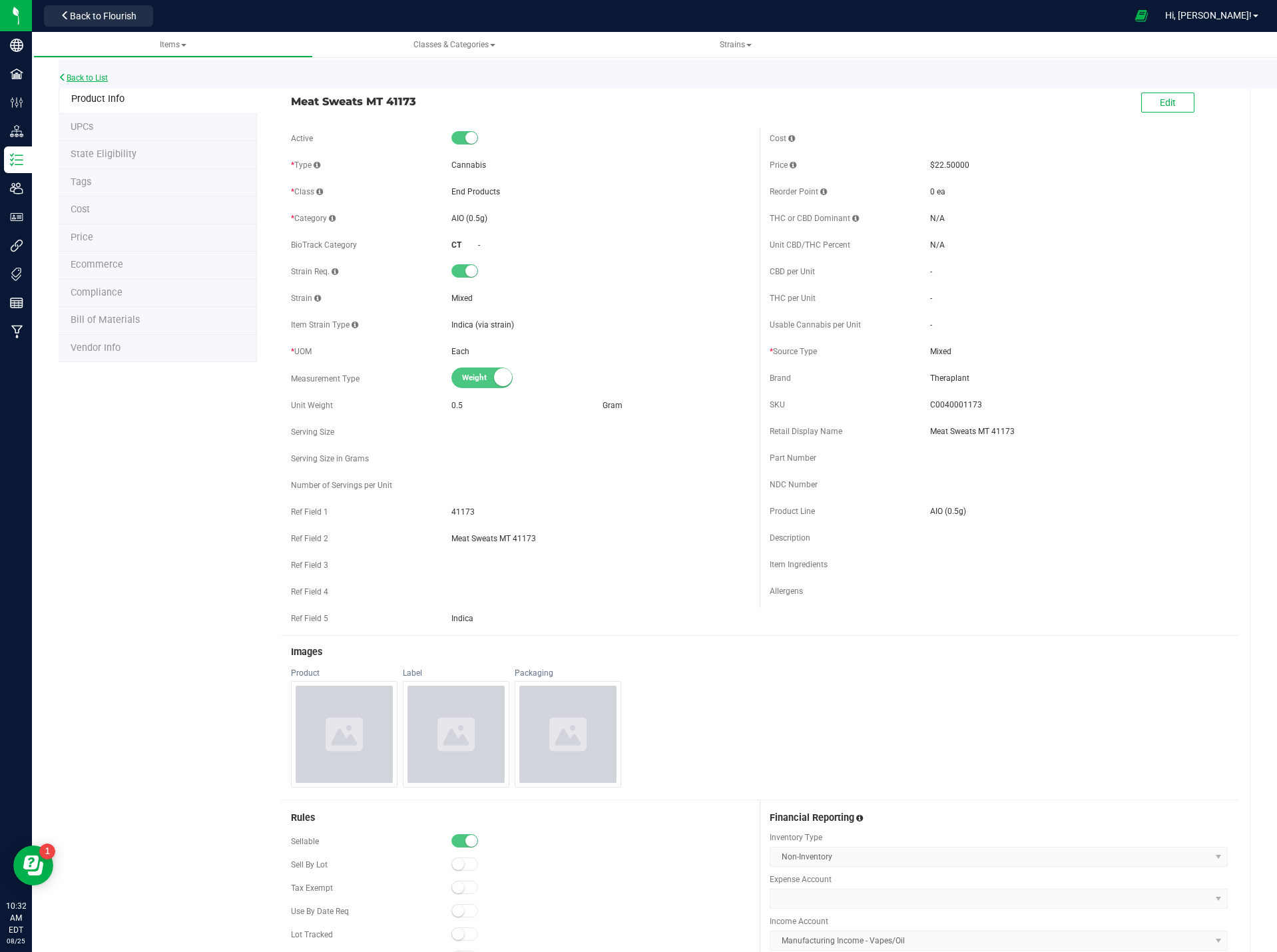
click at [95, 80] on link "Back to List" at bounding box center [84, 77] width 49 height 10
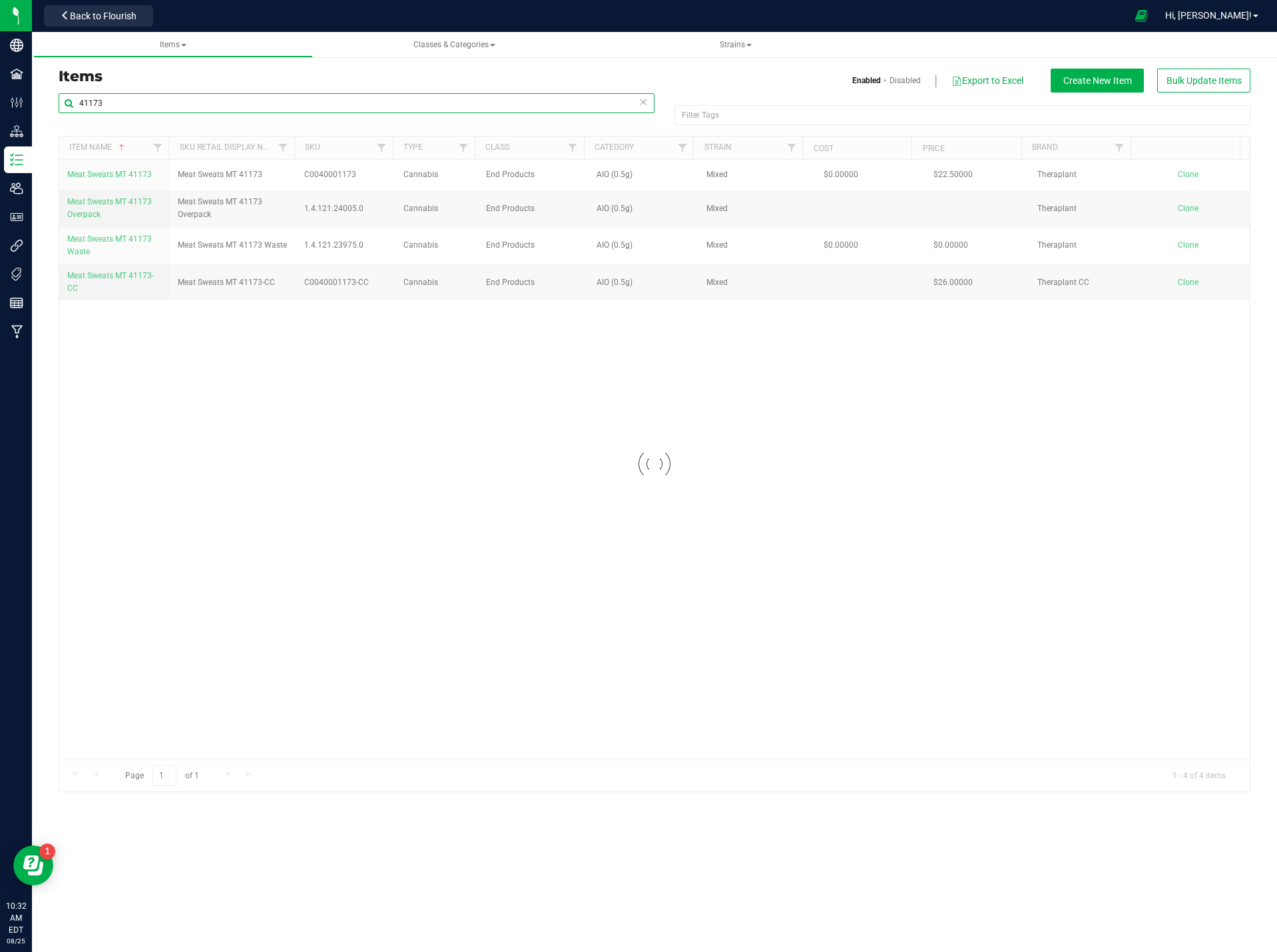
click at [124, 105] on input "41173" at bounding box center [357, 103] width 595 height 20
type input "41172"
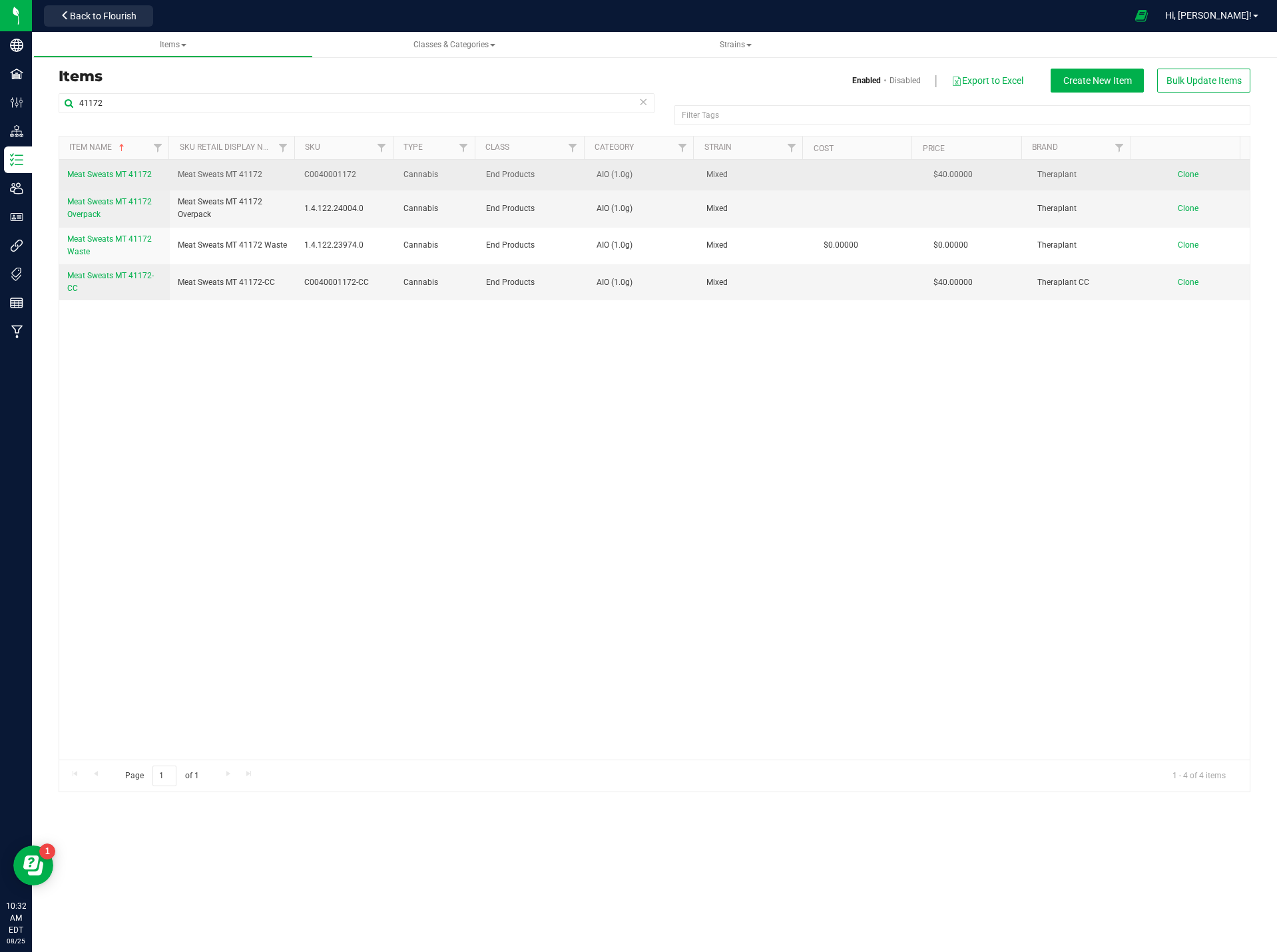
click at [130, 173] on span "Meat Sweats MT 41172" at bounding box center [109, 174] width 85 height 10
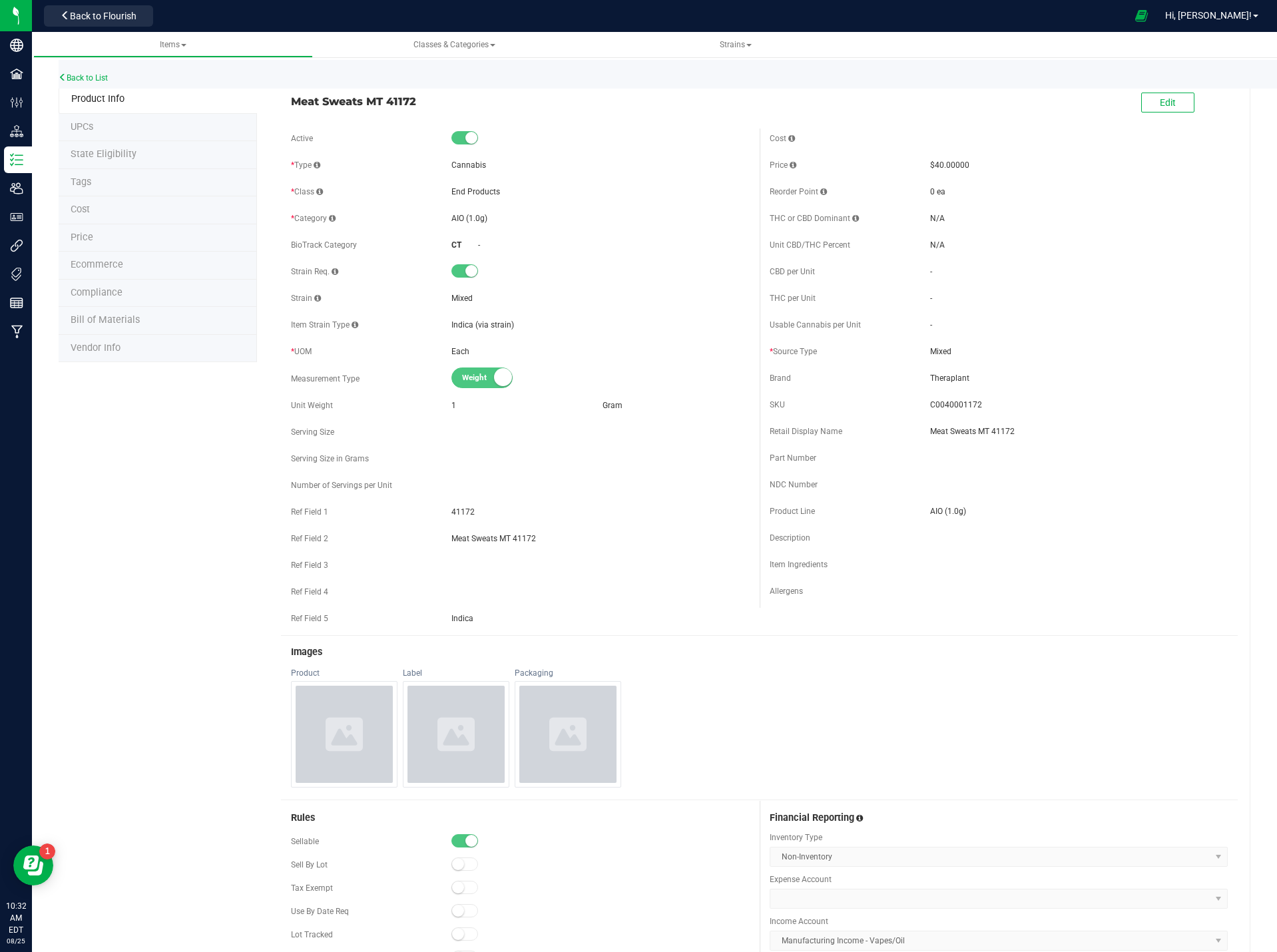
click at [122, 233] on li "Price" at bounding box center [158, 239] width 198 height 28
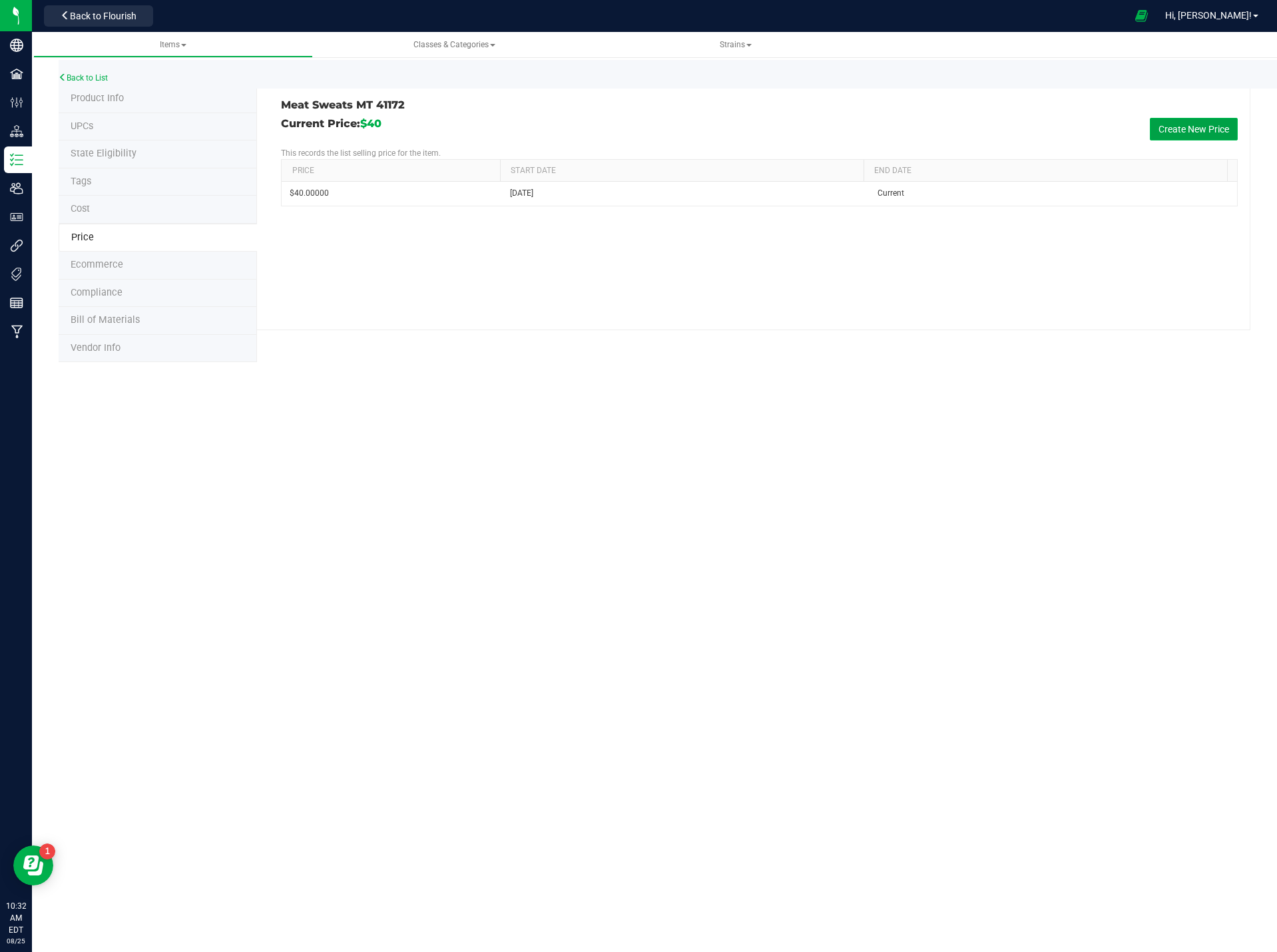
click at [1185, 126] on button "Create New Price" at bounding box center [1193, 129] width 88 height 23
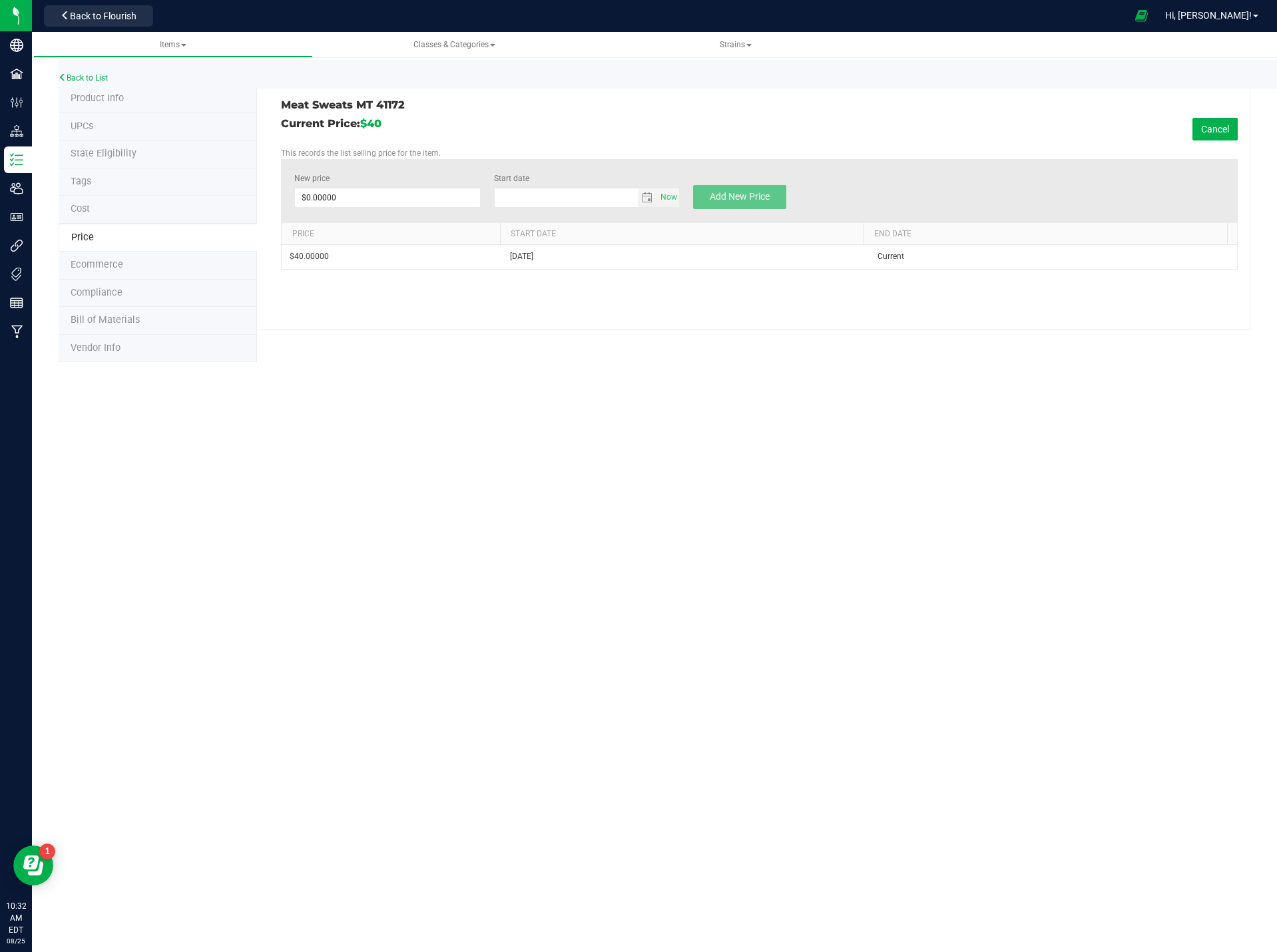
type input "[DATE]"
click at [392, 196] on span at bounding box center [387, 197] width 186 height 20
type input "36.00"
click at [765, 203] on button "Add New Price" at bounding box center [740, 196] width 93 height 24
type input "$0.00000"
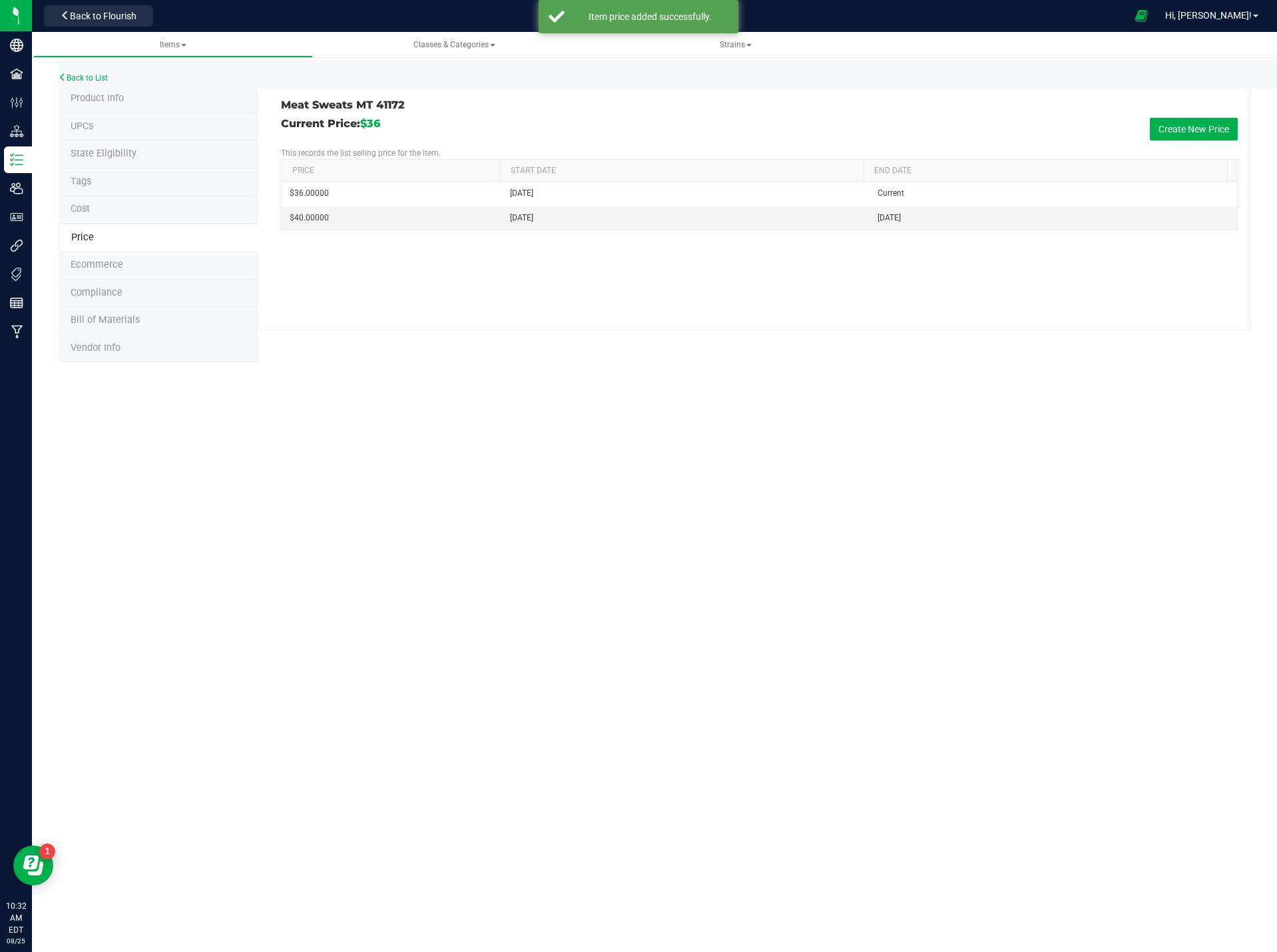
click at [110, 100] on span "Product Info" at bounding box center [97, 98] width 53 height 11
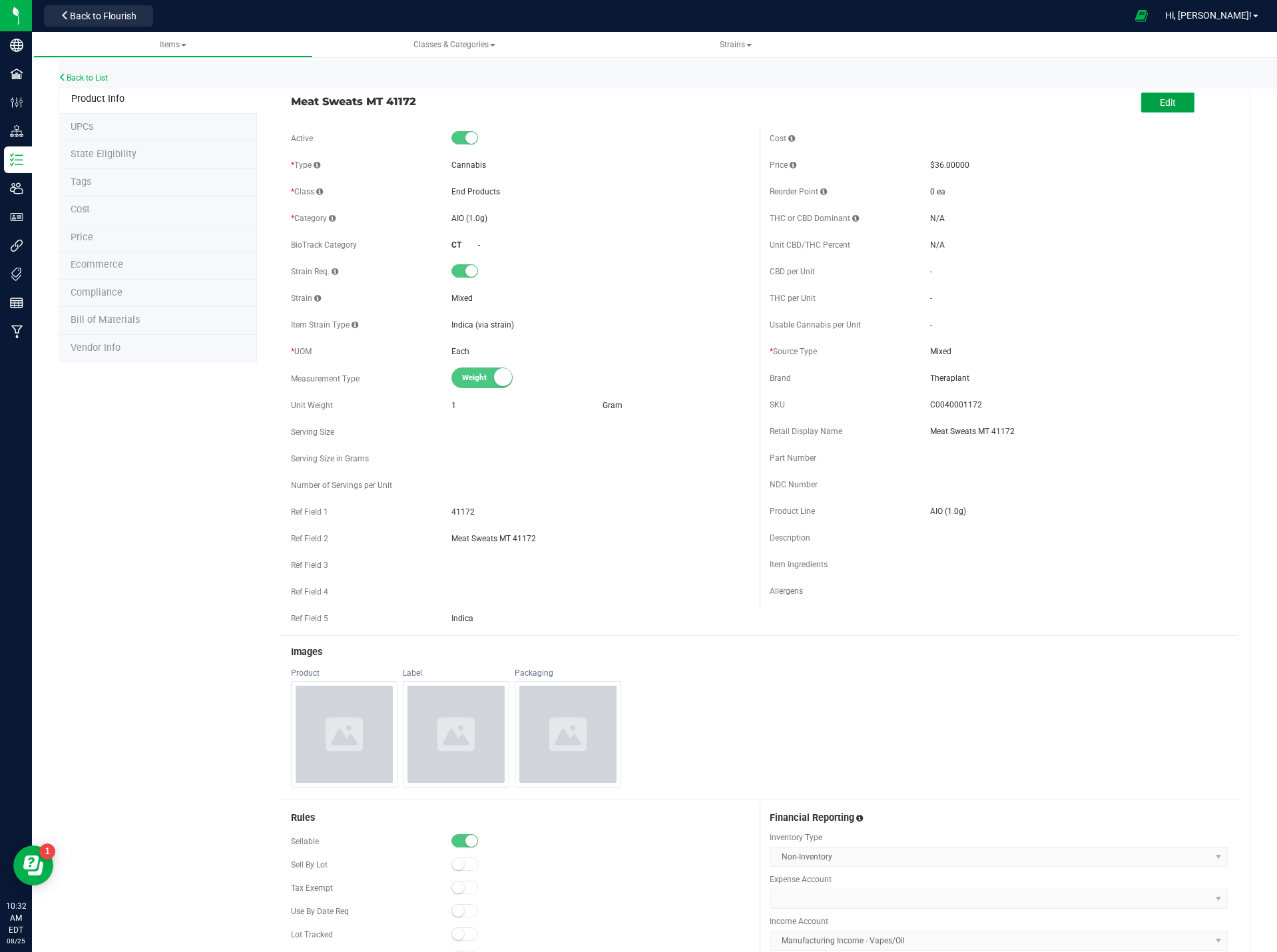
click at [1169, 99] on button "Edit" at bounding box center [1167, 102] width 53 height 20
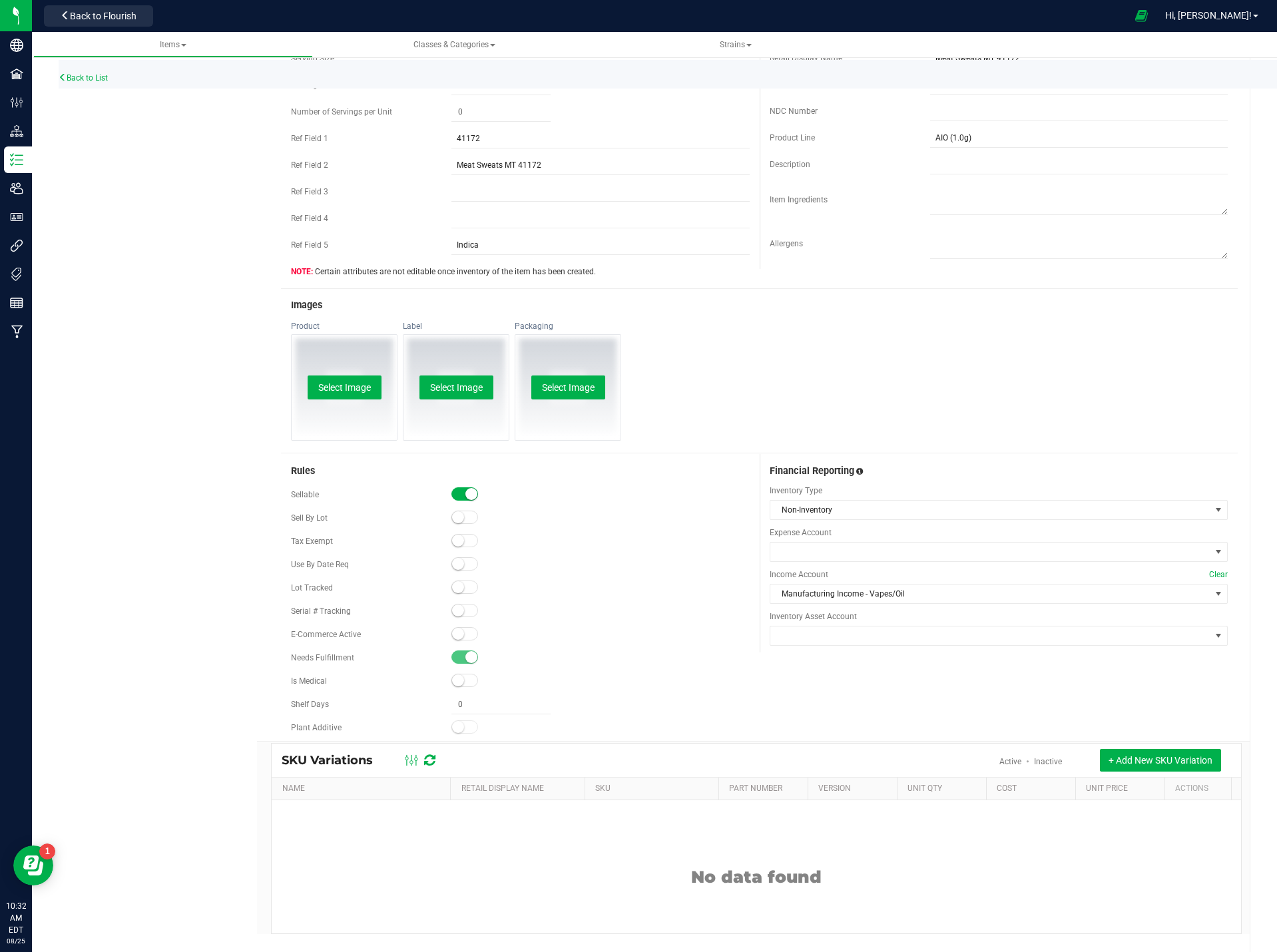
scroll to position [396, 0]
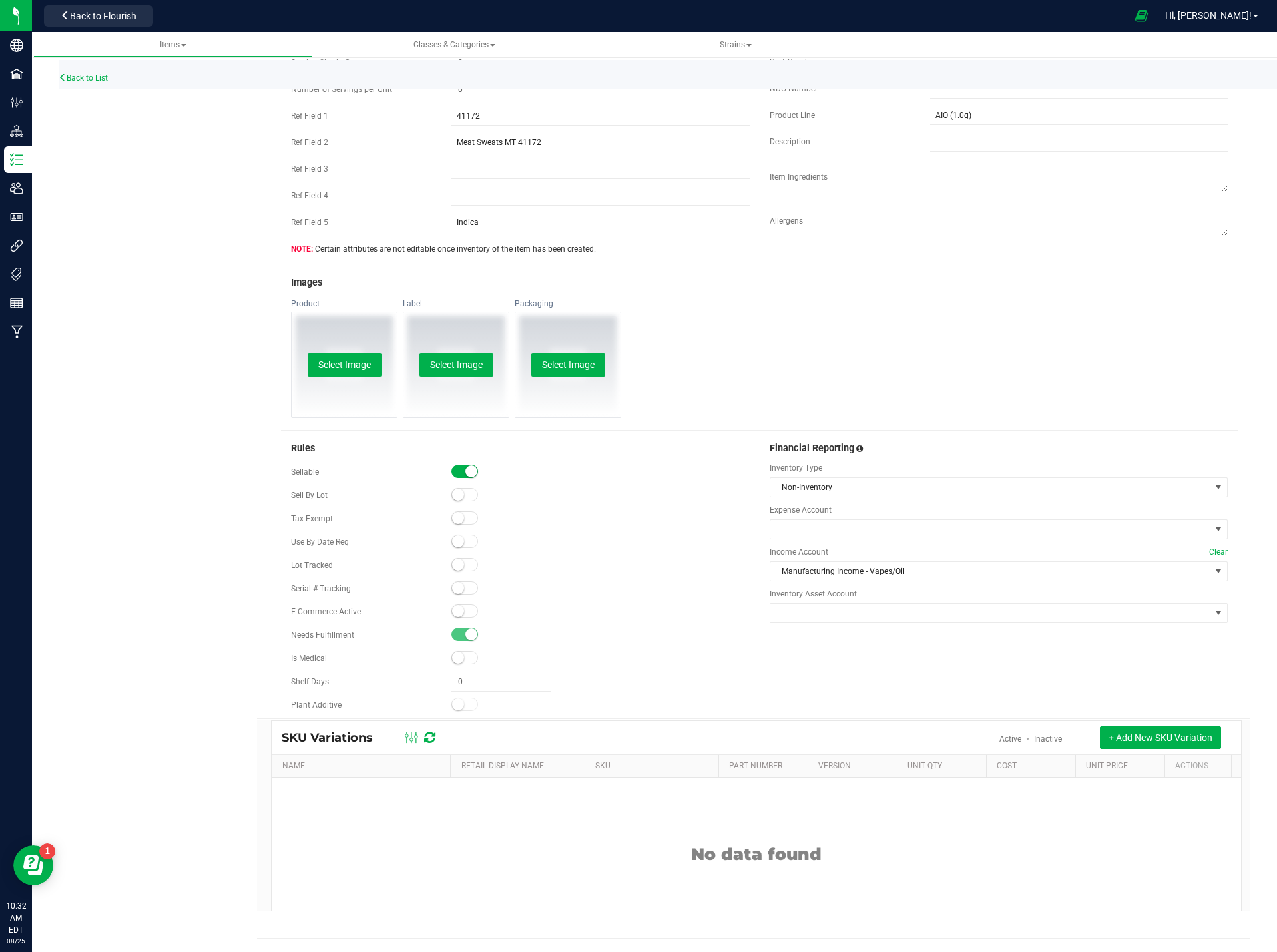
click at [454, 613] on small at bounding box center [458, 611] width 12 height 12
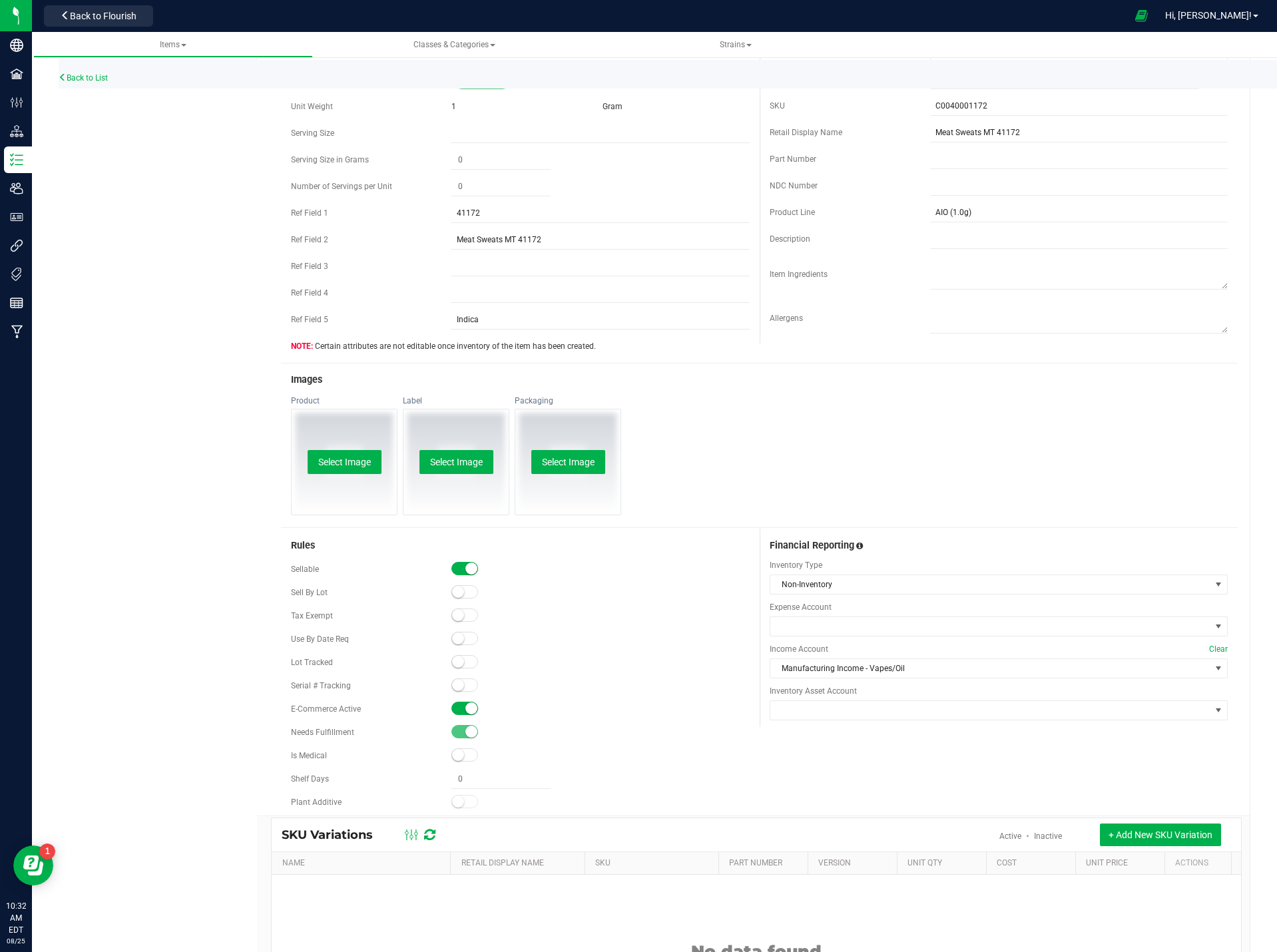
scroll to position [0, 0]
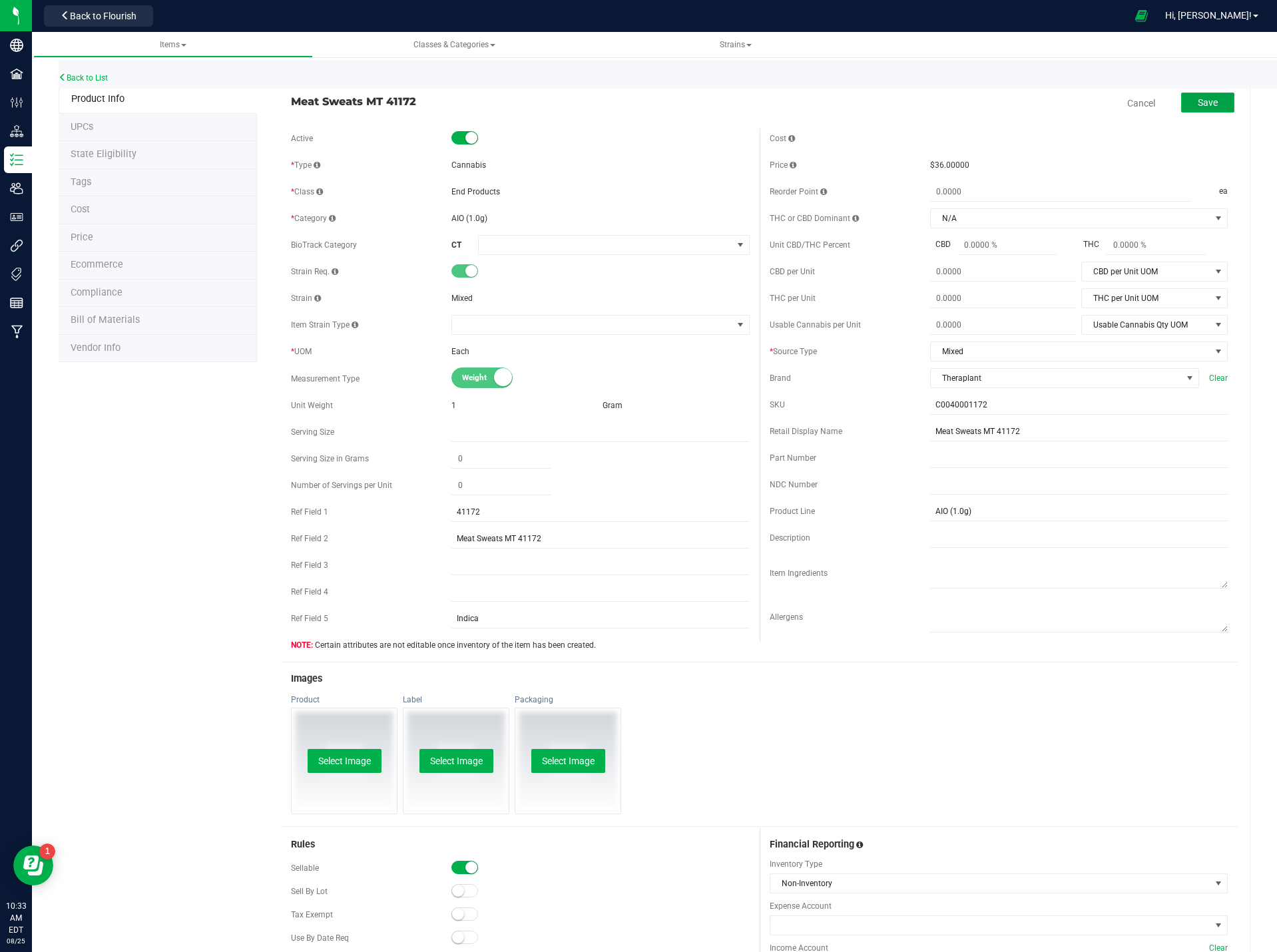
click at [1198, 100] on span "Save" at bounding box center [1207, 102] width 20 height 11
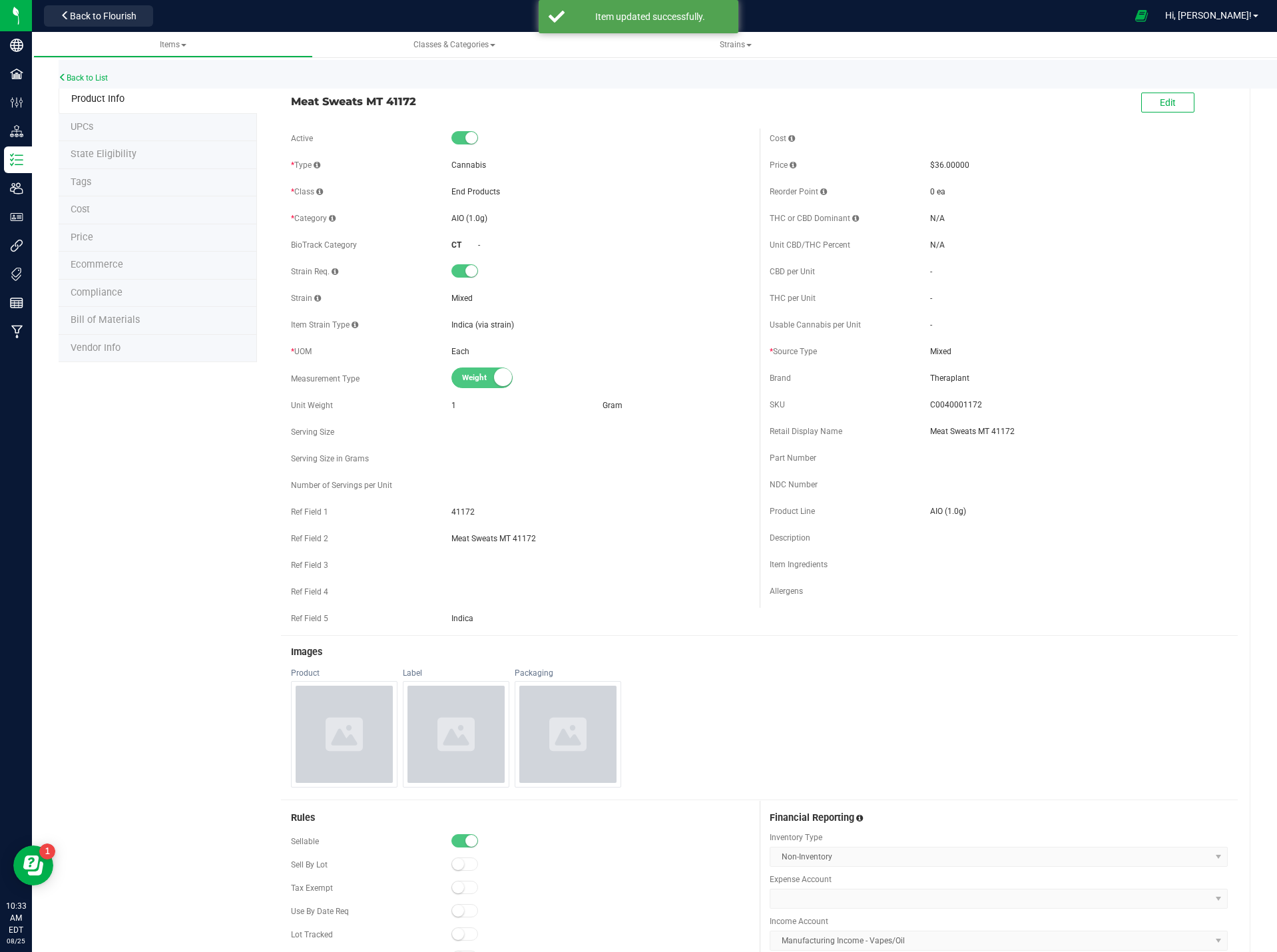
click at [97, 72] on div "Back to List" at bounding box center [698, 74] width 1277 height 28
click at [104, 76] on link "Back to List" at bounding box center [84, 77] width 49 height 10
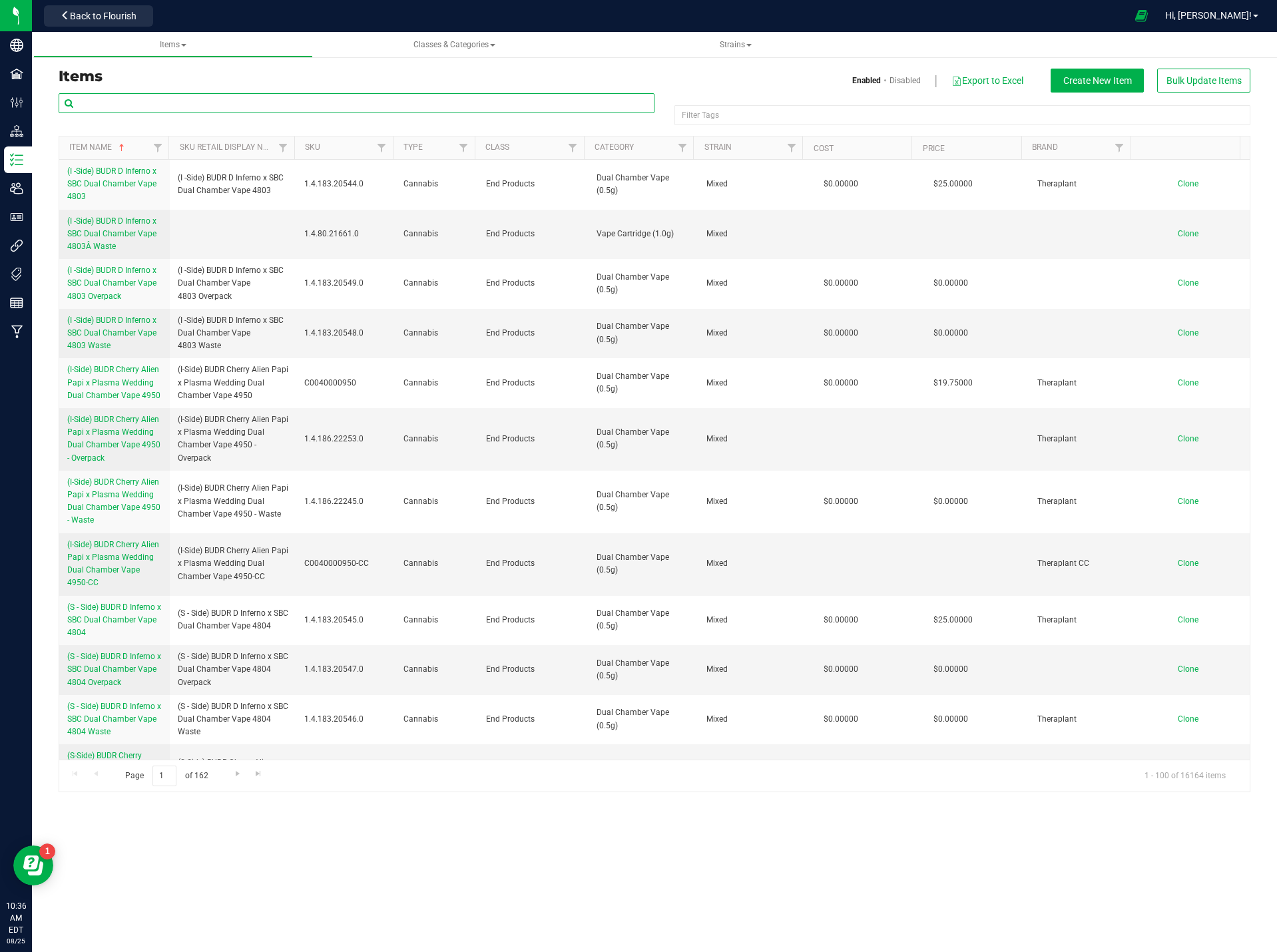
click at [105, 107] on input "text" at bounding box center [357, 103] width 595 height 20
type input "41181"
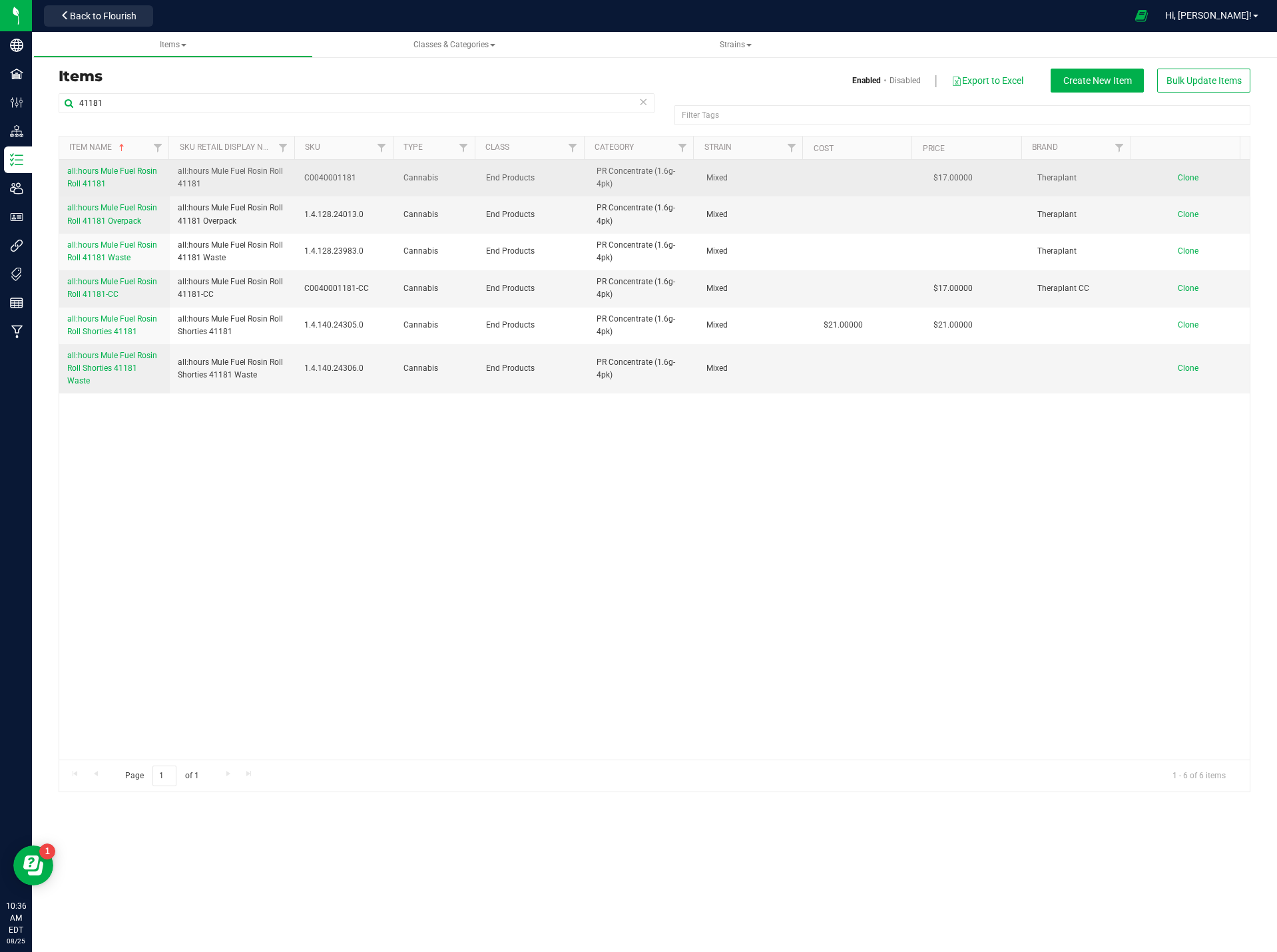
click at [328, 176] on span "C0040001181" at bounding box center [345, 178] width 83 height 12
copy span "C0040001181"
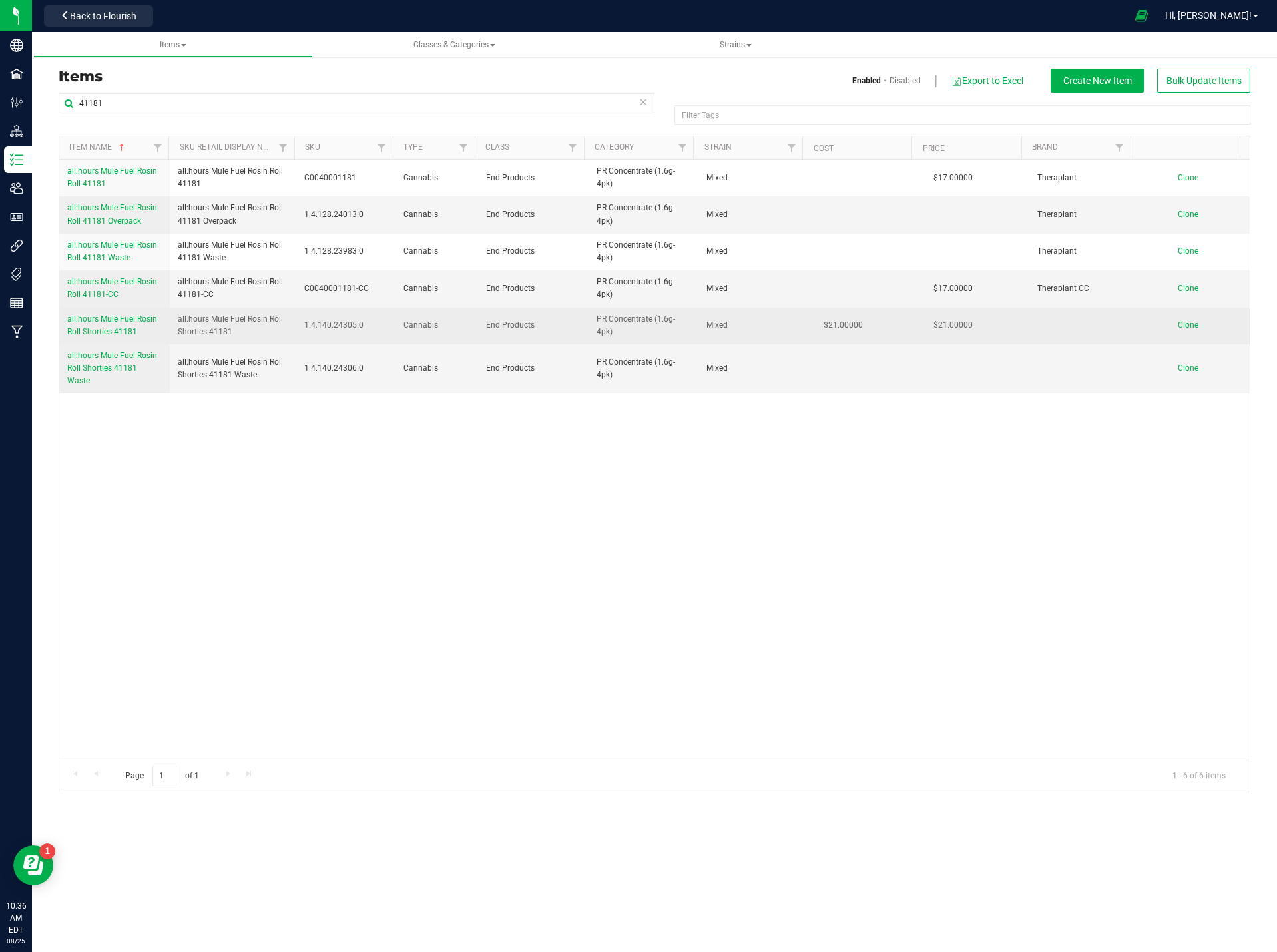
click at [137, 318] on span "all:hours Mule Fuel Rosin Roll Shorties 41181" at bounding box center [112, 325] width 90 height 22
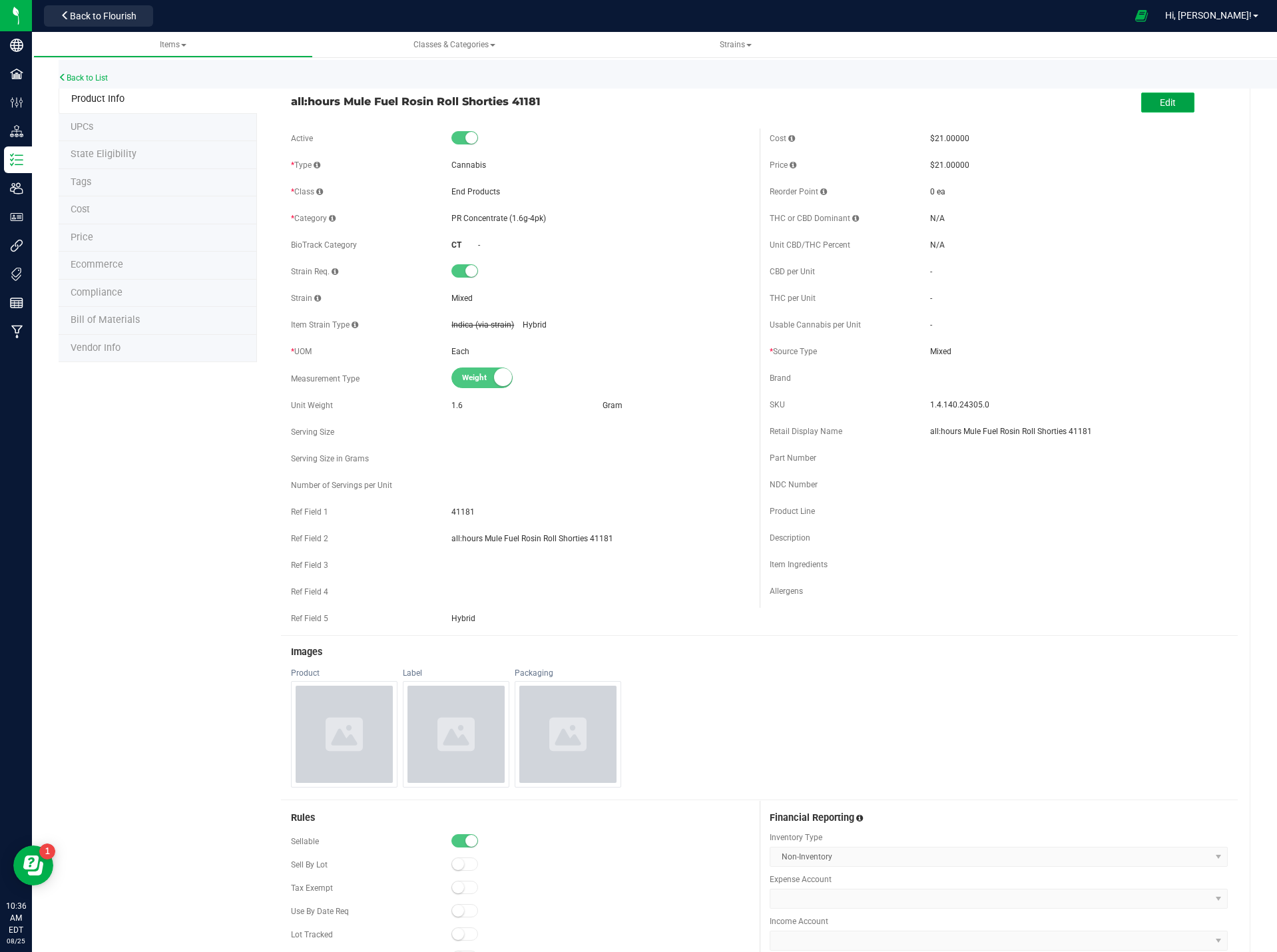
click at [1166, 107] on button "Edit" at bounding box center [1167, 102] width 53 height 20
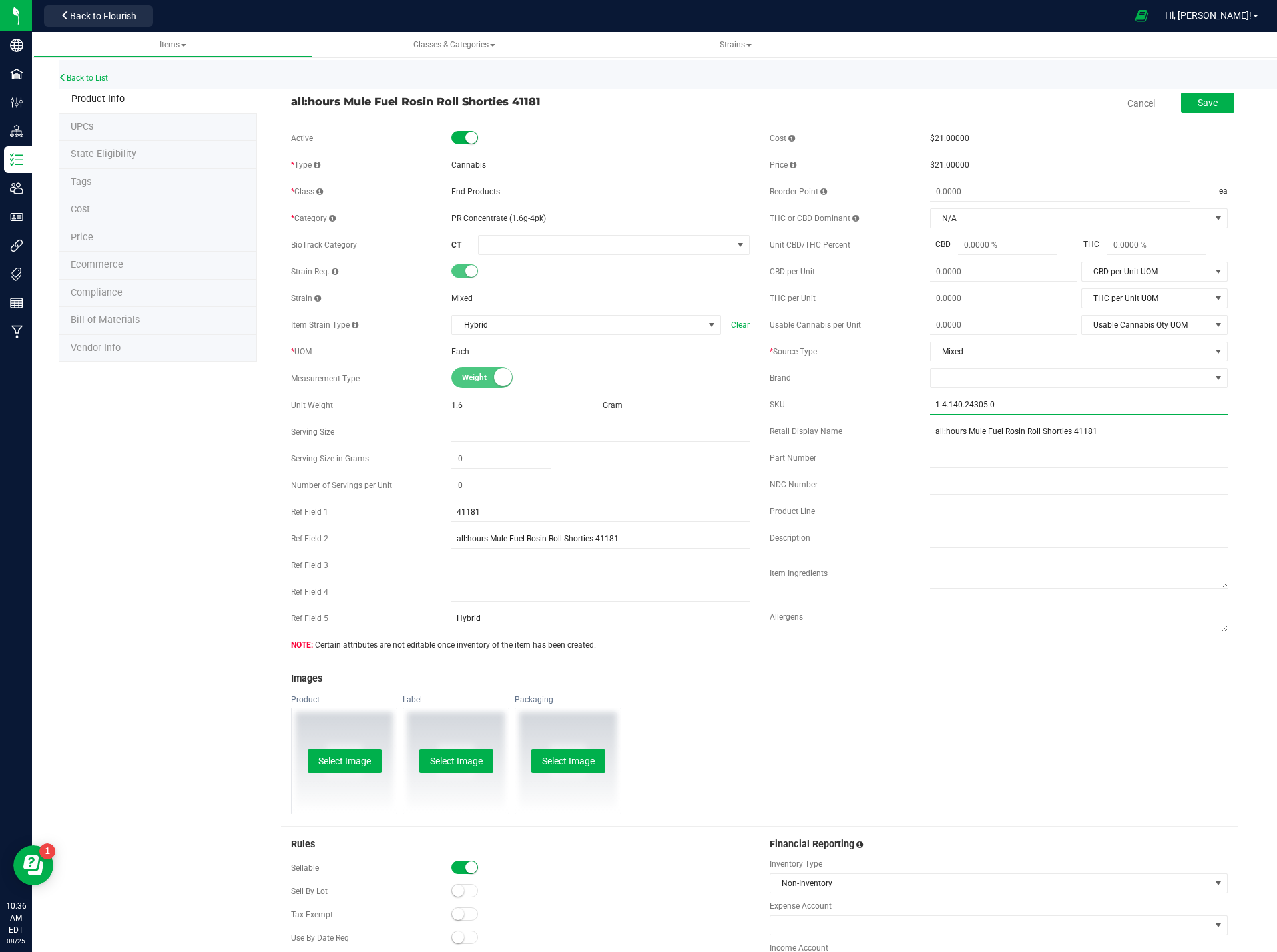
click at [976, 405] on input "1.4.140.24305.0" at bounding box center [1079, 404] width 298 height 20
paste input "C0040001181"
type input "C0040001181"
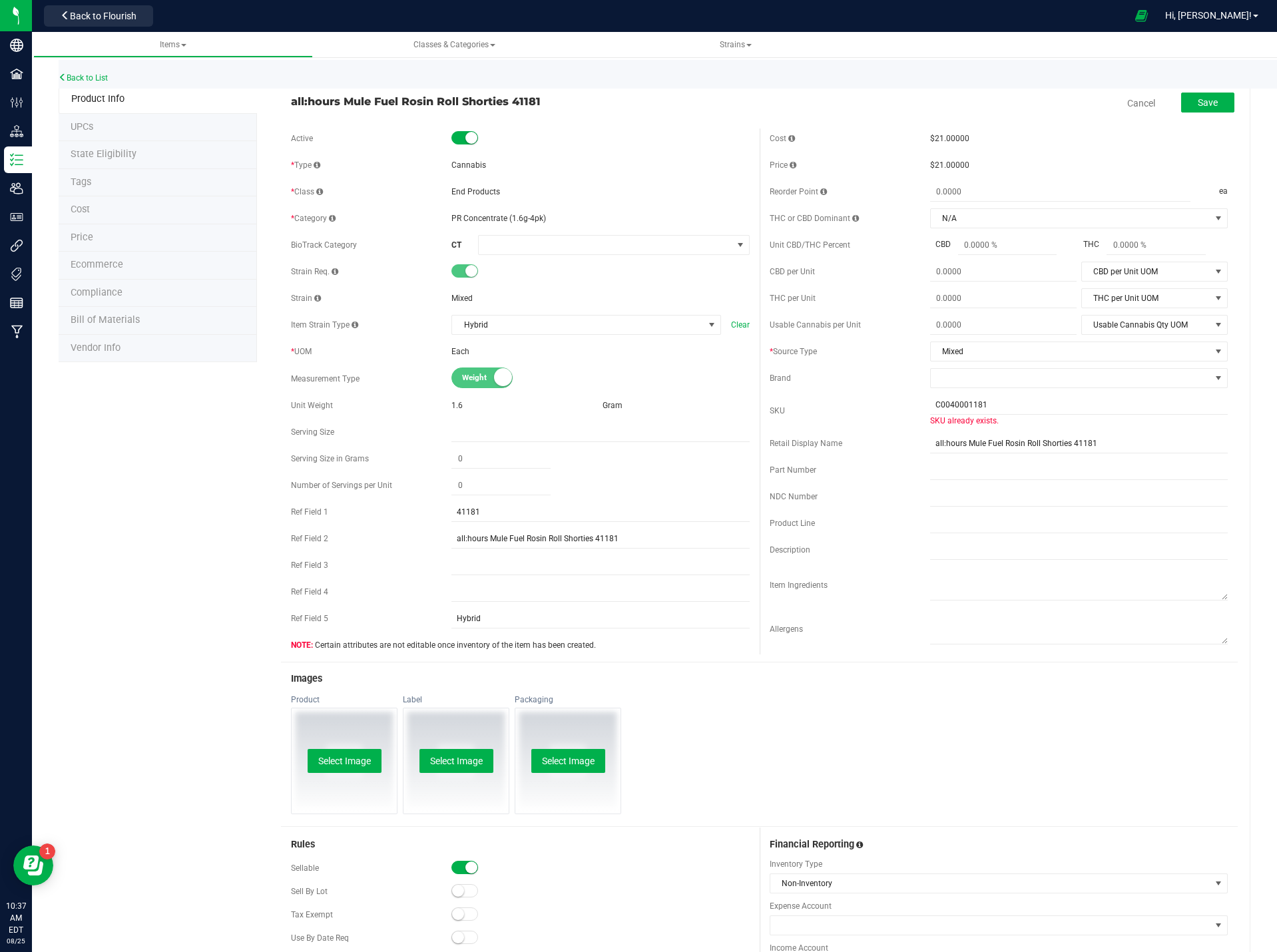
click at [889, 418] on div "SKU C0040001181 SKU already exists." at bounding box center [999, 410] width 458 height 32
click at [1127, 97] on link "Cancel" at bounding box center [1141, 103] width 28 height 13
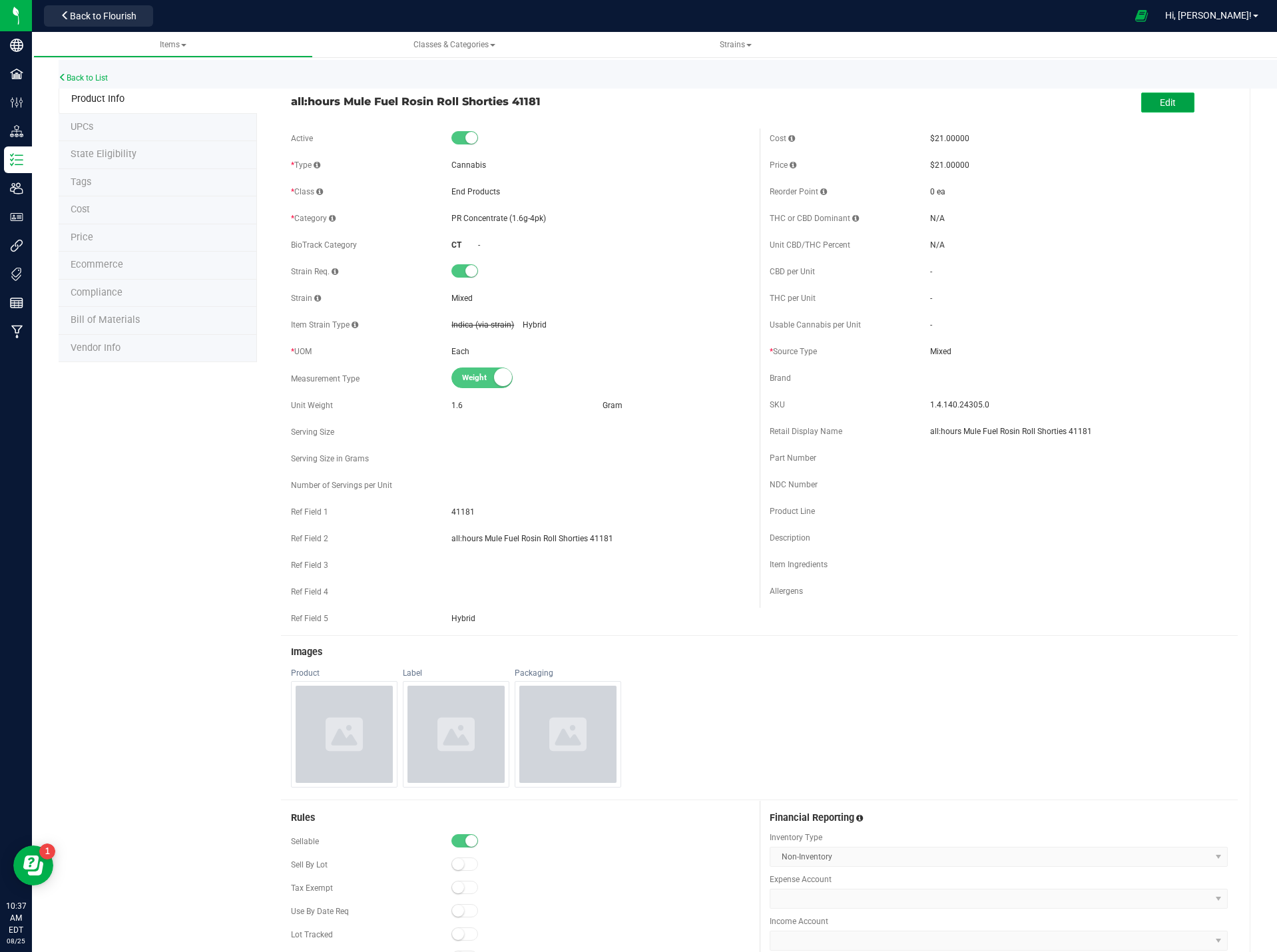
click at [1170, 99] on button "Edit" at bounding box center [1167, 102] width 53 height 20
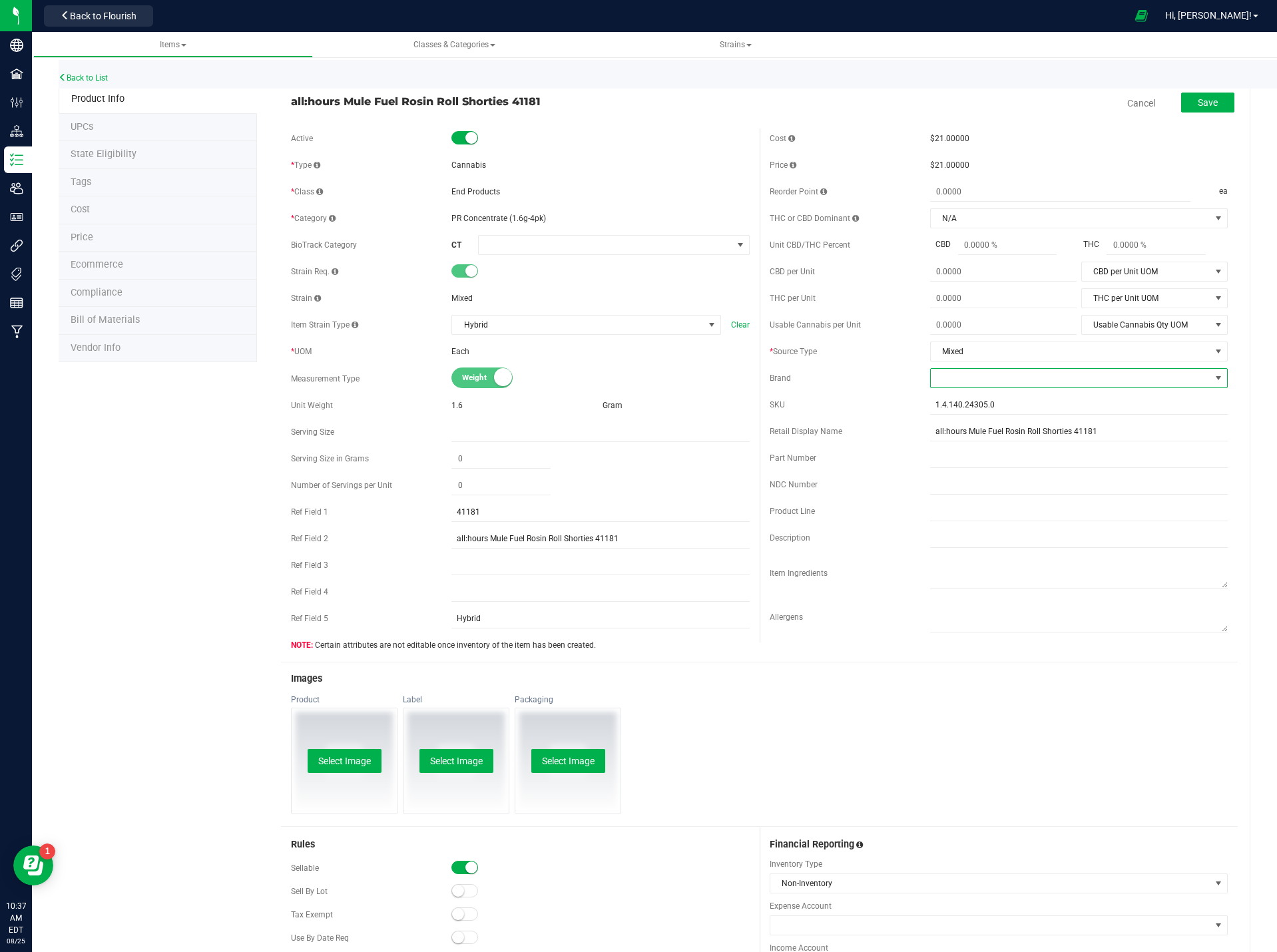
click at [939, 381] on span at bounding box center [1070, 378] width 279 height 18
type input "ther"
click at [966, 458] on li "Theraplant" at bounding box center [1069, 458] width 293 height 23
click at [827, 737] on div "Product Select Image Label Select Image Packaging Select Image" at bounding box center [759, 760] width 956 height 132
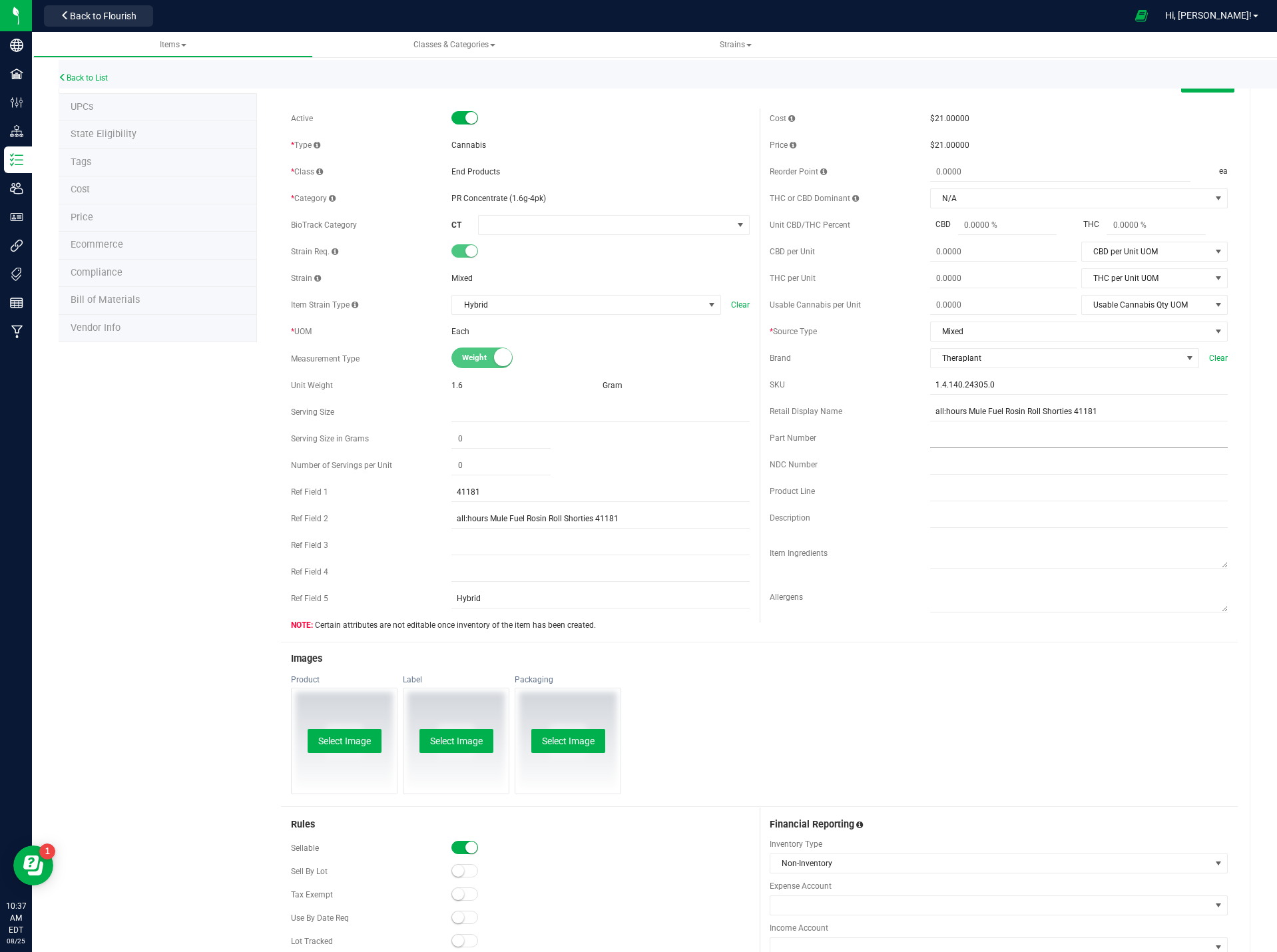
scroll to position [0, 0]
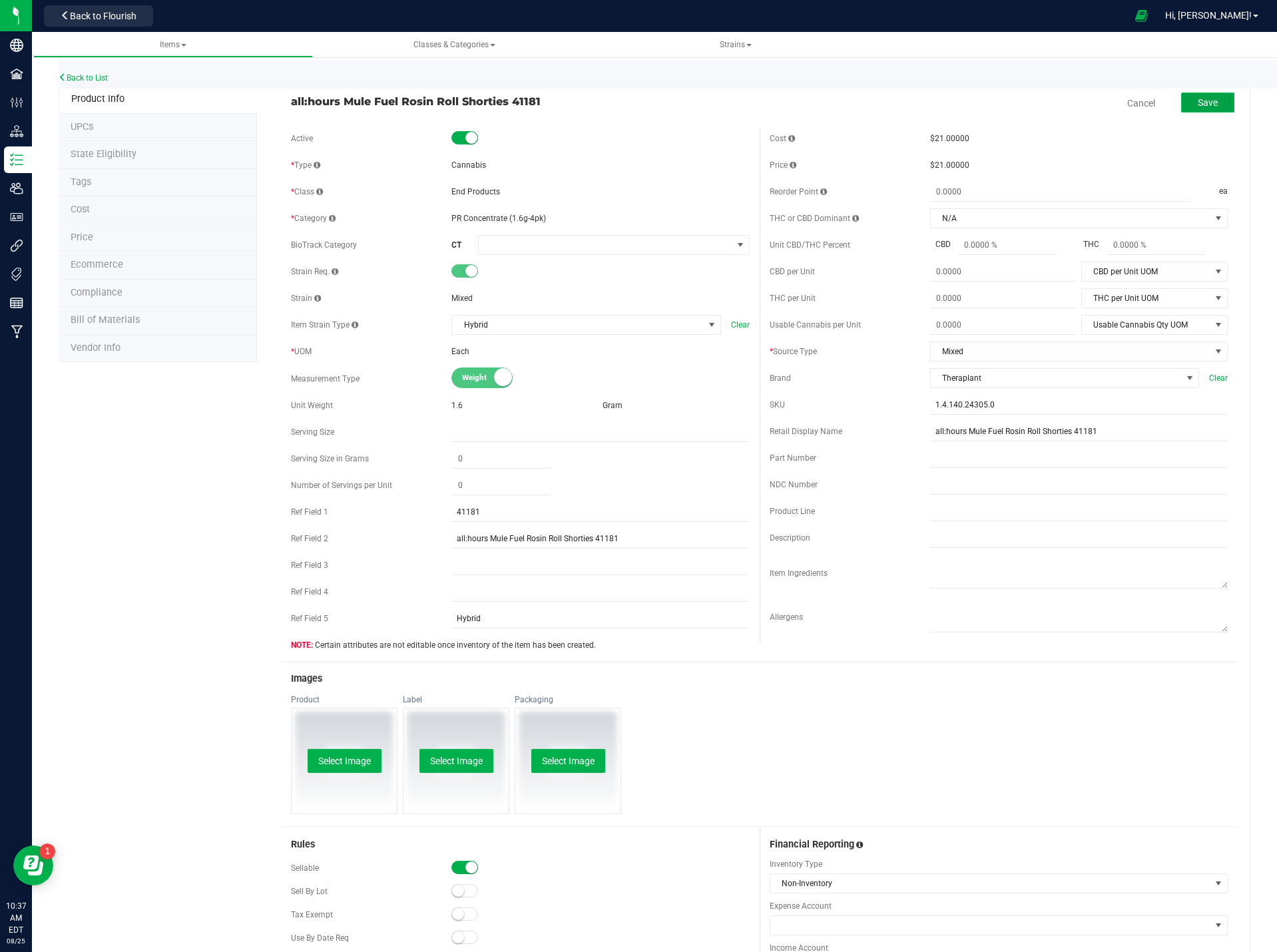
click at [1185, 105] on button "Save" at bounding box center [1207, 102] width 53 height 20
